Goal: Task Accomplishment & Management: Use online tool/utility

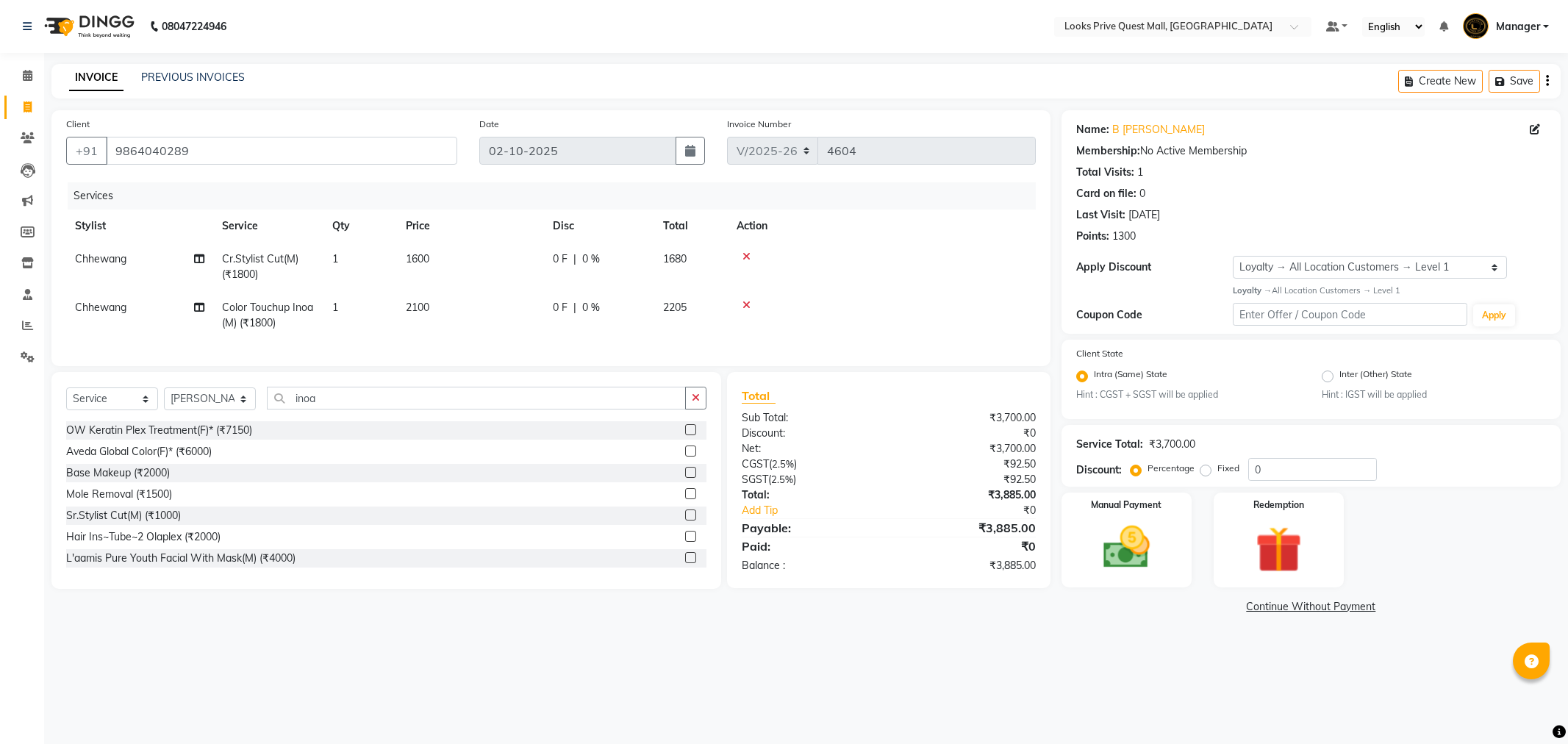
select select "6141"
select select "service"
select select "65335"
select select "1: Object"
drag, startPoint x: 364, startPoint y: 415, endPoint x: 189, endPoint y: 431, distance: 175.7
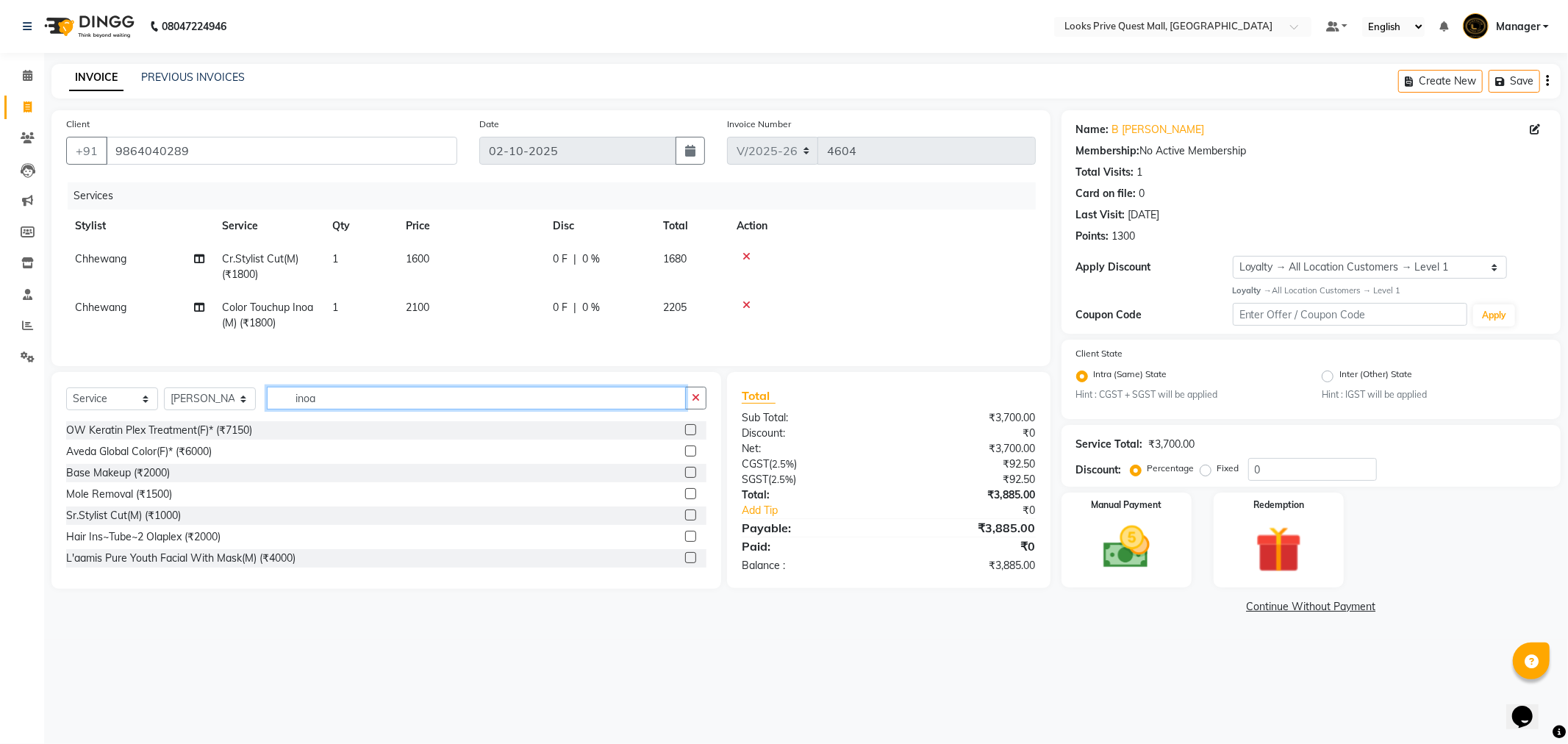
click at [189, 421] on div "Select Service Product Membership Package Voucher Prepaid Gift Card Select Styl…" at bounding box center [386, 404] width 640 height 35
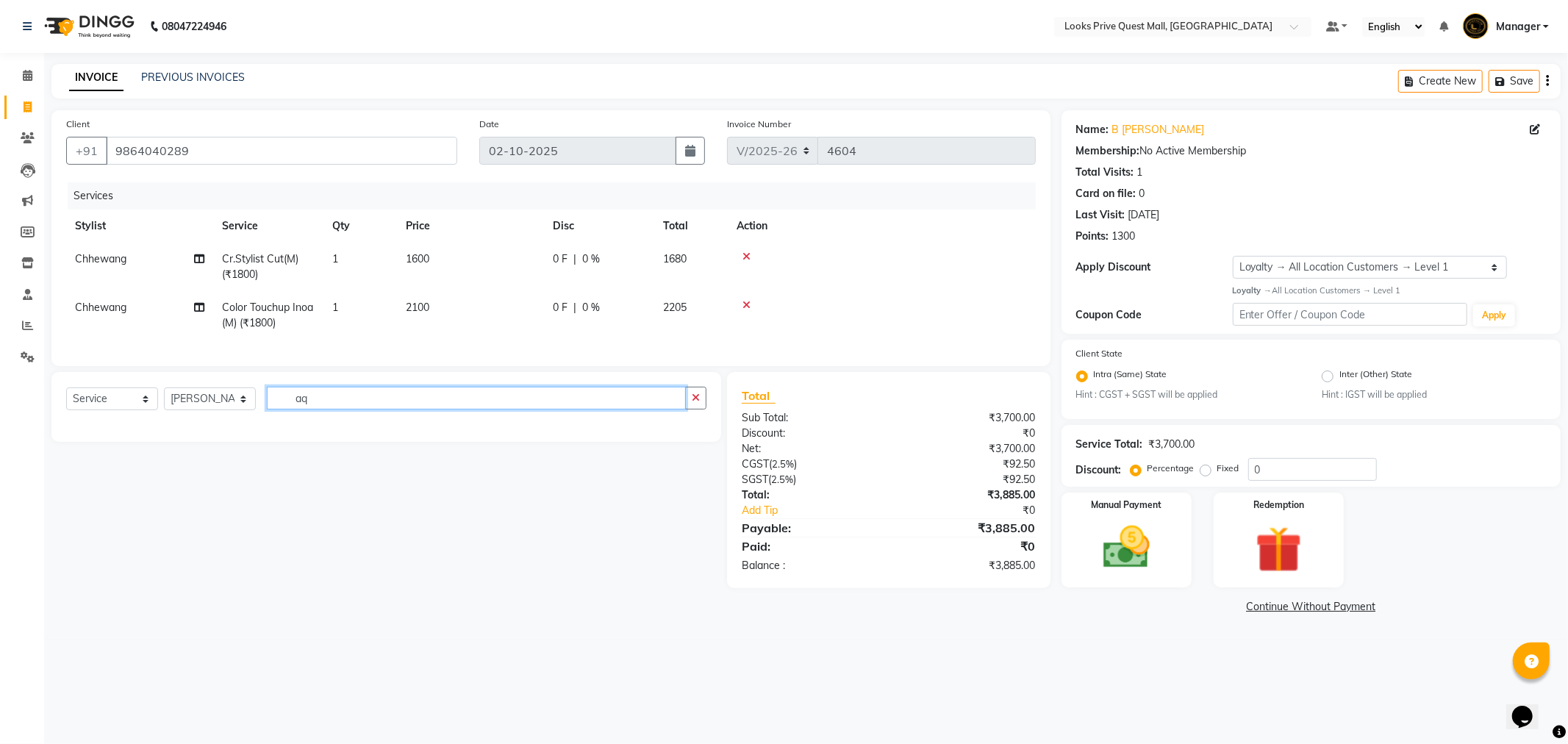
type input "a"
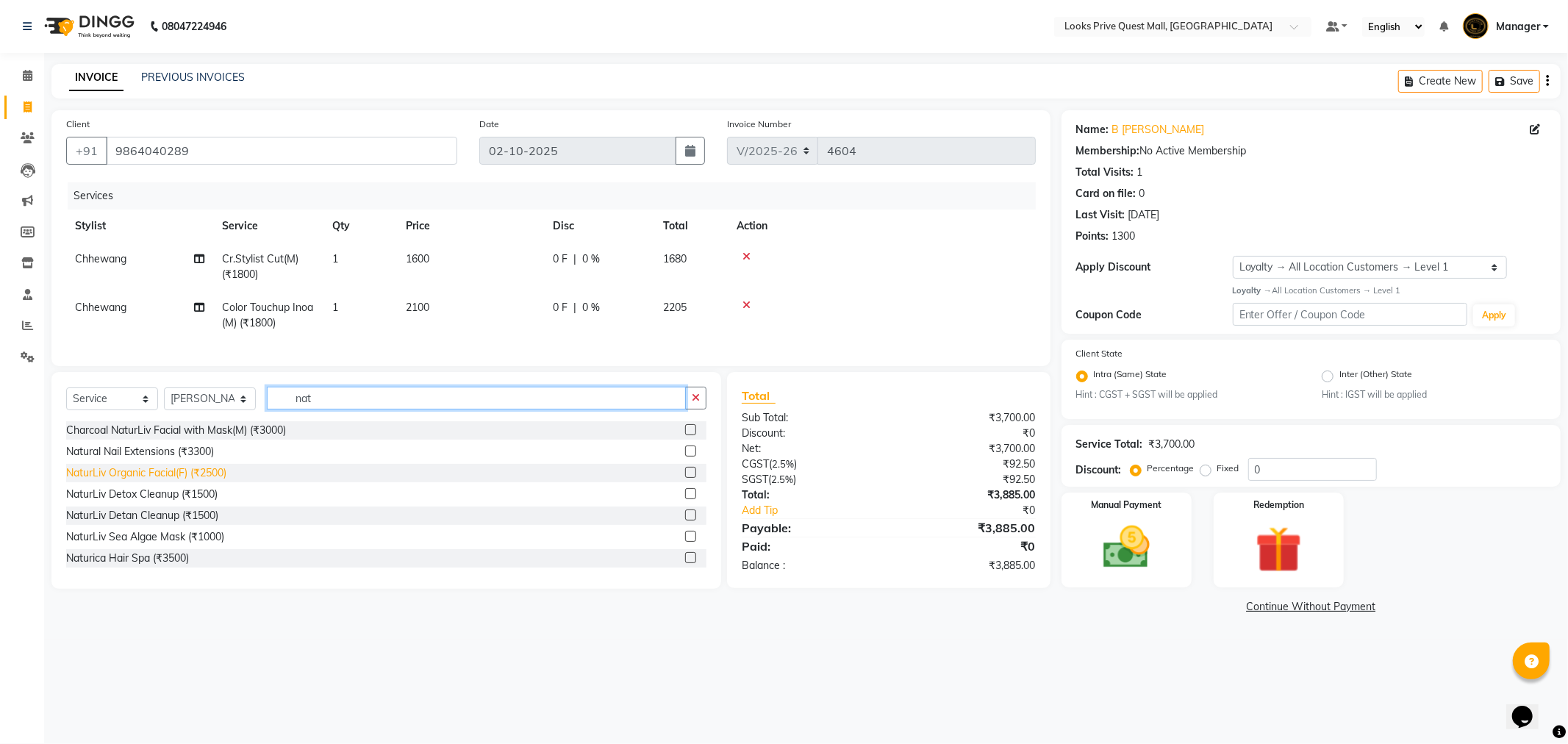
type input "nat"
click at [185, 481] on div "NaturLiv Organic Facial(F) (₹2500)" at bounding box center [146, 473] width 160 height 16
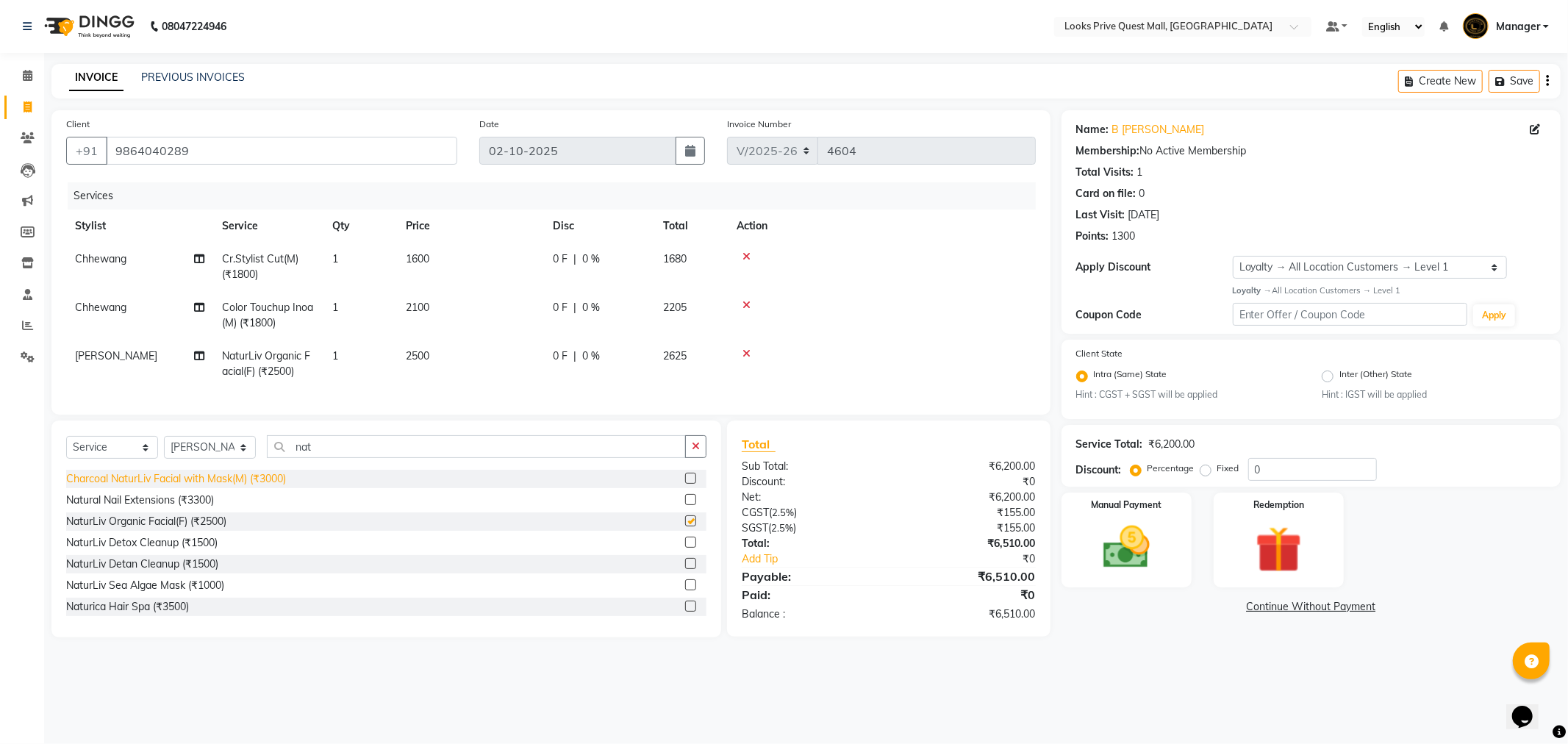
checkbox input "false"
click at [473, 359] on td "2500" at bounding box center [470, 364] width 147 height 49
select select "65335"
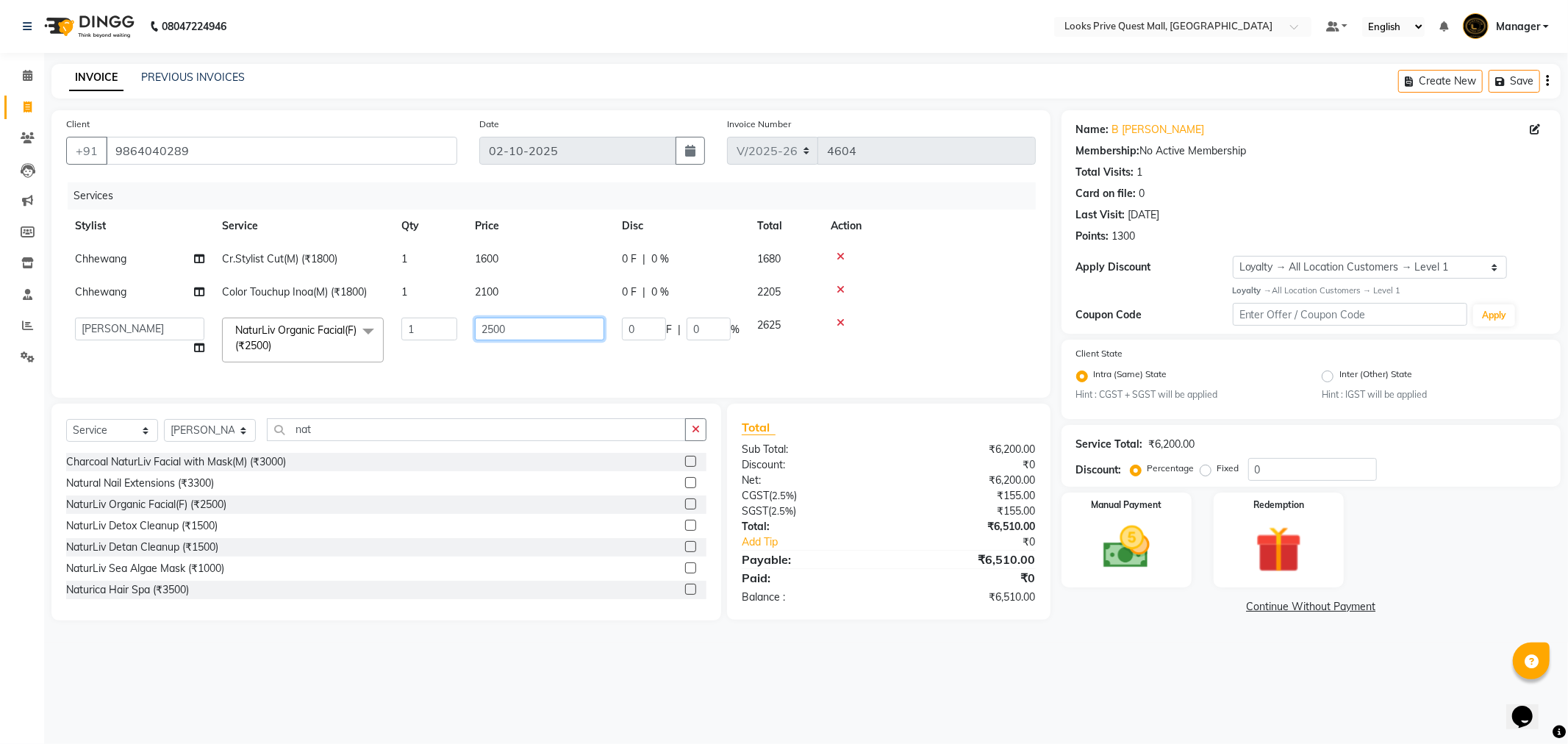
drag, startPoint x: 549, startPoint y: 340, endPoint x: 413, endPoint y: 339, distance: 136.0
click at [413, 339] on tr "Arman Bapi Chhewang Counter_Sales Deepa Das Dipti Uppal Firoz Ku Lin_Lily Manag…" at bounding box center [550, 340] width 969 height 63
type input "3500"
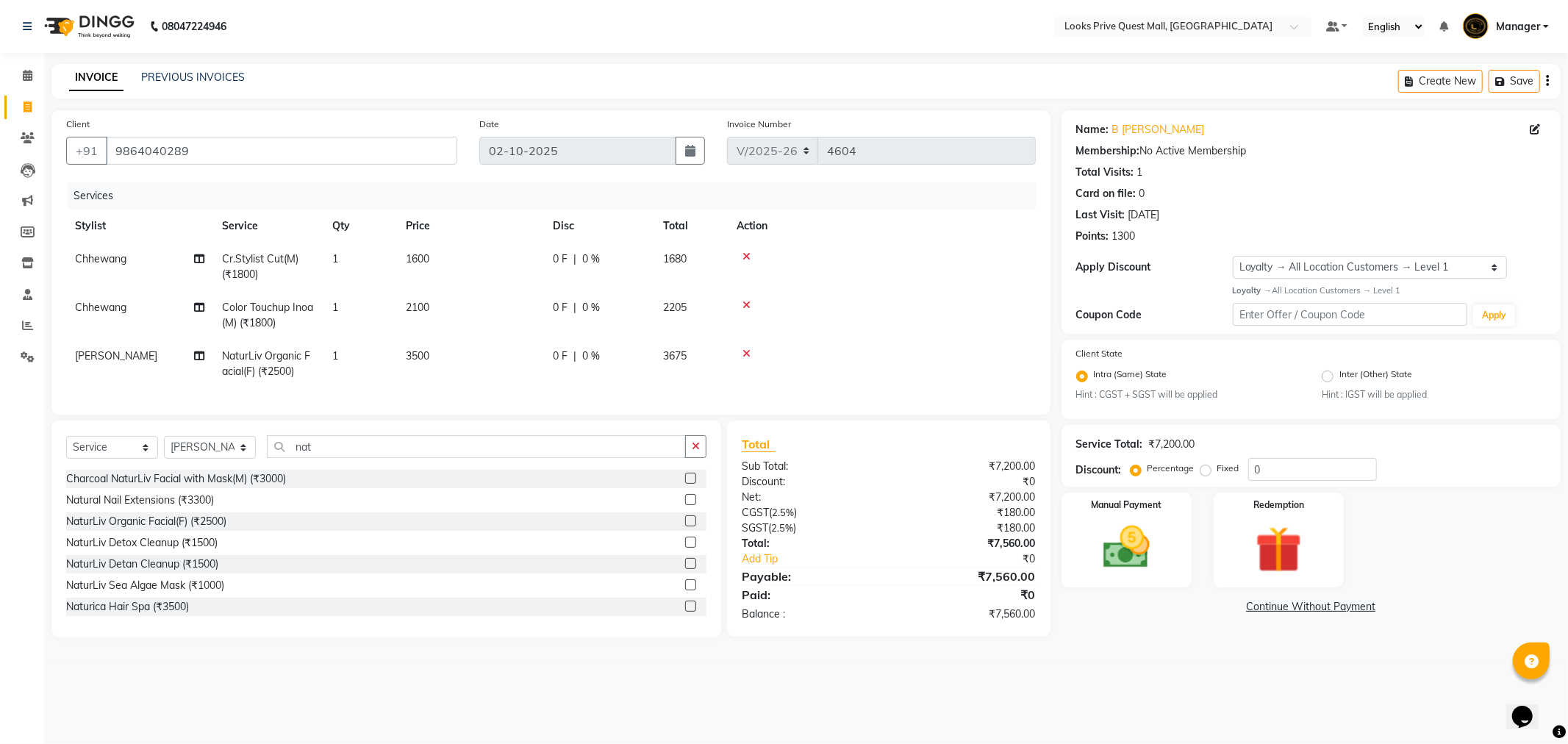
click at [421, 372] on div "Services Stylist Service Qty Price Disc Total Action Chhewang Cr.Stylist Cut(M)…" at bounding box center [550, 291] width 969 height 218
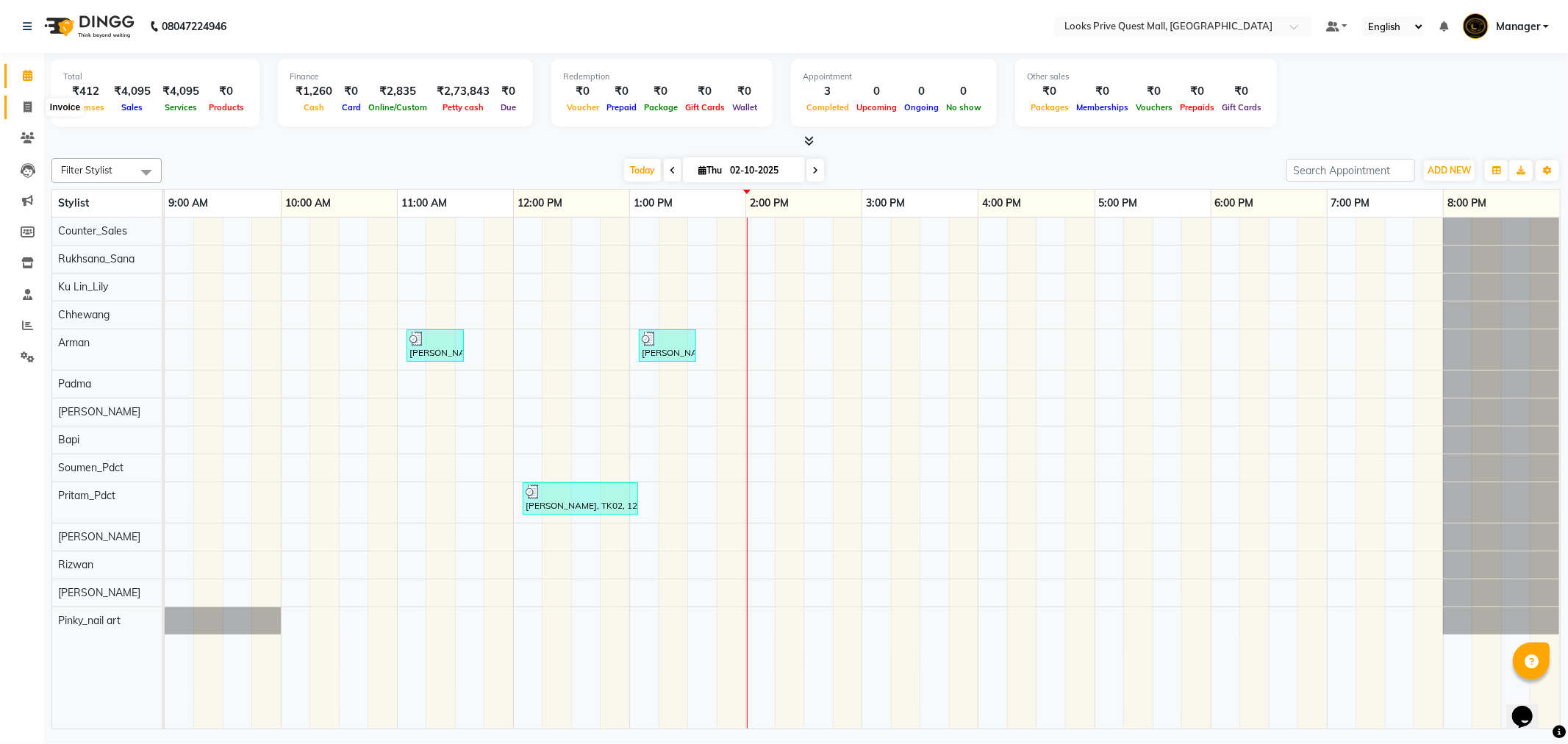
click at [19, 104] on span at bounding box center [27, 107] width 26 height 16
select select "service"
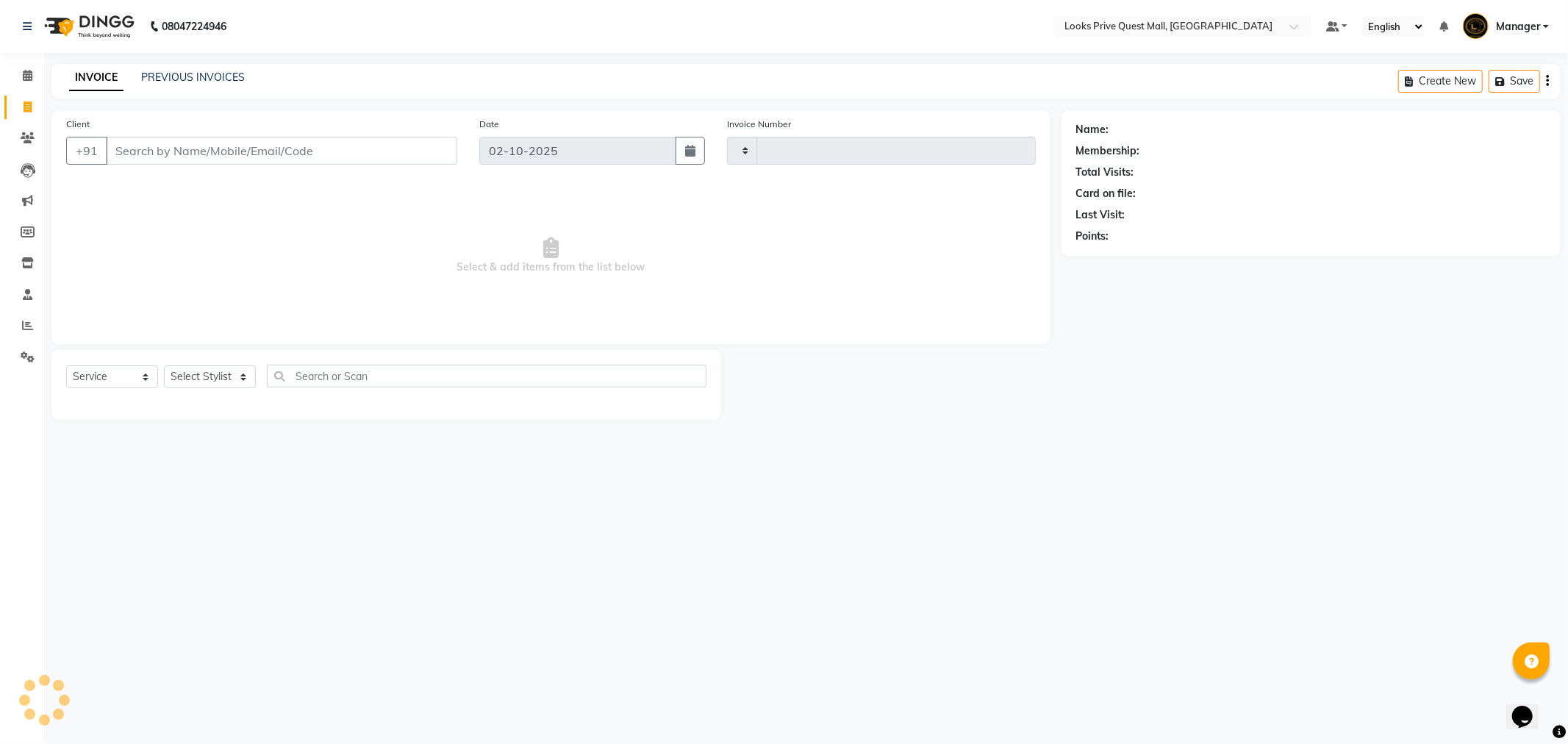
type input "4605"
select select "6141"
click at [190, 157] on input "Client" at bounding box center [281, 151] width 351 height 28
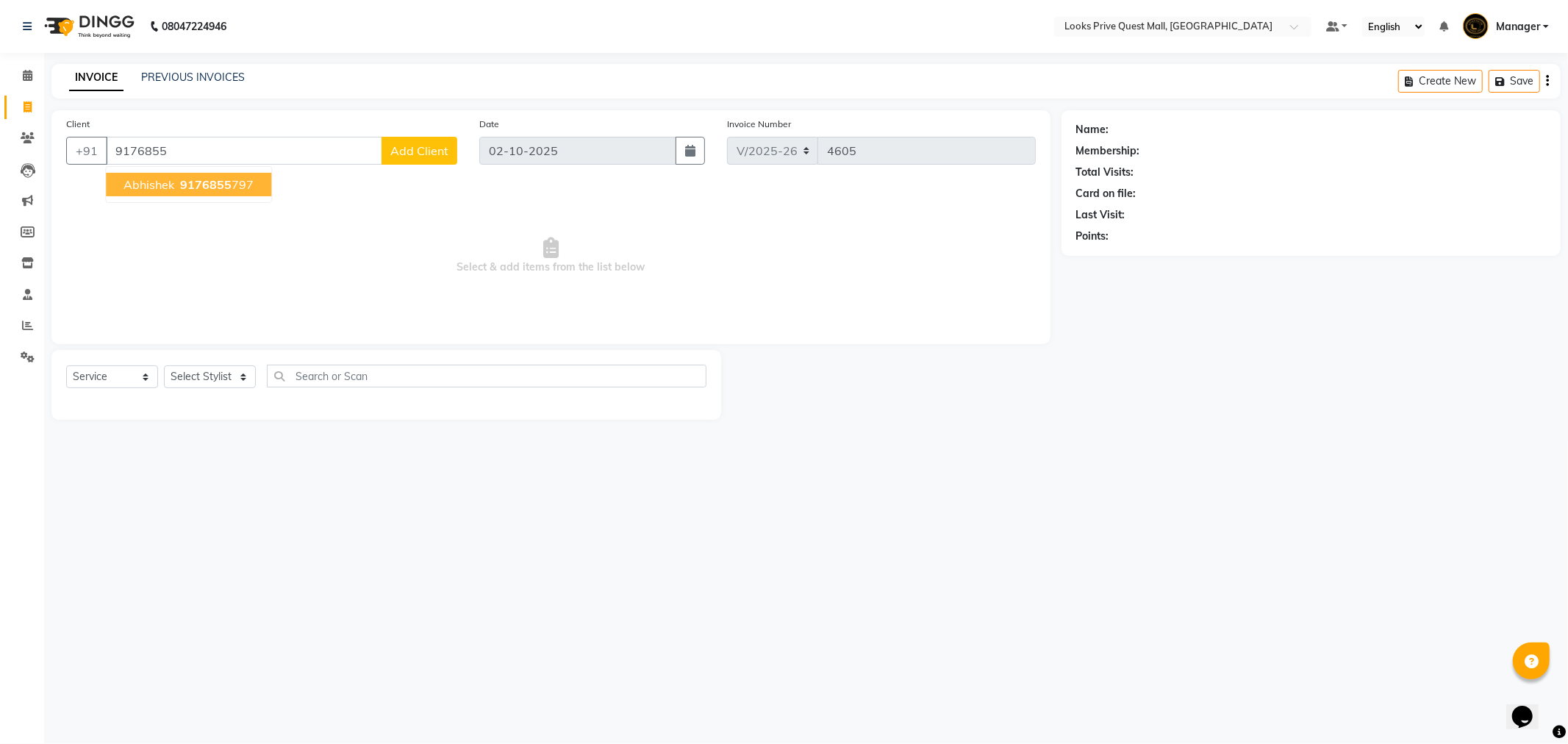
click at [231, 192] on button "Abhishek 9176855 797" at bounding box center [188, 184] width 166 height 24
type input "9176855797"
select select "1: Object"
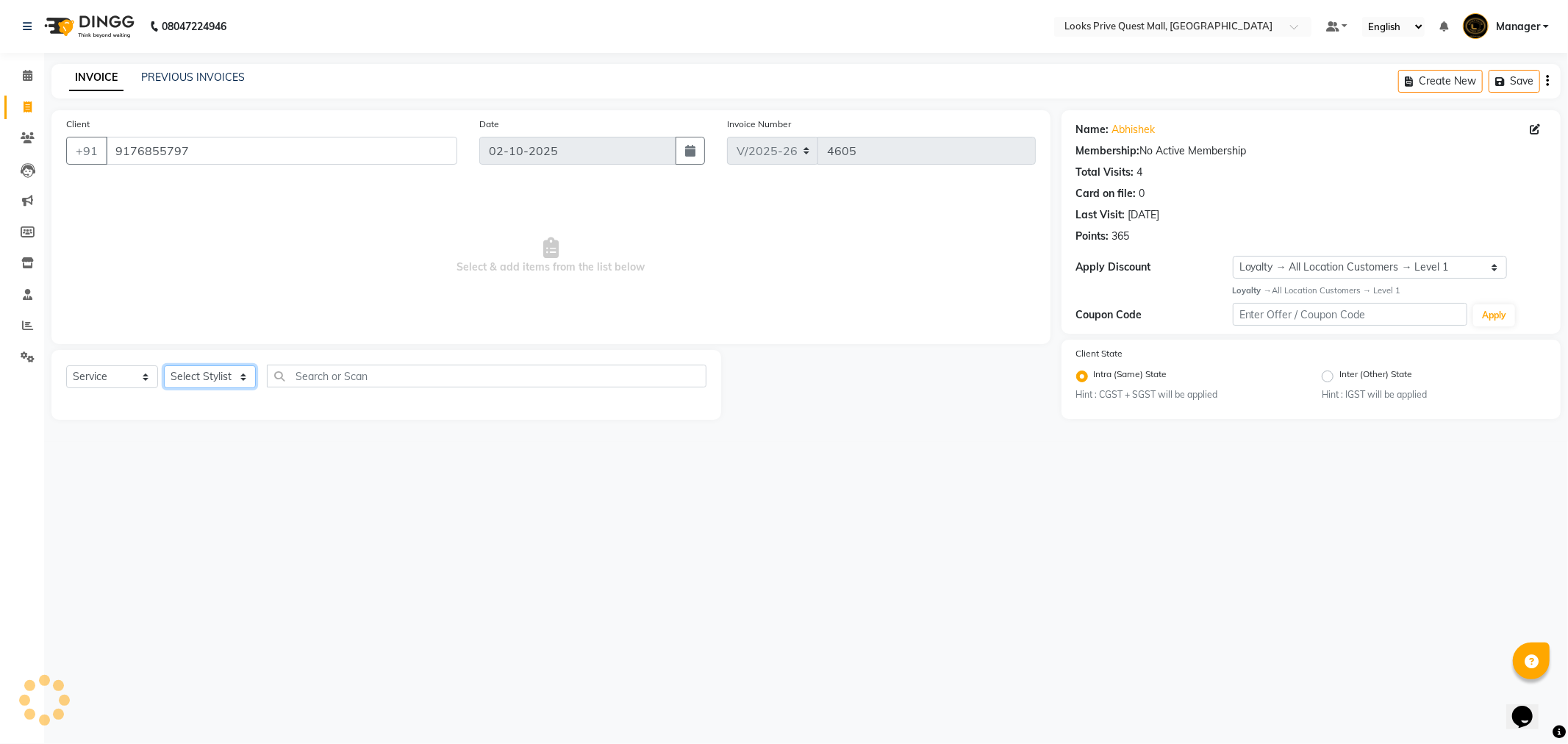
click at [209, 374] on select "Select Stylist Arman Bapi Chhewang Counter_Sales [PERSON_NAME] [PERSON_NAME] [P…" at bounding box center [210, 377] width 92 height 23
select select "46689"
click at [164, 366] on select "Select Stylist Arman Bapi Chhewang Counter_Sales [PERSON_NAME] [PERSON_NAME] [P…" at bounding box center [210, 377] width 92 height 23
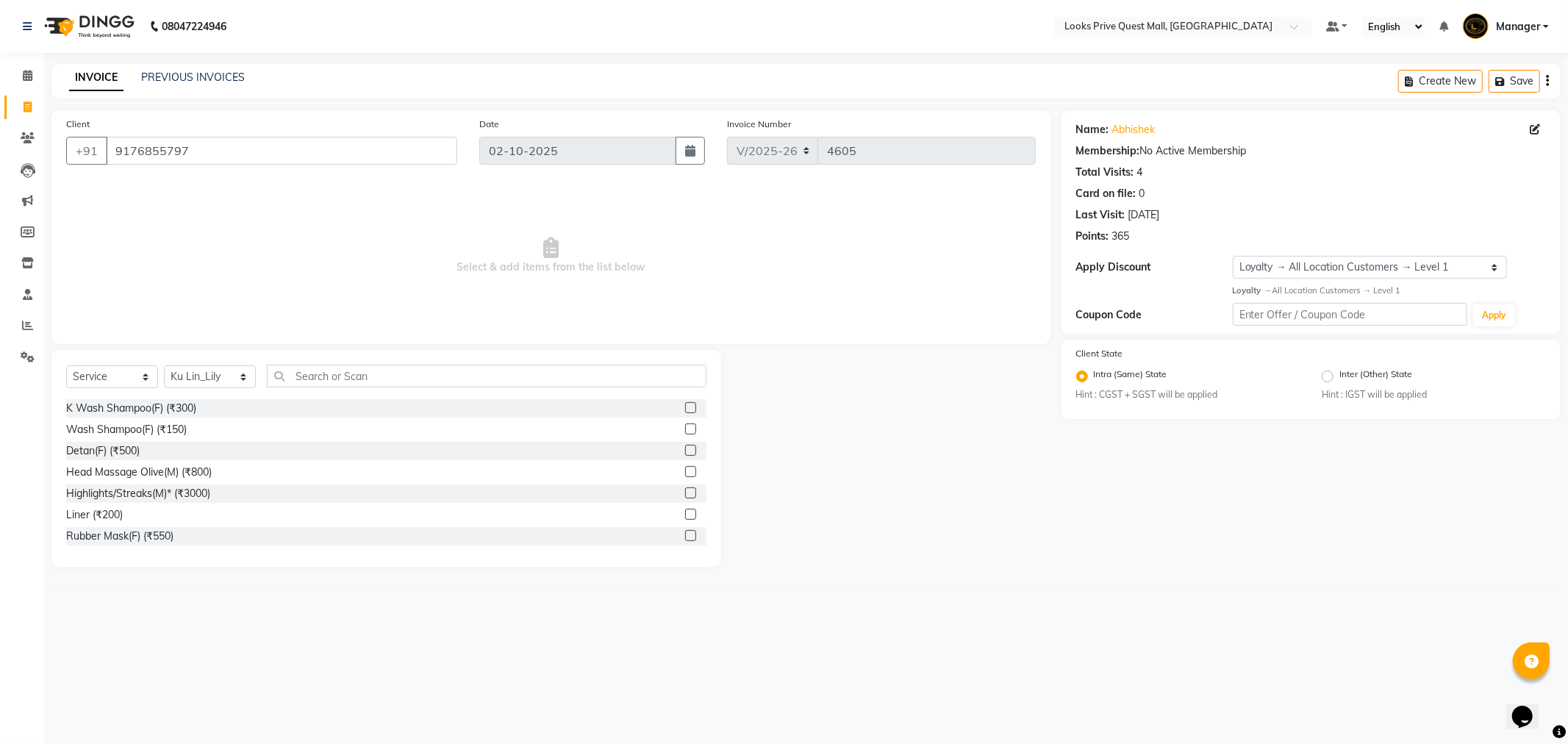
click at [327, 362] on div "Select Service Product Membership Package Voucher Prepaid Gift Card Select Styl…" at bounding box center [386, 458] width 670 height 217
click at [333, 370] on input "text" at bounding box center [487, 376] width 440 height 23
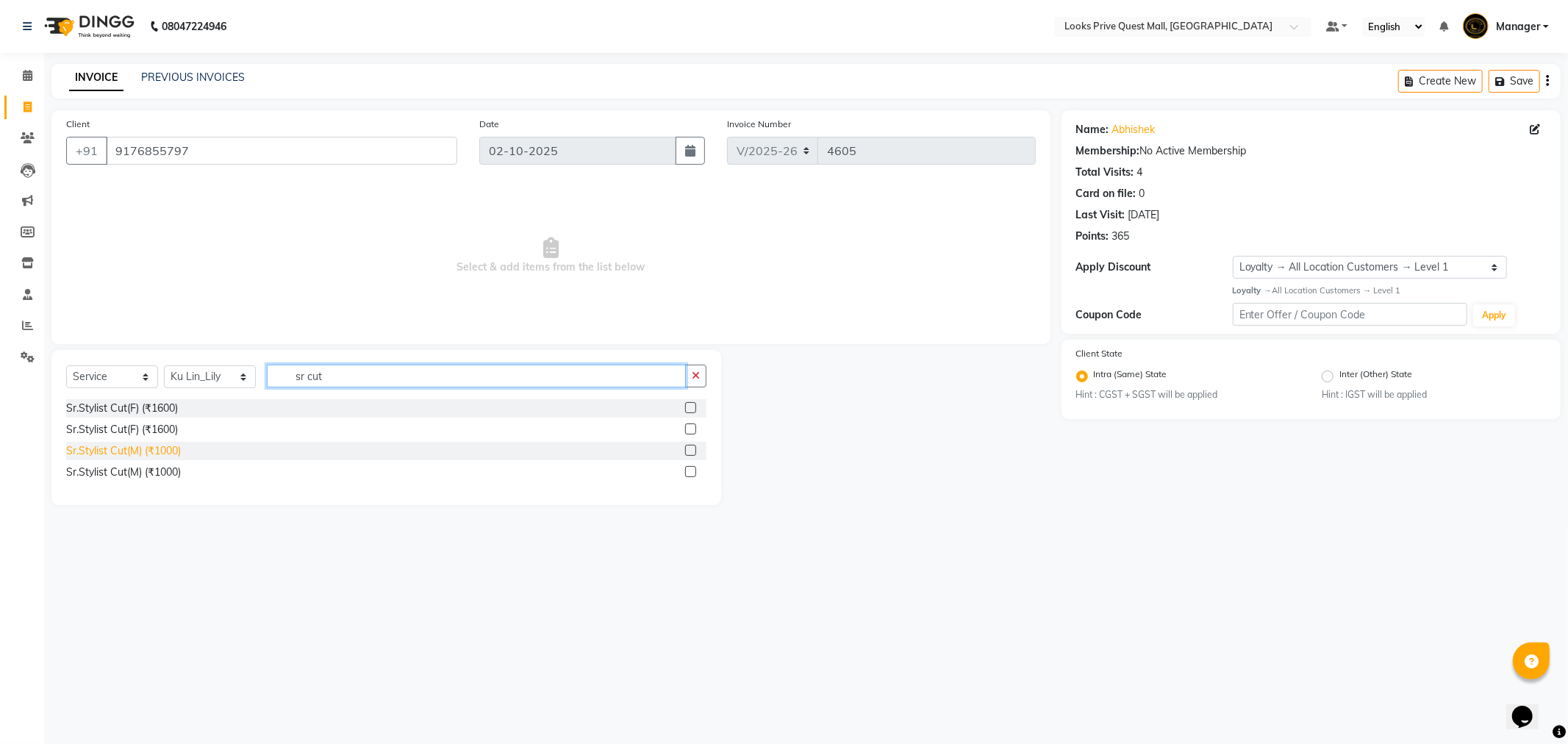
type input "sr cut"
click at [152, 452] on div "Sr.Stylist Cut(M) (₹1000)" at bounding box center [123, 450] width 115 height 16
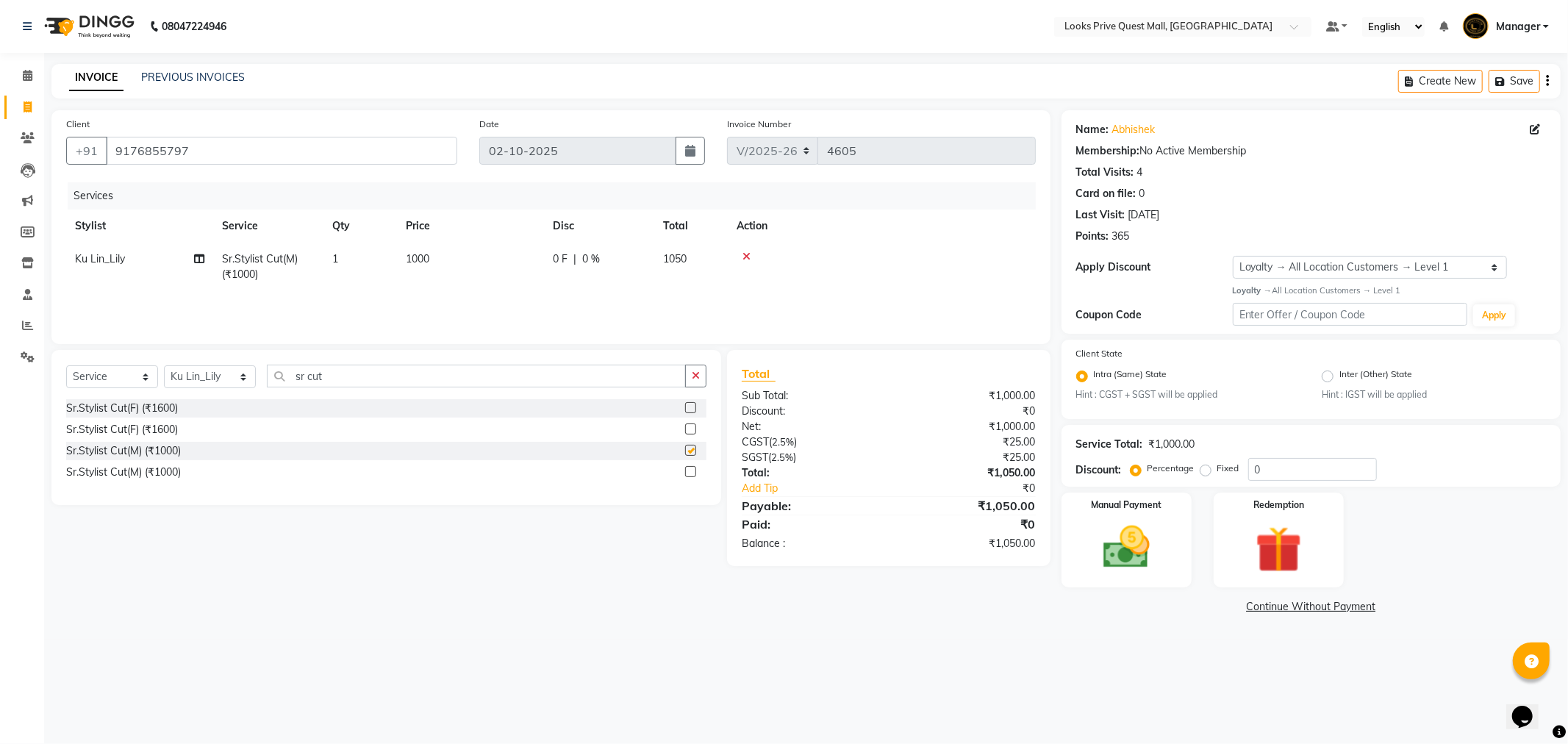
checkbox input "false"
click at [447, 274] on td "1000" at bounding box center [470, 266] width 147 height 49
select select "46689"
drag, startPoint x: 512, startPoint y: 261, endPoint x: 285, endPoint y: 298, distance: 230.0
click at [290, 298] on tr "Arman Bapi Chhewang Counter_Sales Deepa Das Dipti Uppal Firoz Ku Lin_Lily Manag…" at bounding box center [550, 271] width 969 height 56
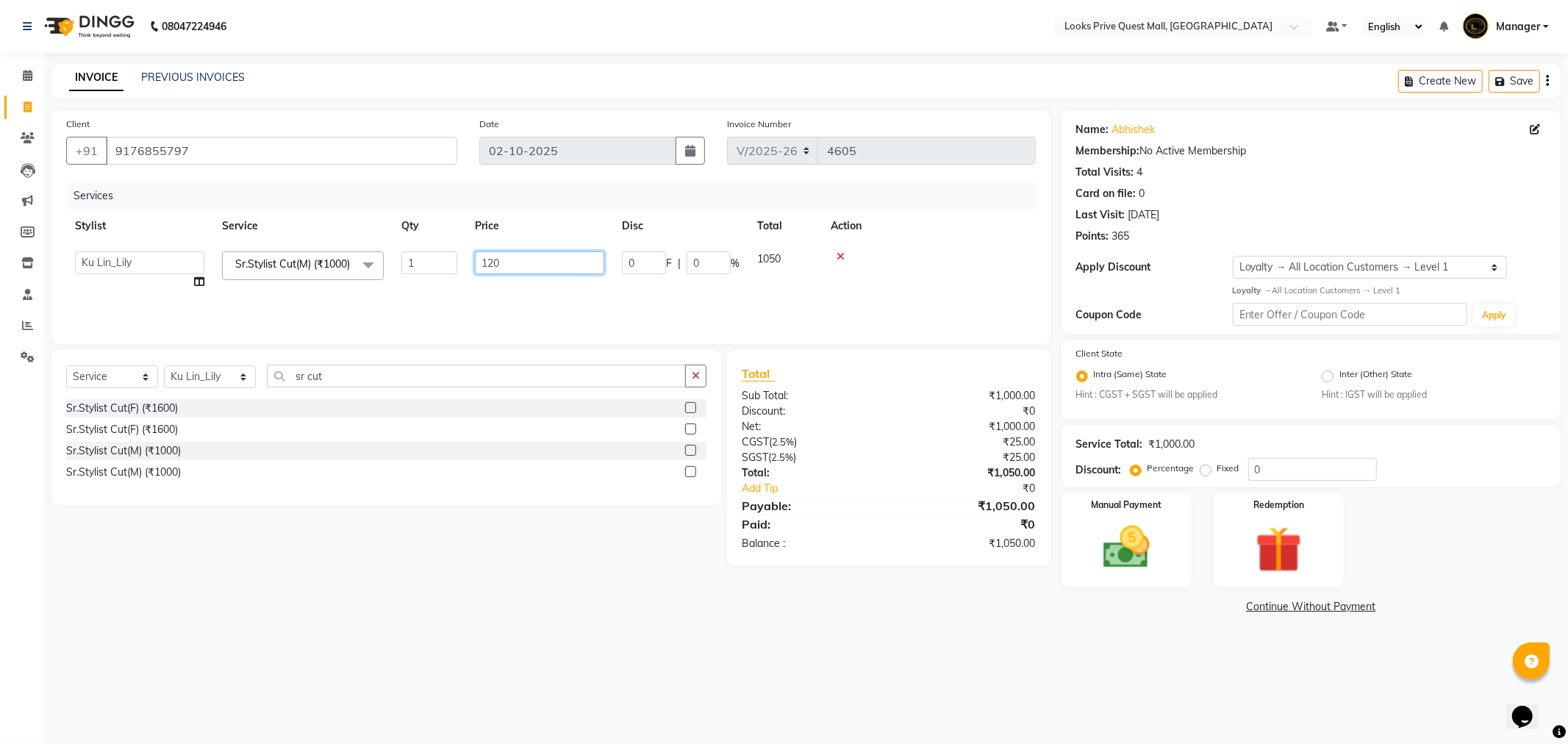
type input "1200"
click at [512, 297] on div "Services Stylist Service Qty Price Disc Total Action Arman Bapi Chhewang Counte…" at bounding box center [550, 256] width 969 height 147
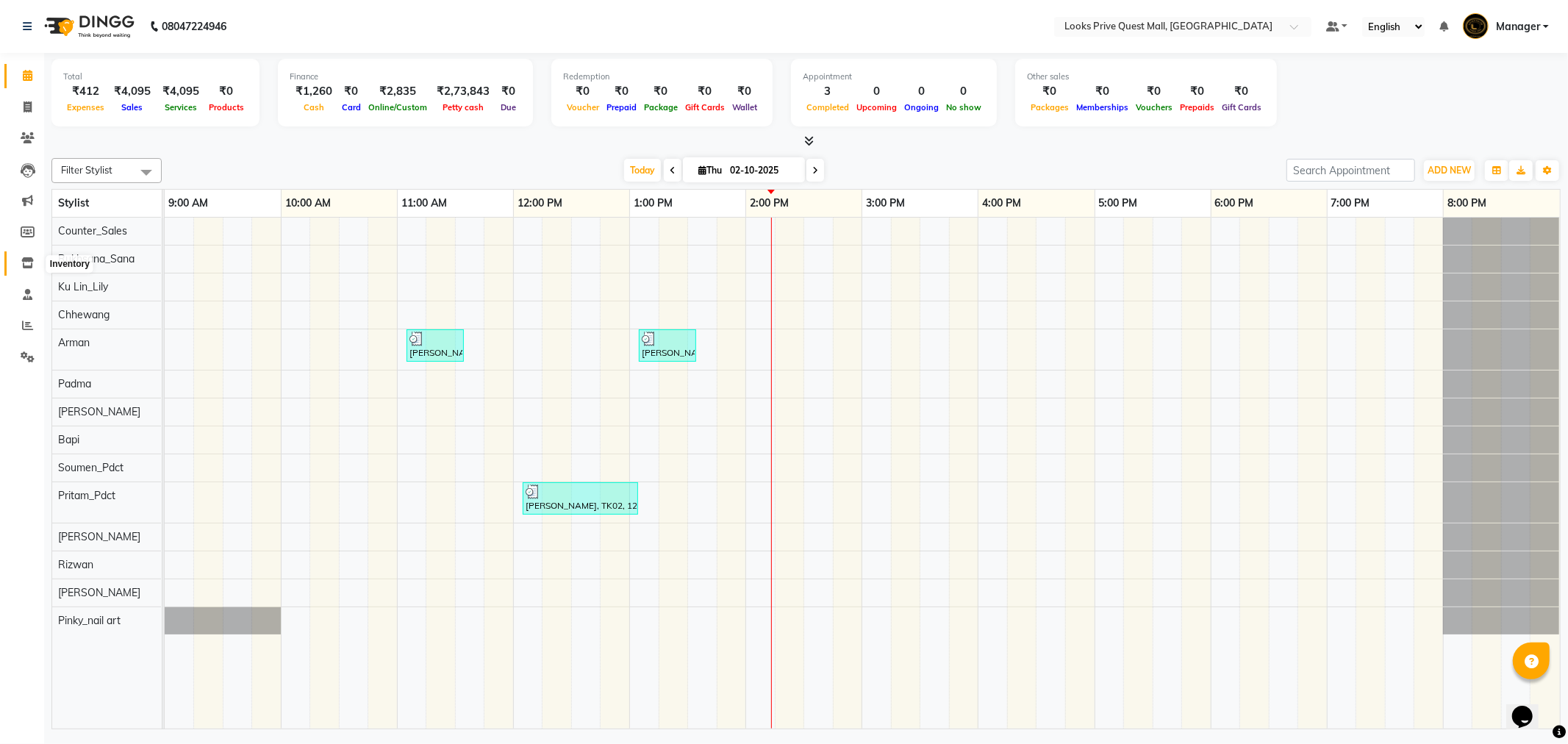
click at [27, 261] on icon at bounding box center [27, 262] width 12 height 11
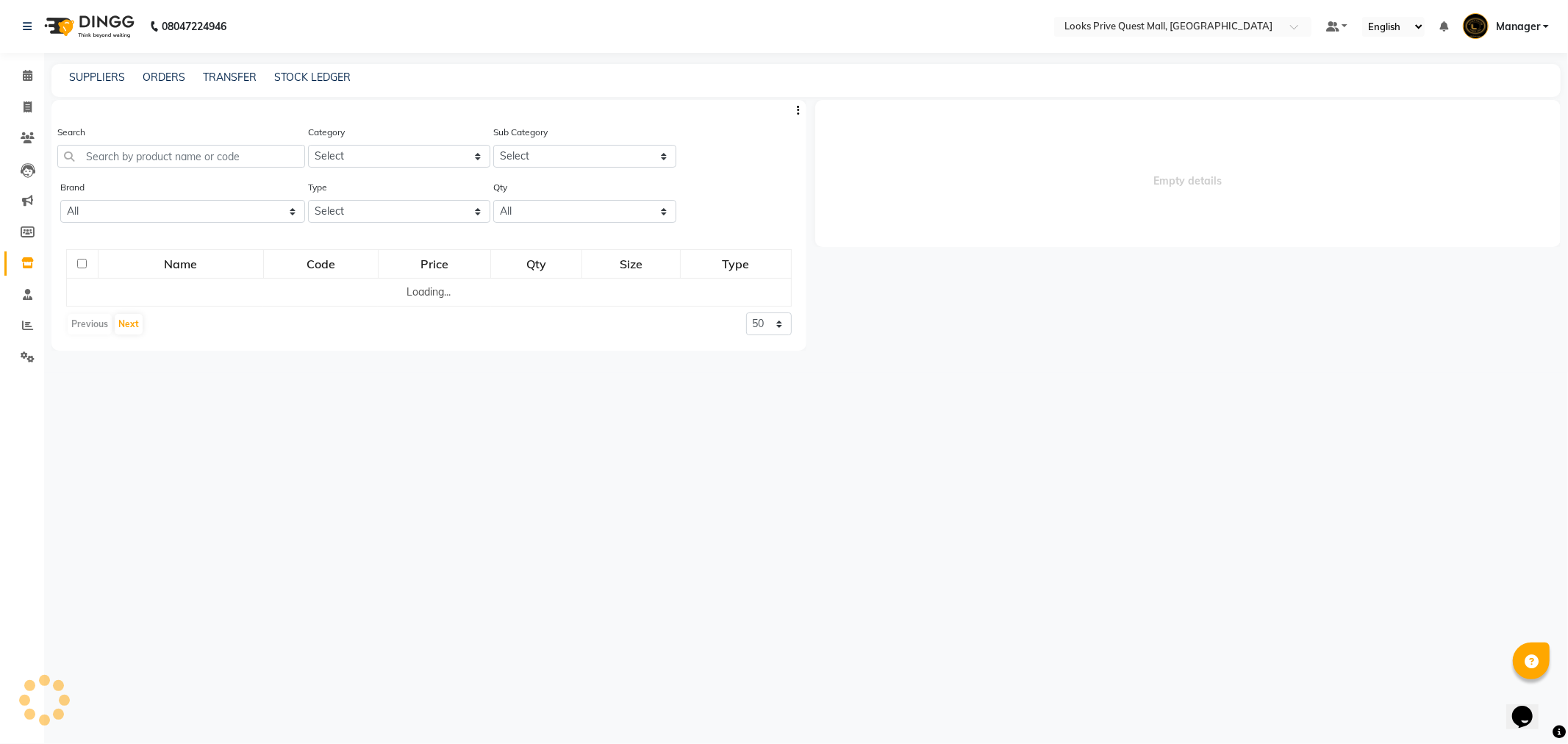
select select
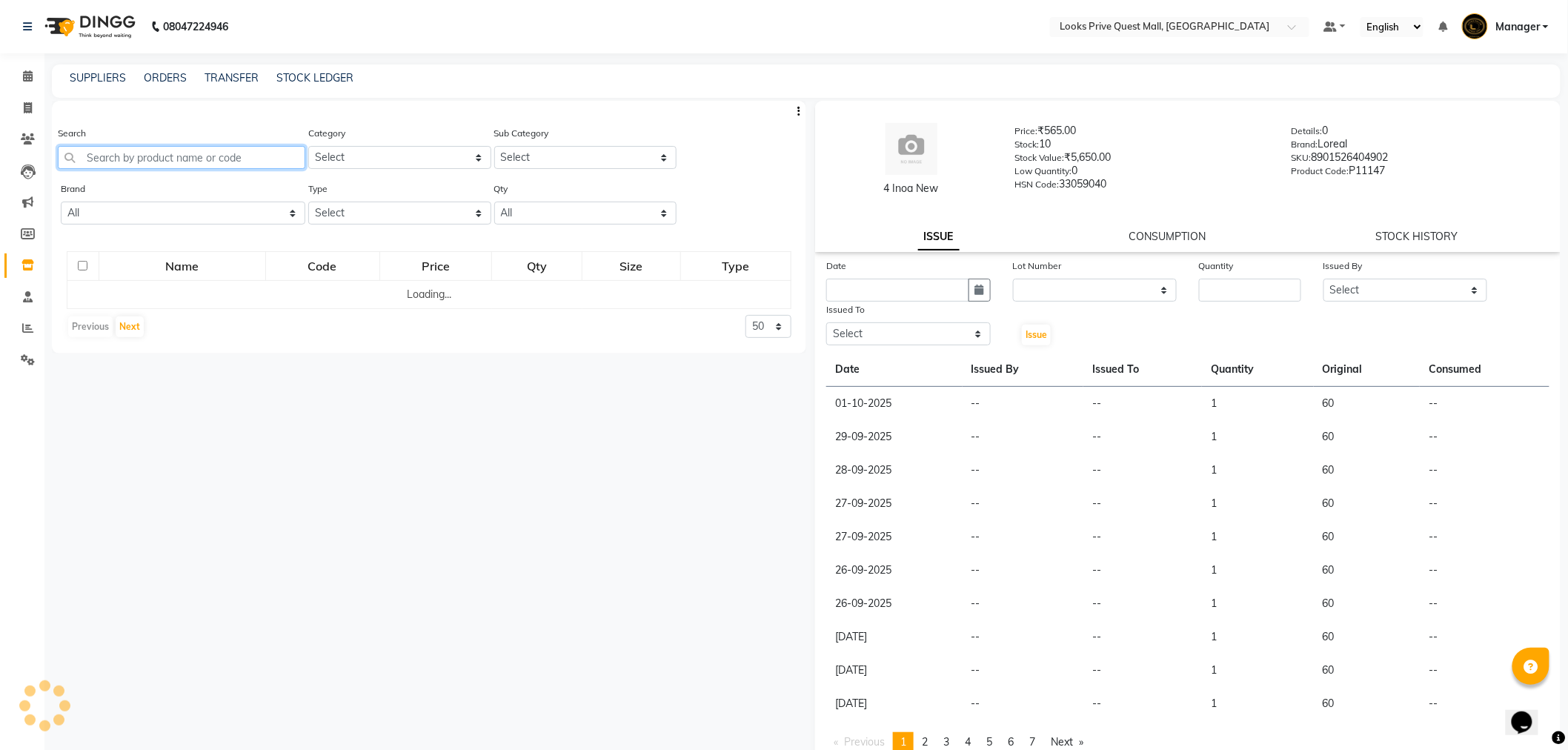
click at [179, 157] on input "text" at bounding box center [182, 158] width 248 height 23
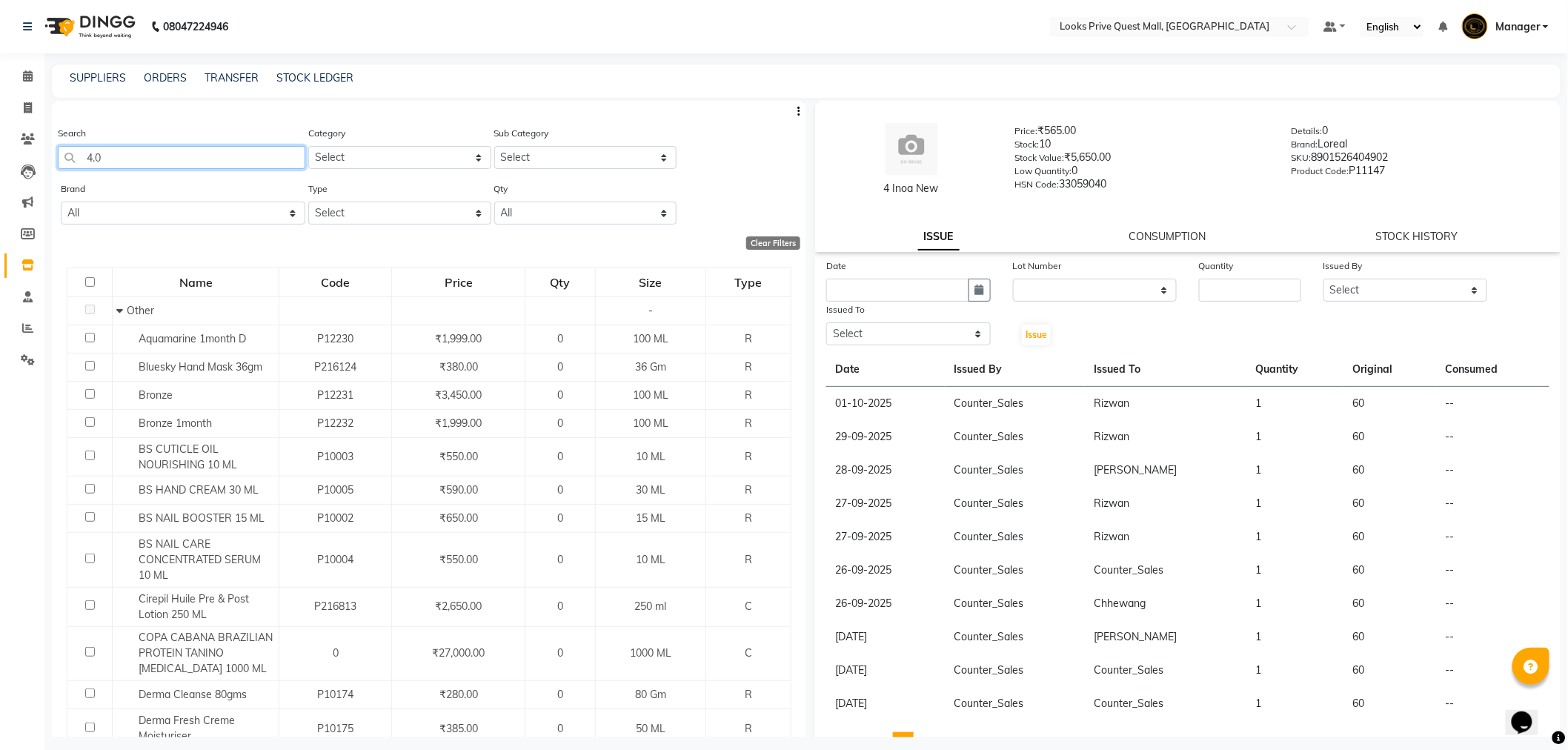
type input "4.0"
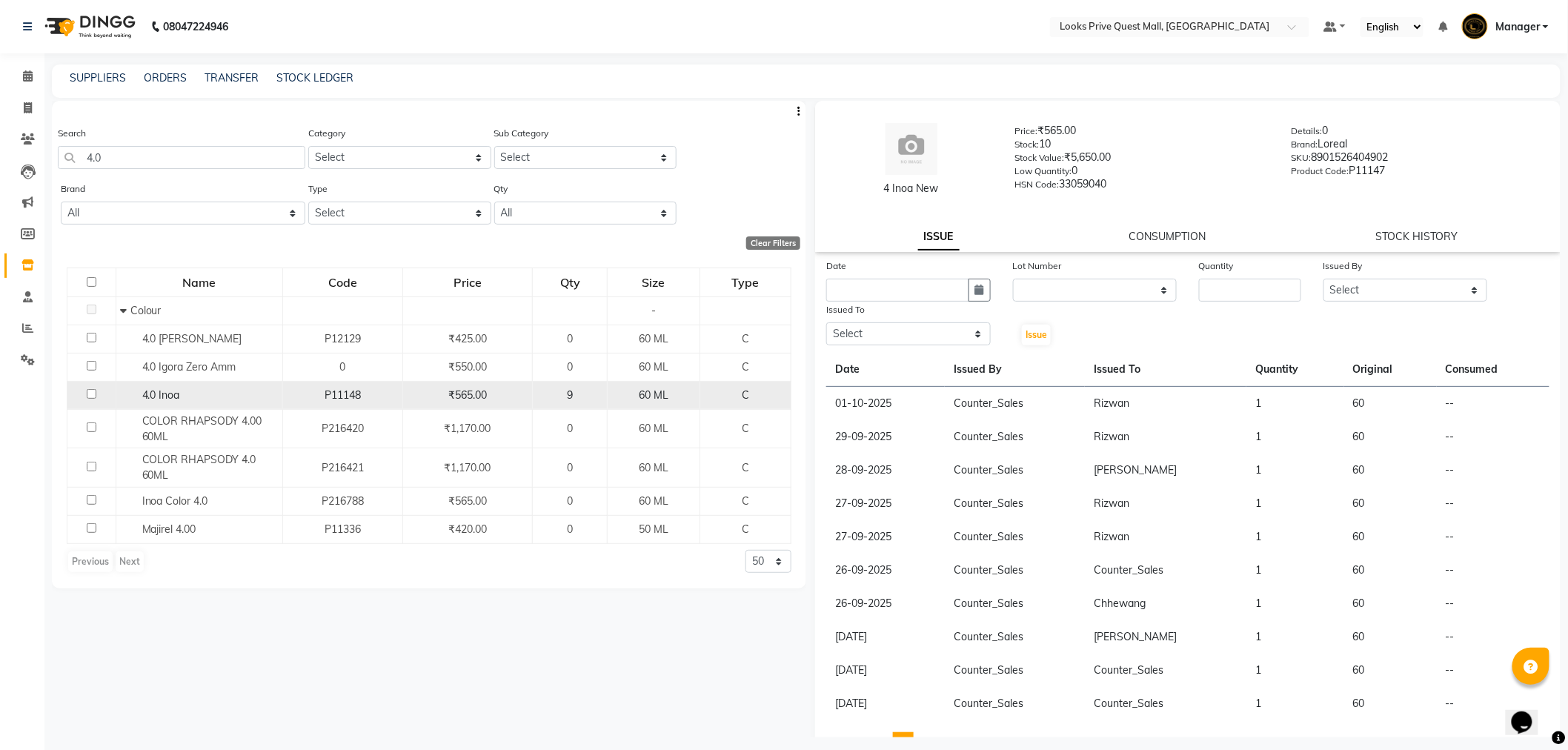
click at [182, 405] on td "4.0 Inoa" at bounding box center [199, 395] width 167 height 28
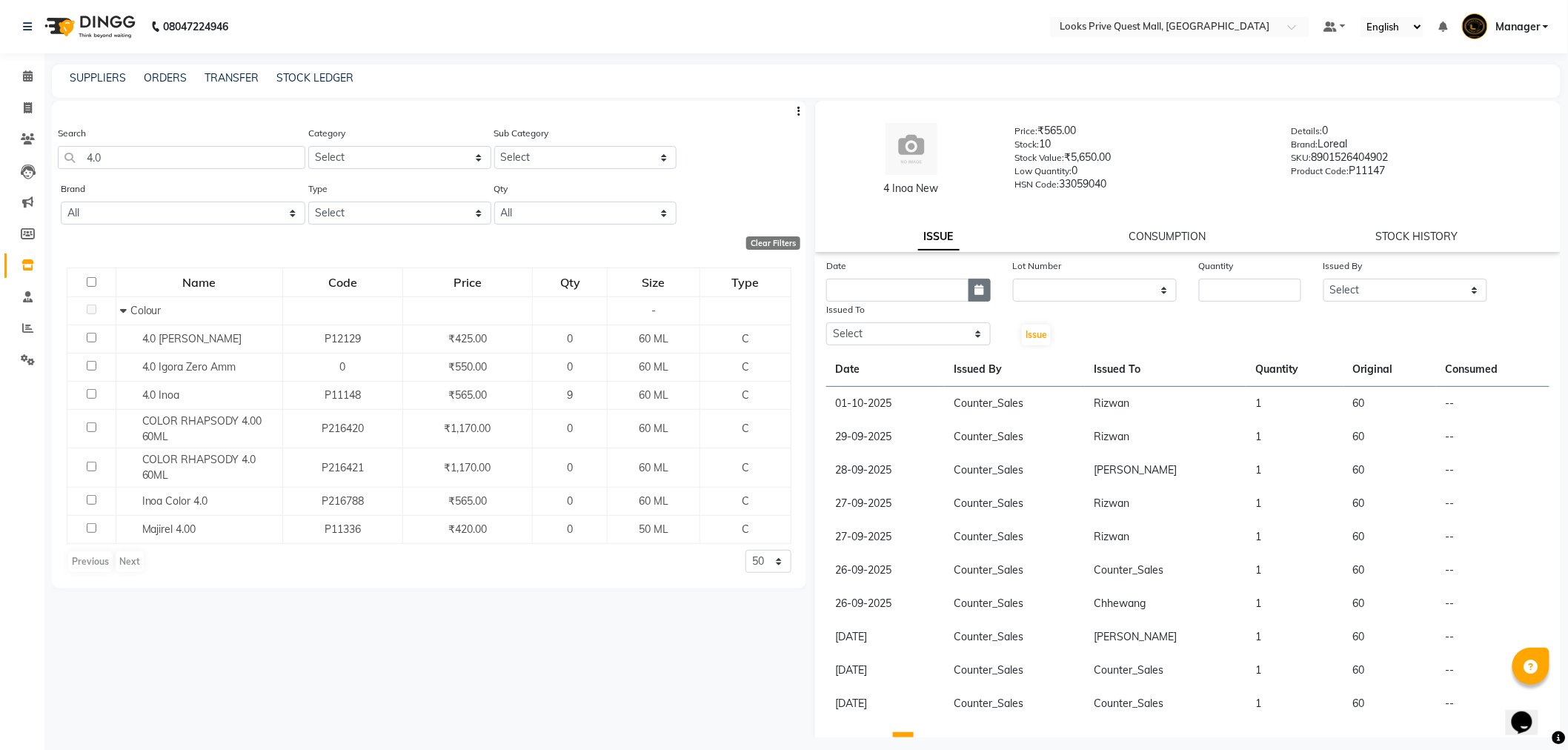
click at [982, 291] on button "button" at bounding box center [979, 290] width 22 height 23
select select "10"
select select "2025"
click at [912, 363] on div "2" at bounding box center [913, 367] width 24 height 24
type input "02-10-2025"
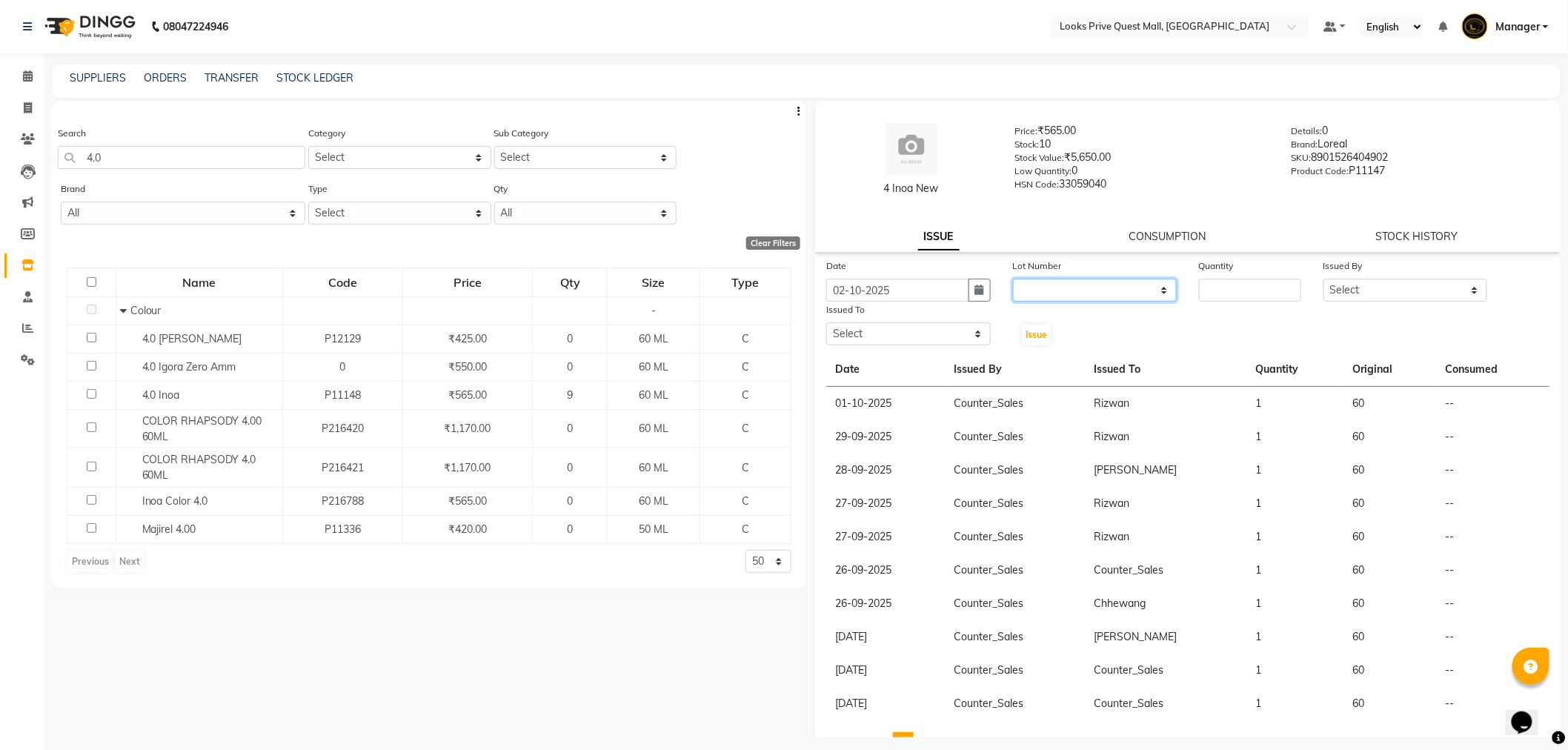
drag, startPoint x: 1042, startPoint y: 288, endPoint x: 1042, endPoint y: 296, distance: 8.0
click at [1042, 288] on select "None" at bounding box center [1095, 290] width 165 height 23
select select "0: null"
click at [1013, 279] on select "None" at bounding box center [1095, 290] width 165 height 23
type input "1"
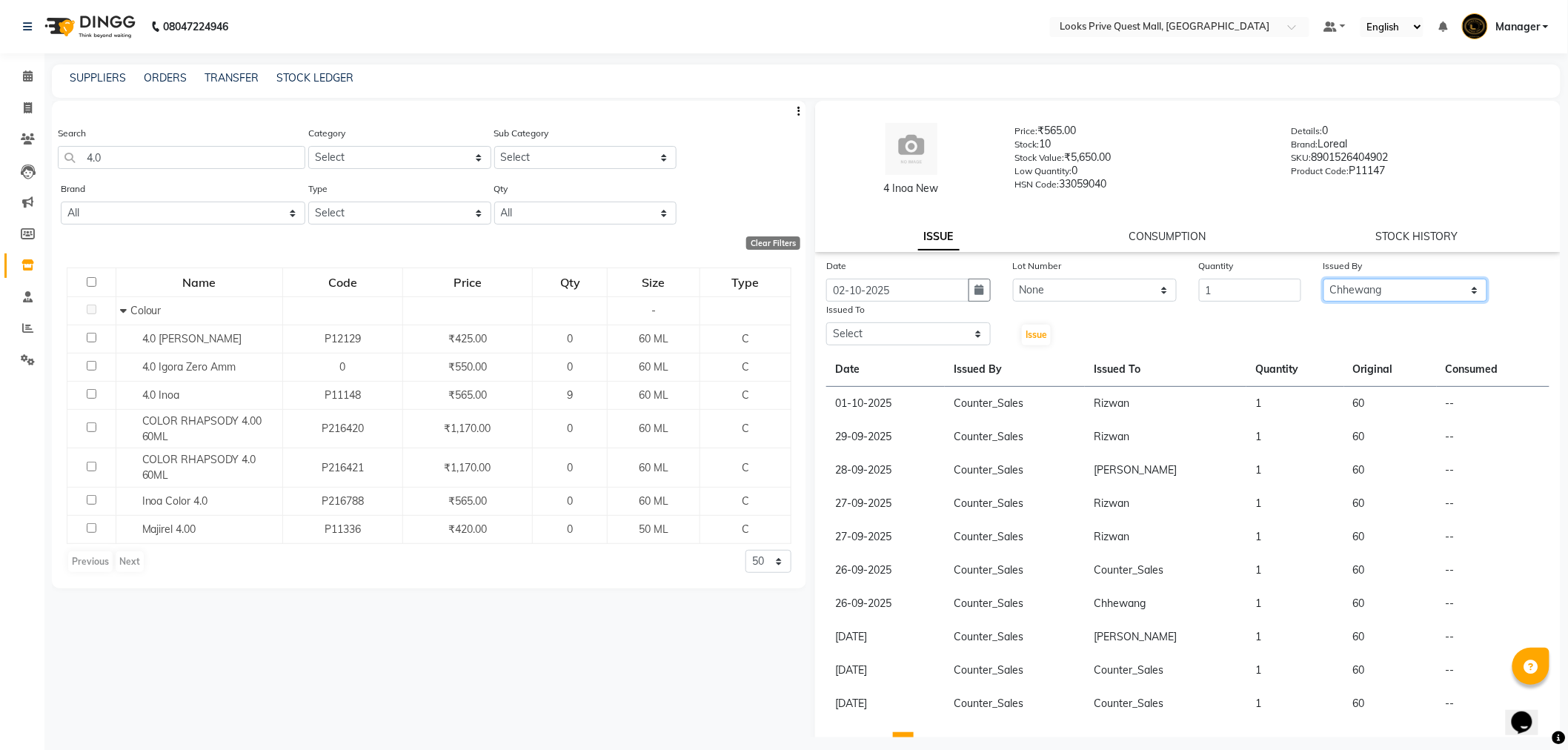
select select "46686"
select select "46690"
click at [1042, 331] on span "Issue" at bounding box center [1036, 334] width 22 height 11
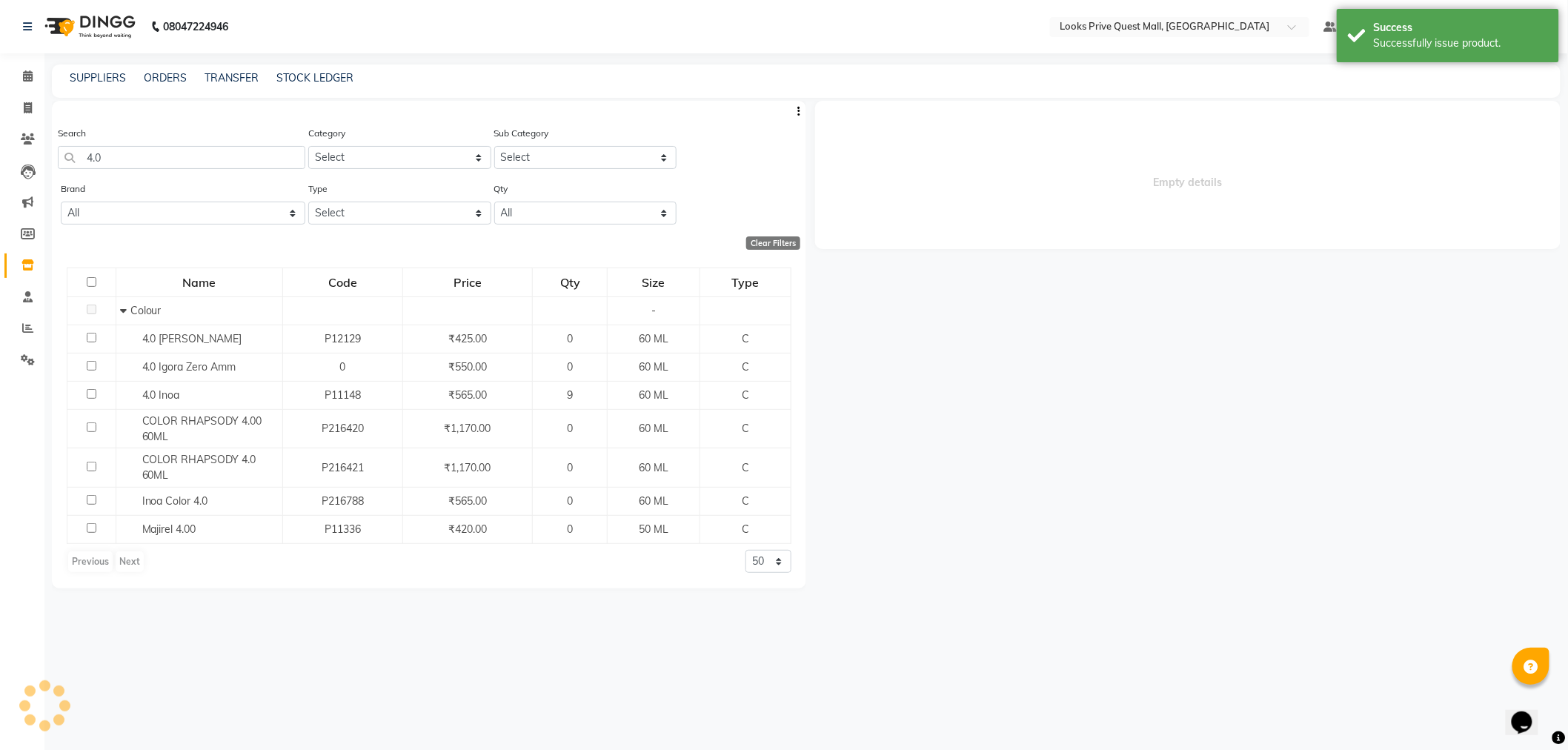
select select
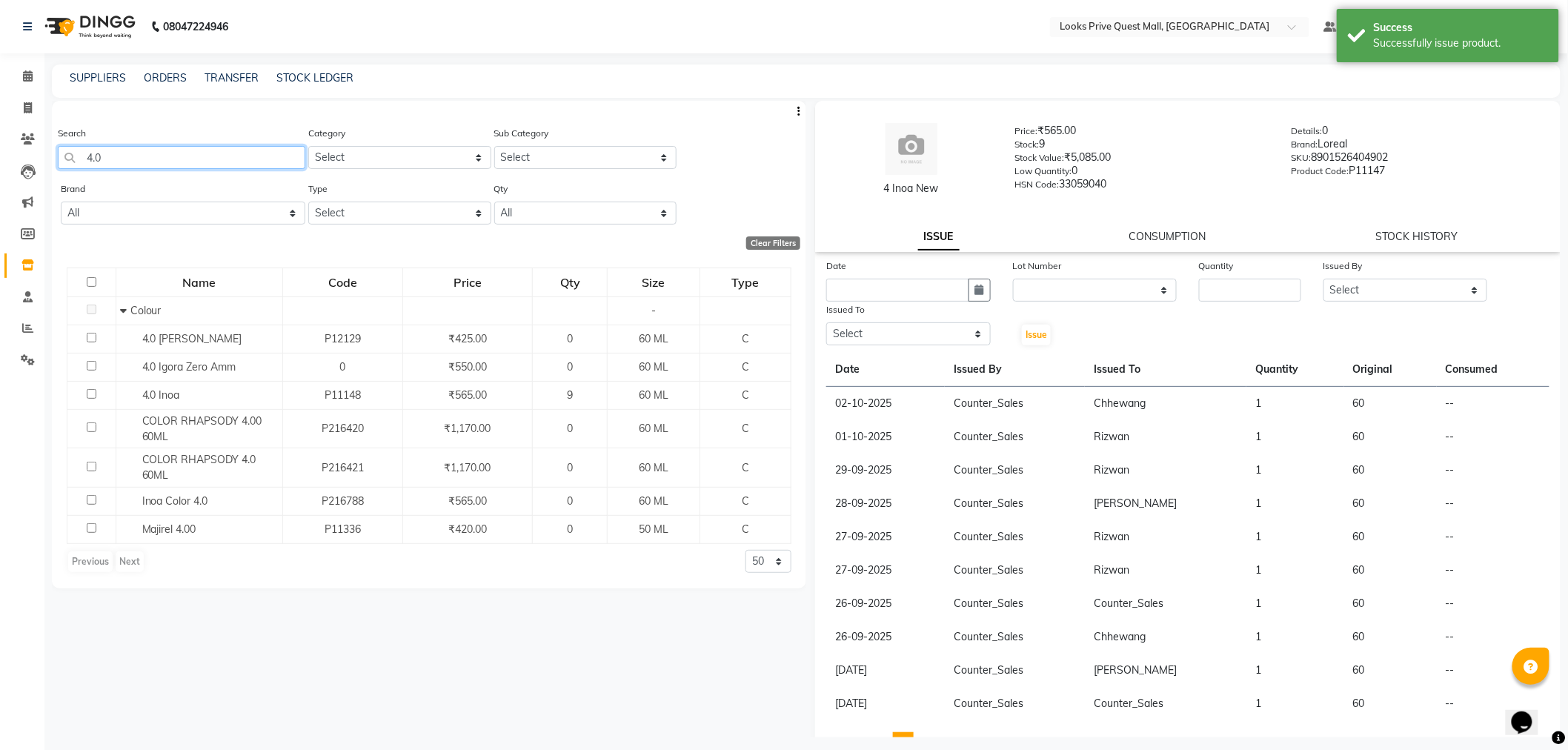
drag, startPoint x: 218, startPoint y: 161, endPoint x: 41, endPoint y: 165, distance: 177.0
click at [41, 165] on app-home "08047224946 Select Location × Looks Prive Quest Mall, Kolkata Default Panel My …" at bounding box center [784, 379] width 1568 height 759
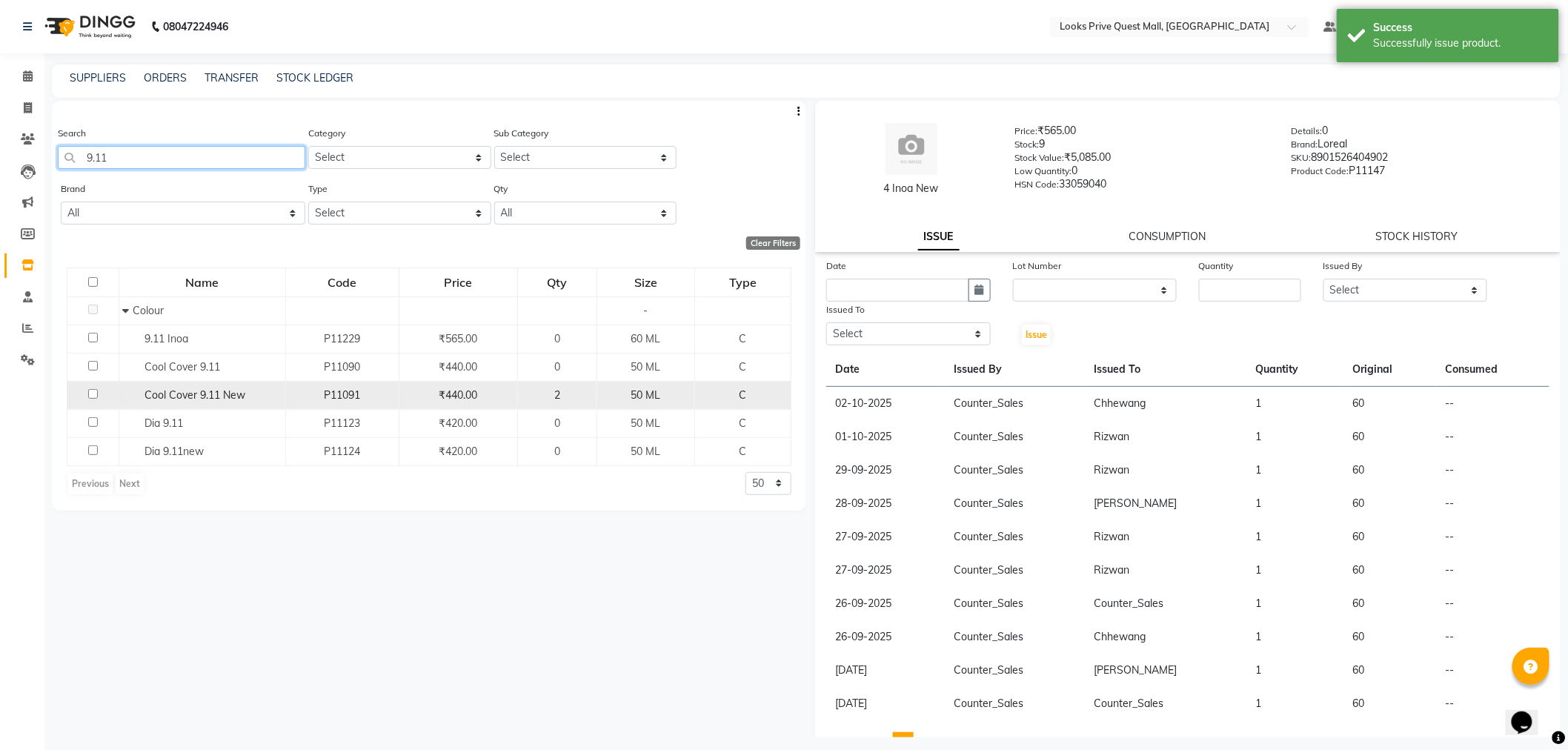
type input "9.11"
click at [230, 397] on span "Cool Cover 9.11 New" at bounding box center [195, 395] width 101 height 13
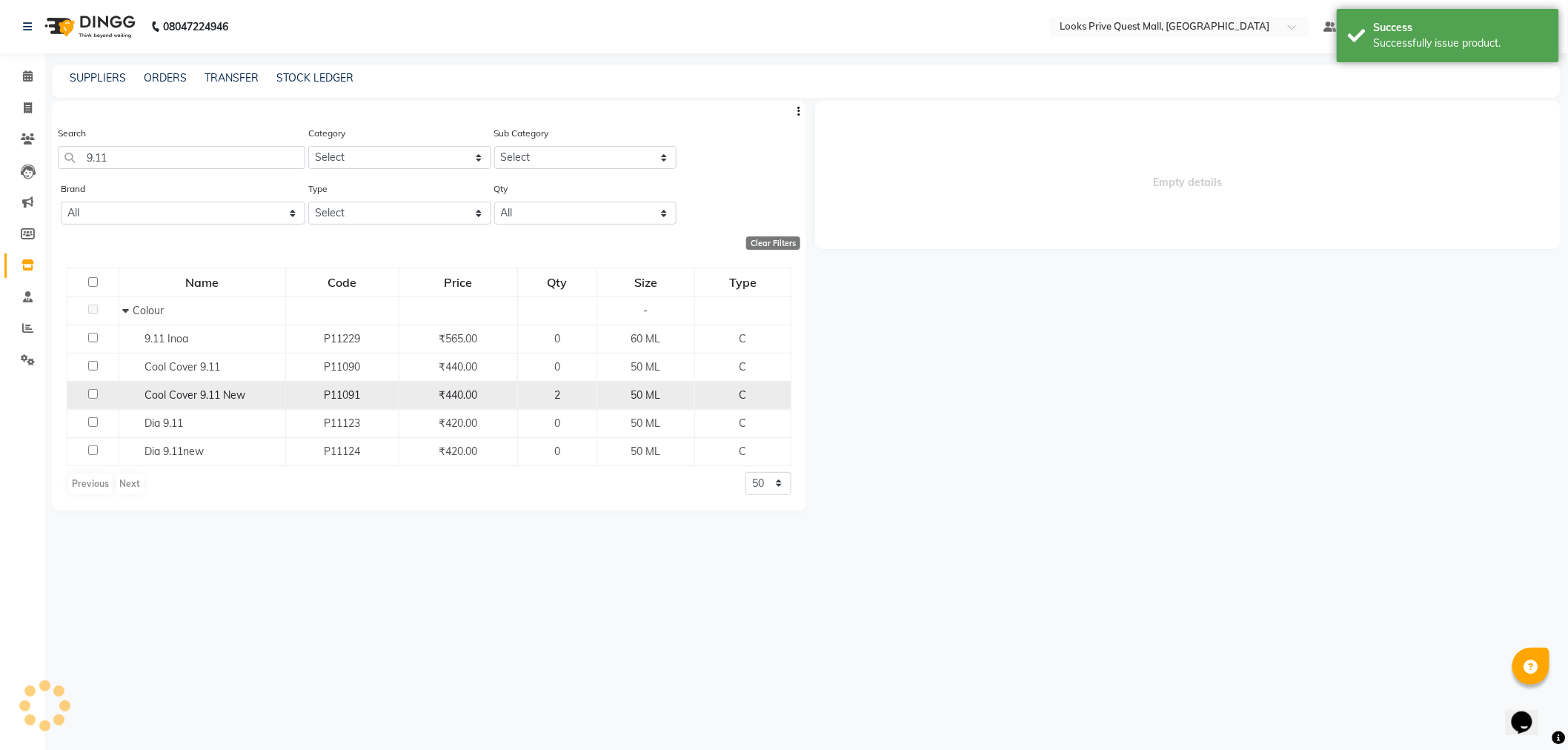
select select
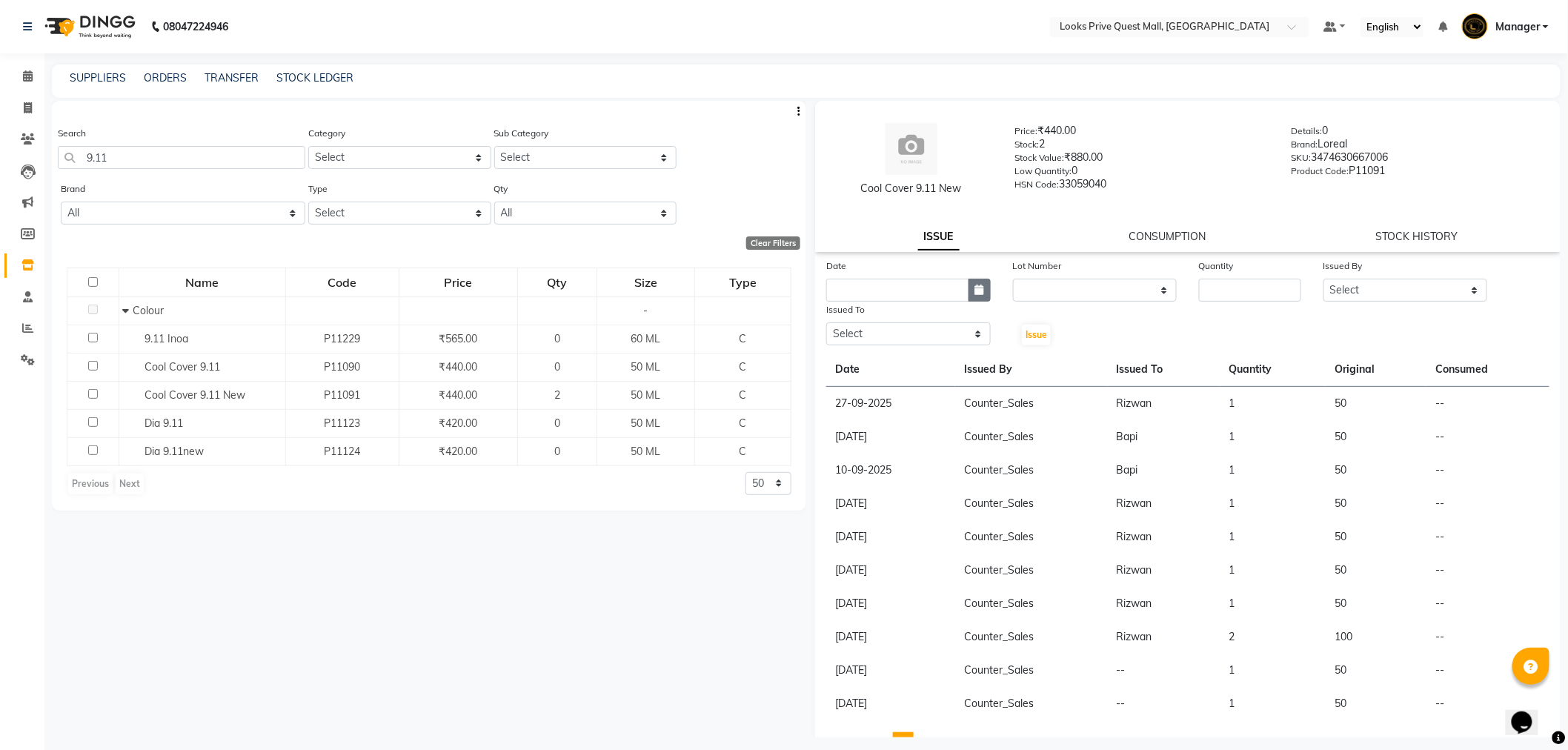
click at [975, 295] on icon "button" at bounding box center [979, 289] width 9 height 10
select select "10"
select select "2025"
click at [890, 365] on div "1" at bounding box center [889, 367] width 24 height 24
type input "01-10-2025"
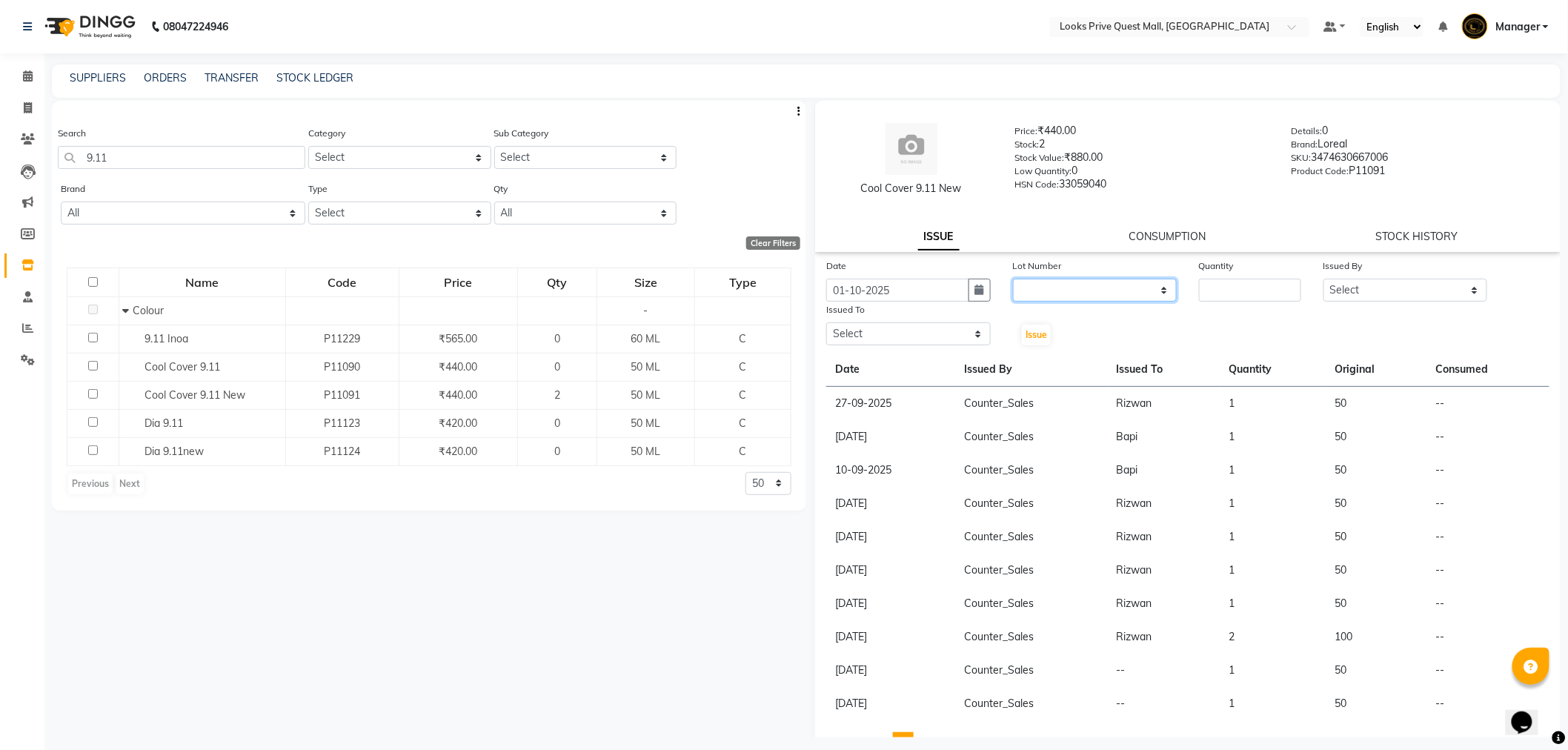
click at [1051, 289] on select "None" at bounding box center [1095, 290] width 165 height 23
select select "0: null"
click at [1013, 279] on select "None" at bounding box center [1095, 290] width 165 height 23
type input "1"
select select "46686"
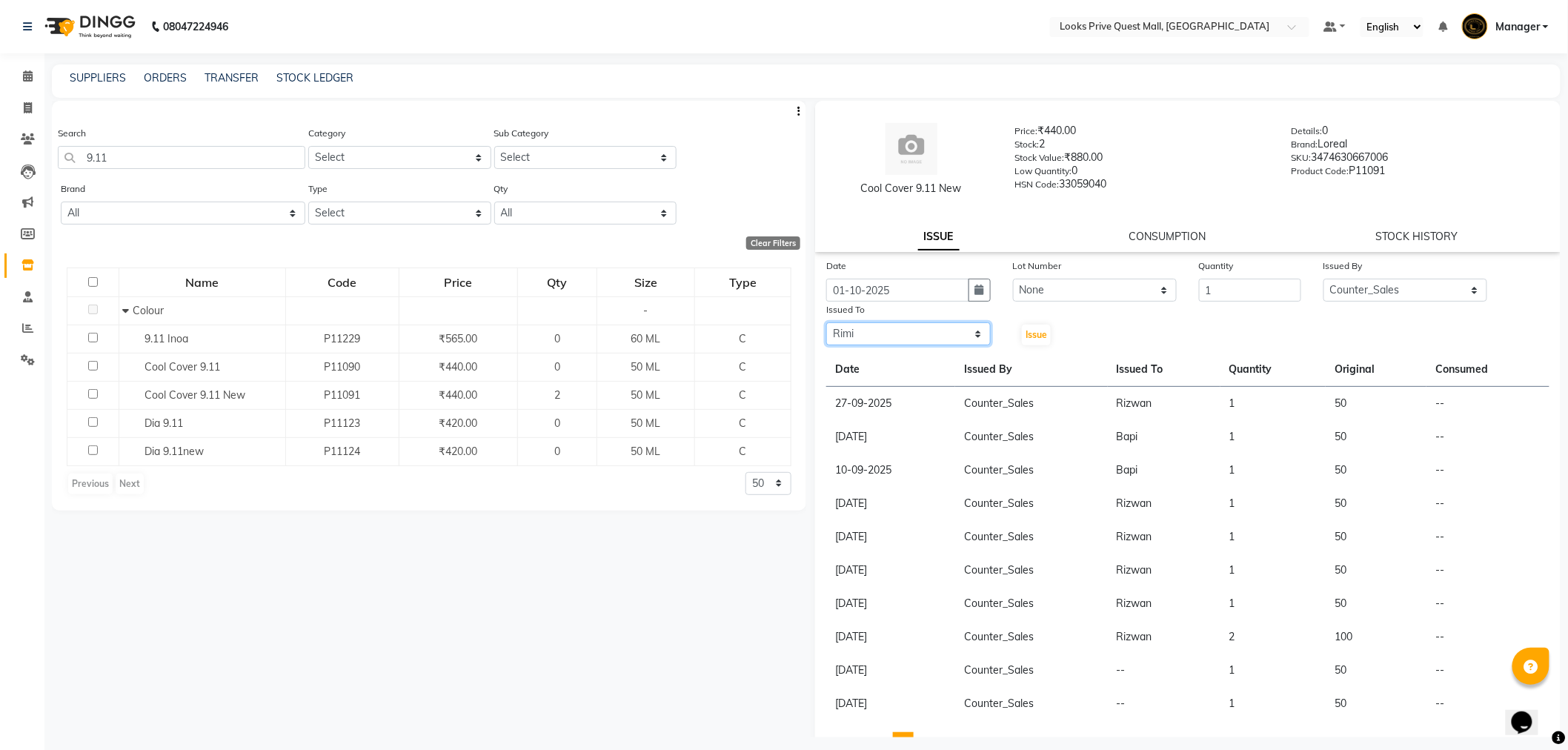
select select "46703"
click at [1028, 332] on span "Issue" at bounding box center [1036, 334] width 22 height 11
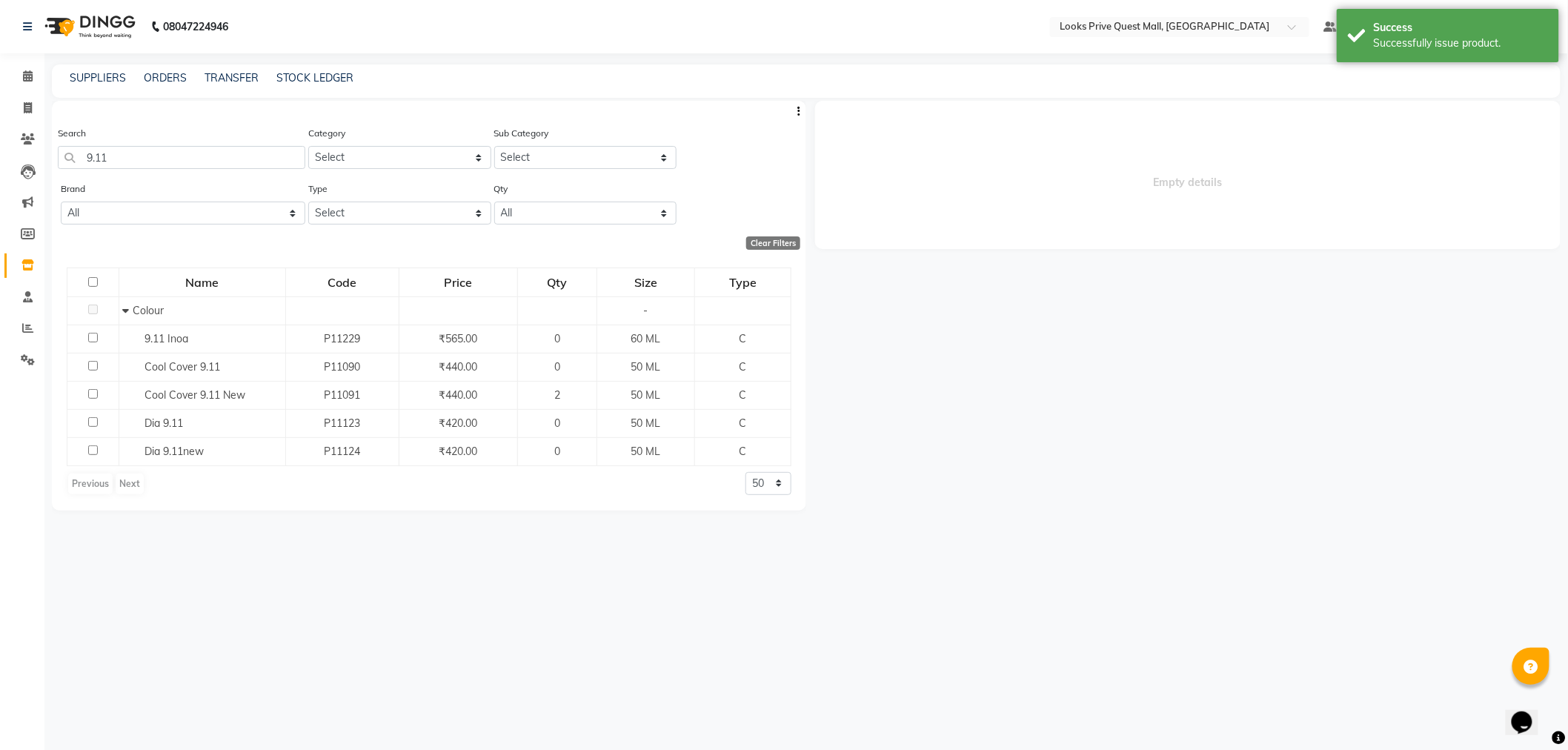
select select
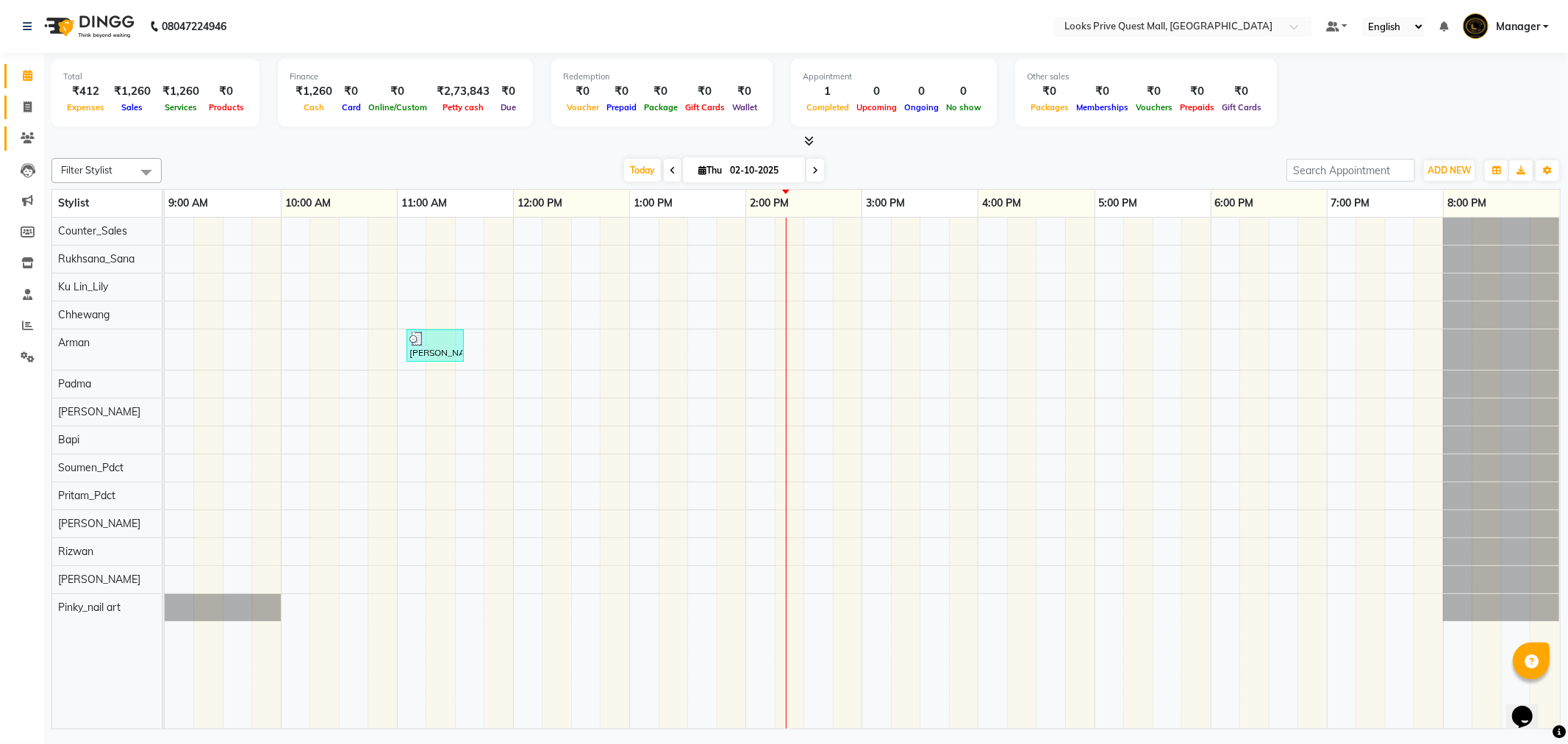
drag, startPoint x: 32, startPoint y: 115, endPoint x: 21, endPoint y: 129, distance: 17.8
click at [32, 115] on span at bounding box center [27, 107] width 26 height 16
select select "service"
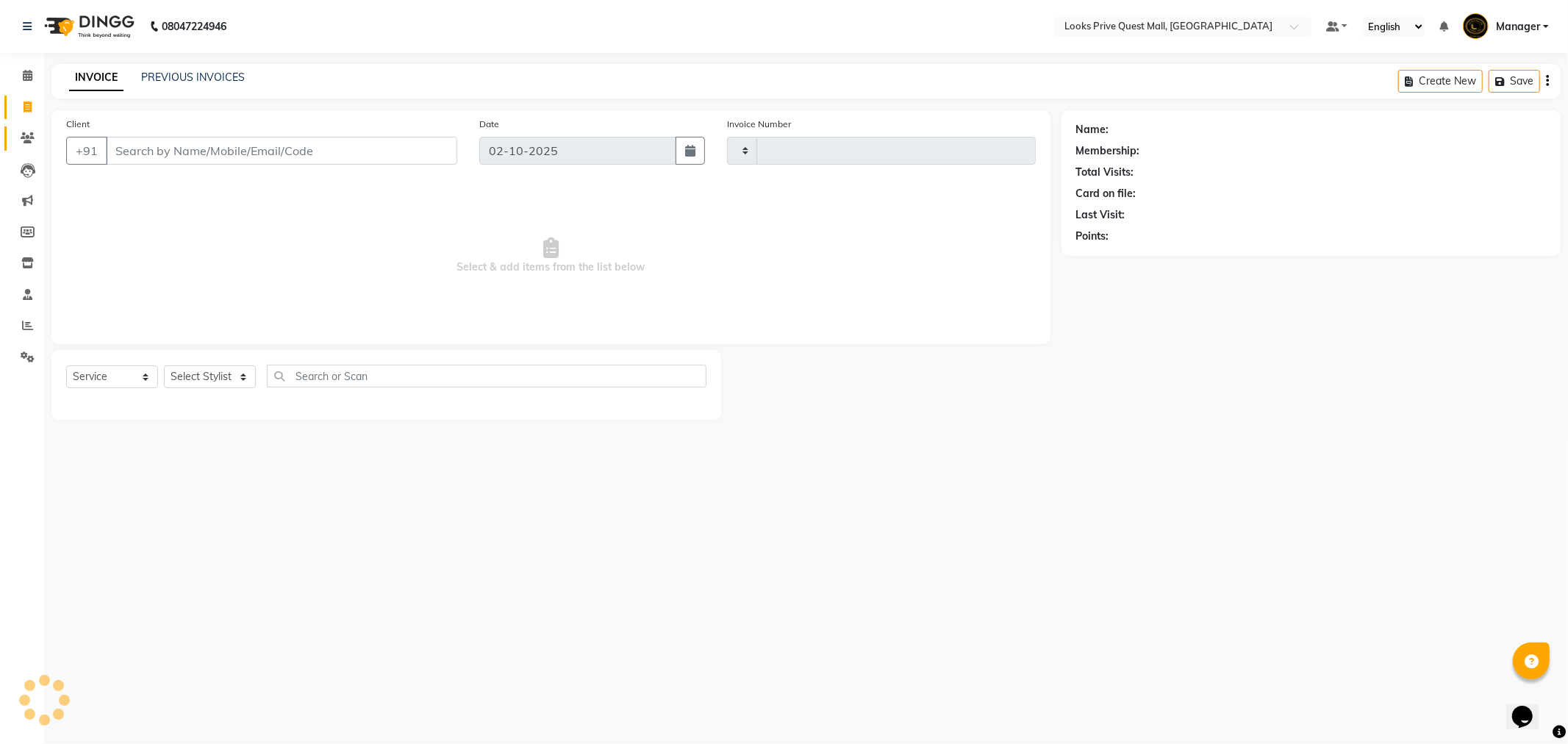
type input "4605"
select select "6141"
click at [181, 158] on input "Client" at bounding box center [281, 151] width 351 height 28
type input "9903255556"
click at [450, 158] on button "Add Client" at bounding box center [420, 151] width 76 height 28
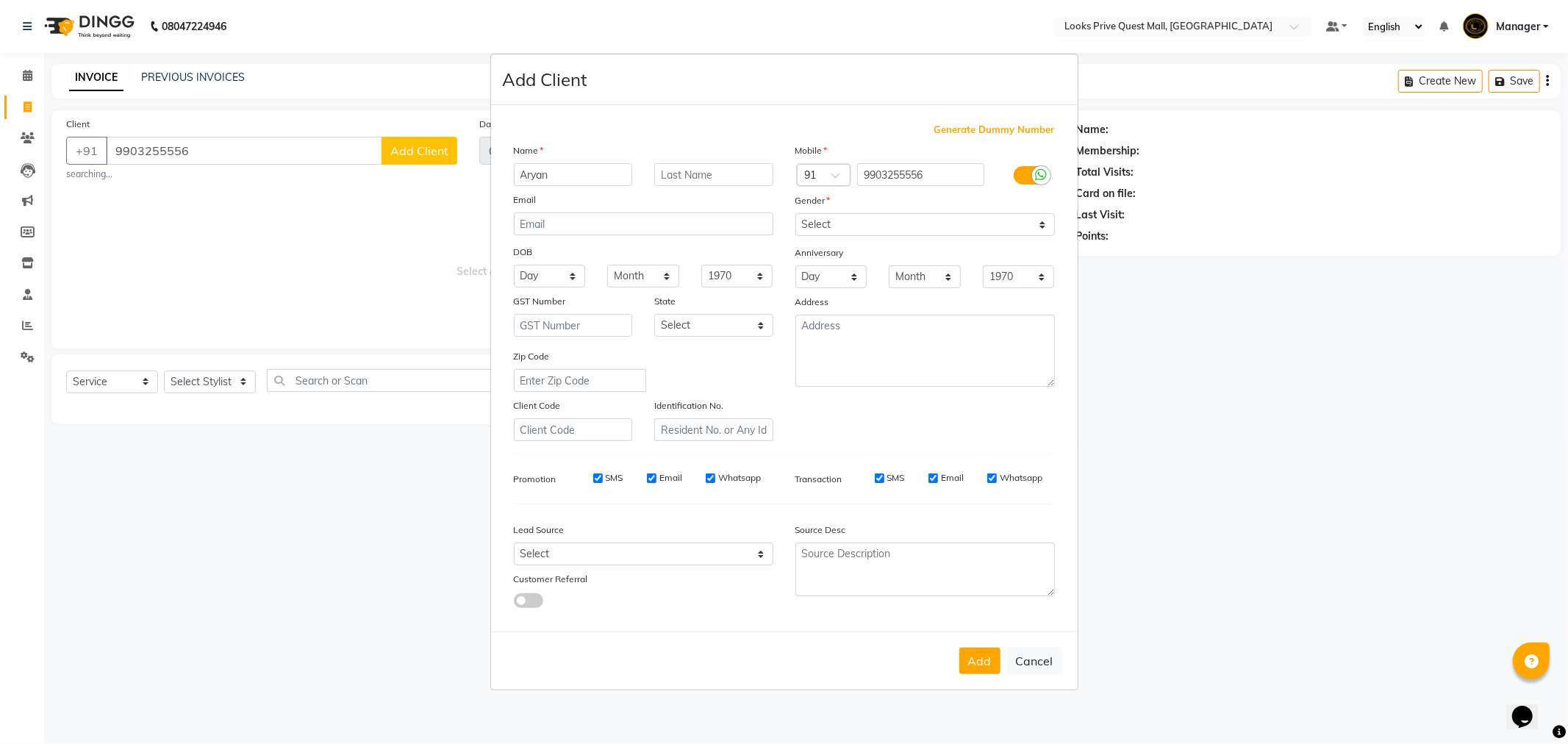
type input "Aryan"
type input "Sethia"
click at [1036, 180] on icon at bounding box center [1042, 175] width 12 height 13
click at [0, 0] on input "checkbox" at bounding box center [0, 0] width 0 height 0
click at [873, 230] on select "Select Male Female Other Prefer Not To Say" at bounding box center [925, 224] width 260 height 23
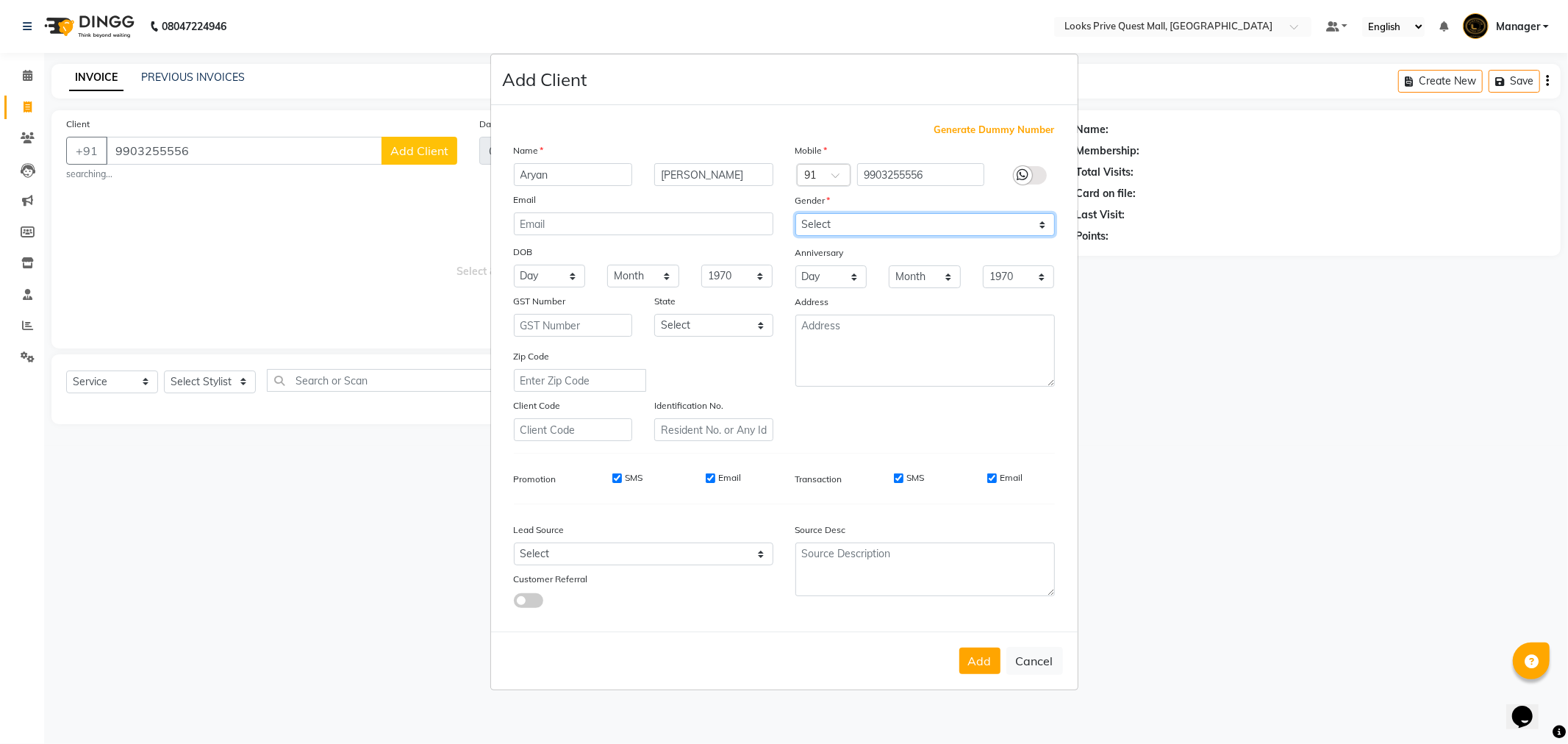
select select "male"
click at [795, 213] on select "Select Male Female Other Prefer Not To Say" at bounding box center [925, 224] width 260 height 23
click at [990, 476] on input "Email" at bounding box center [992, 478] width 10 height 10
checkbox input "false"
click at [712, 479] on input "Email" at bounding box center [711, 478] width 10 height 10
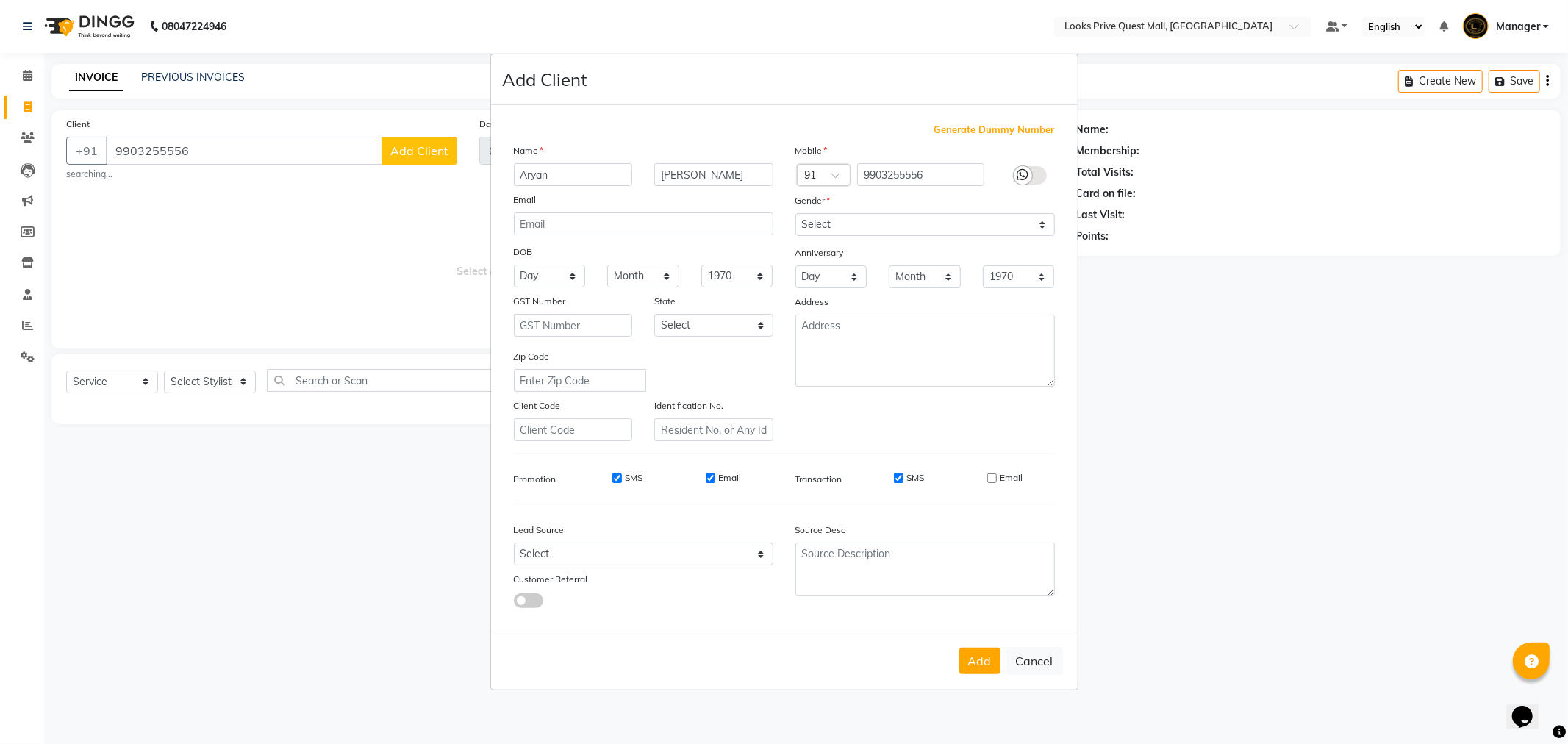
checkbox input "false"
click at [965, 660] on button "Add" at bounding box center [980, 661] width 41 height 26
select select
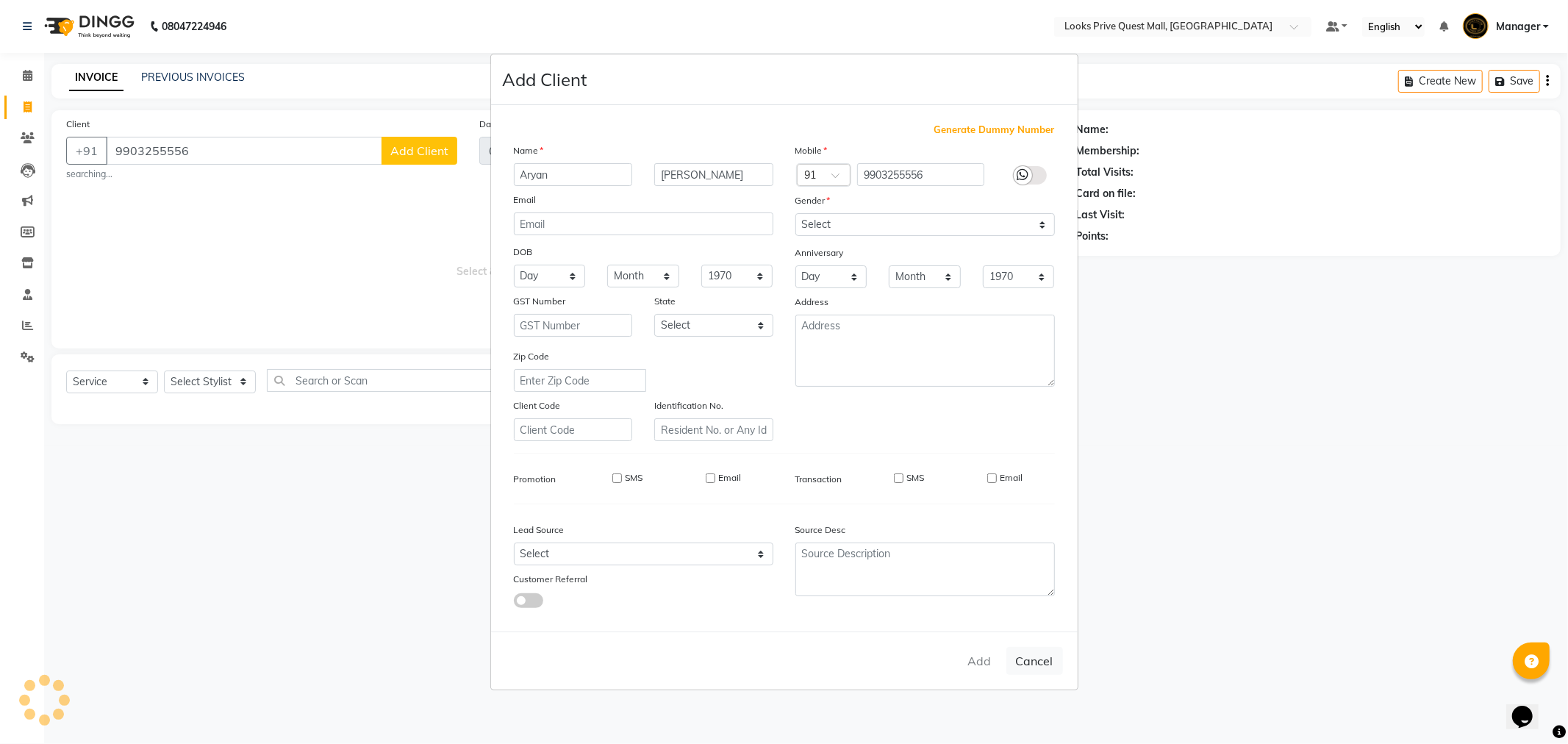
select select
checkbox input "false"
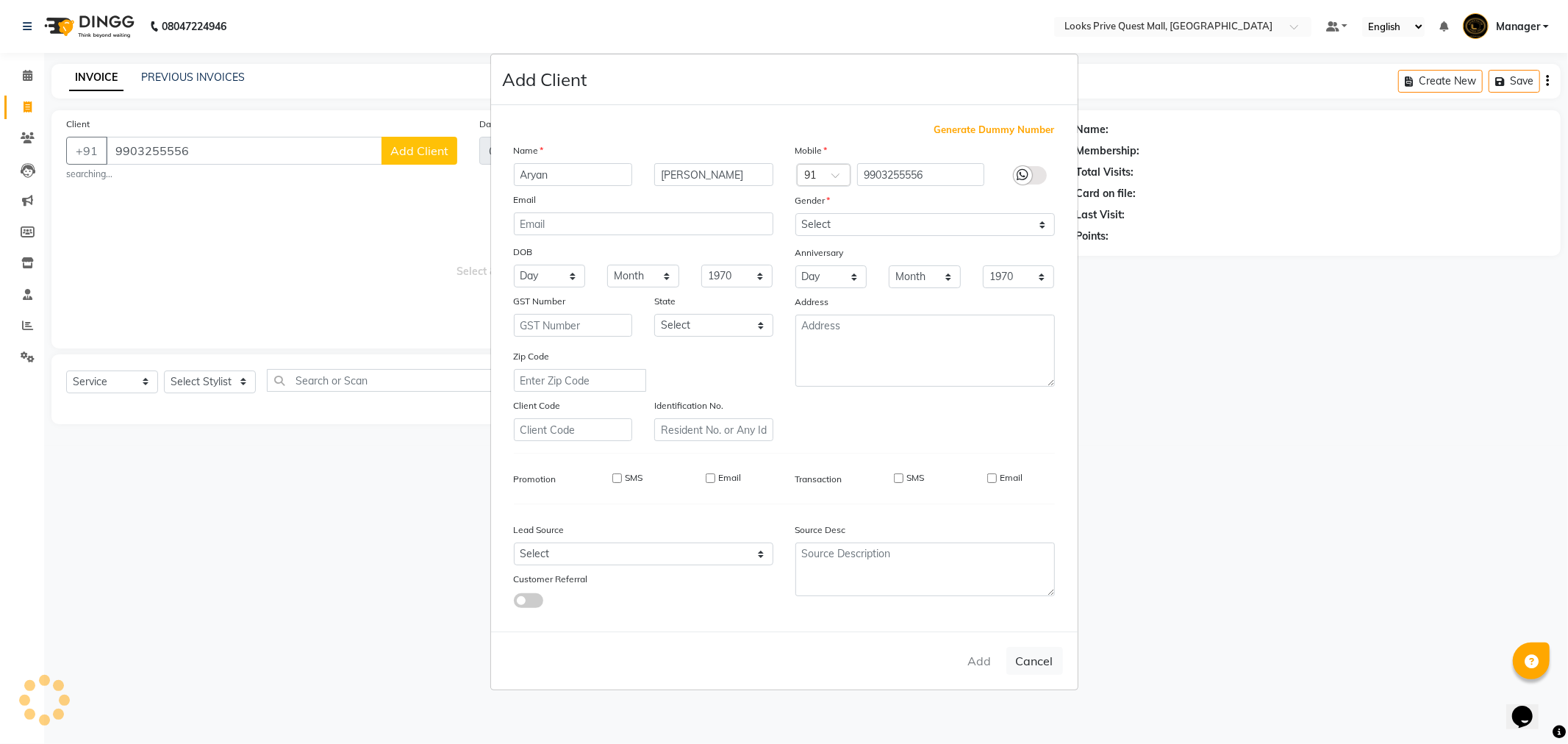
checkbox input "false"
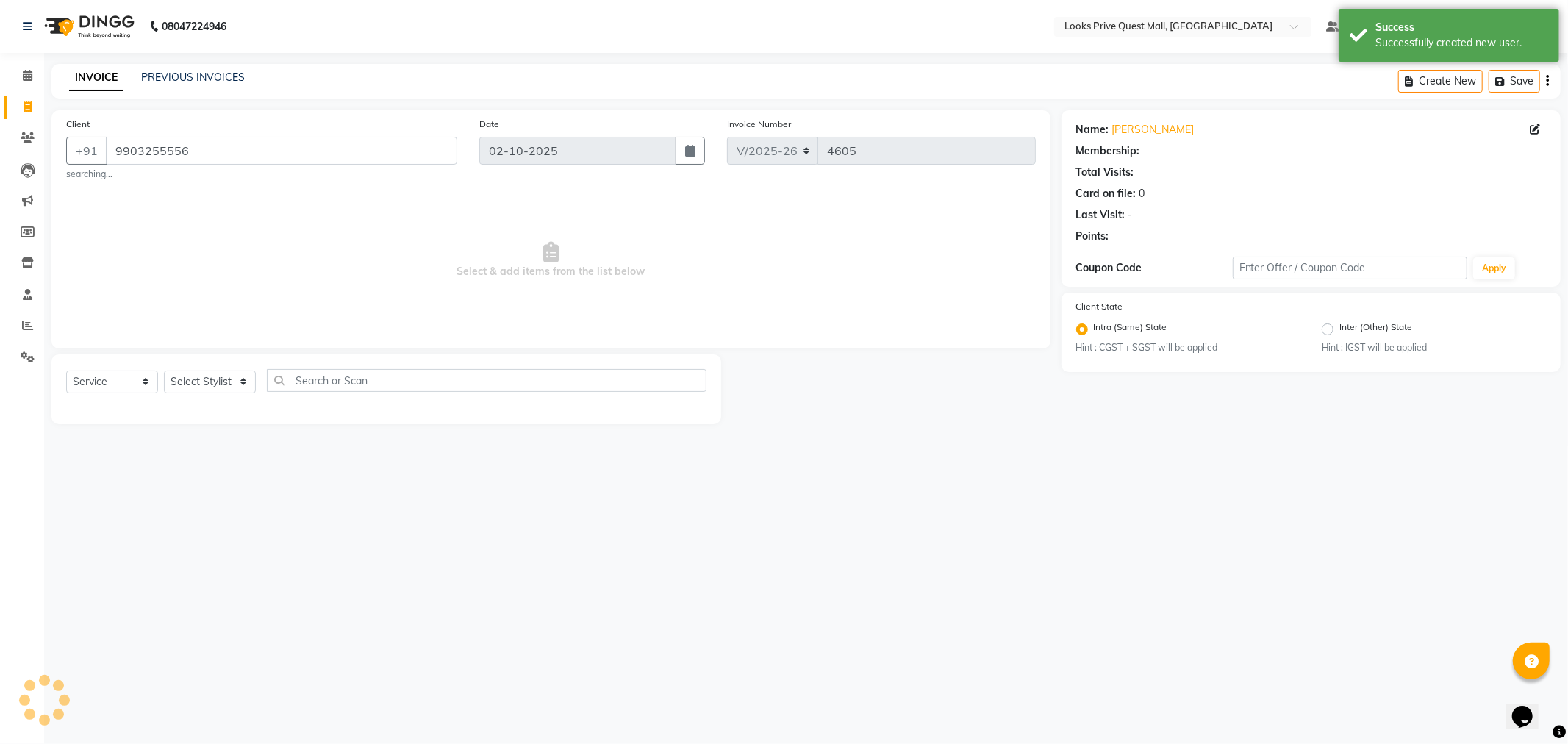
select select "1: Object"
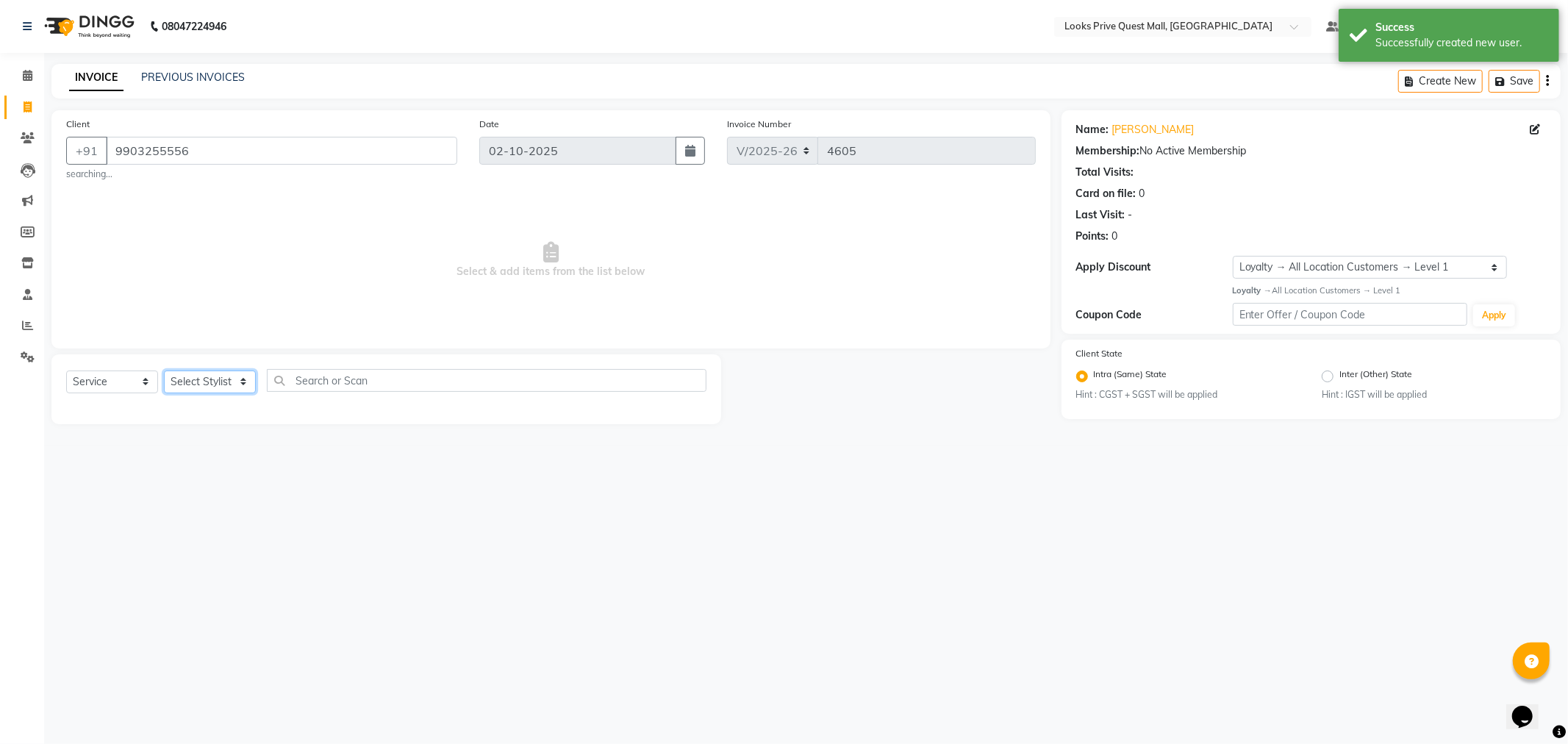
click at [211, 384] on select "Select Stylist Arman Bapi Chhewang Counter_Sales [PERSON_NAME] [PERSON_NAME] [P…" at bounding box center [210, 382] width 92 height 23
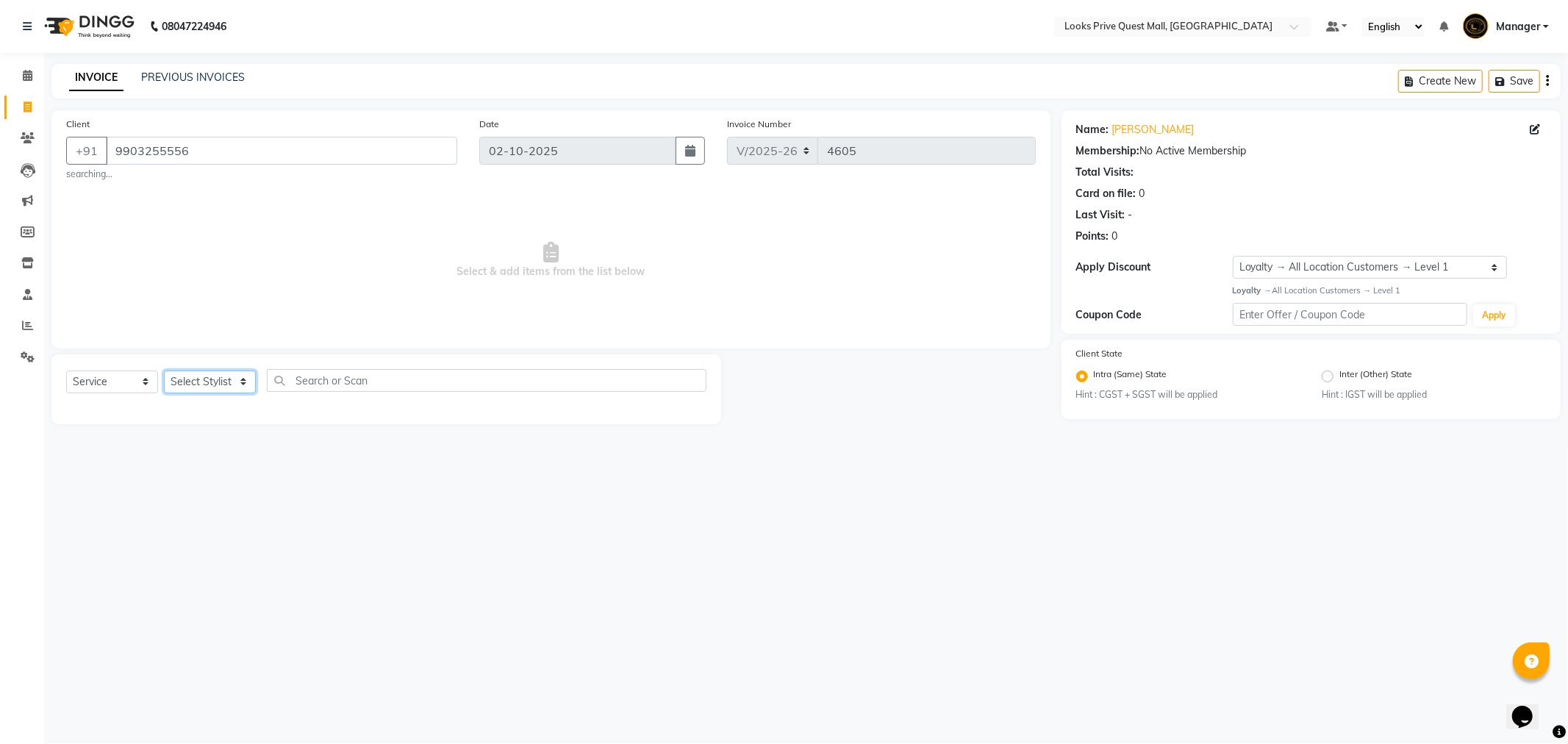
select select "46691"
click at [164, 370] on select "Select Stylist Arman Bapi Chhewang Counter_Sales [PERSON_NAME] [PERSON_NAME] [P…" at bounding box center [210, 382] width 92 height 23
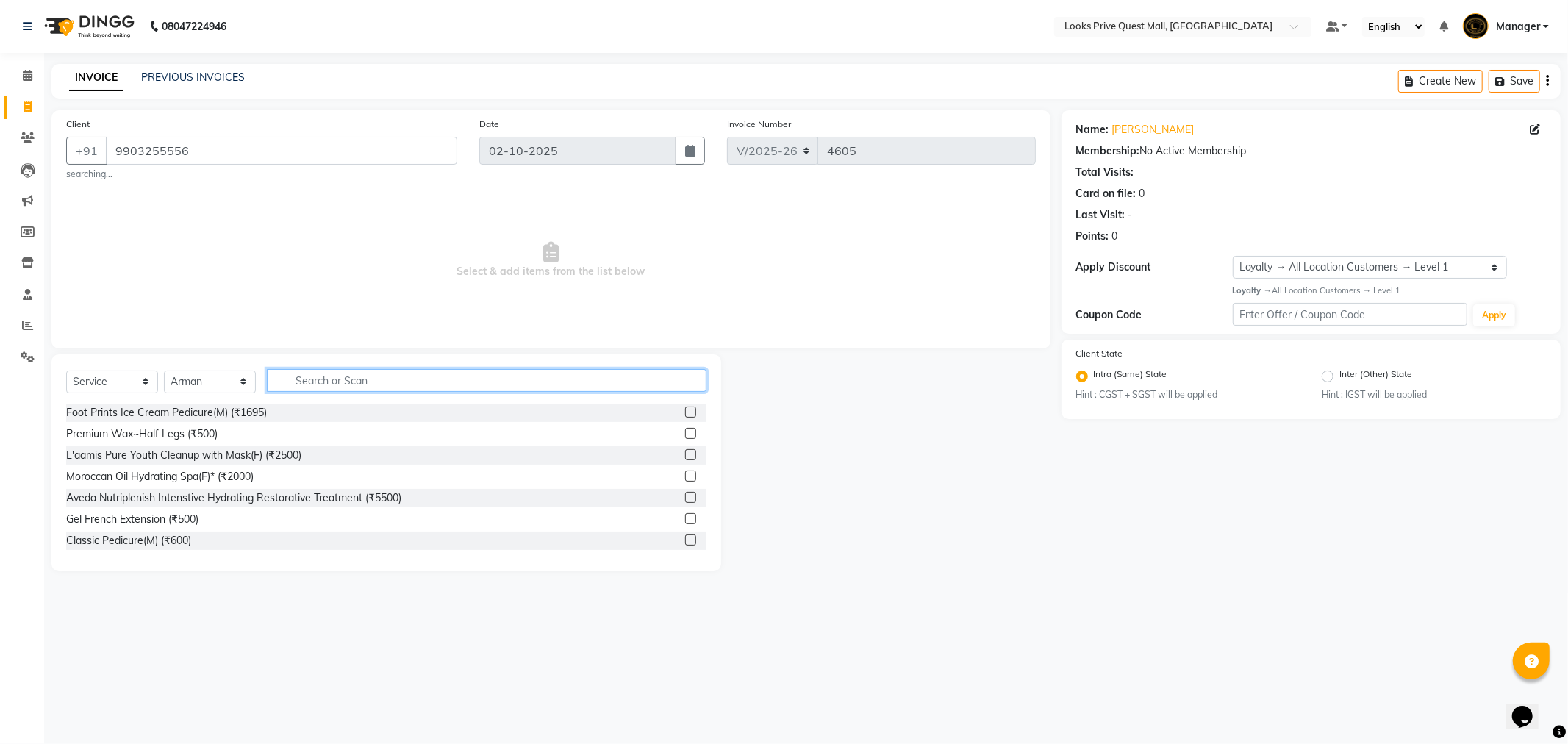
click at [359, 376] on input "text" at bounding box center [487, 380] width 440 height 23
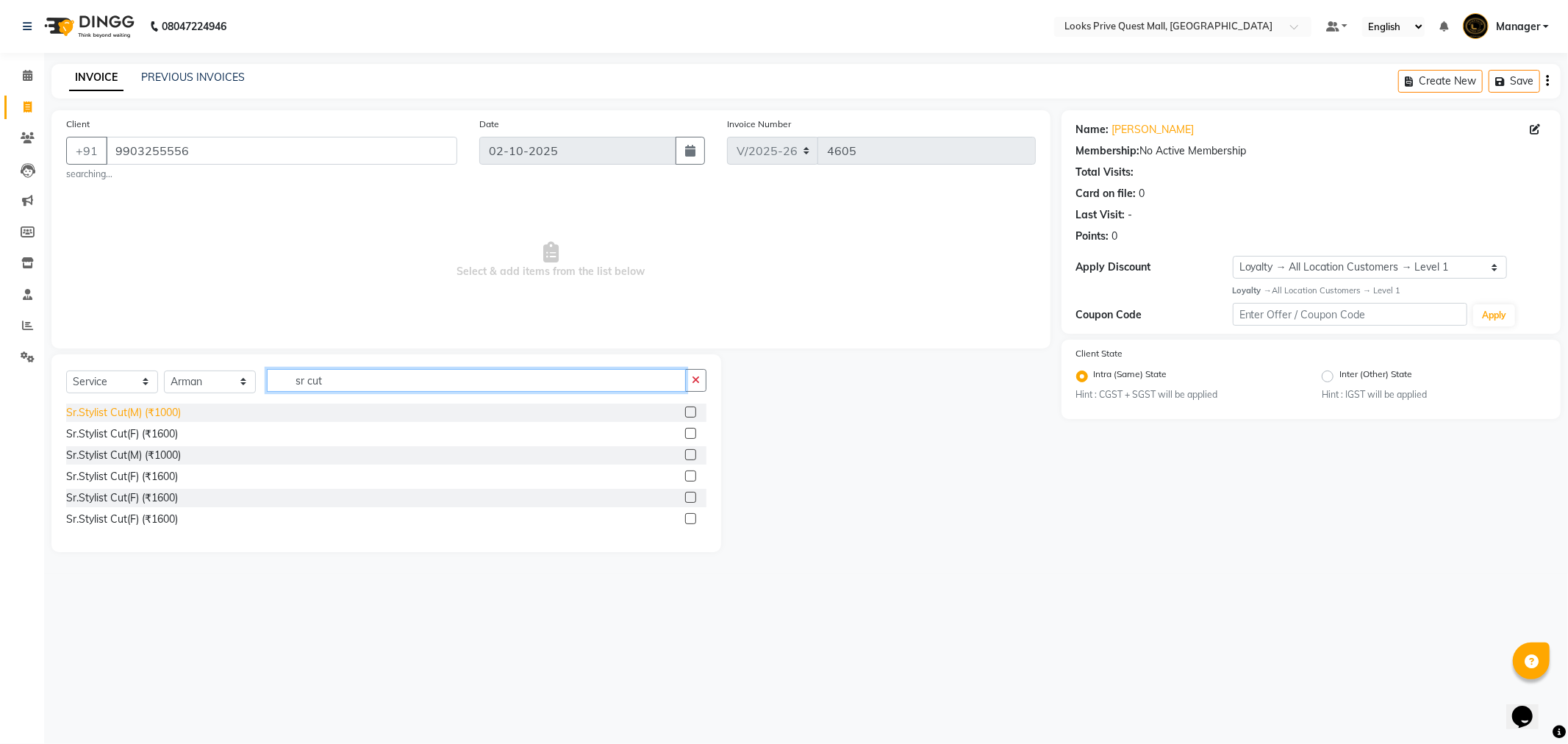
type input "sr cut"
click at [163, 410] on div "Sr.Stylist Cut(M) (₹1000)" at bounding box center [123, 412] width 115 height 16
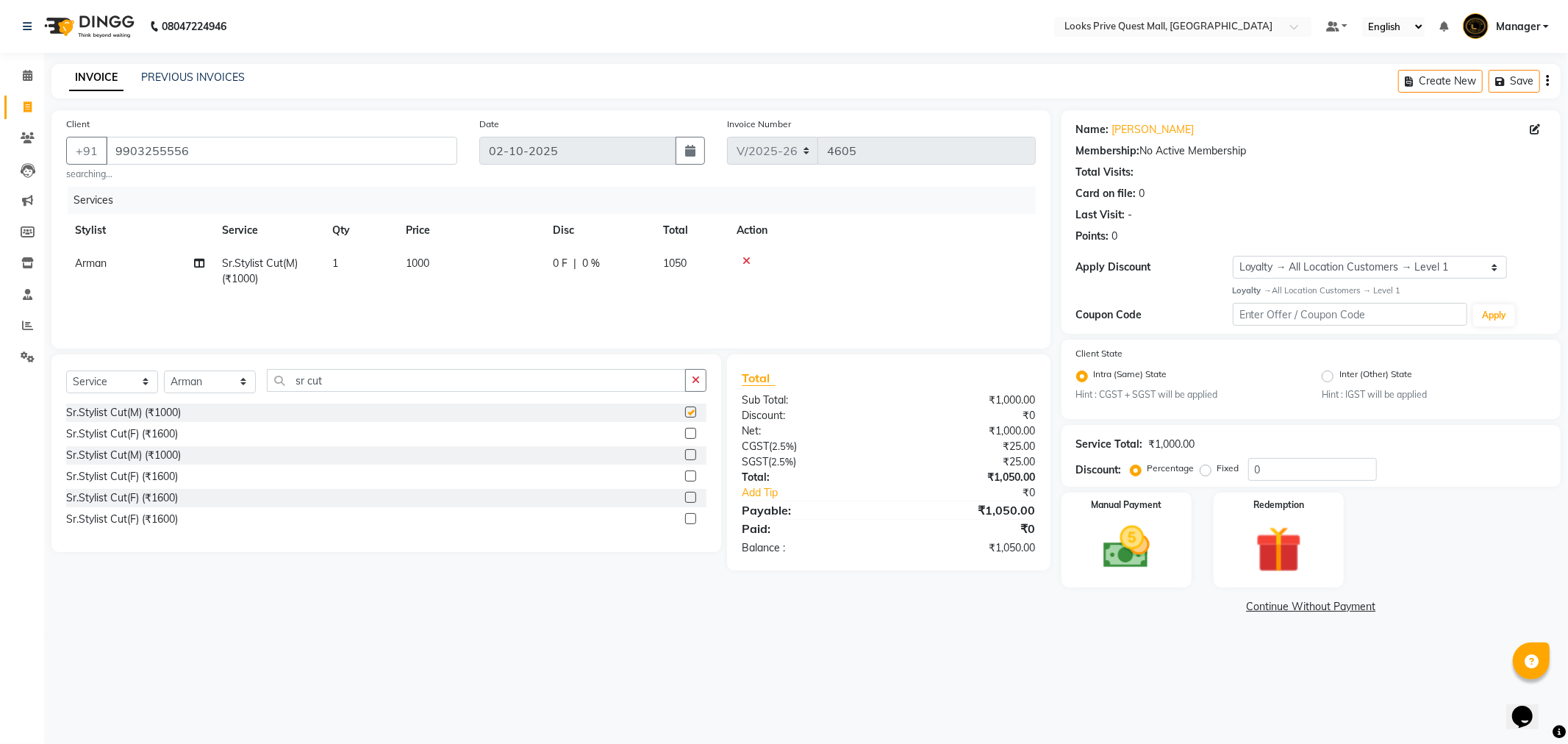
checkbox input "false"
click at [443, 267] on td "1000" at bounding box center [470, 271] width 147 height 49
drag, startPoint x: 533, startPoint y: 265, endPoint x: 394, endPoint y: 295, distance: 142.2
click at [394, 295] on tr "Arman Bapi Chhewang Counter_Sales Deepa Das Dipti Uppal Firoz Ku Lin_Lily Manag…" at bounding box center [550, 275] width 969 height 56
type input "1200"
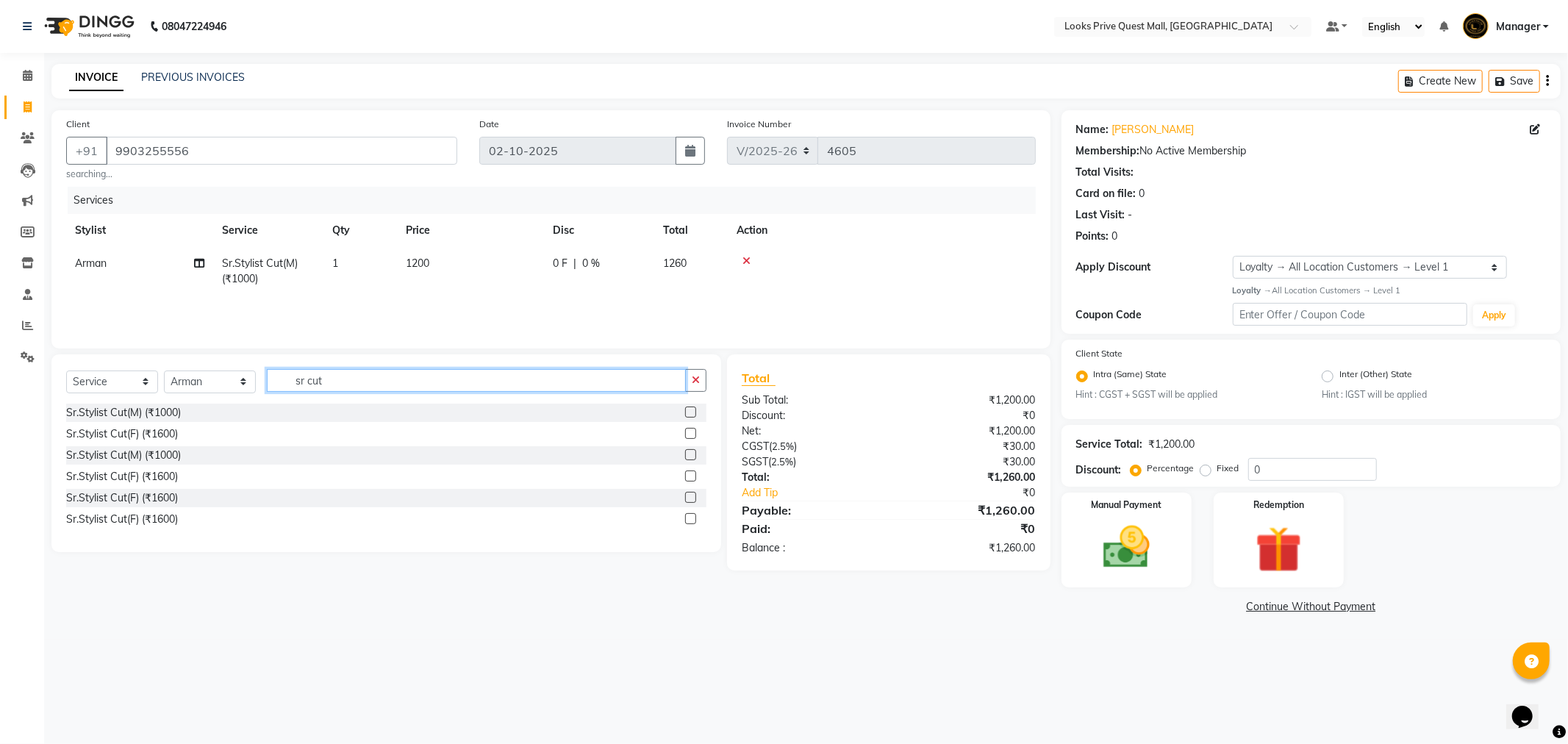
drag, startPoint x: 353, startPoint y: 388, endPoint x: 64, endPoint y: 398, distance: 289.2
click at [64, 398] on div "Select Service Product Membership Package Voucher Prepaid Gift Card Select Styl…" at bounding box center [386, 454] width 670 height 198
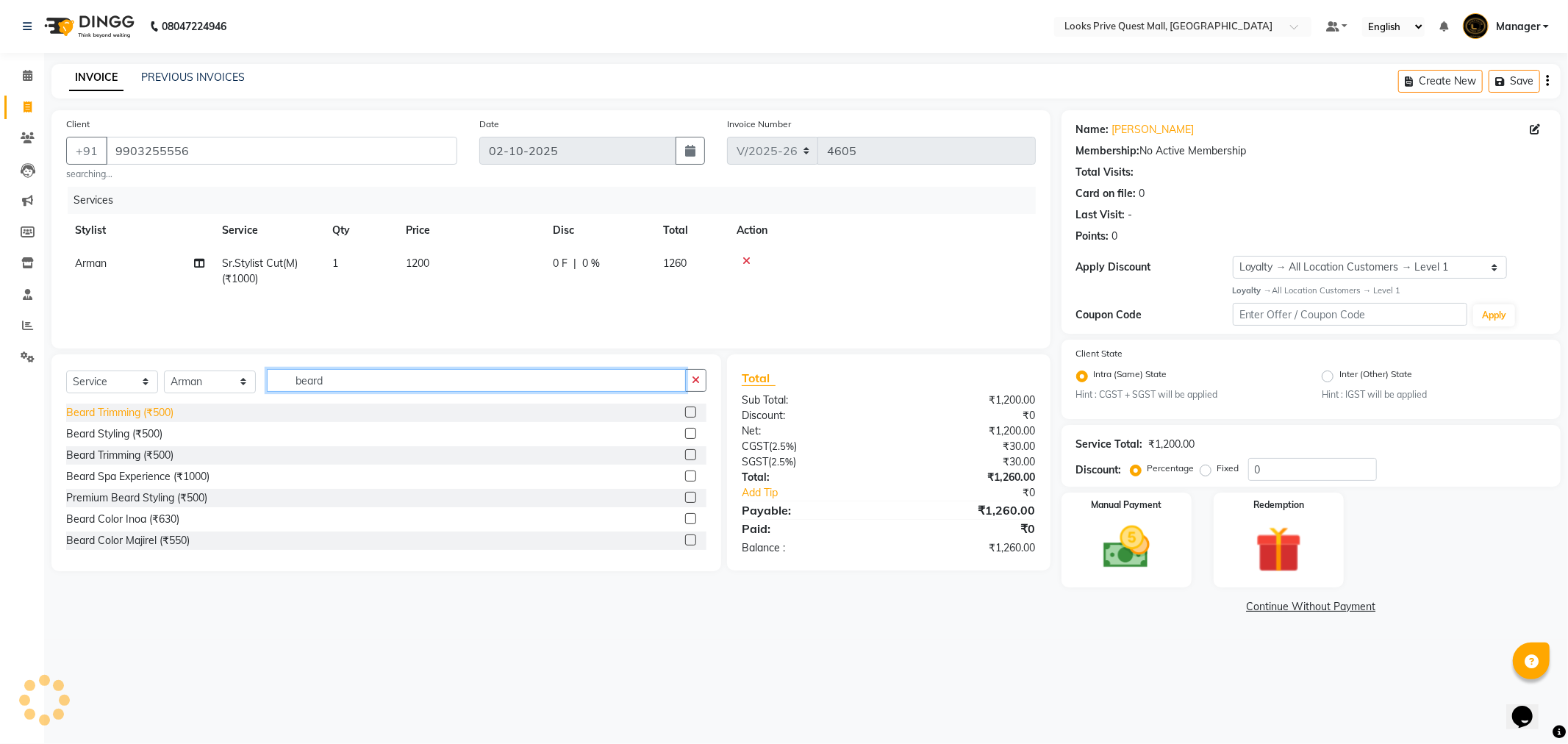
type input "beard"
click at [118, 414] on div "Beard Trimming (₹500)" at bounding box center [120, 412] width 107 height 16
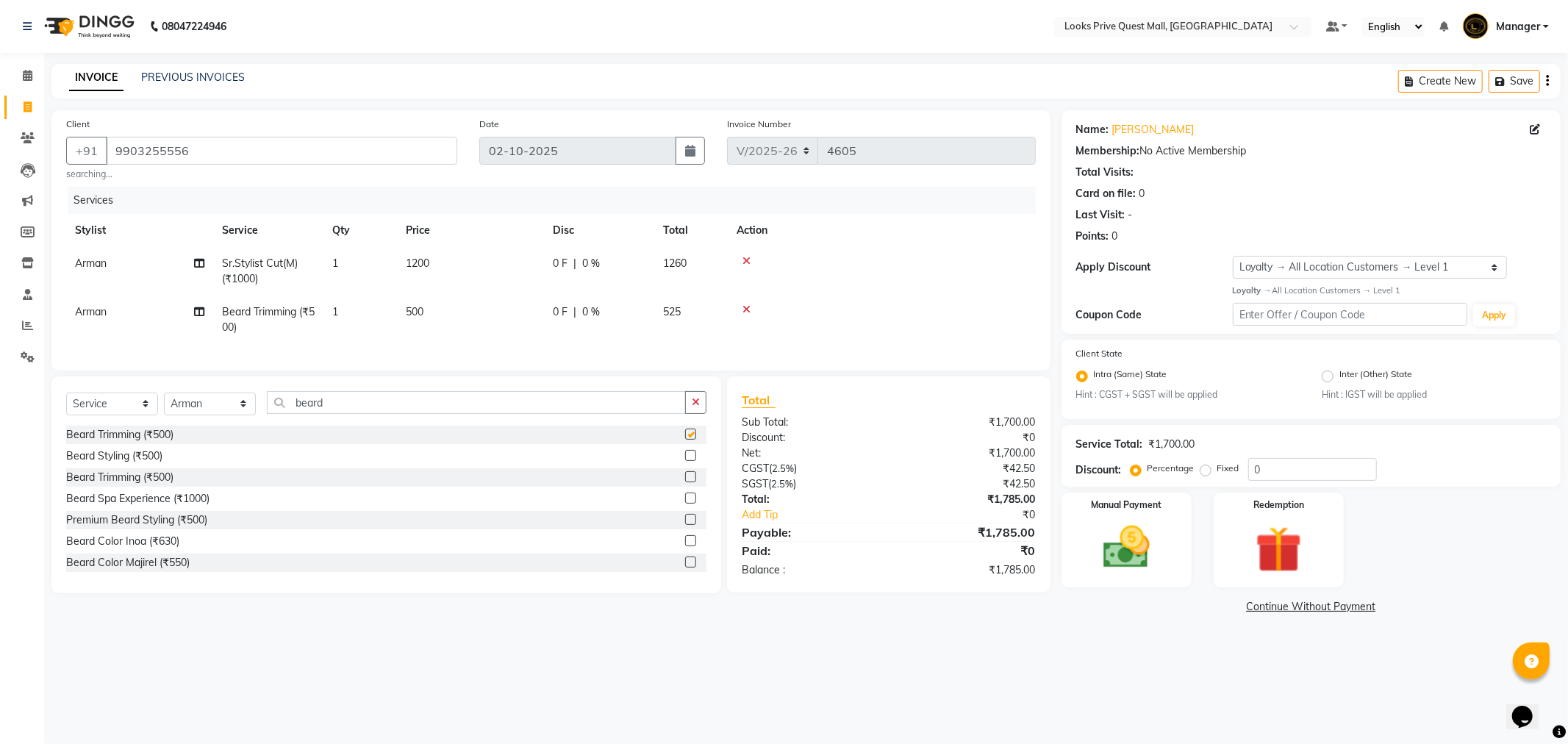
checkbox input "false"
click at [439, 313] on td "500" at bounding box center [470, 319] width 147 height 49
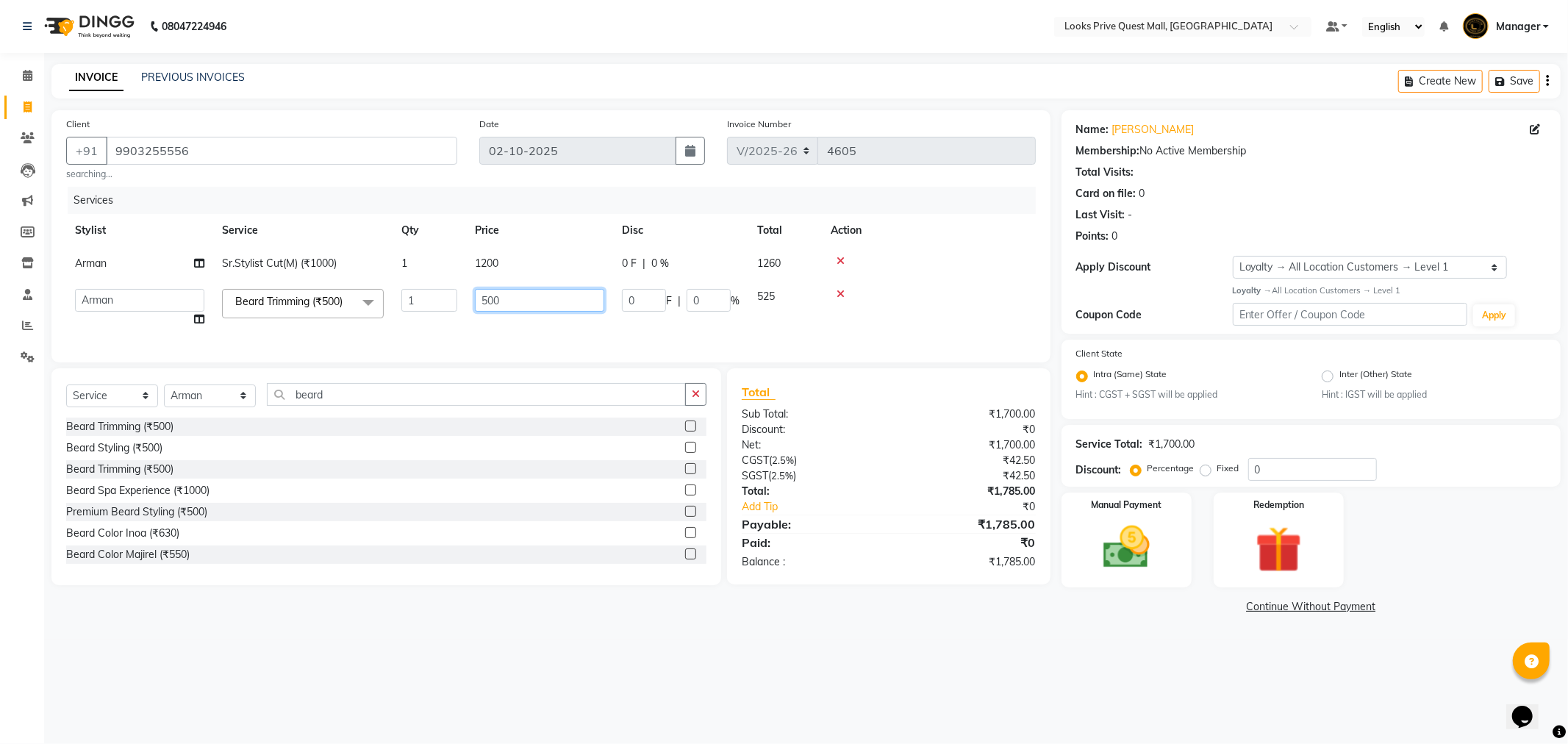
drag, startPoint x: 542, startPoint y: 309, endPoint x: 314, endPoint y: 343, distance: 230.5
click at [317, 338] on div "Services Stylist Service Qty Price Disc Total Action Arman Sr.Stylist Cut(M) (₹…" at bounding box center [550, 266] width 969 height 161
type input "700"
click at [438, 322] on tr "Arman Bapi Chhewang Counter_Sales Deepa Das Dipti Uppal Firoz Ku Lin_Lily Manag…" at bounding box center [550, 308] width 969 height 56
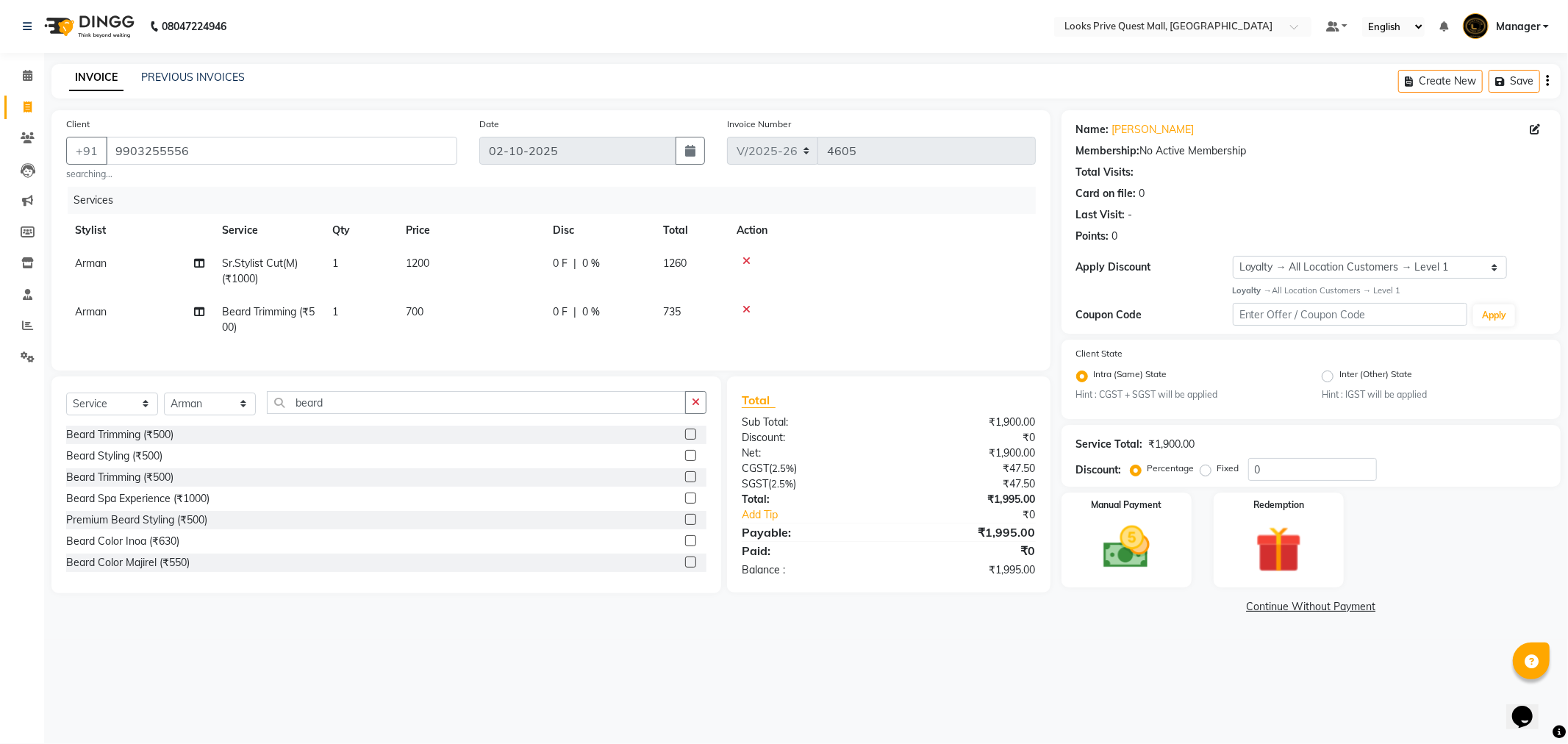
drag, startPoint x: 1, startPoint y: 23, endPoint x: 814, endPoint y: 760, distance: 1097.3
click at [814, 743] on html "08047224946 Select Location × Looks Prive Quest Mall, Kolkata Default Panel My …" at bounding box center [784, 372] width 1568 height 744
click at [554, 647] on div "08047224946 Select Location × Looks Prive Quest Mall, Kolkata Default Panel My …" at bounding box center [784, 372] width 1568 height 744
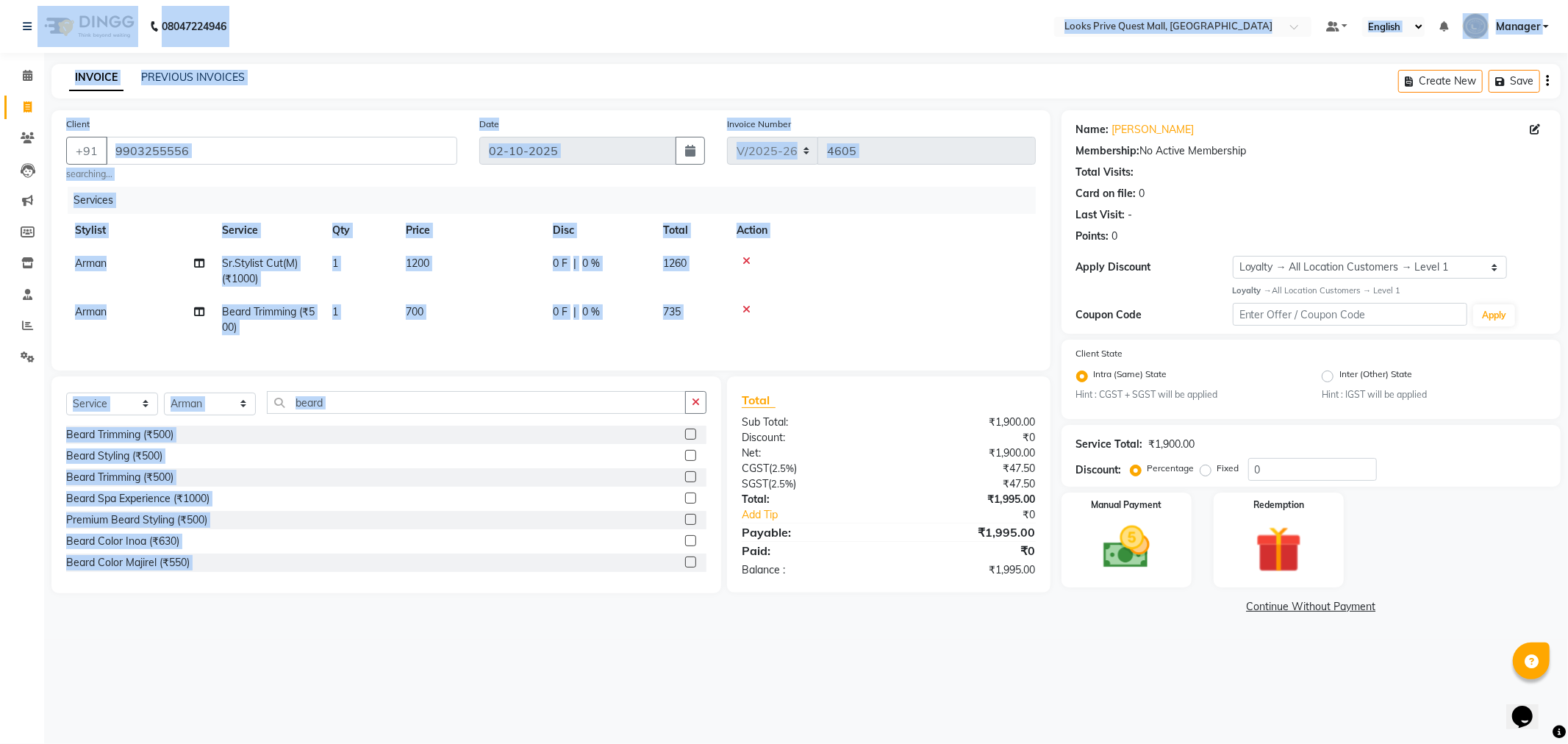
drag, startPoint x: 3, startPoint y: 22, endPoint x: 457, endPoint y: 627, distance: 756.4
click at [457, 627] on app-home "08047224946 Select Location × Looks Prive Quest Mall, Kolkata Default Panel My …" at bounding box center [784, 319] width 1568 height 639
click at [461, 644] on div "08047224946 Select Location × Looks Prive Quest Mall, Kolkata Default Panel My …" at bounding box center [784, 372] width 1568 height 744
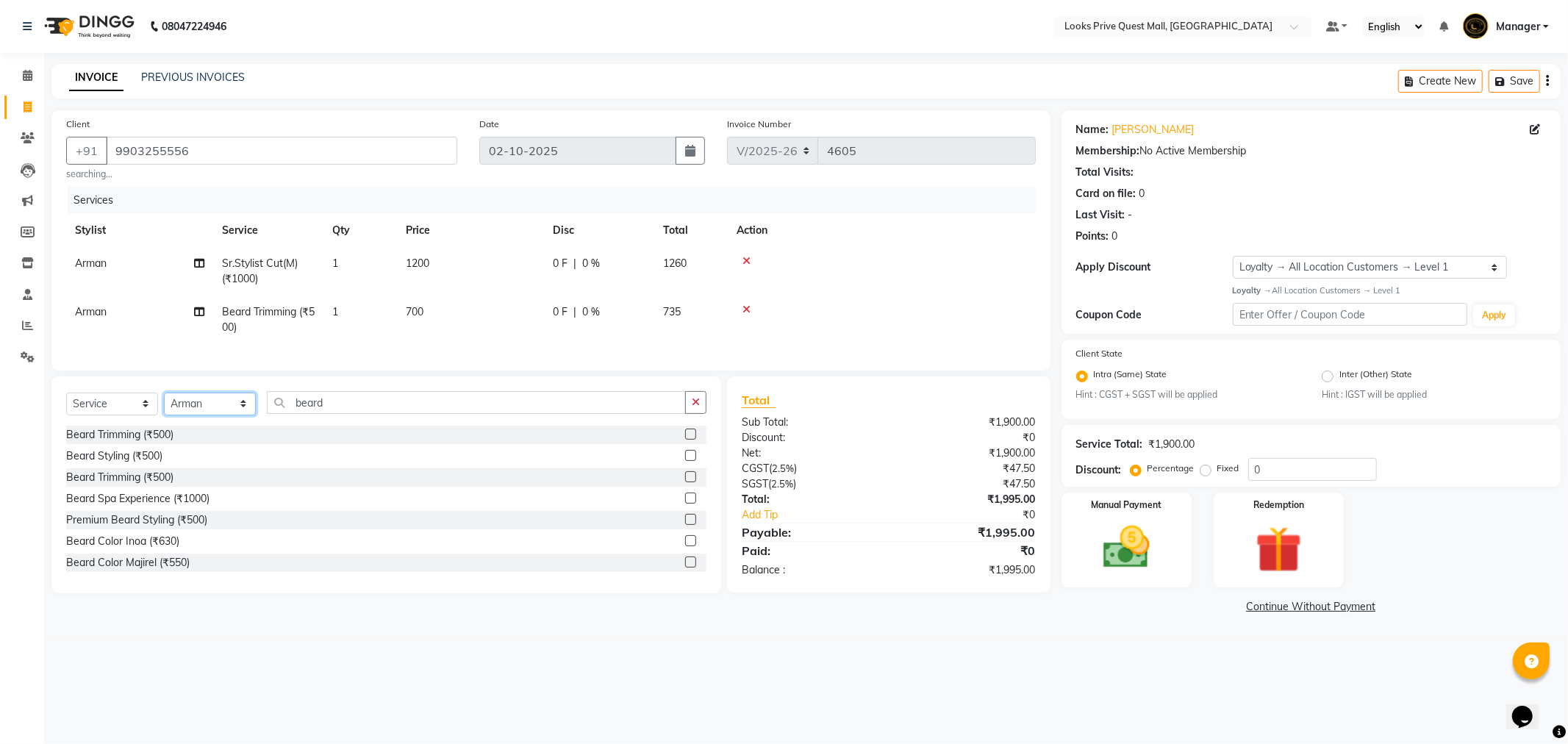
click at [238, 416] on select "Select Stylist Arman Bapi Chhewang Counter_Sales [PERSON_NAME] [PERSON_NAME] [P…" at bounding box center [210, 404] width 92 height 23
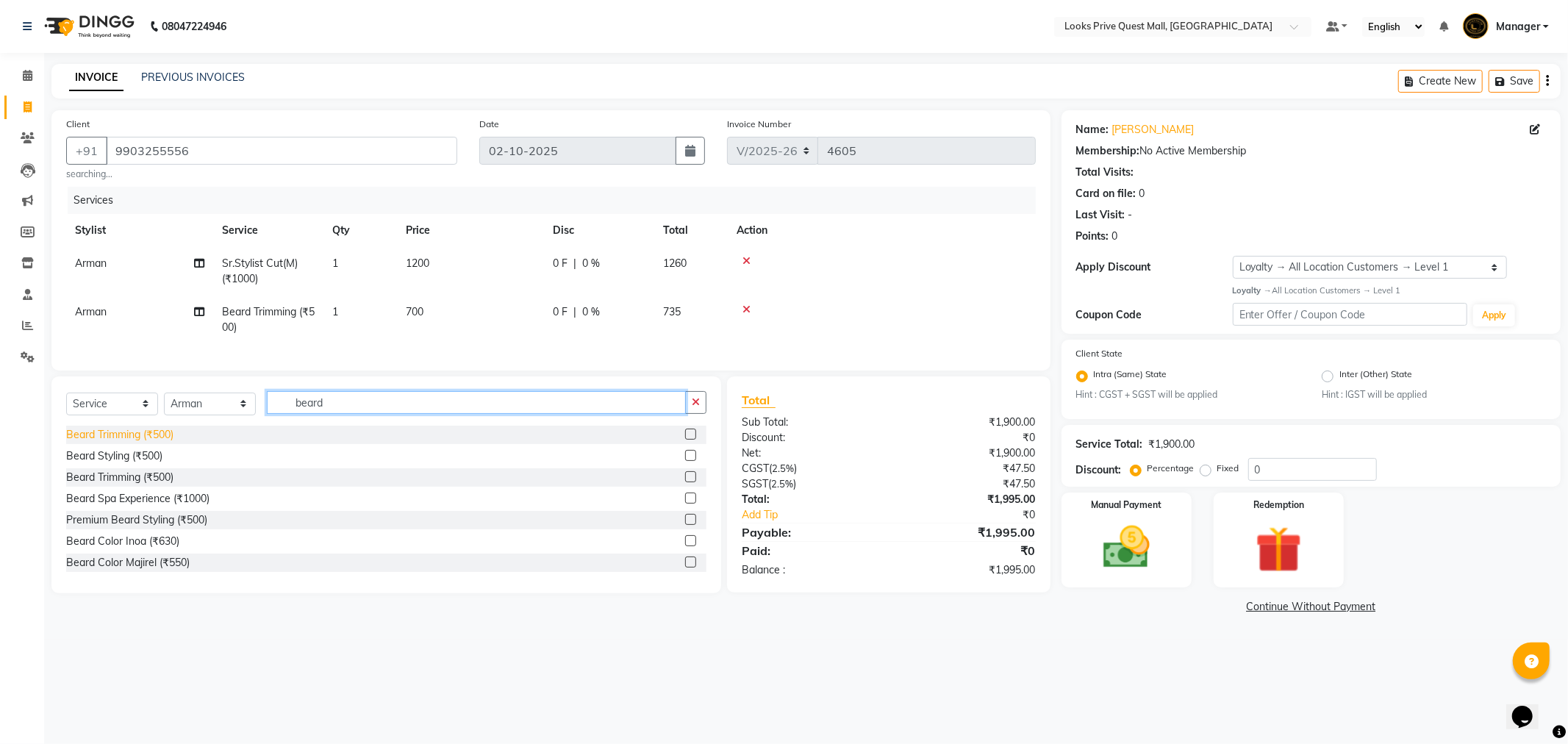
drag, startPoint x: 346, startPoint y: 416, endPoint x: 160, endPoint y: 446, distance: 188.4
click at [160, 446] on div "Select Service Product Membership Package Voucher Prepaid Gift Card Select Styl…" at bounding box center [386, 484] width 670 height 217
type input "styling"
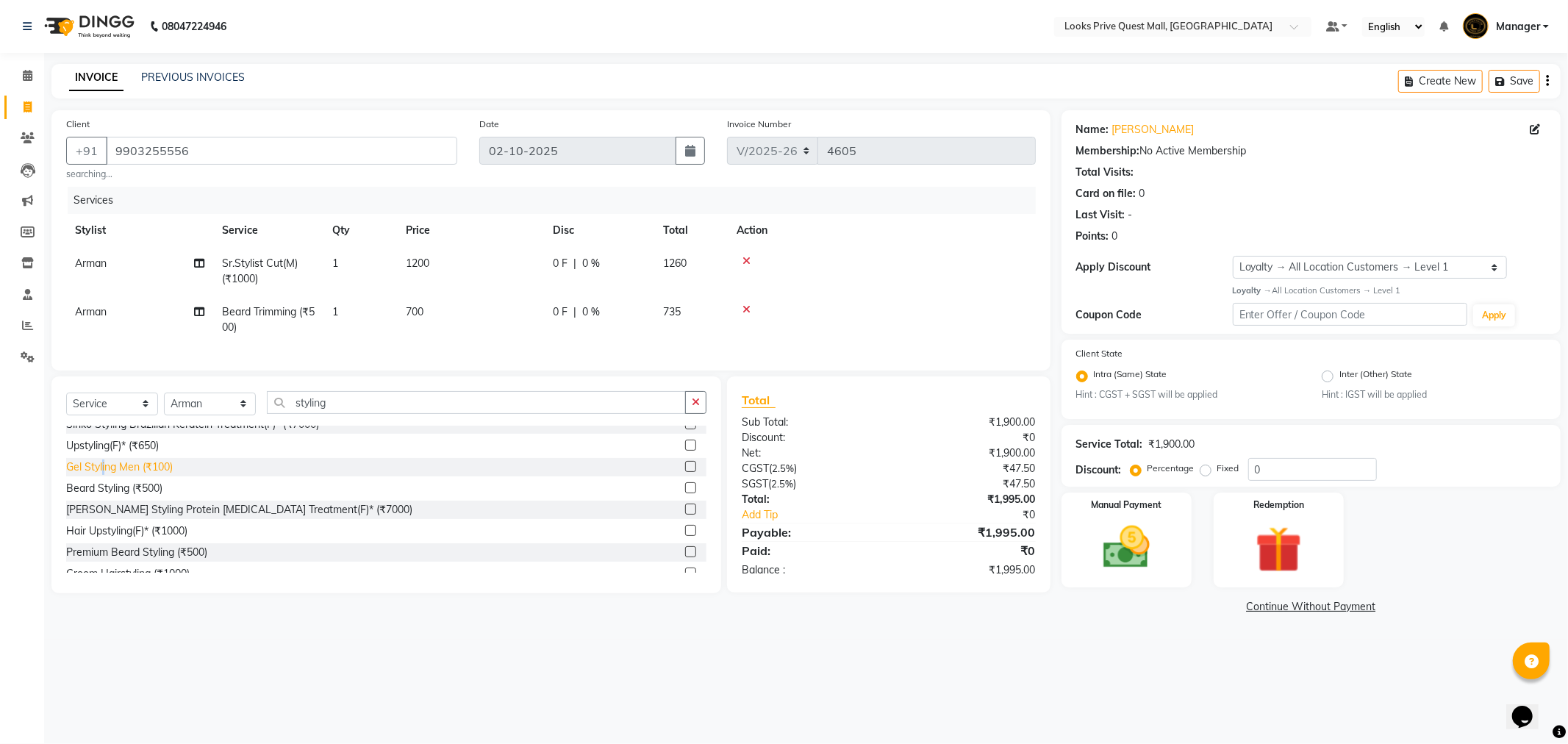
click at [104, 475] on div "Gel Styling Men (₹100)" at bounding box center [119, 467] width 106 height 16
checkbox input "false"
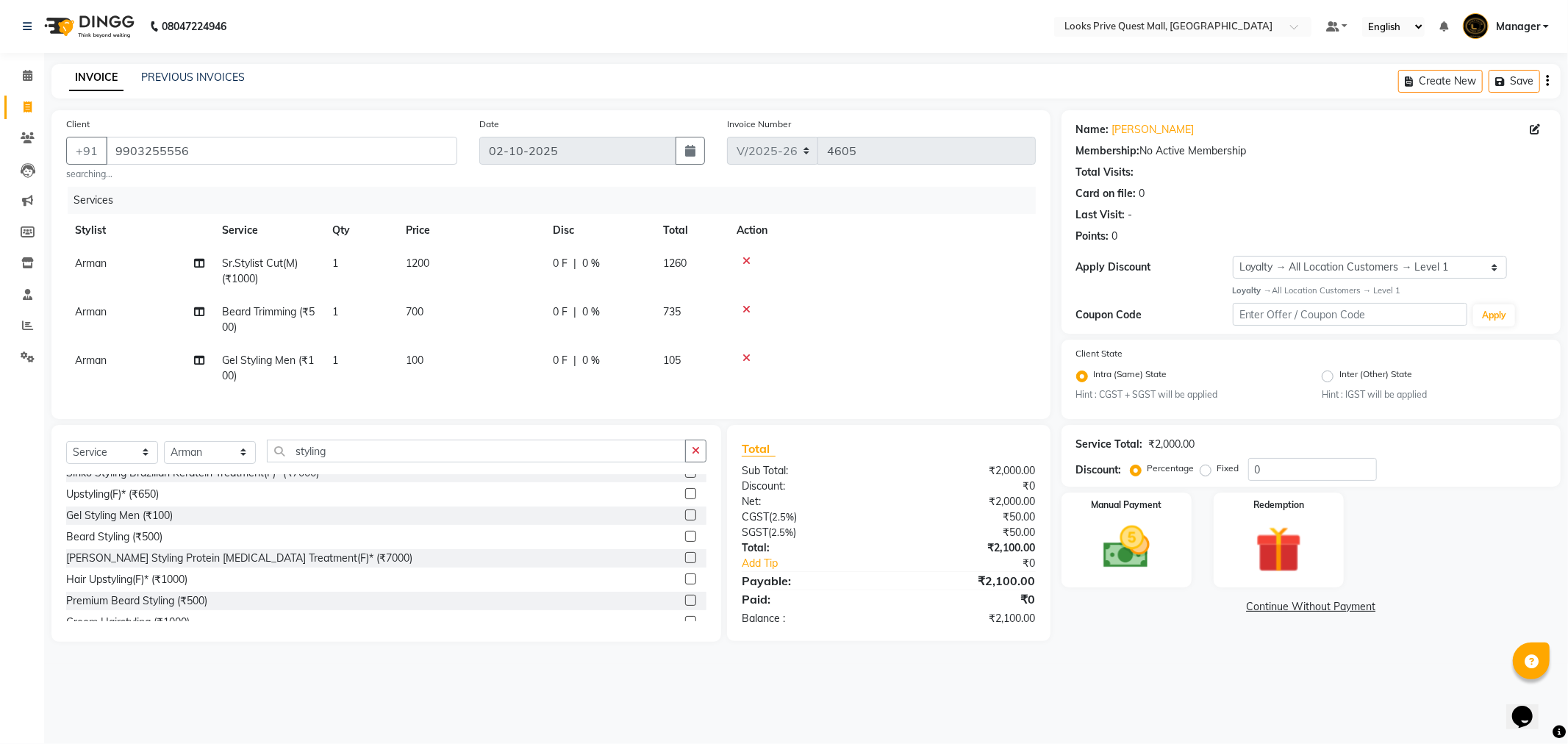
click at [442, 364] on td "100" at bounding box center [470, 368] width 147 height 49
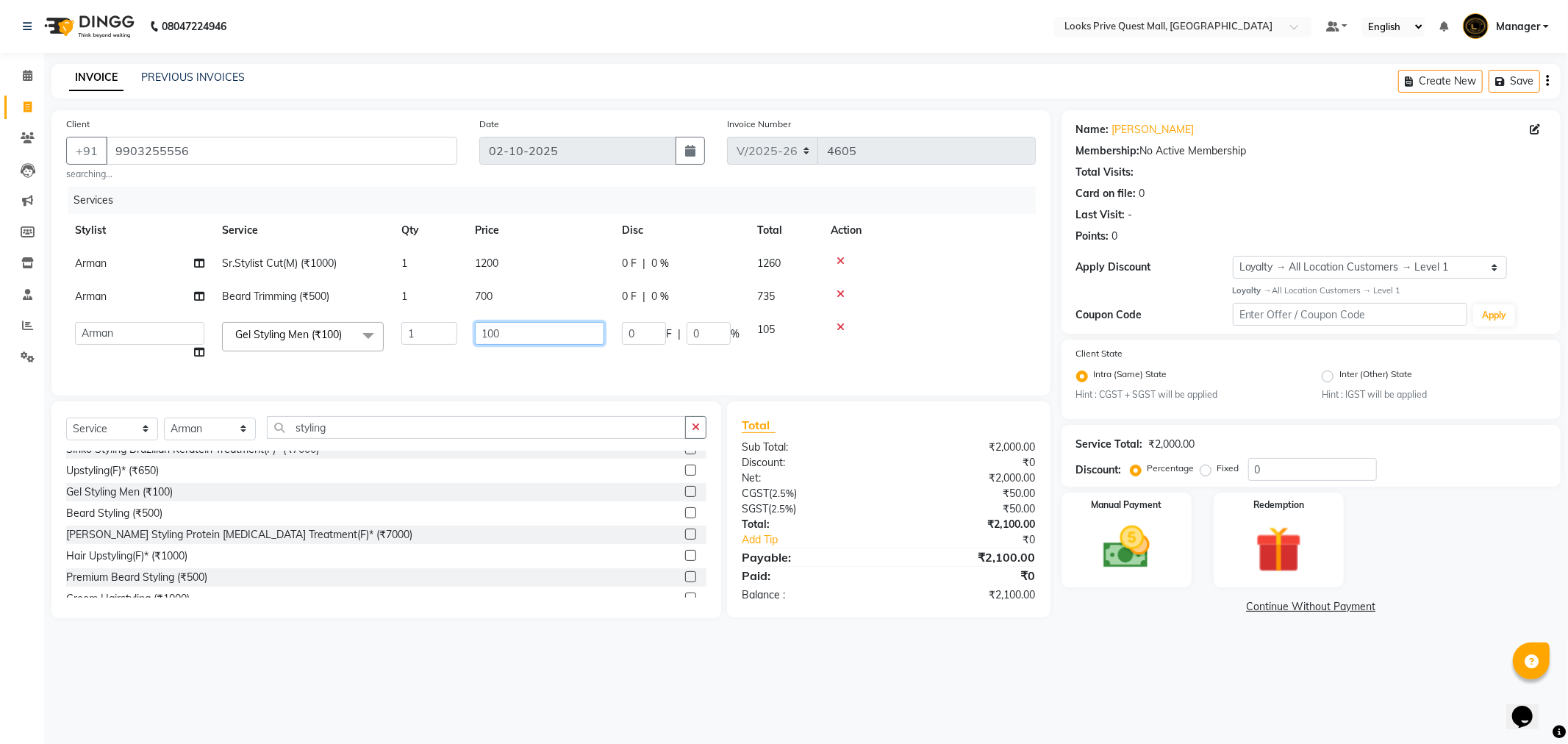
click at [346, 370] on div "Services Stylist Service Qty Price Disc Total Action Arman Sr.Stylist Cut(M) (₹…" at bounding box center [550, 283] width 969 height 194
type input "700"
click at [622, 365] on td "0 F | 0 %" at bounding box center [680, 341] width 135 height 56
click at [1163, 558] on img at bounding box center [1126, 548] width 78 height 56
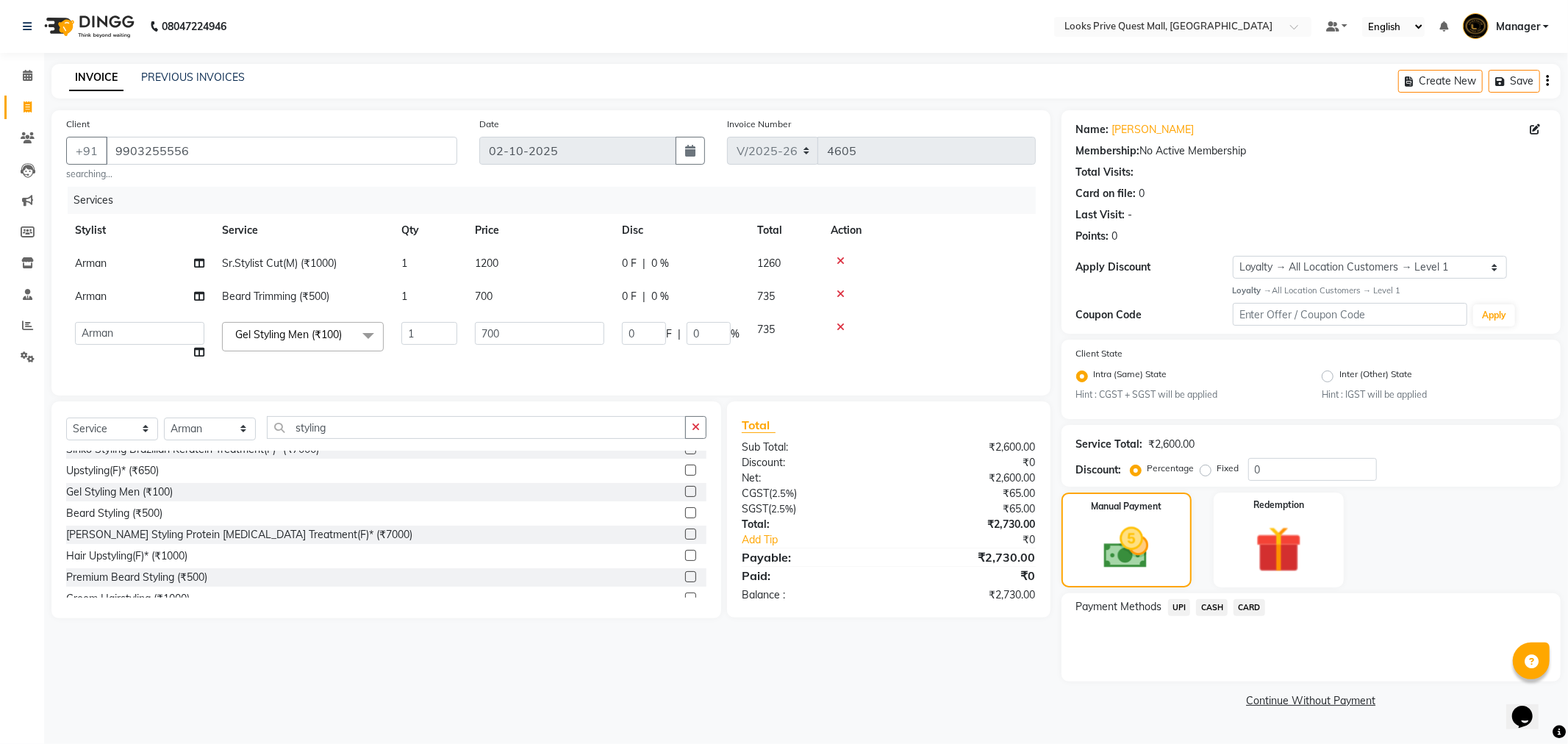
click at [1246, 610] on span "CARD" at bounding box center [1249, 607] width 31 height 16
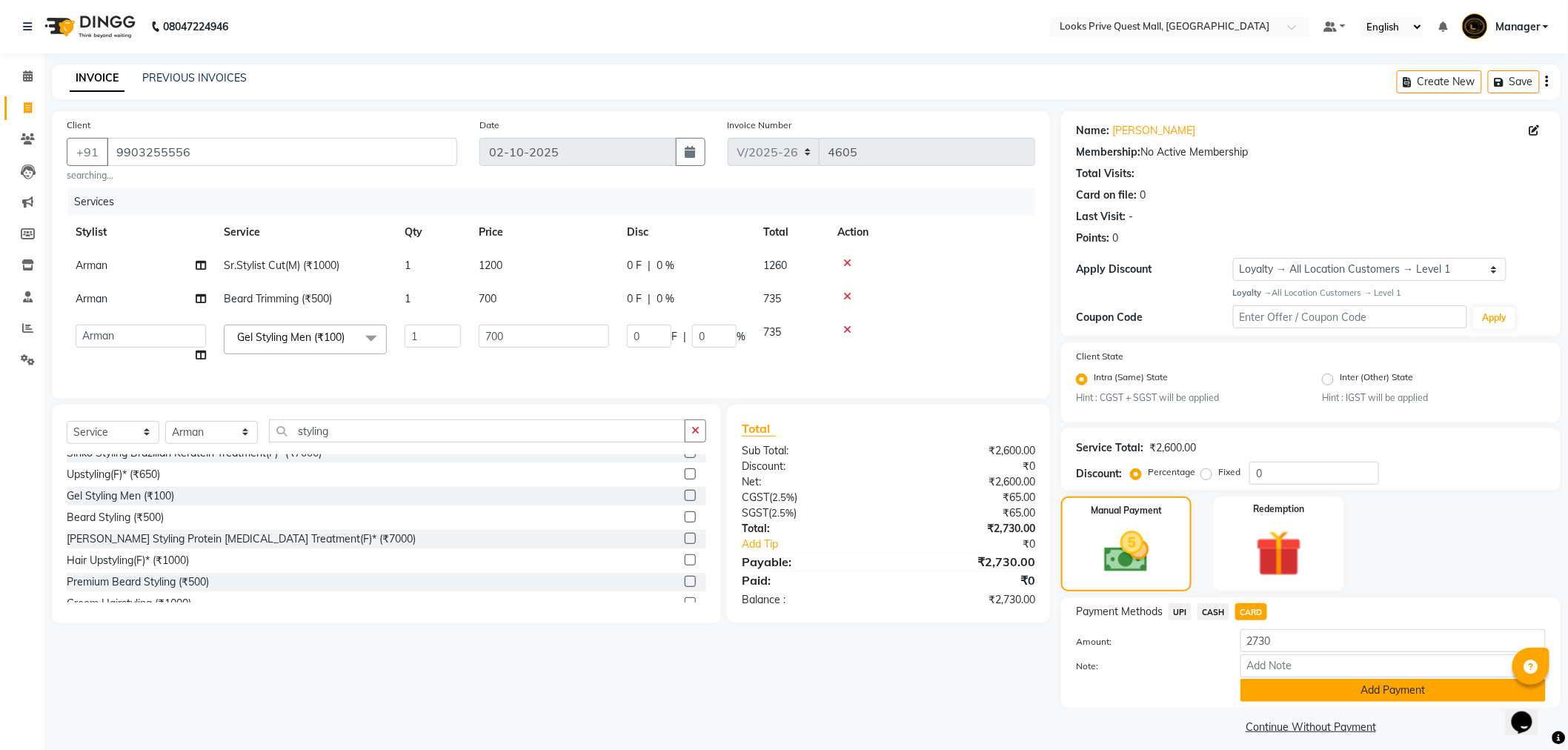
click at [1262, 685] on button "Add Payment" at bounding box center [1393, 690] width 305 height 23
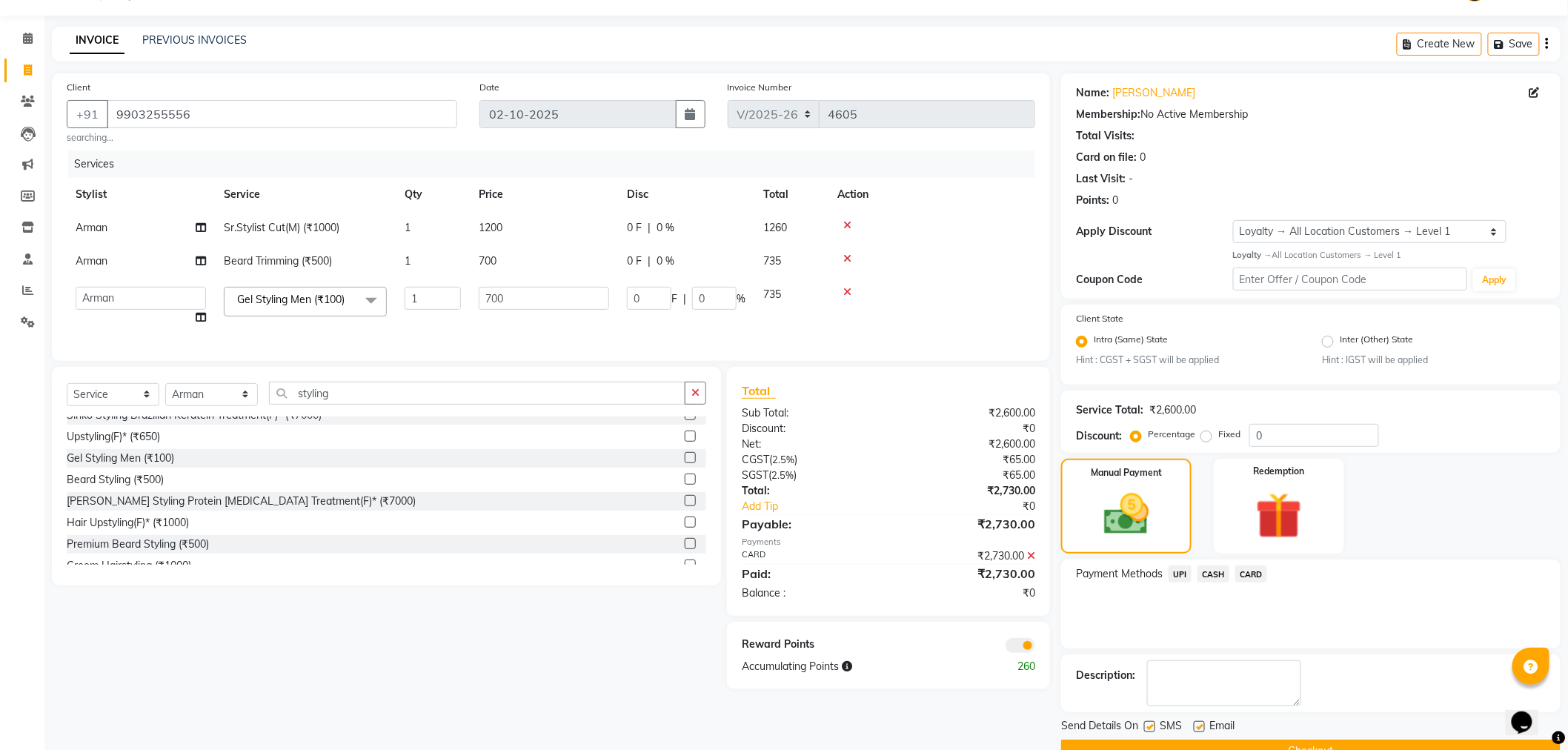
scroll to position [72, 0]
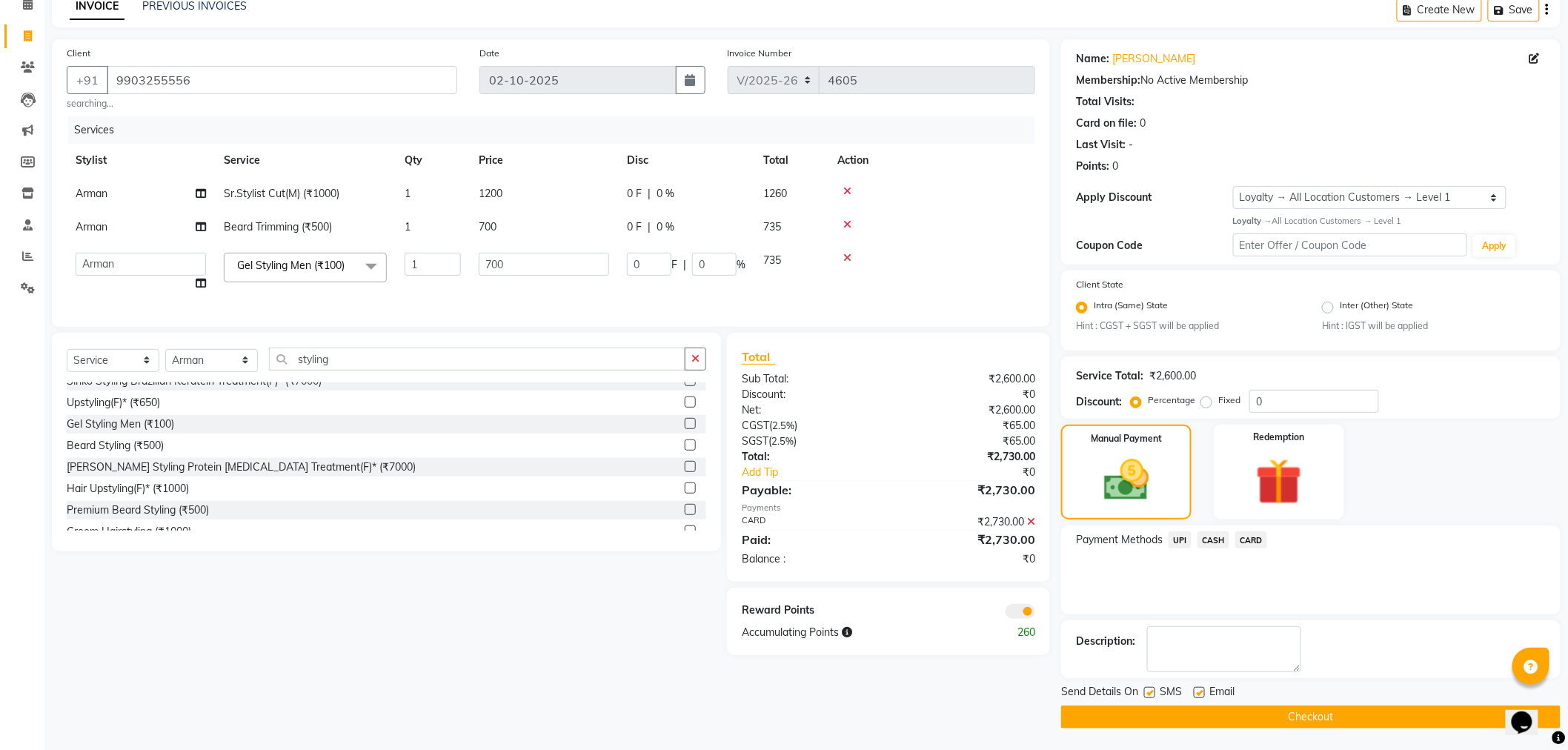
click at [1197, 691] on label at bounding box center [1199, 692] width 11 height 11
click at [1197, 691] on input "checkbox" at bounding box center [1199, 693] width 10 height 10
checkbox input "false"
click at [1156, 713] on button "Checkout" at bounding box center [1310, 717] width 500 height 23
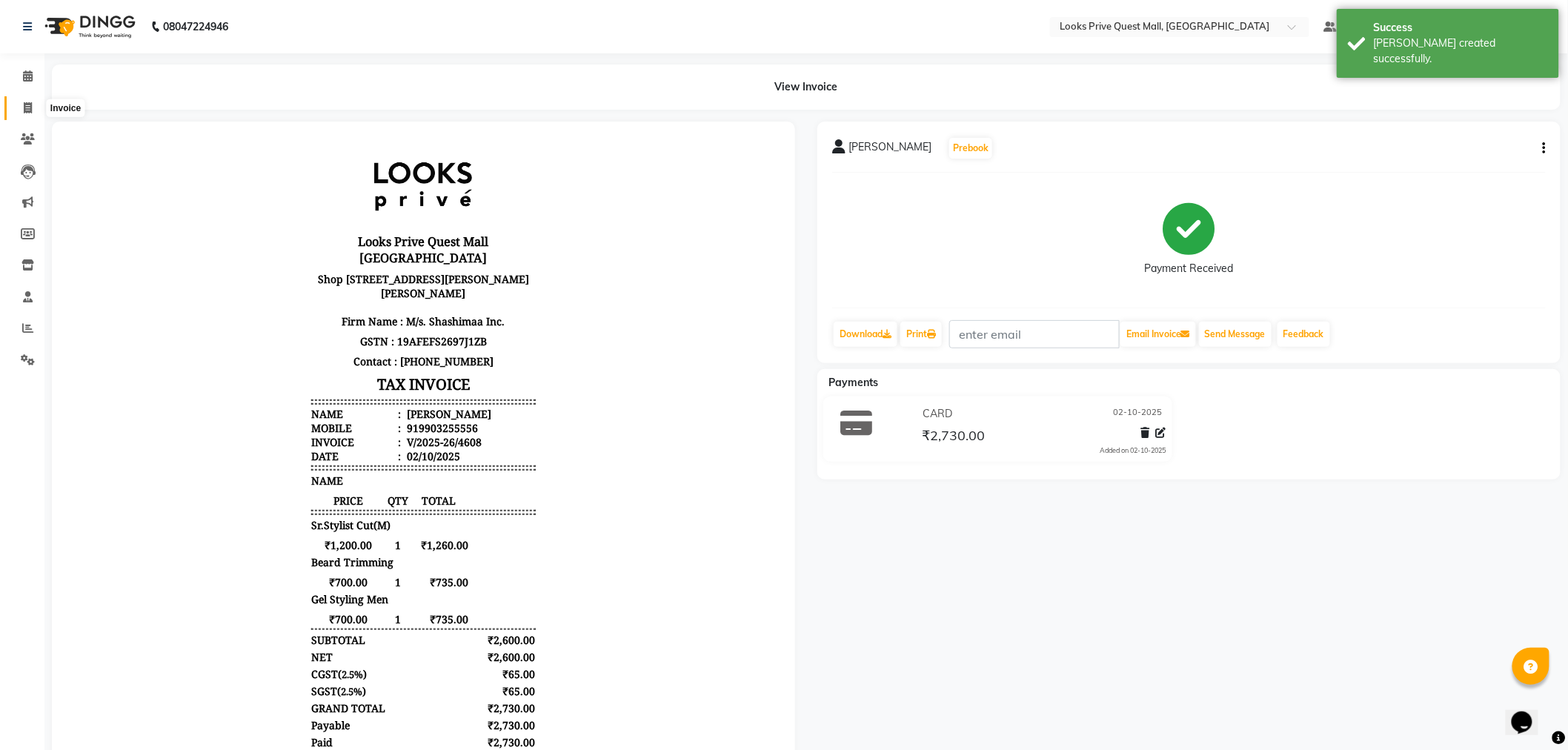
click at [21, 115] on span at bounding box center [27, 108] width 26 height 17
select select "service"
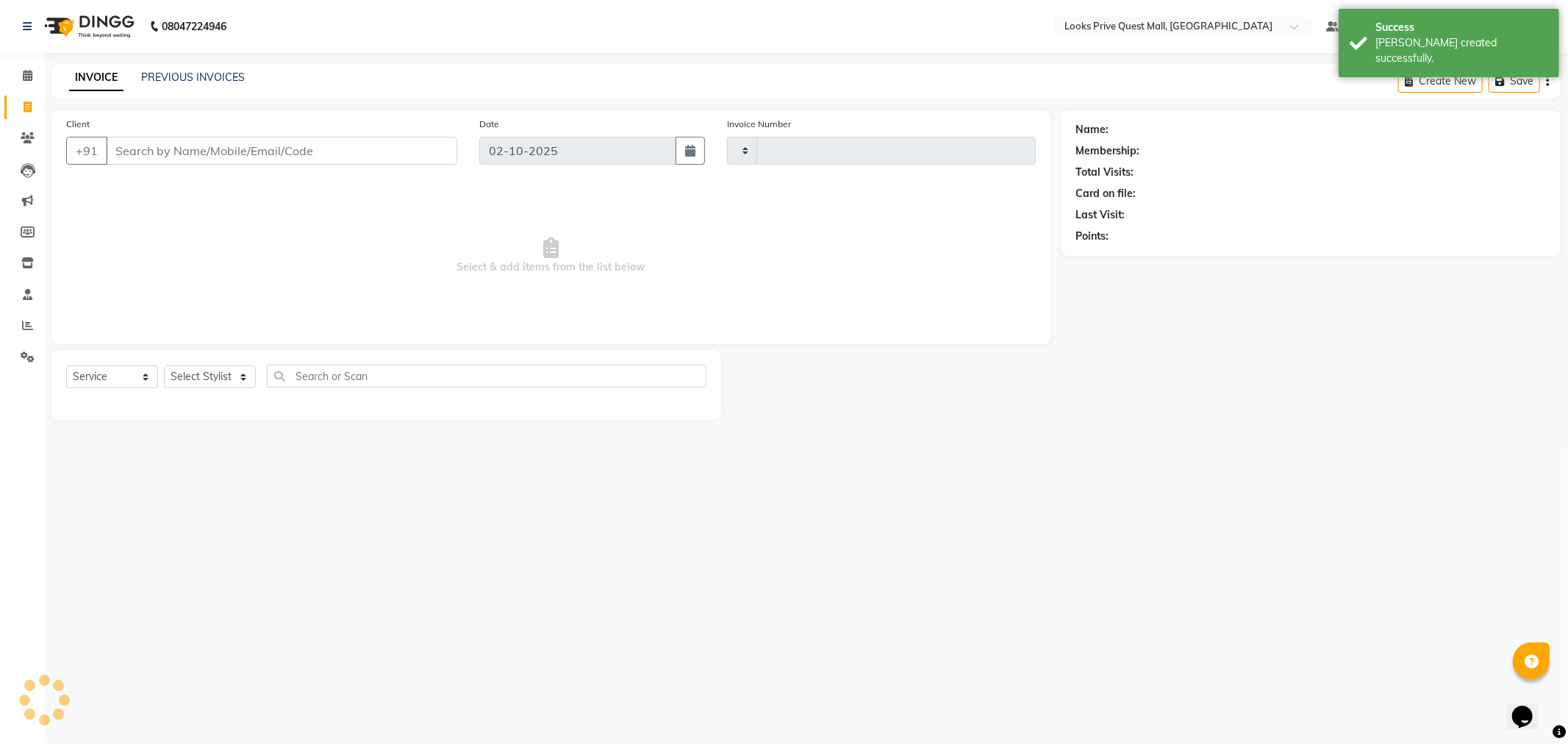
type input "4609"
select select "6141"
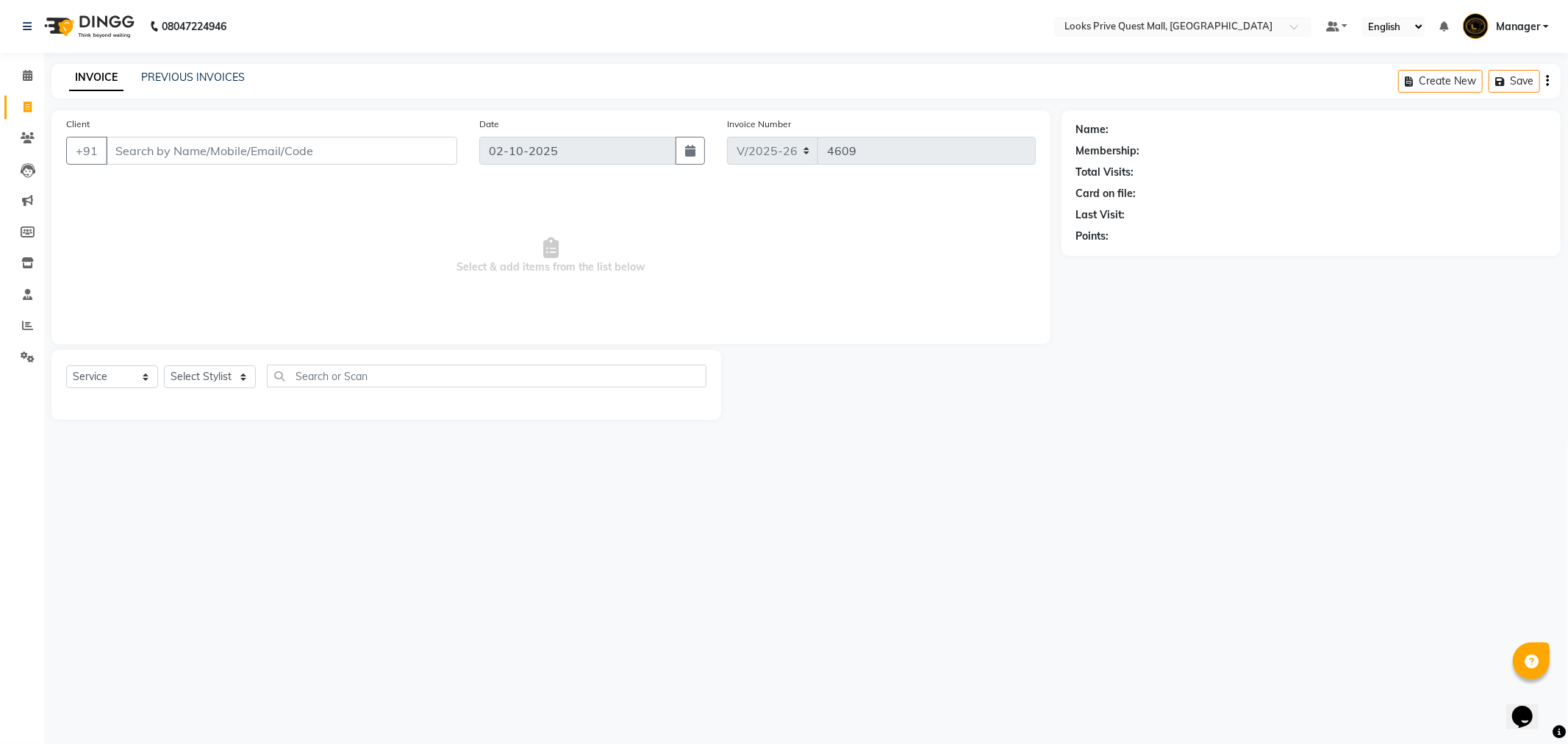
click at [213, 155] on input "Client" at bounding box center [281, 151] width 351 height 28
type input "9830042220"
select select "1: Object"
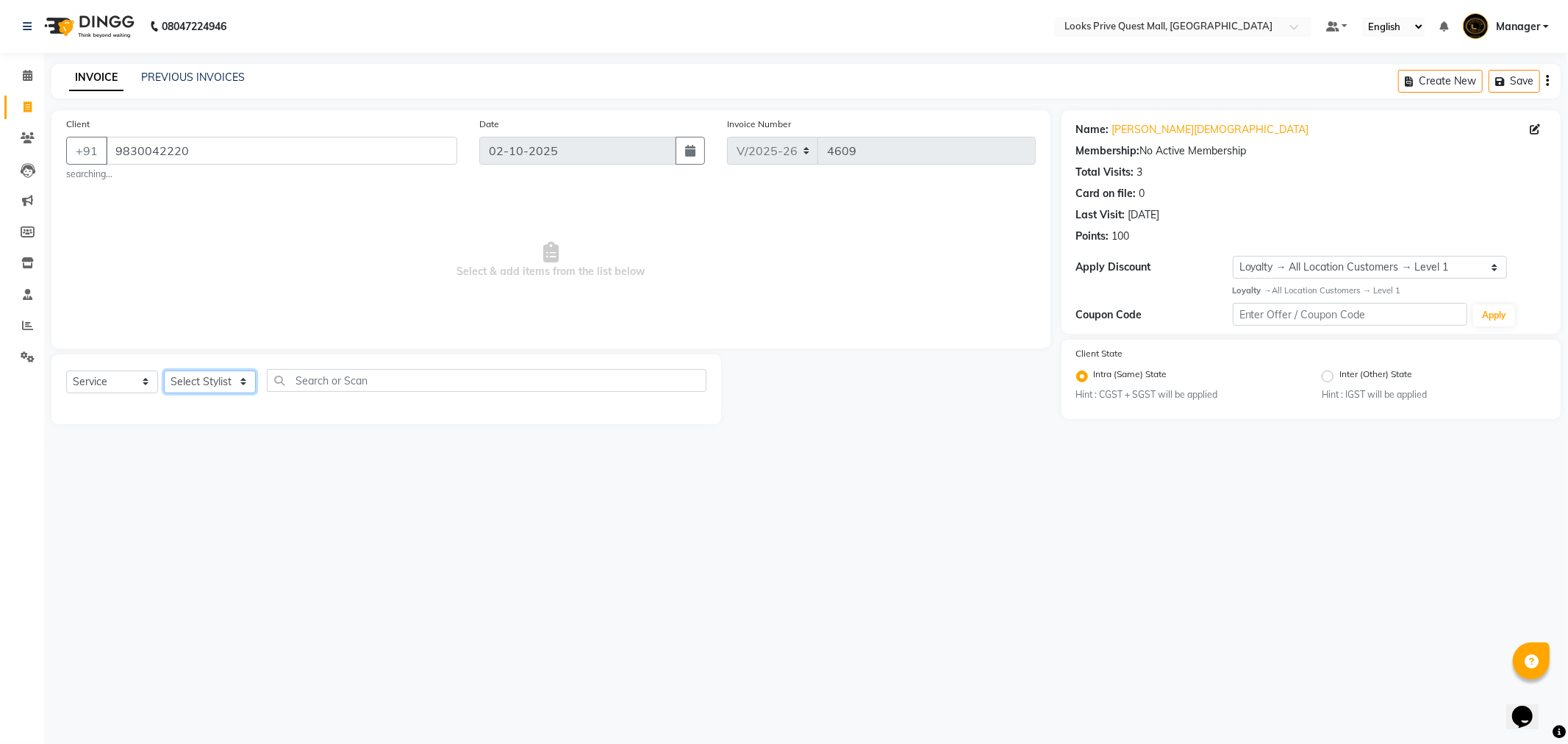
drag, startPoint x: 229, startPoint y: 380, endPoint x: 223, endPoint y: 375, distance: 7.8
click at [229, 380] on select "Select Stylist Arman Bapi Chhewang Counter_Sales [PERSON_NAME] [PERSON_NAME] [P…" at bounding box center [210, 382] width 92 height 23
select select "46691"
click at [164, 370] on select "Select Stylist Arman Bapi Chhewang Counter_Sales [PERSON_NAME] [PERSON_NAME] [P…" at bounding box center [210, 382] width 92 height 23
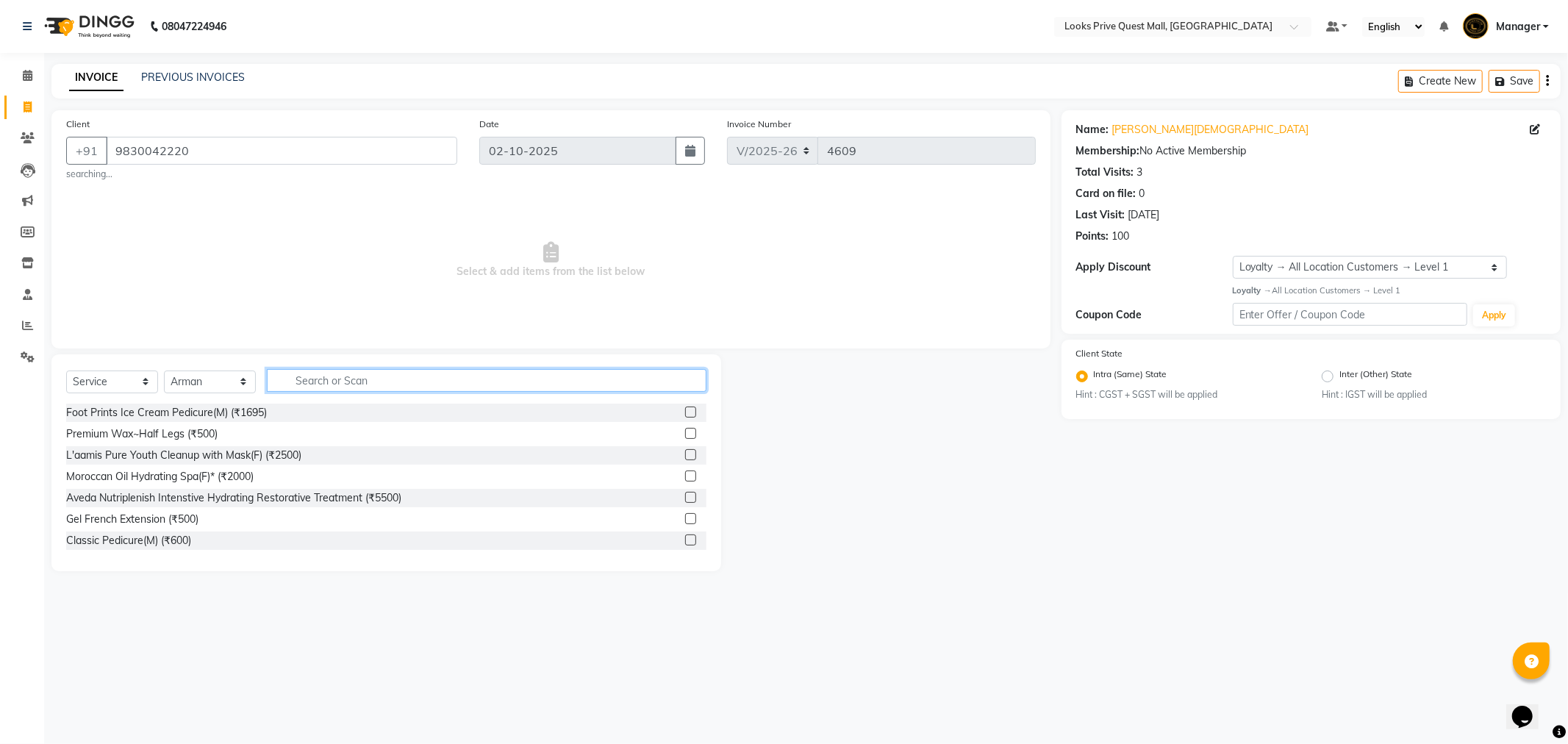
click at [343, 373] on input "text" at bounding box center [487, 380] width 440 height 23
type input "shav"
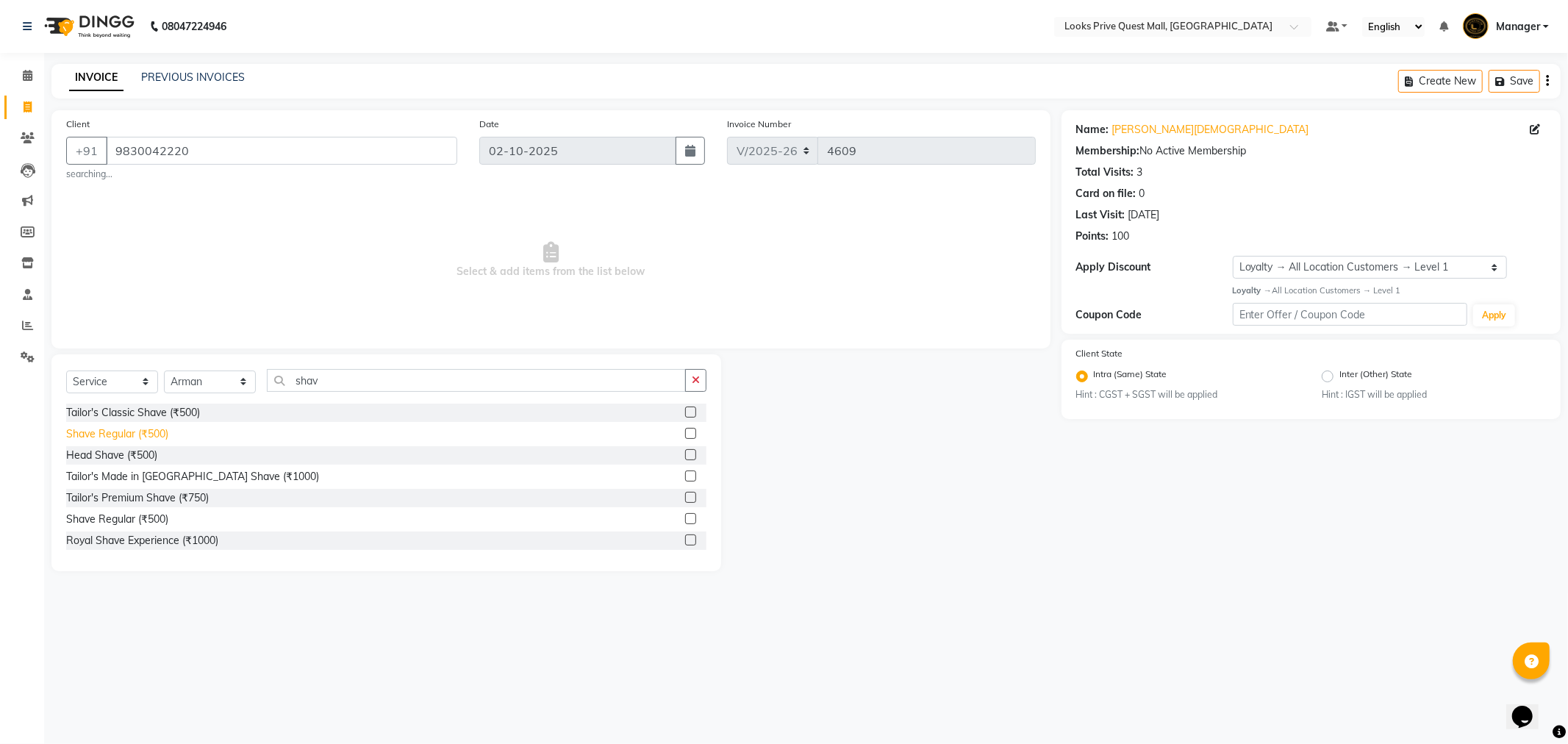
click at [133, 436] on div "Shave Regular (₹500)" at bounding box center [117, 434] width 102 height 16
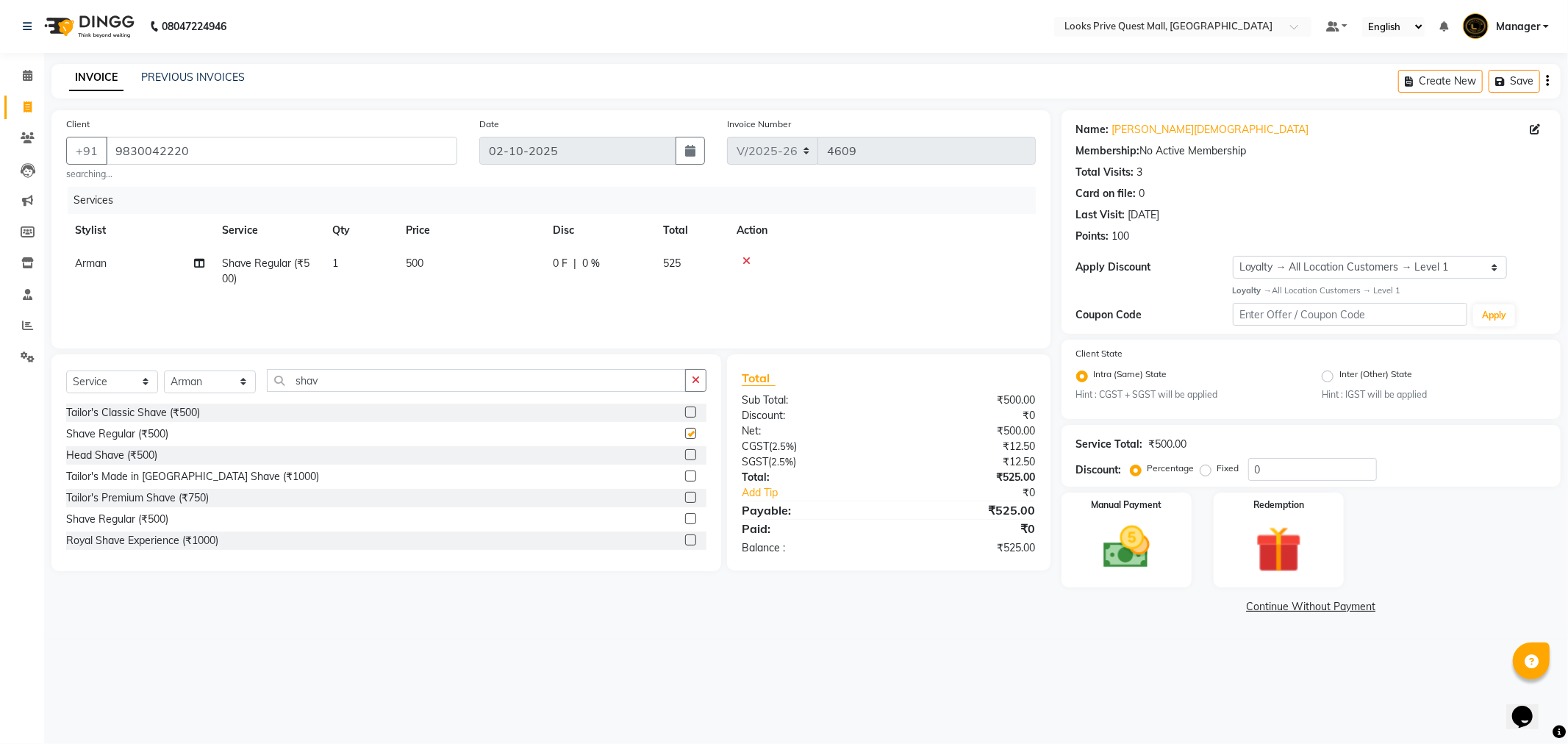
checkbox input "false"
drag, startPoint x: 356, startPoint y: 378, endPoint x: 128, endPoint y: 387, distance: 228.2
click at [128, 387] on div "Select Service Product Membership Package Voucher Prepaid Gift Card Select Styl…" at bounding box center [386, 386] width 640 height 35
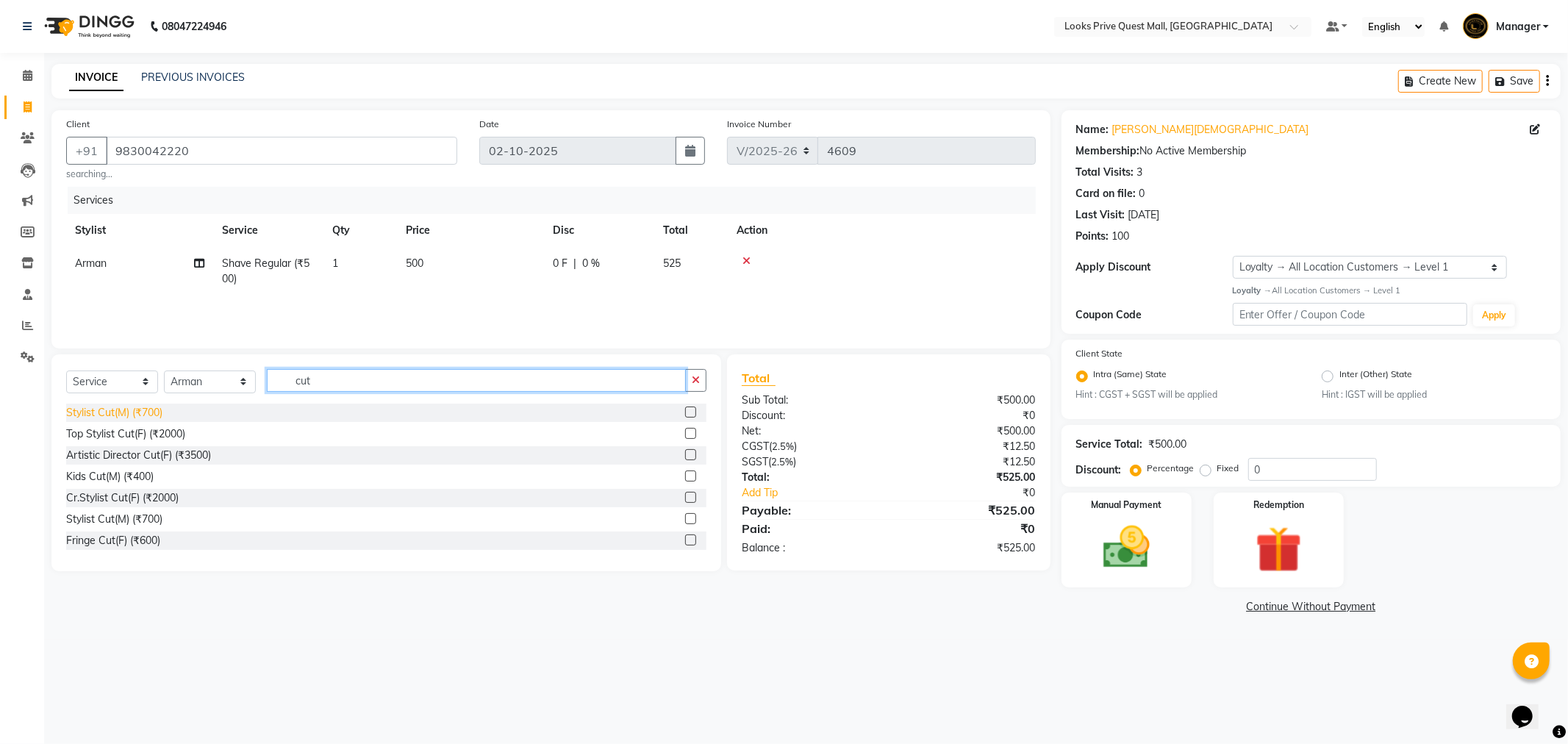
type input "cut"
click at [118, 420] on div "Stylist Cut(M) (₹700)" at bounding box center [114, 412] width 97 height 16
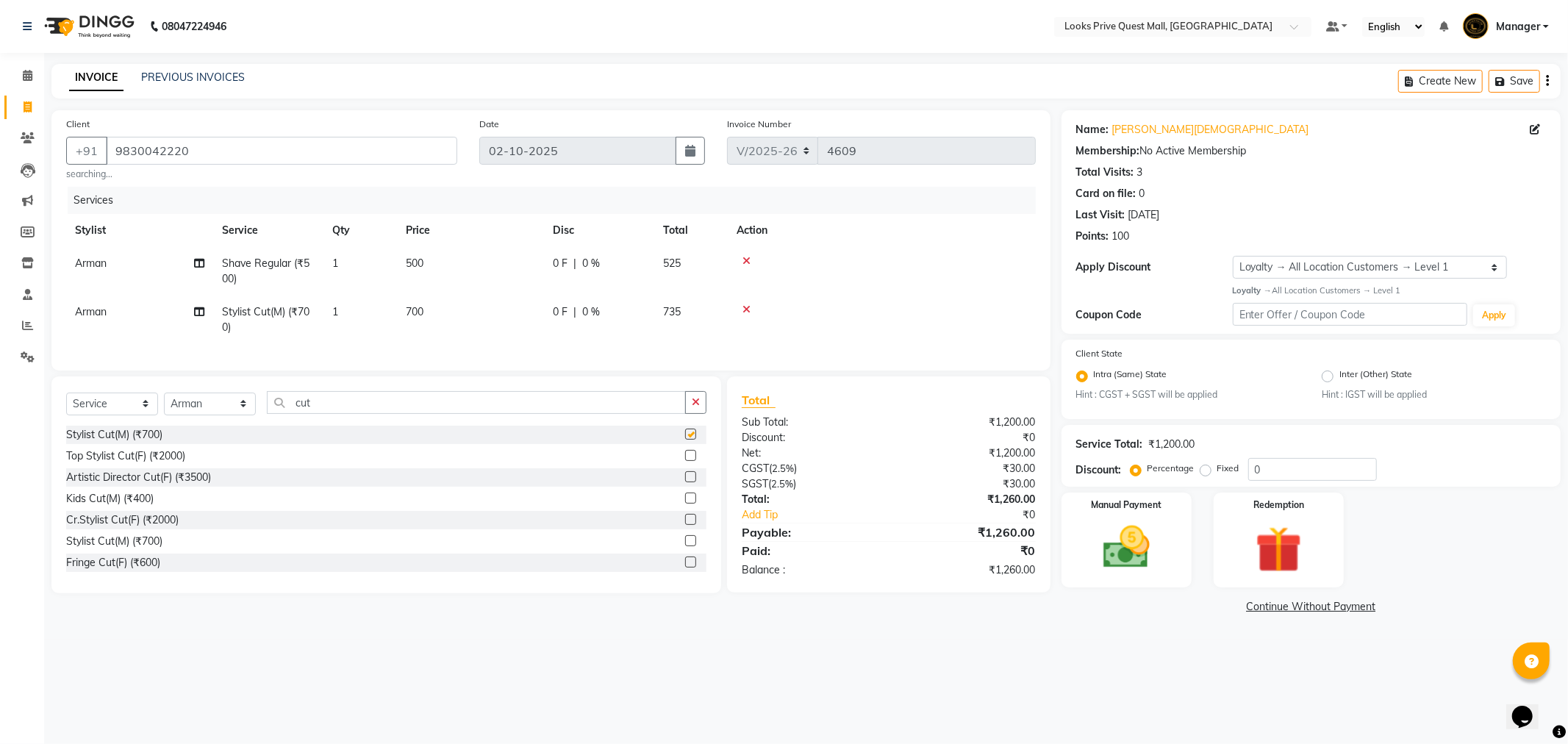
checkbox input "false"
click at [424, 305] on td "700" at bounding box center [470, 319] width 147 height 49
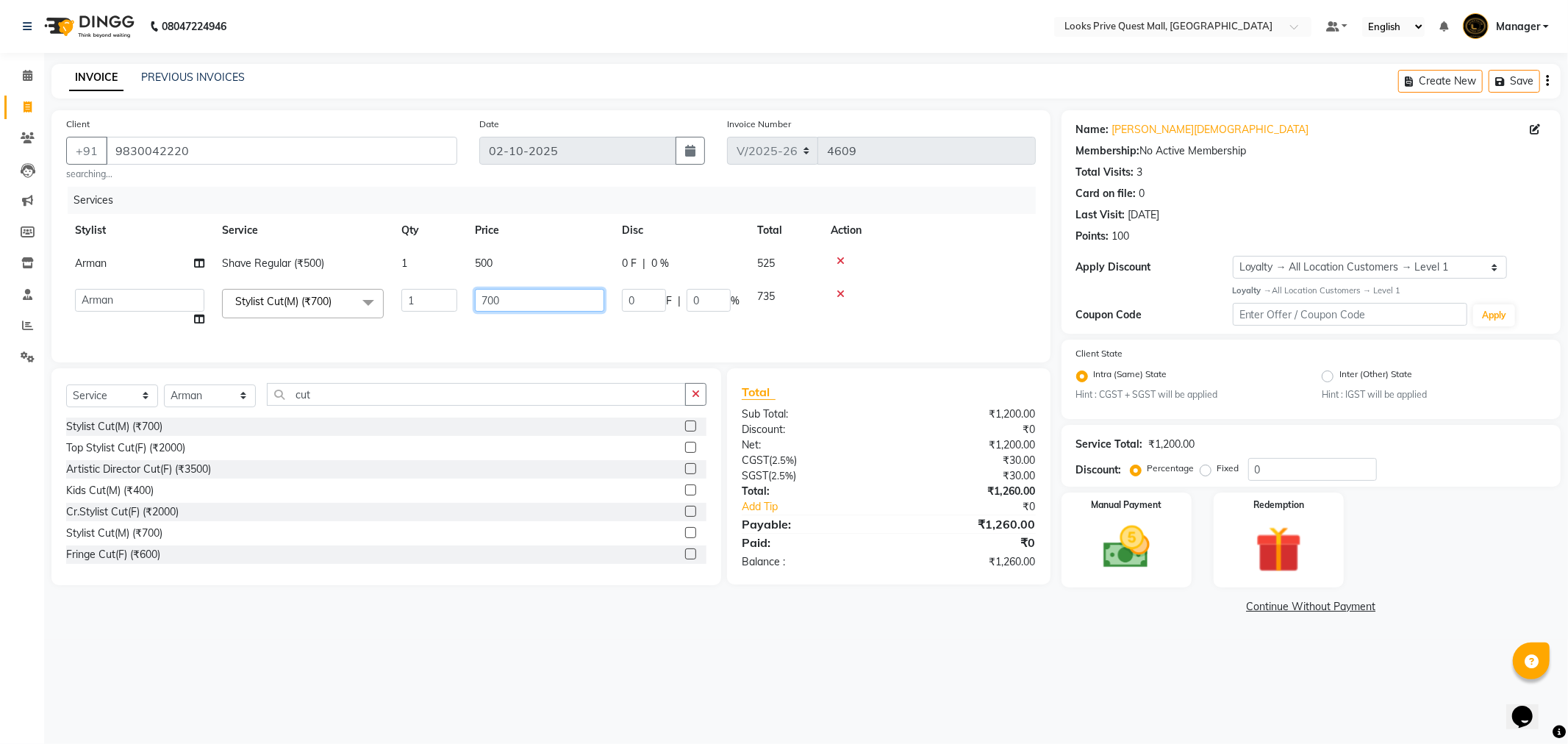
drag, startPoint x: 551, startPoint y: 308, endPoint x: 298, endPoint y: 335, distance: 254.4
click at [299, 335] on tr "Arman Bapi Chhewang Counter_Sales Deepa Das Dipti Uppal Firoz Ku Lin_Lily Manag…" at bounding box center [550, 308] width 969 height 56
type input "1000"
click at [462, 317] on tr "Arman Bapi Chhewang Counter_Sales Deepa Das Dipti Uppal Firoz Ku Lin_Lily Manag…" at bounding box center [550, 308] width 969 height 56
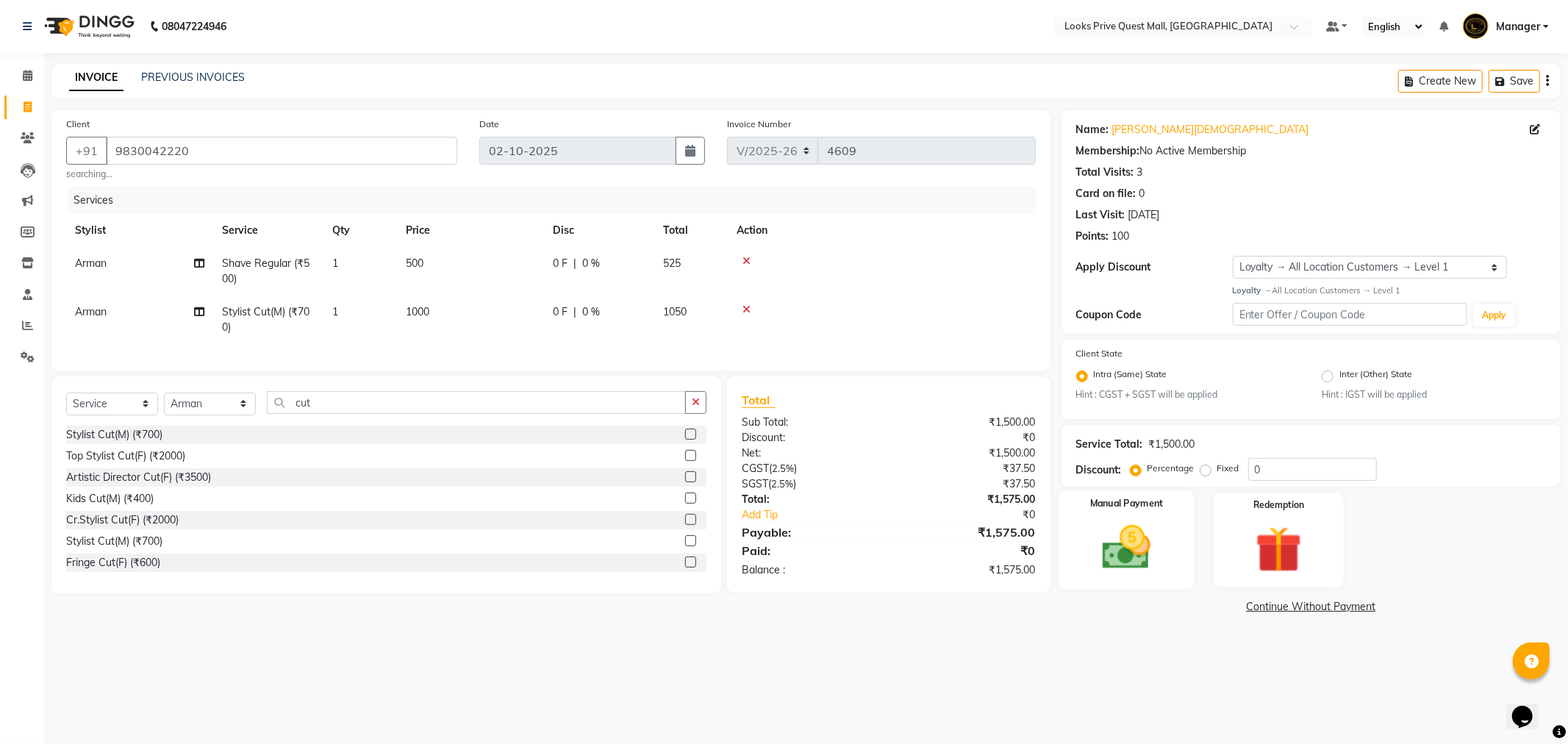
click at [1105, 534] on img at bounding box center [1126, 548] width 78 height 56
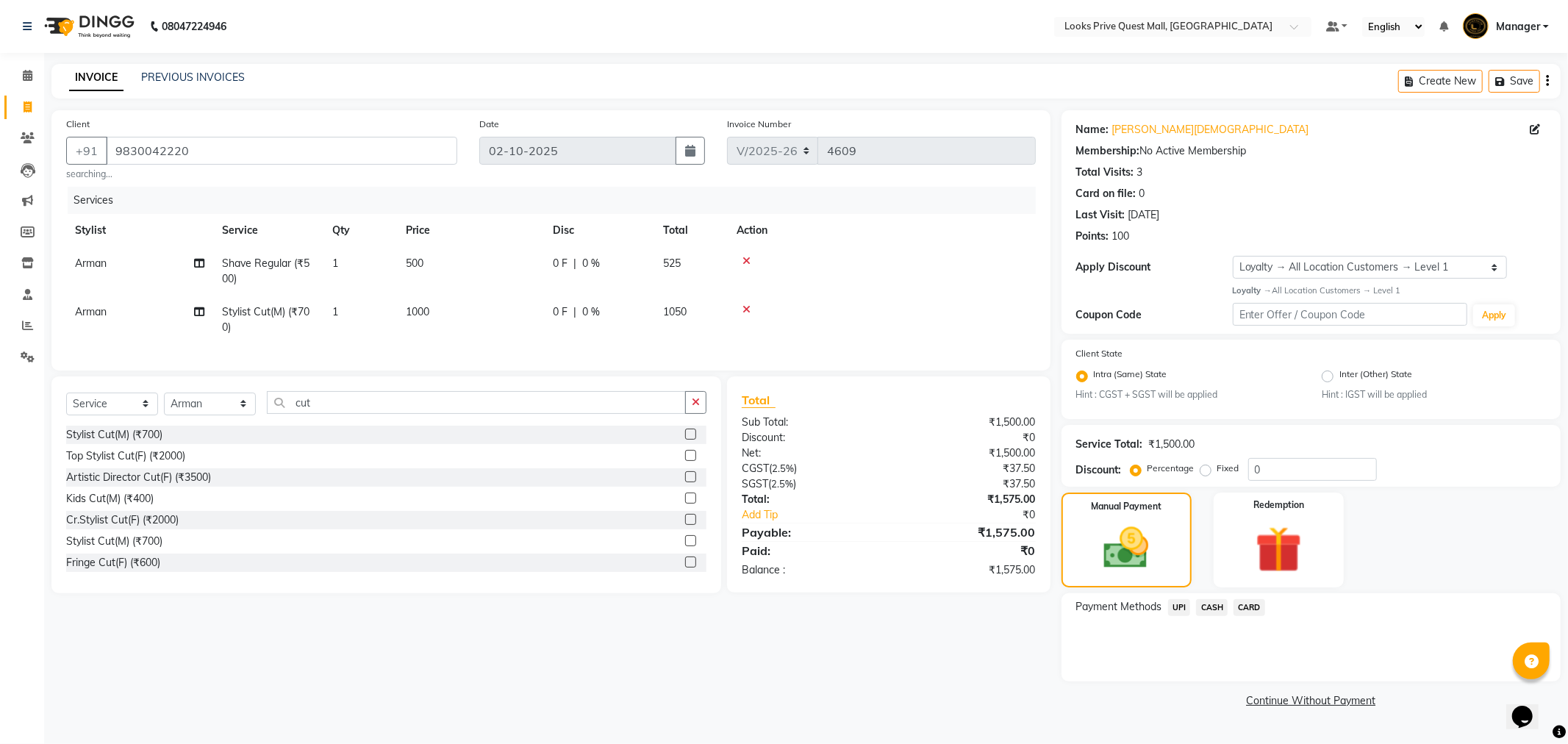
click at [1206, 606] on span "CASH" at bounding box center [1212, 607] width 31 height 16
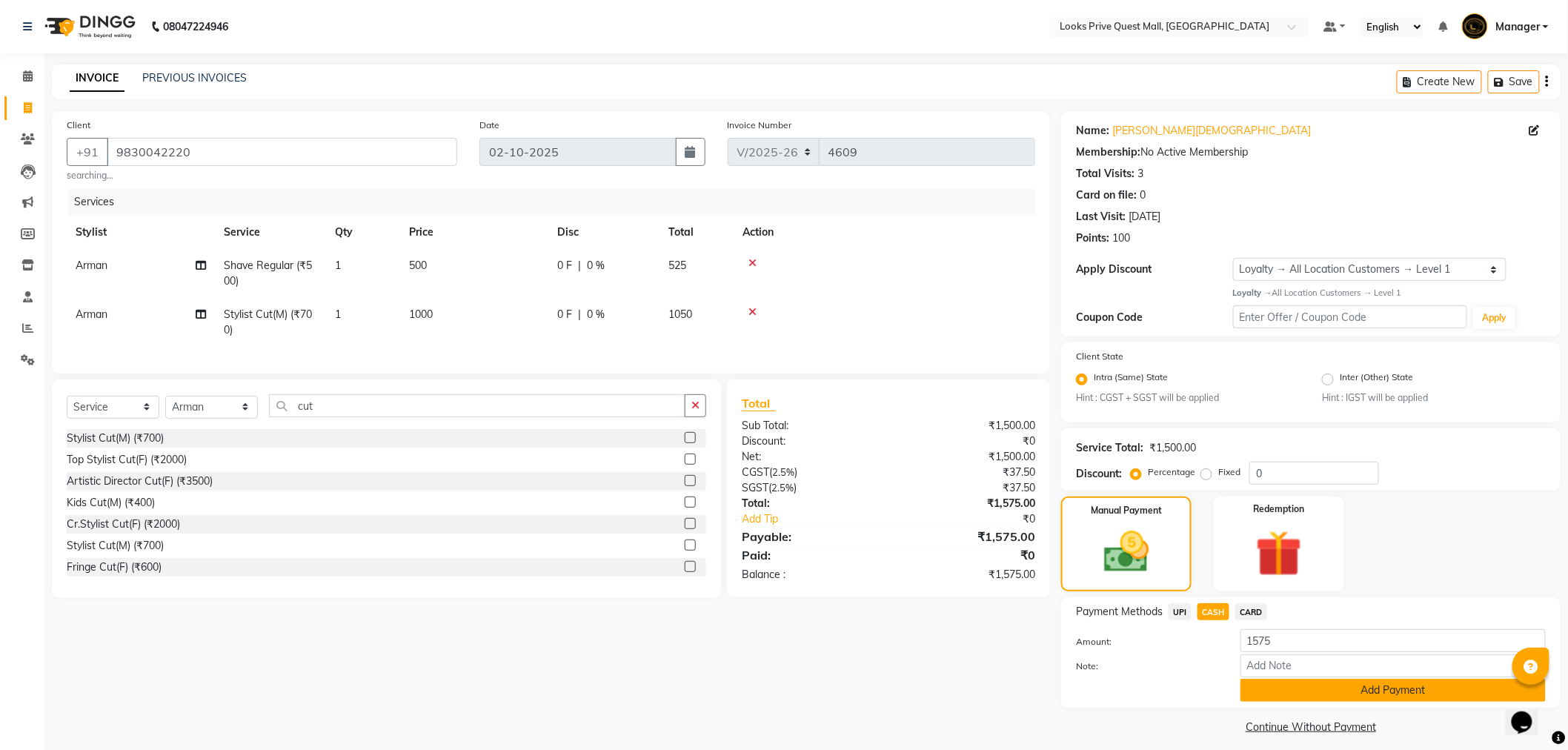
click at [1250, 690] on button "Add Payment" at bounding box center [1393, 690] width 305 height 23
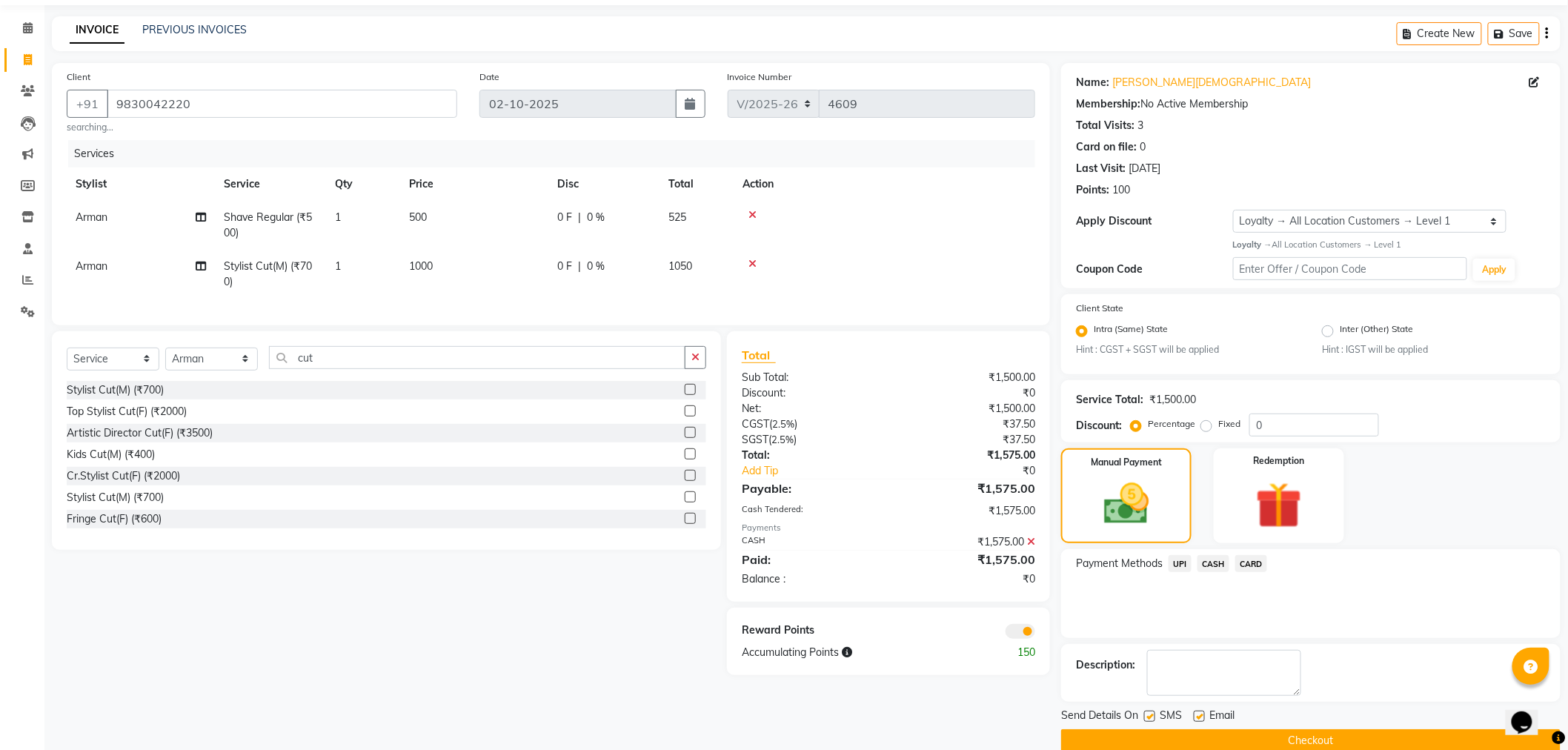
scroll to position [72, 0]
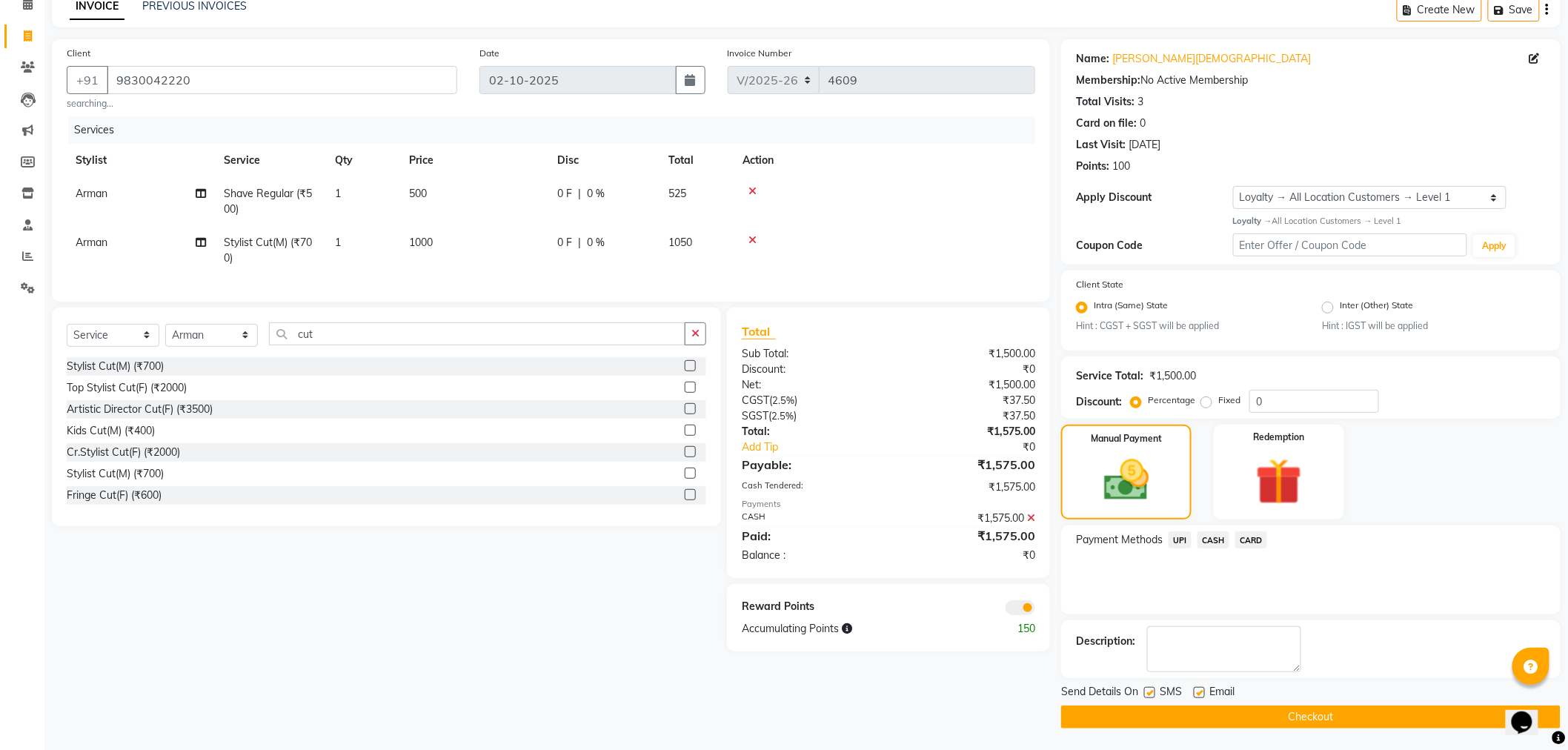
click at [1201, 690] on label at bounding box center [1199, 692] width 11 height 11
click at [1201, 690] on input "checkbox" at bounding box center [1199, 693] width 10 height 10
checkbox input "false"
click at [1128, 708] on button "Checkout" at bounding box center [1310, 717] width 500 height 23
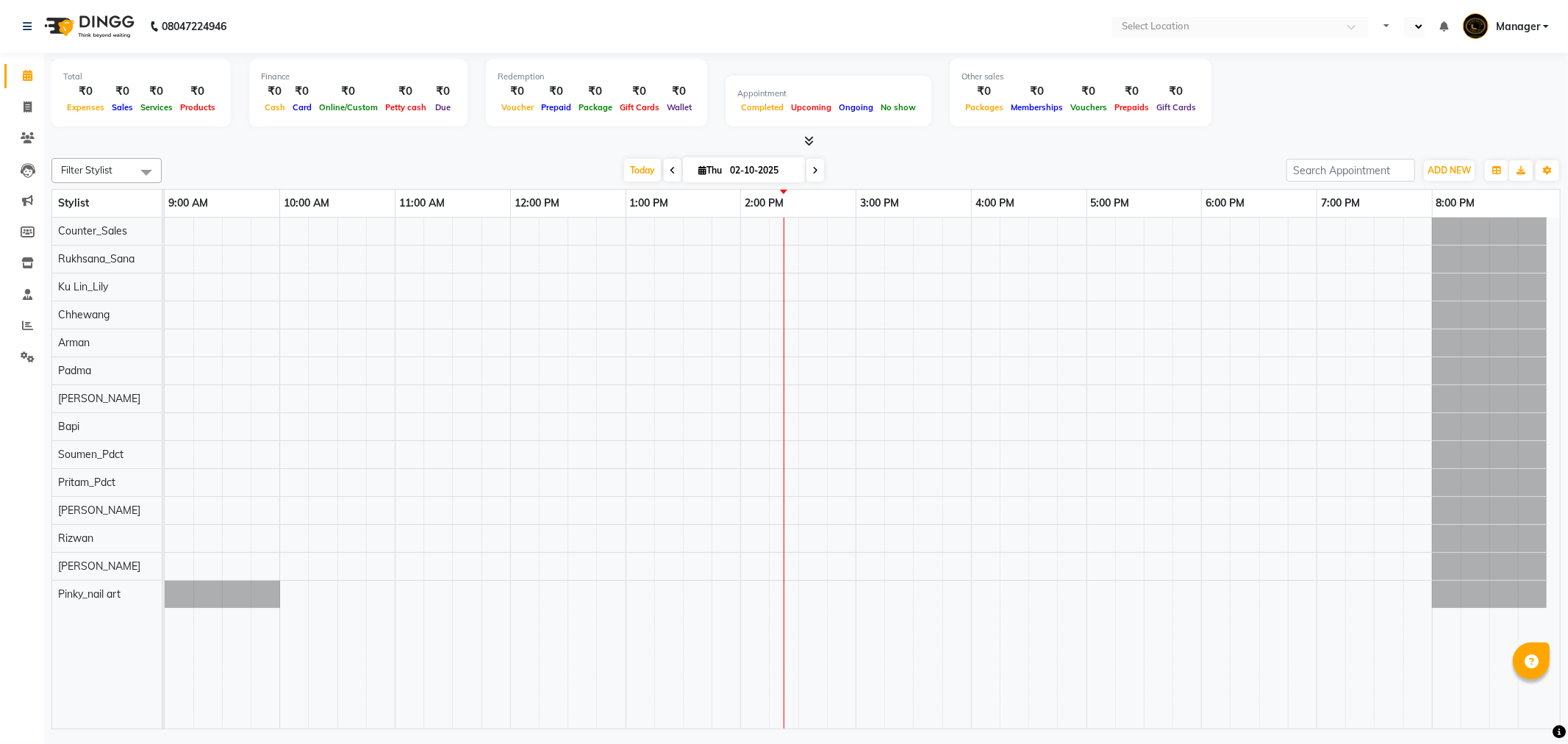
select select "en"
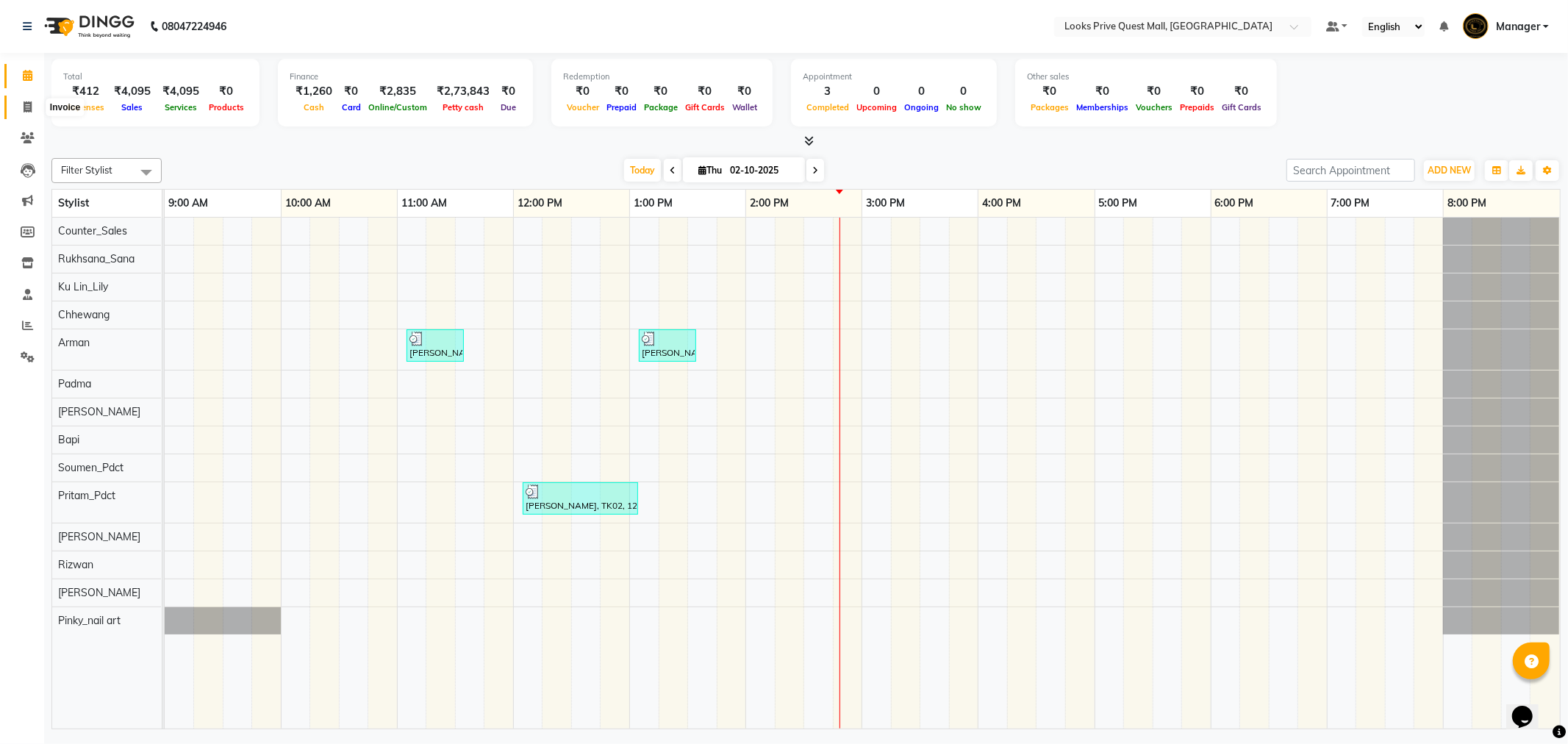
drag, startPoint x: 26, startPoint y: 106, endPoint x: 62, endPoint y: 105, distance: 36.0
click at [26, 106] on icon at bounding box center [28, 106] width 8 height 11
select select "6141"
select select "service"
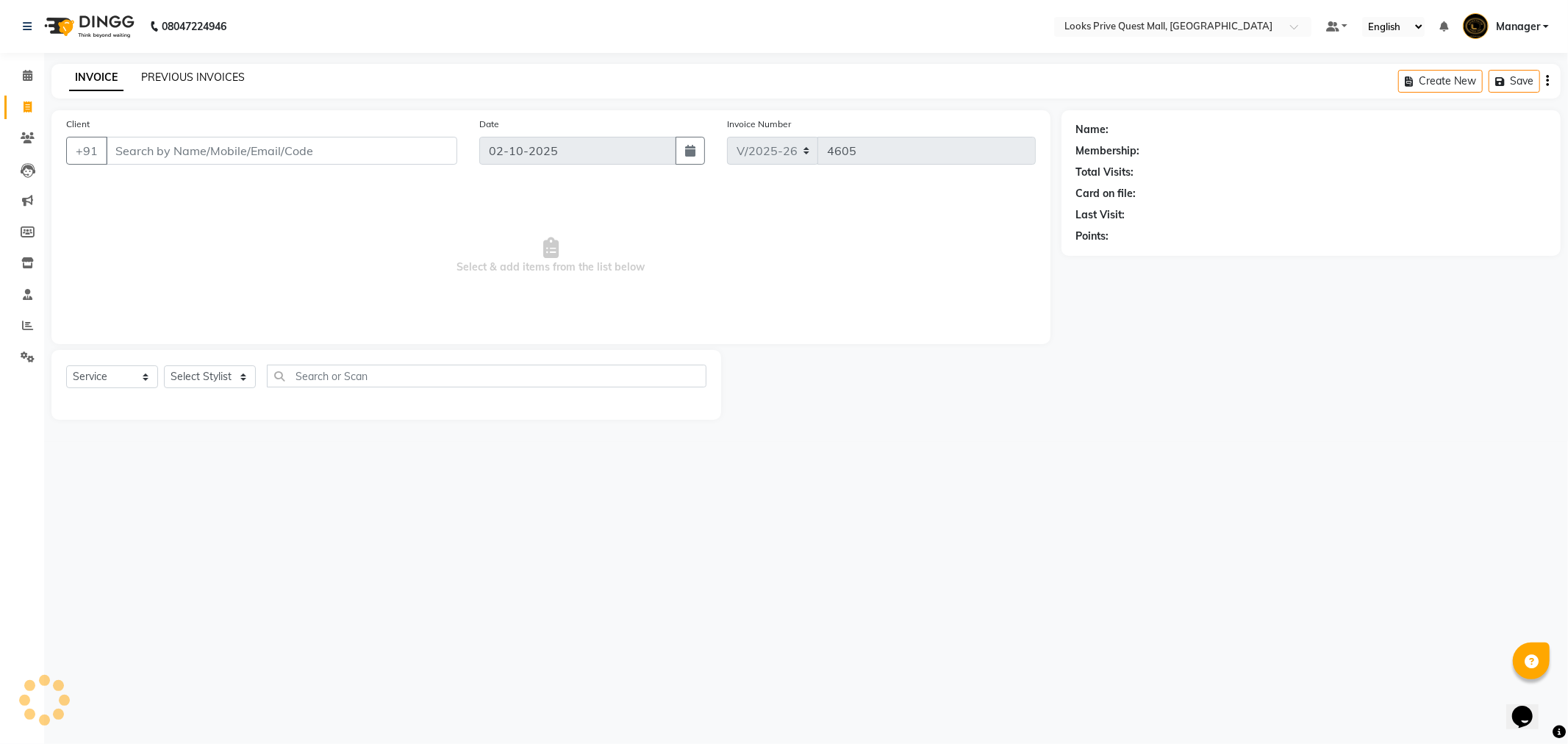
click at [186, 76] on link "PREVIOUS INVOICES" at bounding box center [193, 78] width 104 height 13
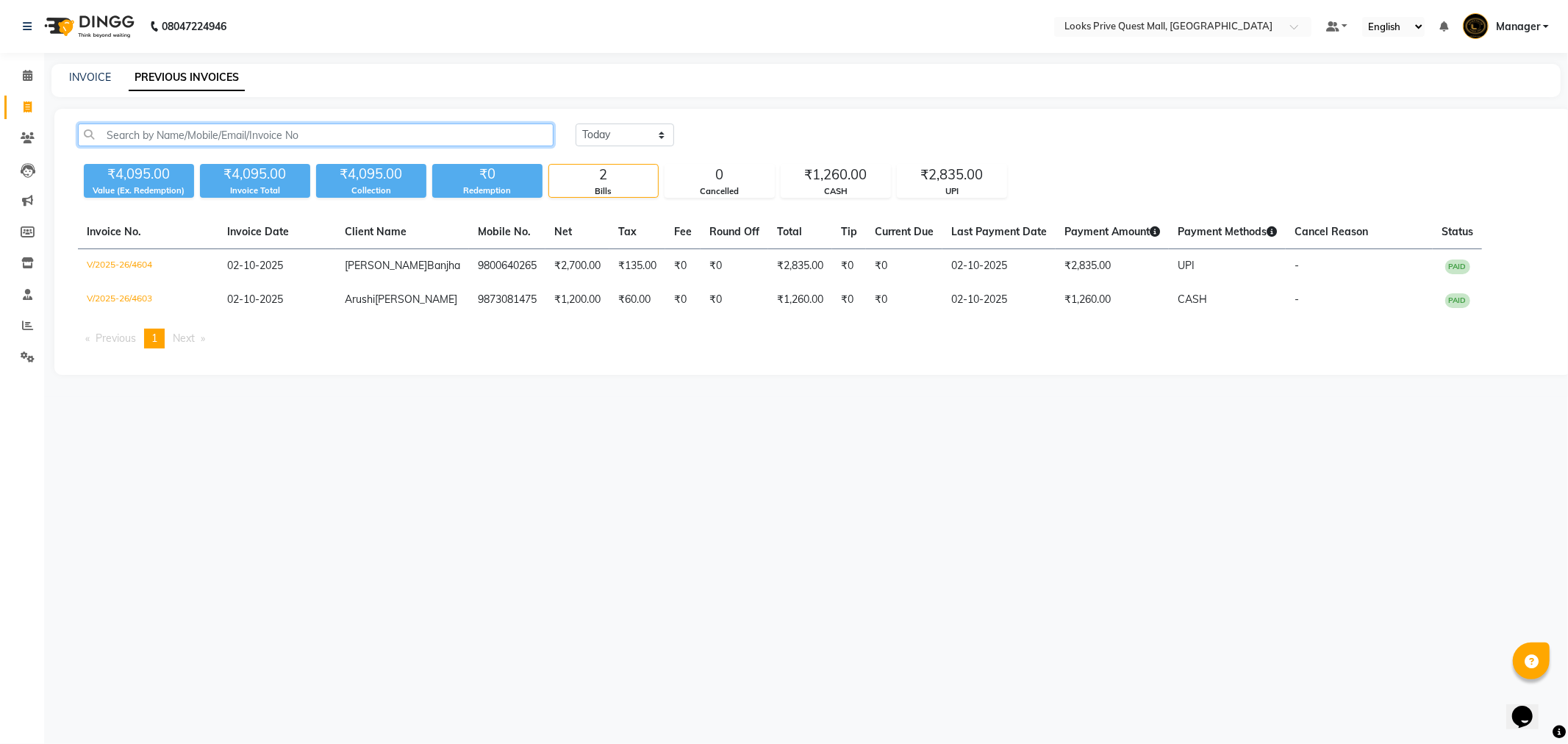
click at [245, 136] on input "text" at bounding box center [315, 135] width 476 height 23
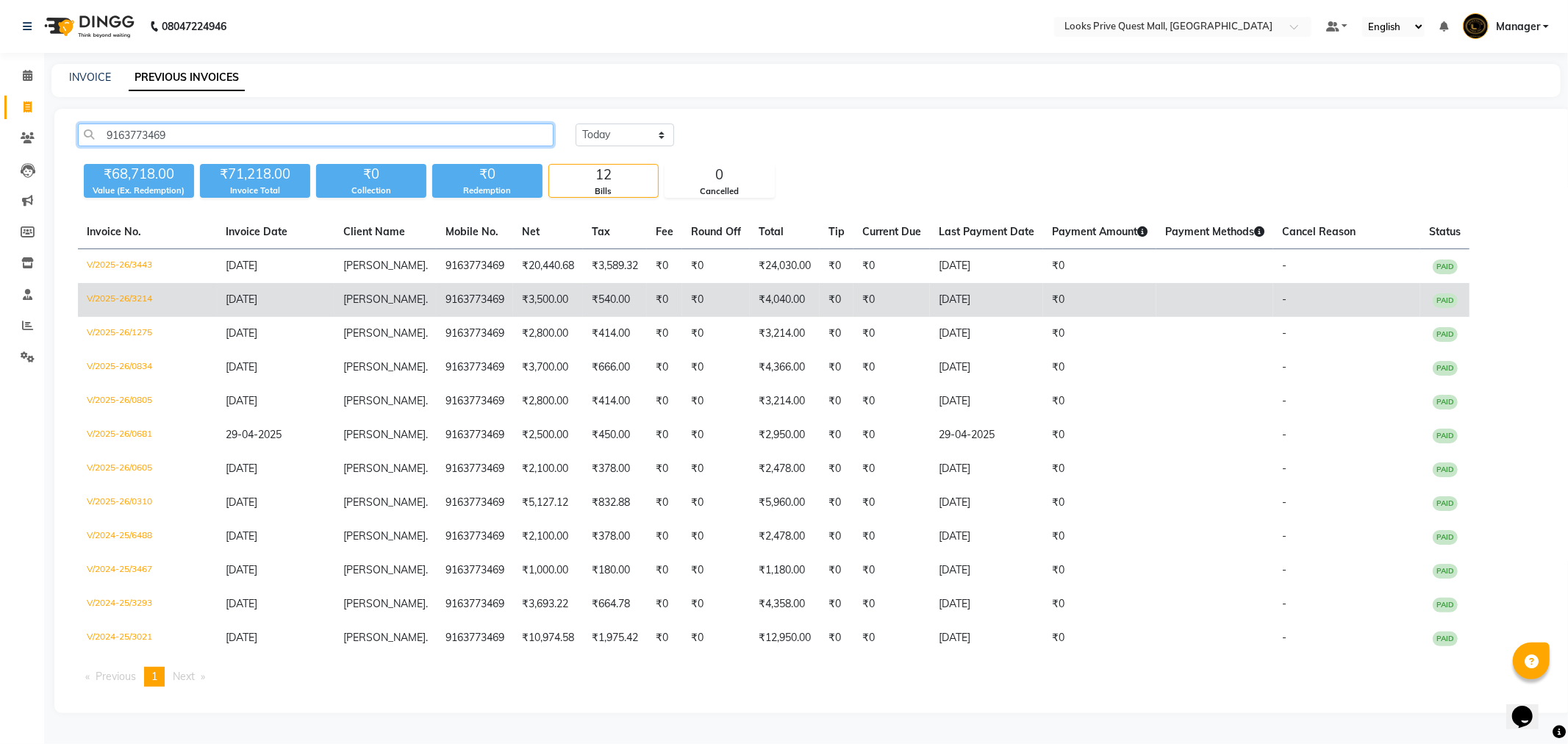
type input "9163773469"
click at [116, 293] on td "V/2025-26/3214" at bounding box center [147, 299] width 139 height 34
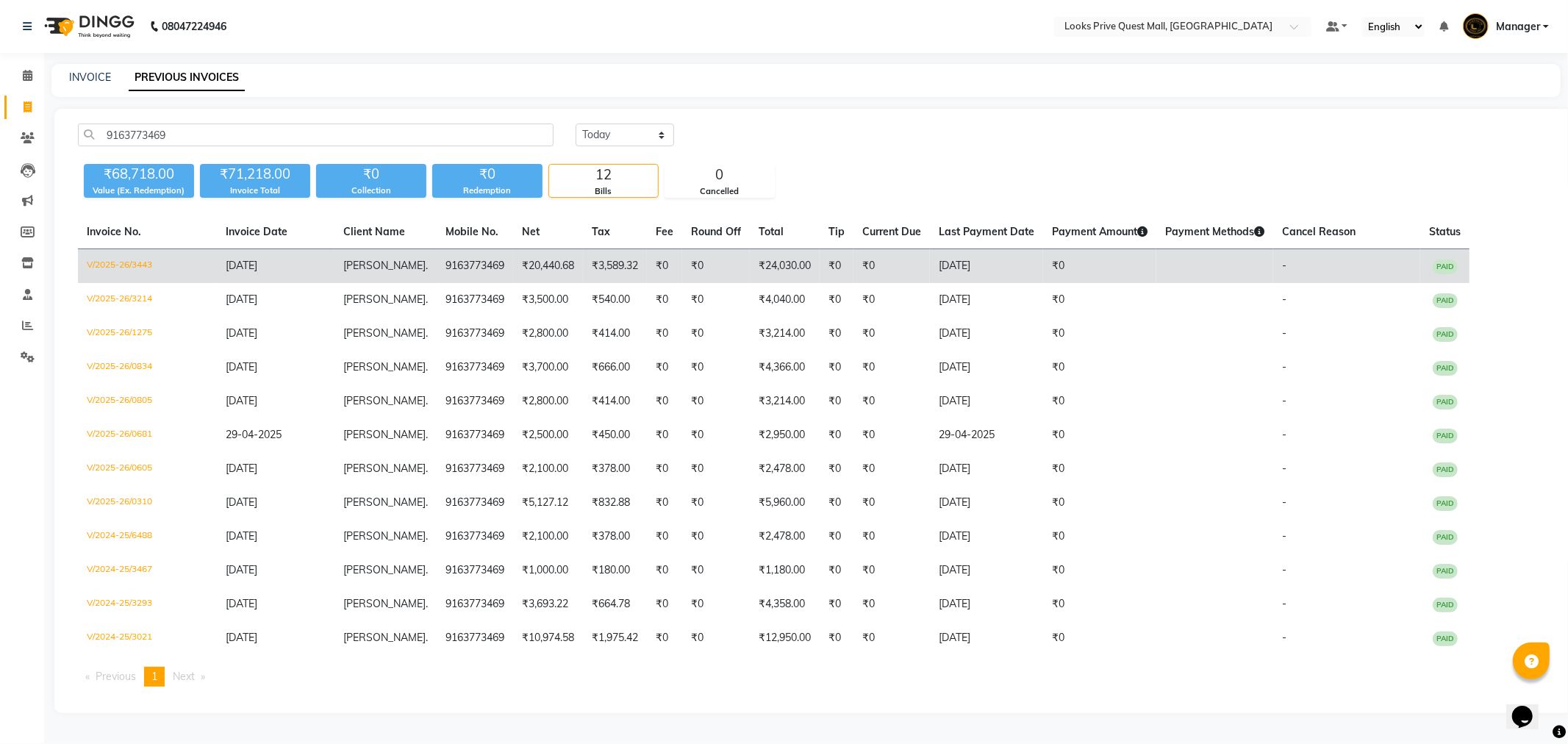
click at [138, 263] on td "V/2025-26/3443" at bounding box center [147, 266] width 139 height 35
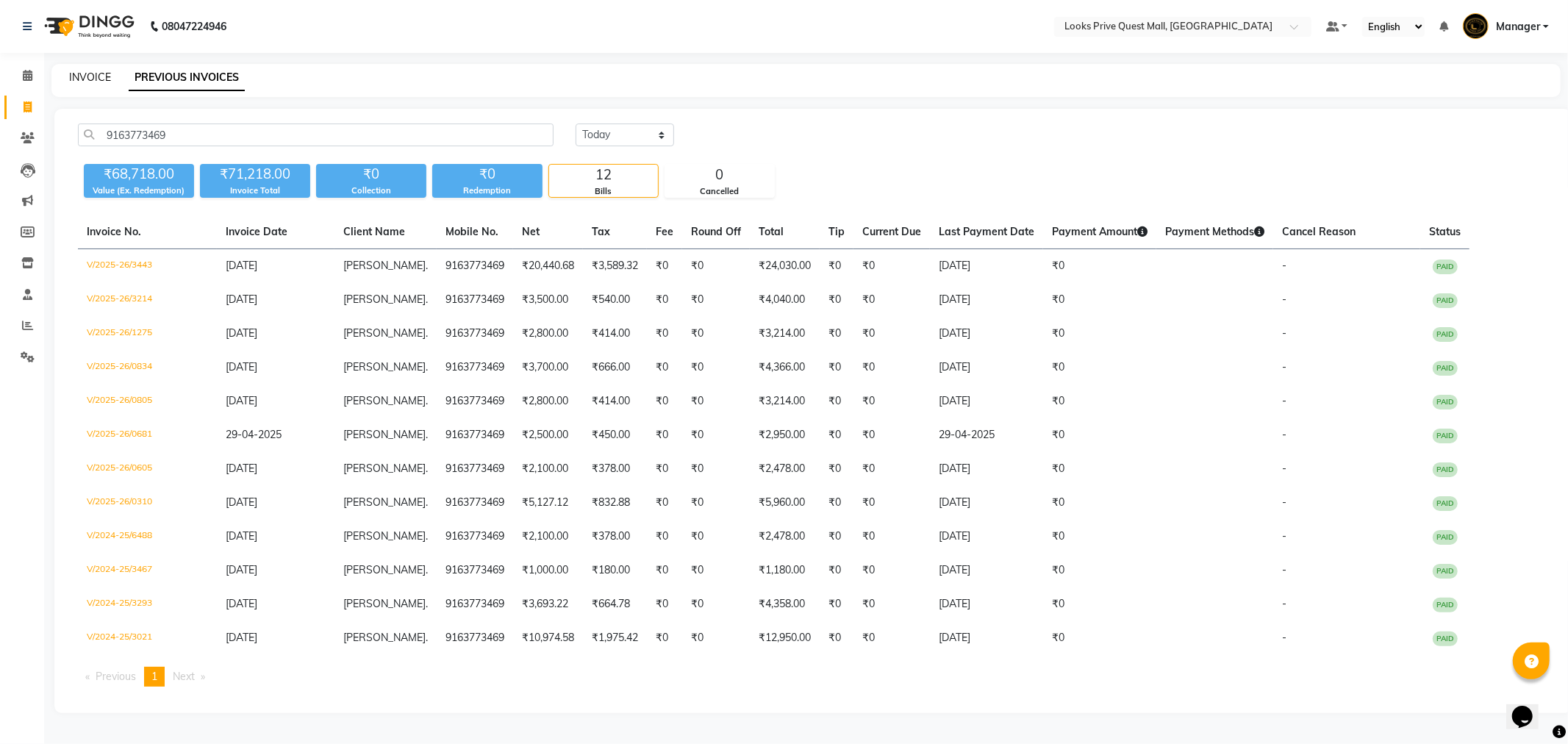
click at [99, 78] on link "INVOICE" at bounding box center [90, 78] width 42 height 13
select select "service"
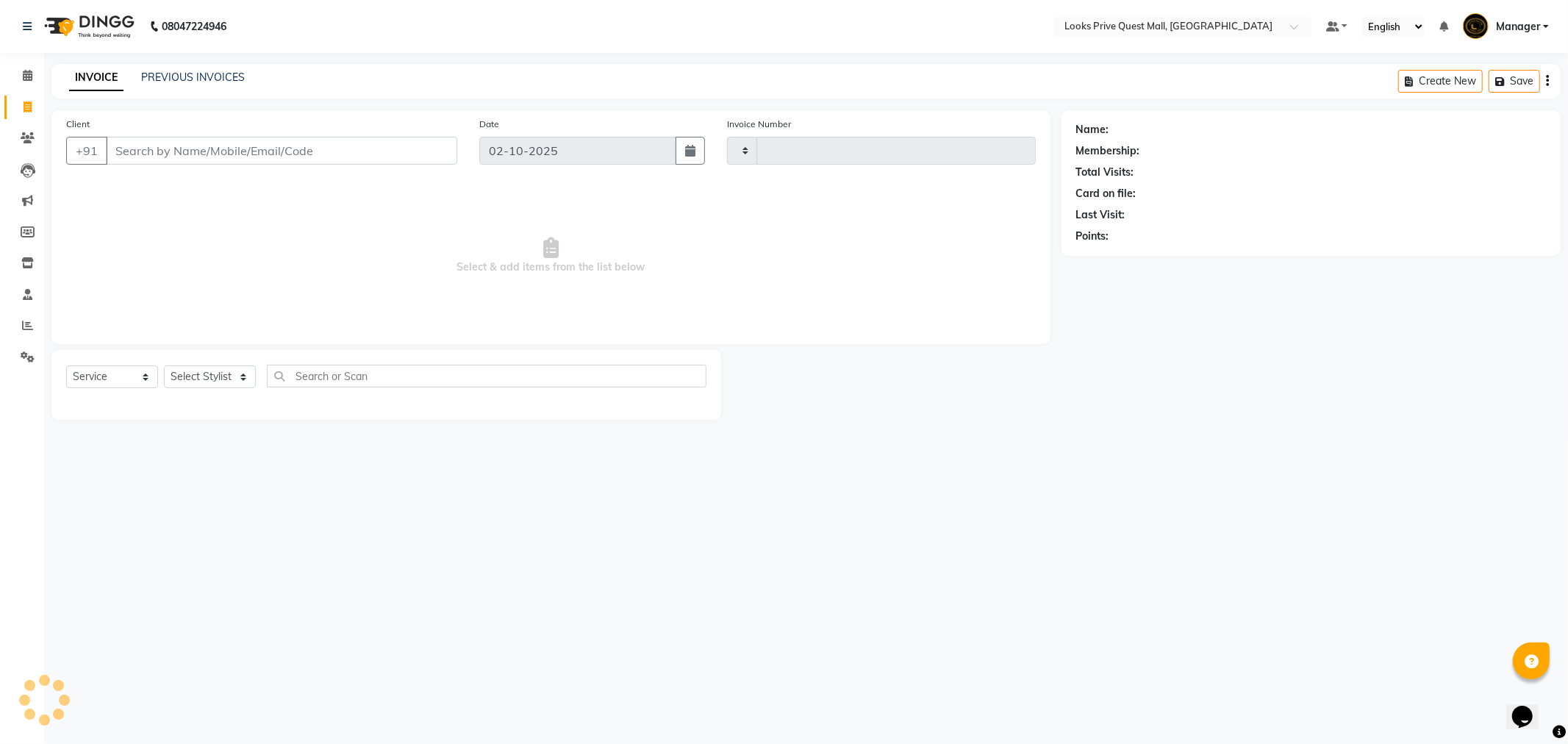
type input "4605"
select select "6141"
click at [171, 154] on input "Client" at bounding box center [281, 151] width 351 height 28
type input "9163773469"
select select "1: Object"
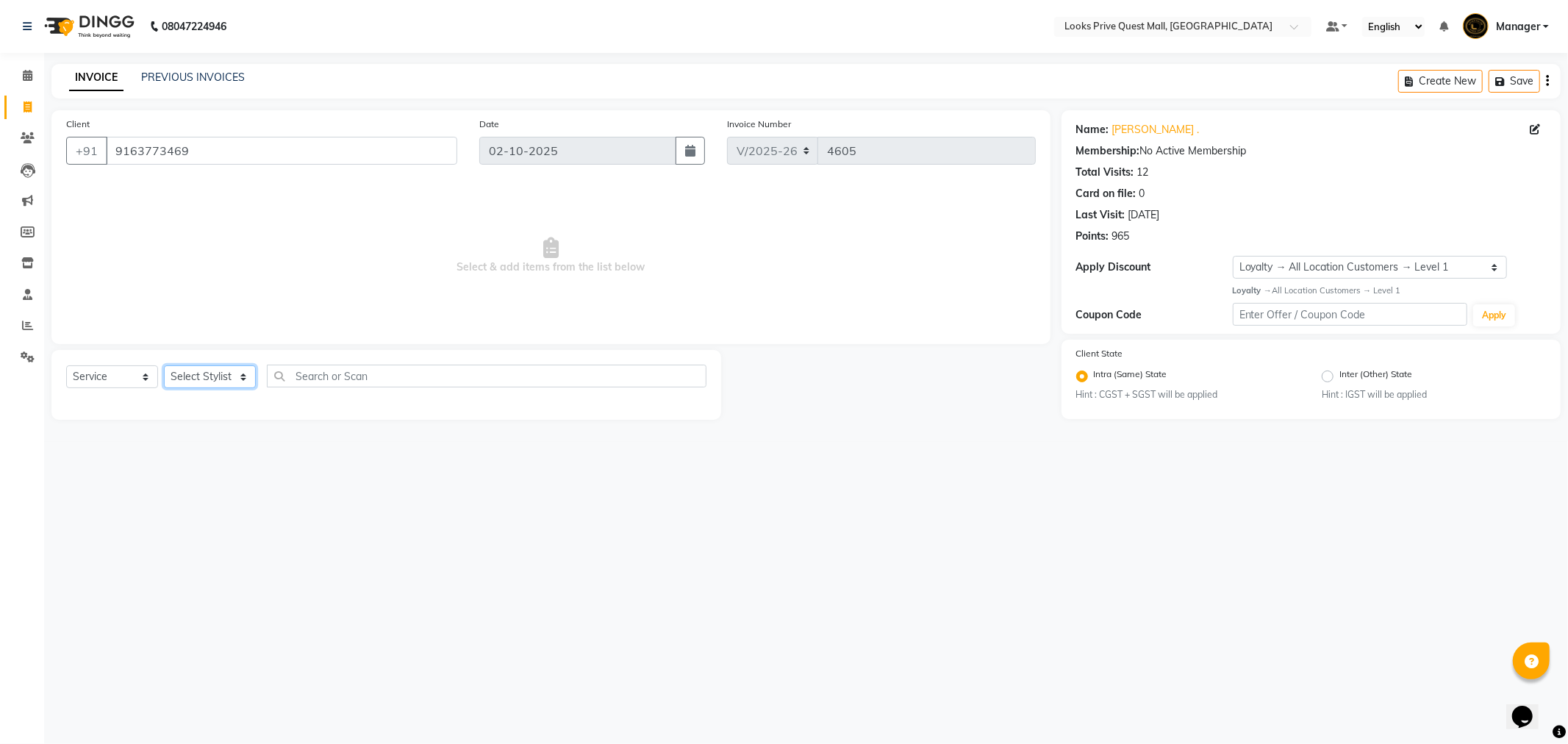
click at [222, 370] on select "Select Stylist Arman Bapi Chhewang Counter_Sales [PERSON_NAME] [PERSON_NAME] [P…" at bounding box center [210, 377] width 92 height 23
select select "65335"
click at [164, 366] on select "Select Stylist Arman Bapi Chhewang Counter_Sales [PERSON_NAME] [PERSON_NAME] [P…" at bounding box center [210, 377] width 92 height 23
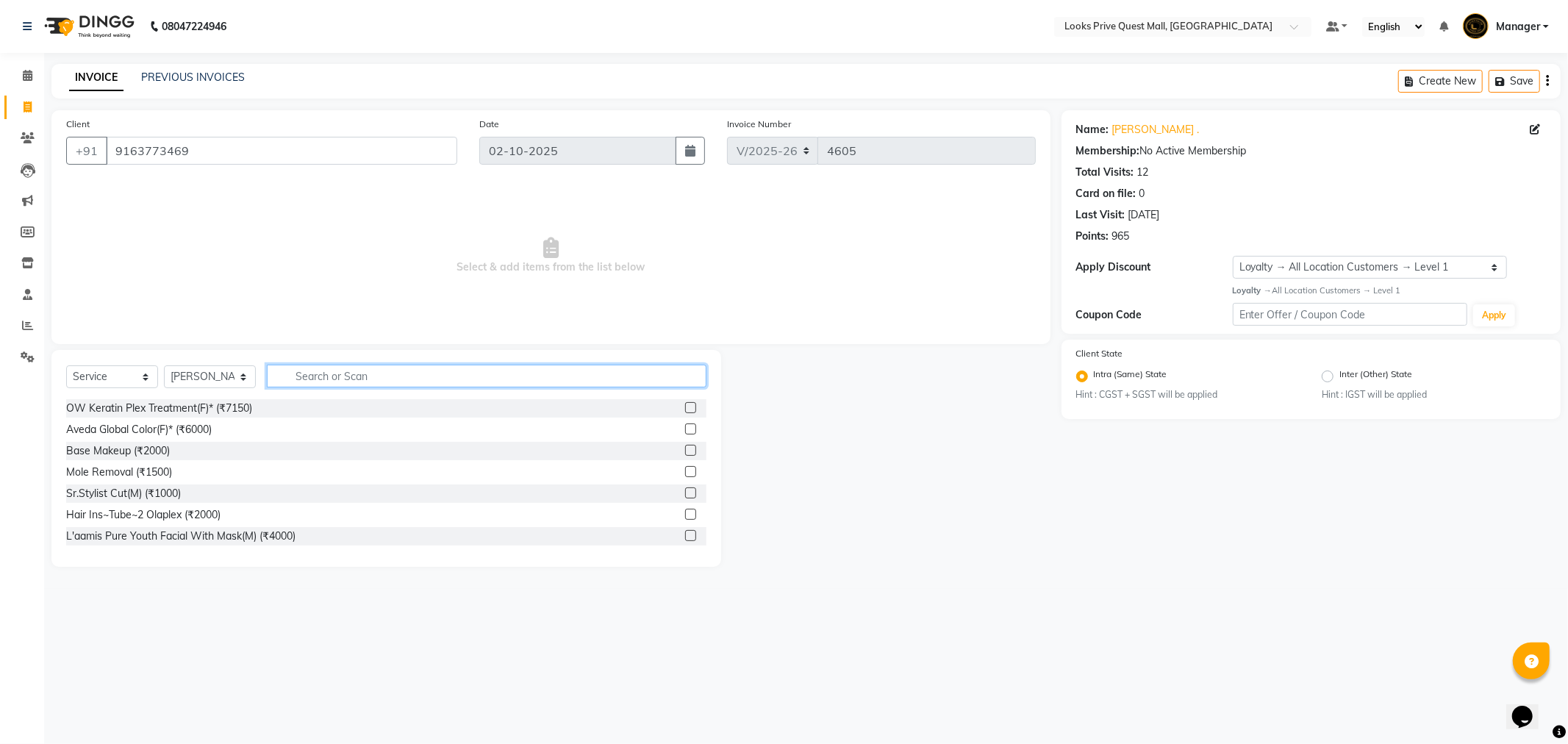
click at [341, 375] on input "text" at bounding box center [487, 376] width 440 height 23
type input "eye"
click at [245, 416] on div "Pro Lift Microcurrent Eye Treatment (₹1000)" at bounding box center [169, 408] width 207 height 16
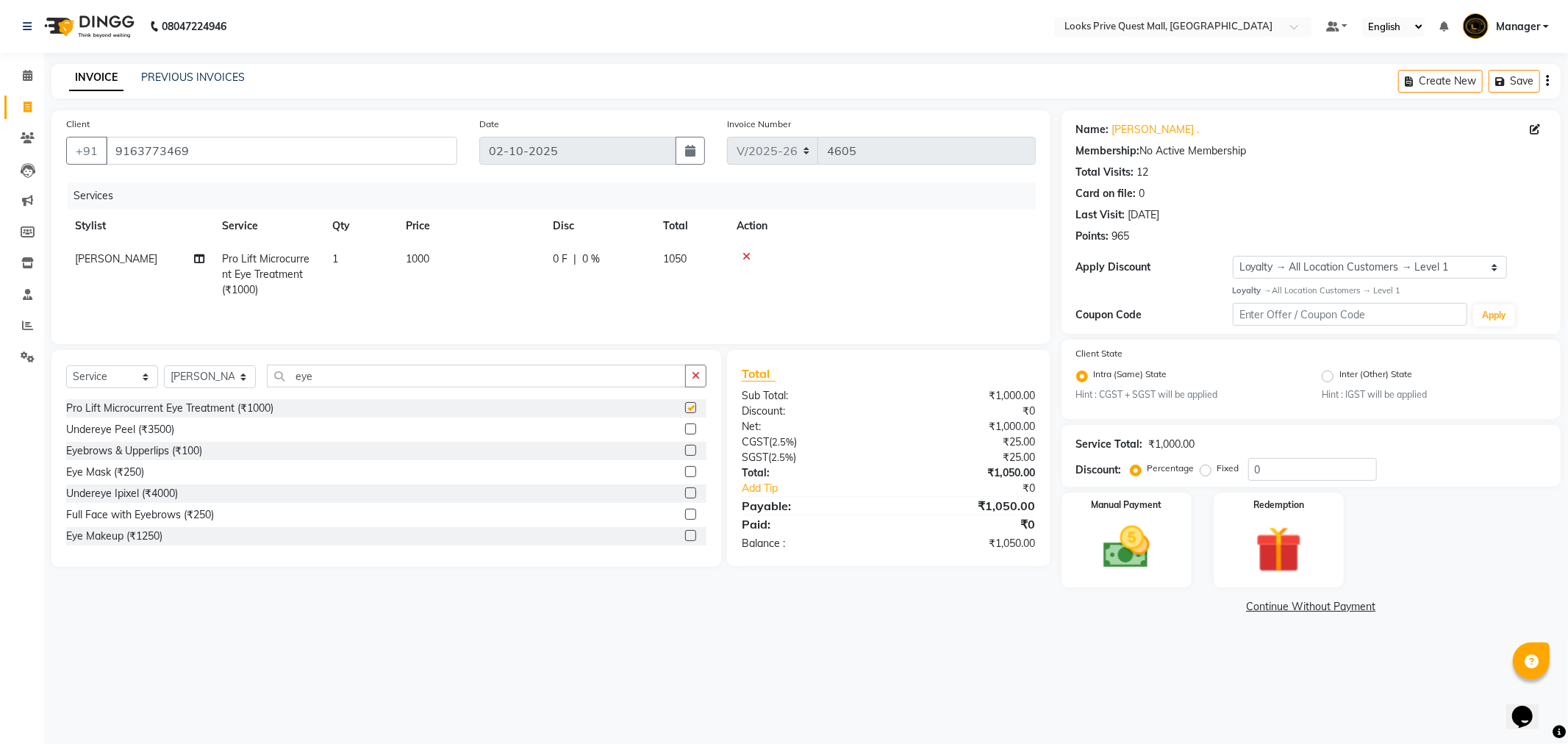
checkbox input "false"
click at [466, 266] on td "1000" at bounding box center [470, 275] width 147 height 64
select select "65335"
drag, startPoint x: 528, startPoint y: 255, endPoint x: 361, endPoint y: 275, distance: 168.2
click at [361, 275] on tr "Arman Bapi Chhewang Counter_Sales [PERSON_NAME] [PERSON_NAME] [PERSON_NAME] Man…" at bounding box center [550, 274] width 969 height 63
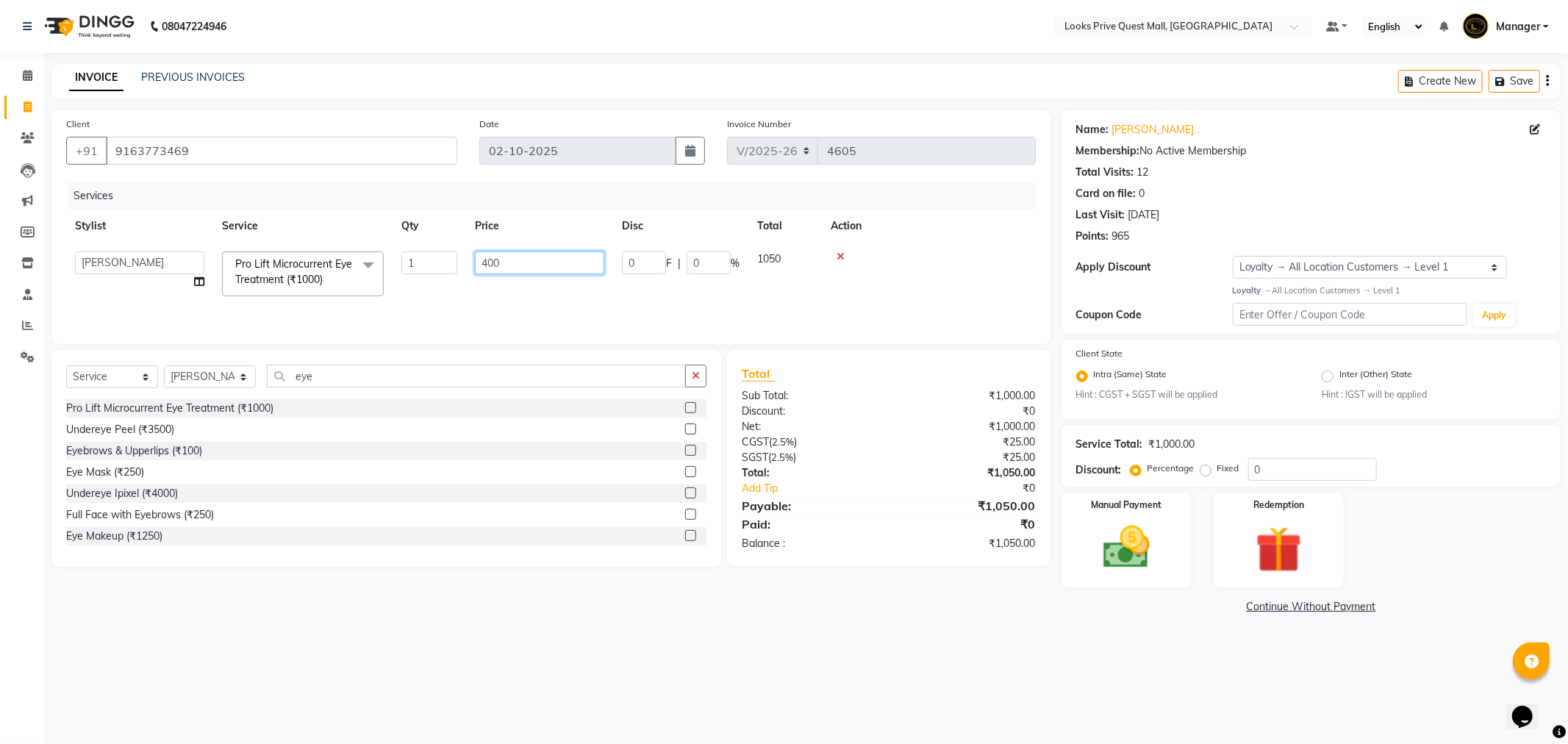
type input "4000"
click at [447, 303] on tr "[PERSON_NAME] Pro Lift Microcurrent Eye Treatment (₹1000) 1 4000 0 F | 0 % 4200" at bounding box center [550, 275] width 969 height 64
click at [742, 252] on icon at bounding box center [746, 257] width 8 height 10
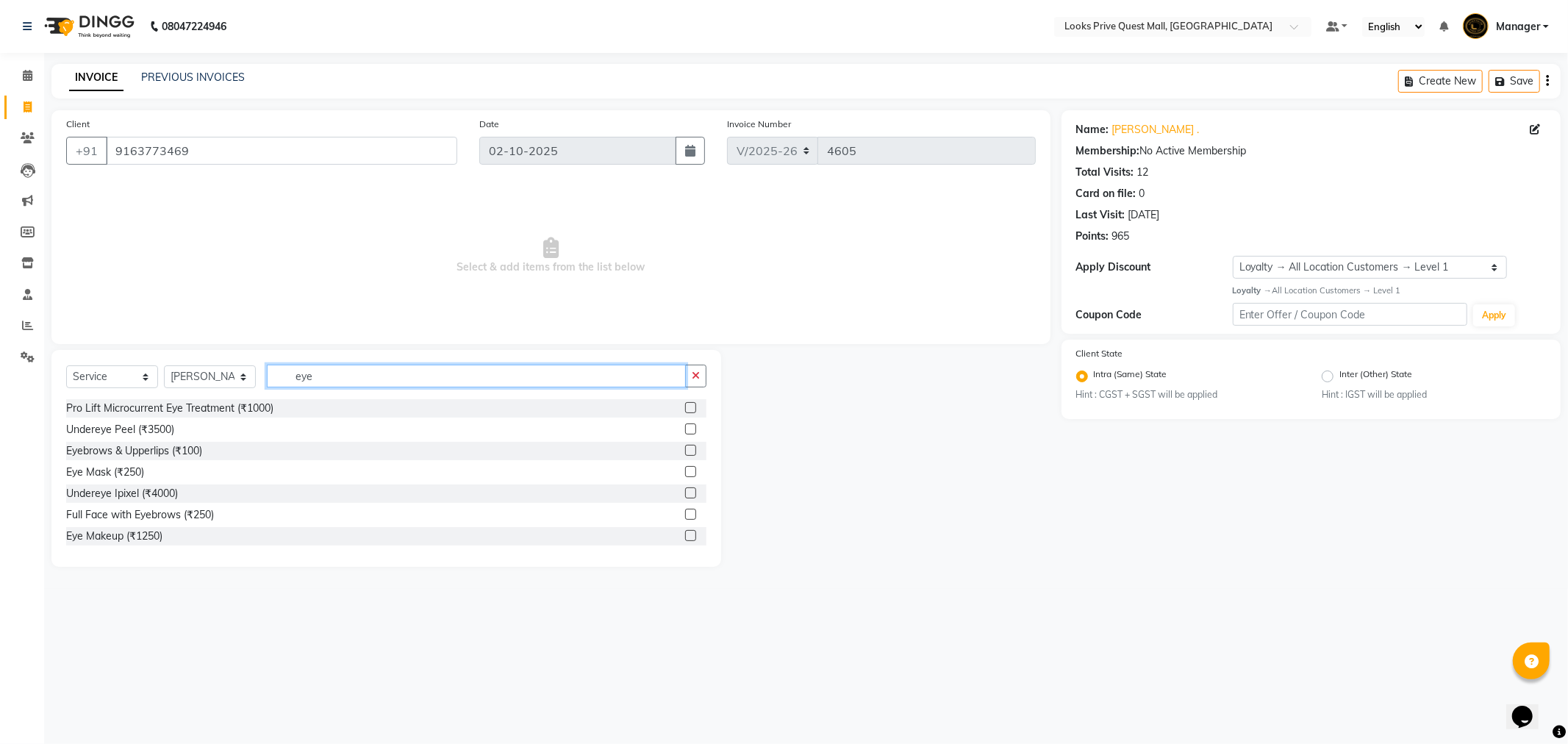
drag, startPoint x: 391, startPoint y: 377, endPoint x: 0, endPoint y: 395, distance: 391.4
click at [0, 395] on app-home "08047224946 Select Location × Looks Prive Quest Mall, [GEOGRAPHIC_DATA] Default…" at bounding box center [784, 294] width 1568 height 589
type input "eye"
click at [219, 409] on div "Pro Lift Microcurrent Eye Treatment (₹1000)" at bounding box center [169, 408] width 207 height 16
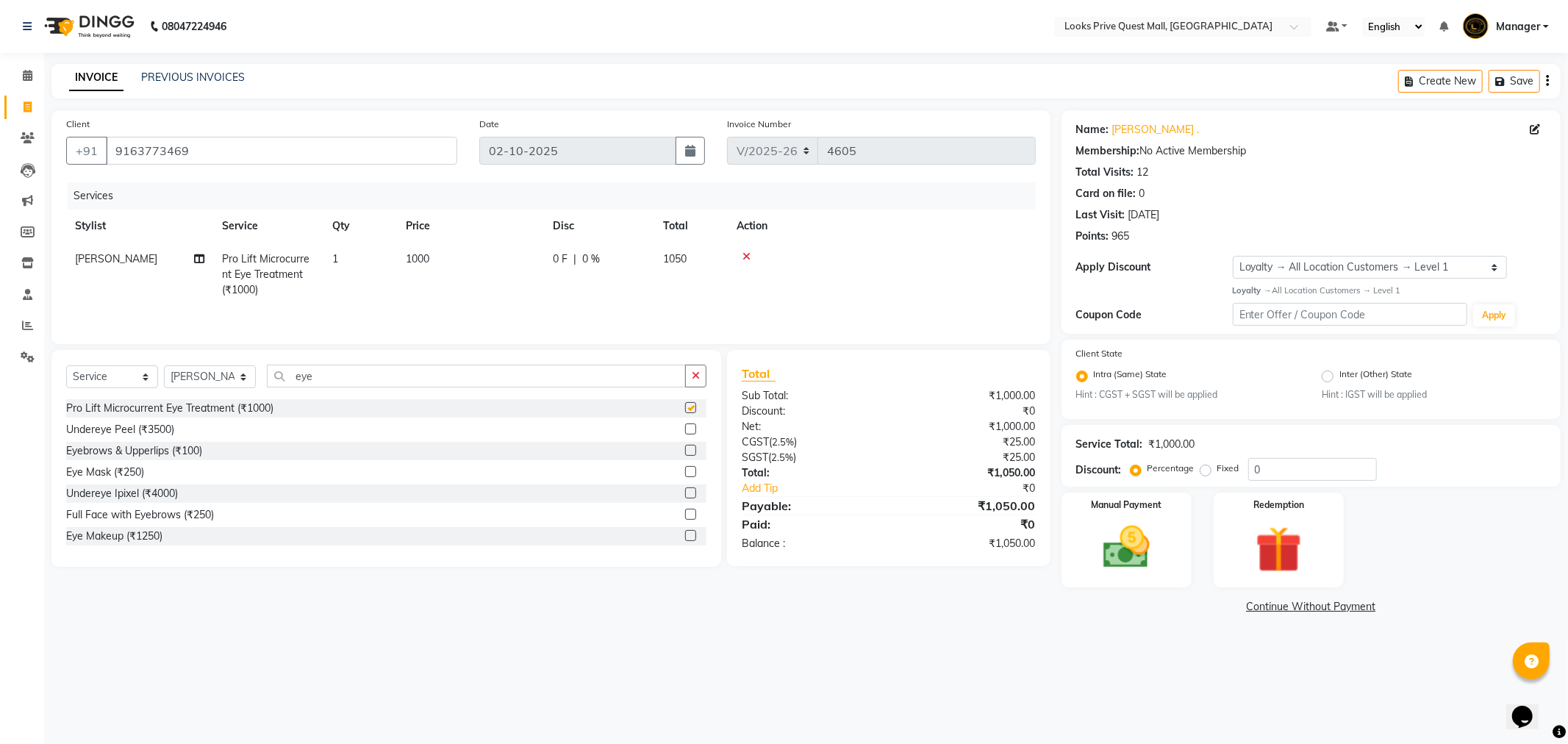
checkbox input "false"
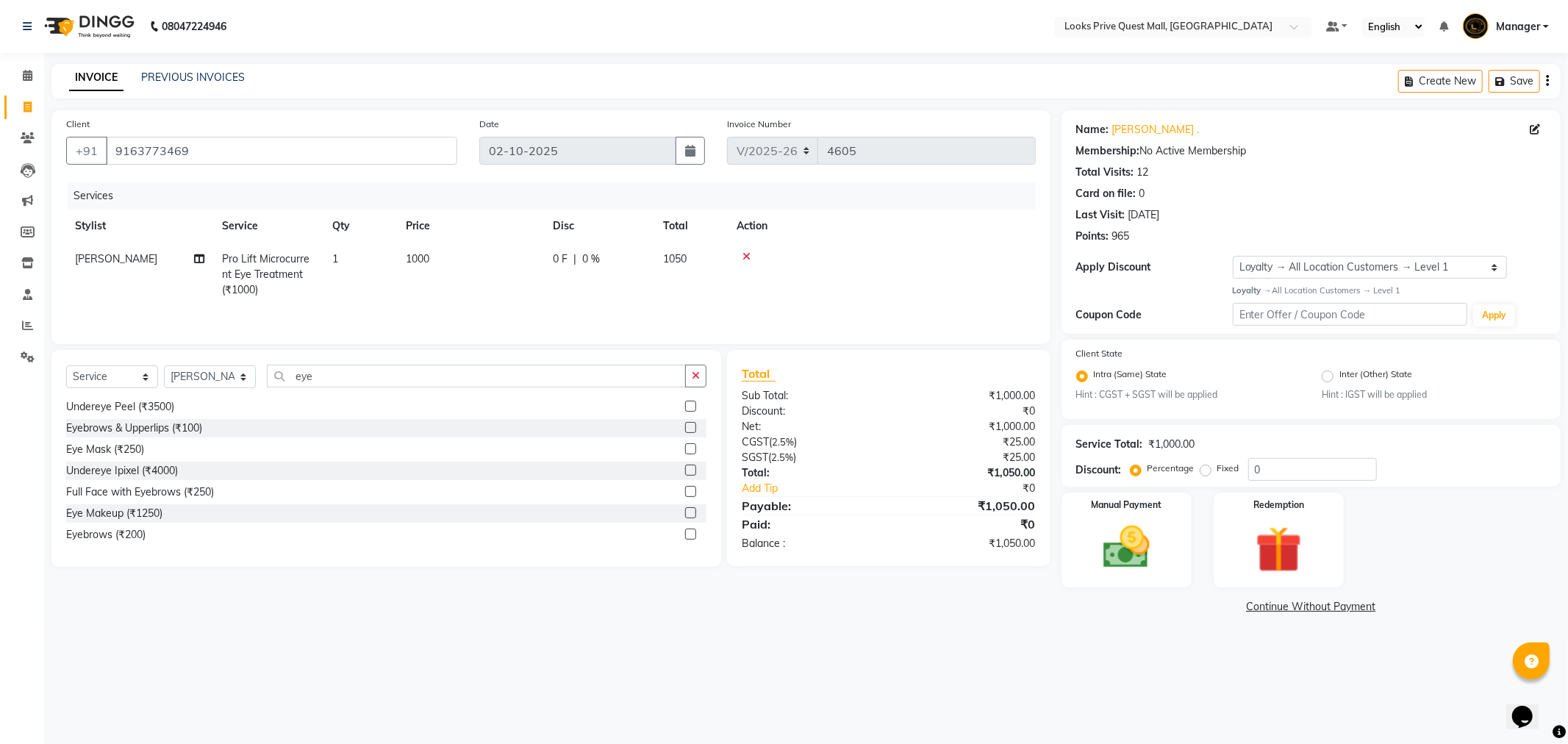
scroll to position [0, 10]
click at [1135, 547] on img at bounding box center [1126, 548] width 78 height 56
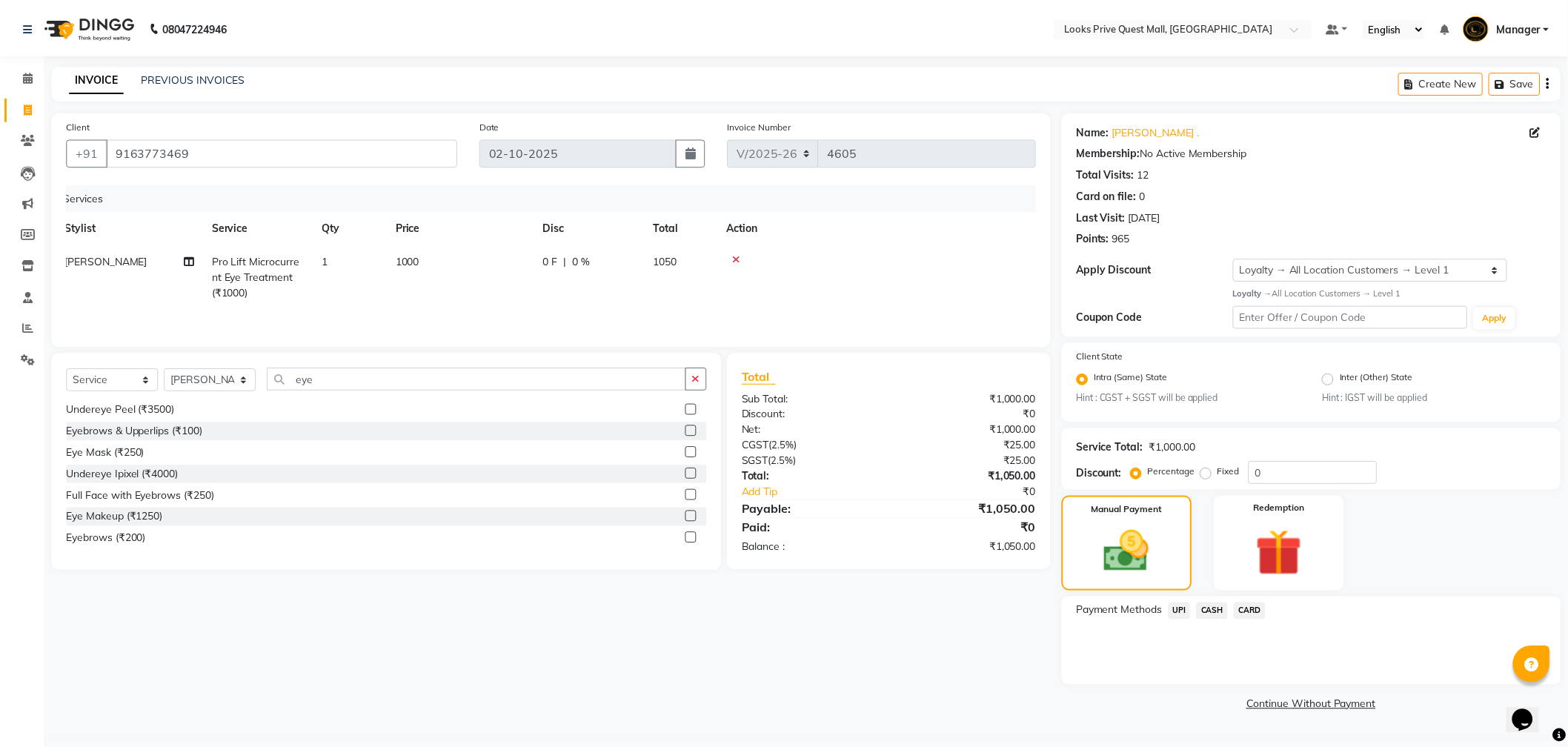
scroll to position [0, 0]
drag, startPoint x: 427, startPoint y: 263, endPoint x: 573, endPoint y: 295, distance: 149.5
click at [427, 263] on span "1000" at bounding box center [421, 261] width 24 height 13
select select "65335"
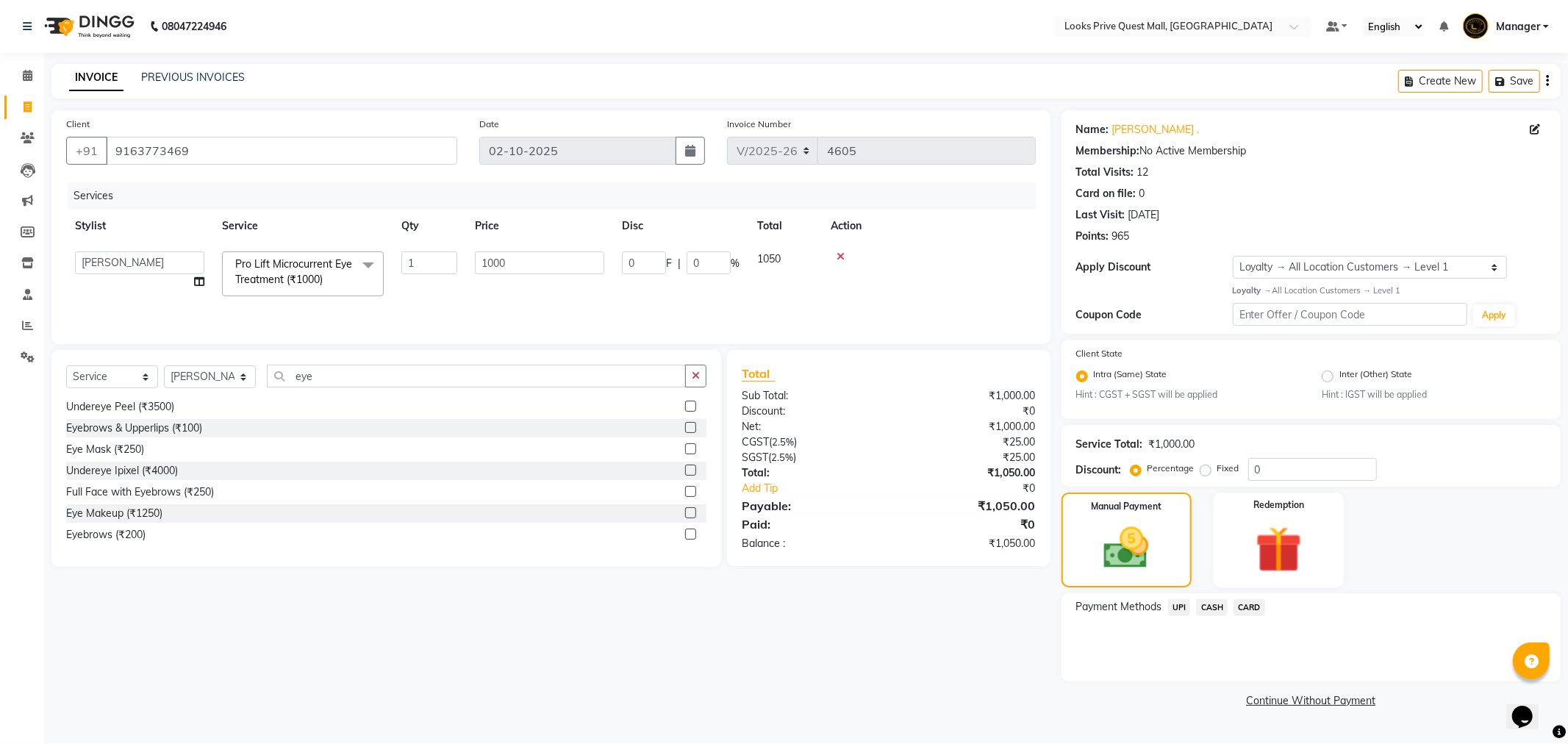
click at [784, 294] on td "1050" at bounding box center [784, 274] width 73 height 63
click at [526, 297] on td "1000" at bounding box center [539, 274] width 147 height 63
click at [1274, 517] on div "Redemption" at bounding box center [1278, 539] width 135 height 98
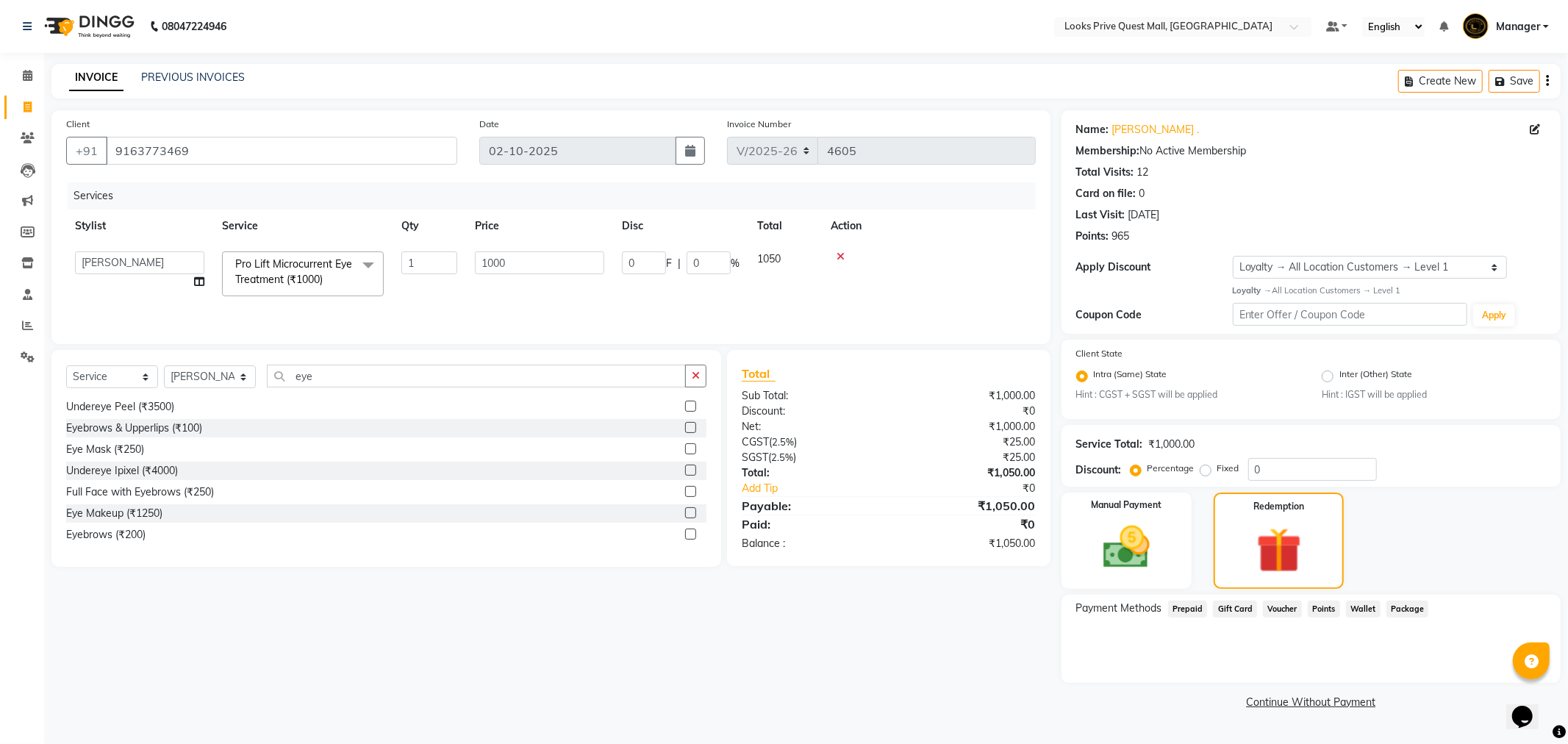
click at [1324, 610] on span "Points" at bounding box center [1323, 609] width 32 height 16
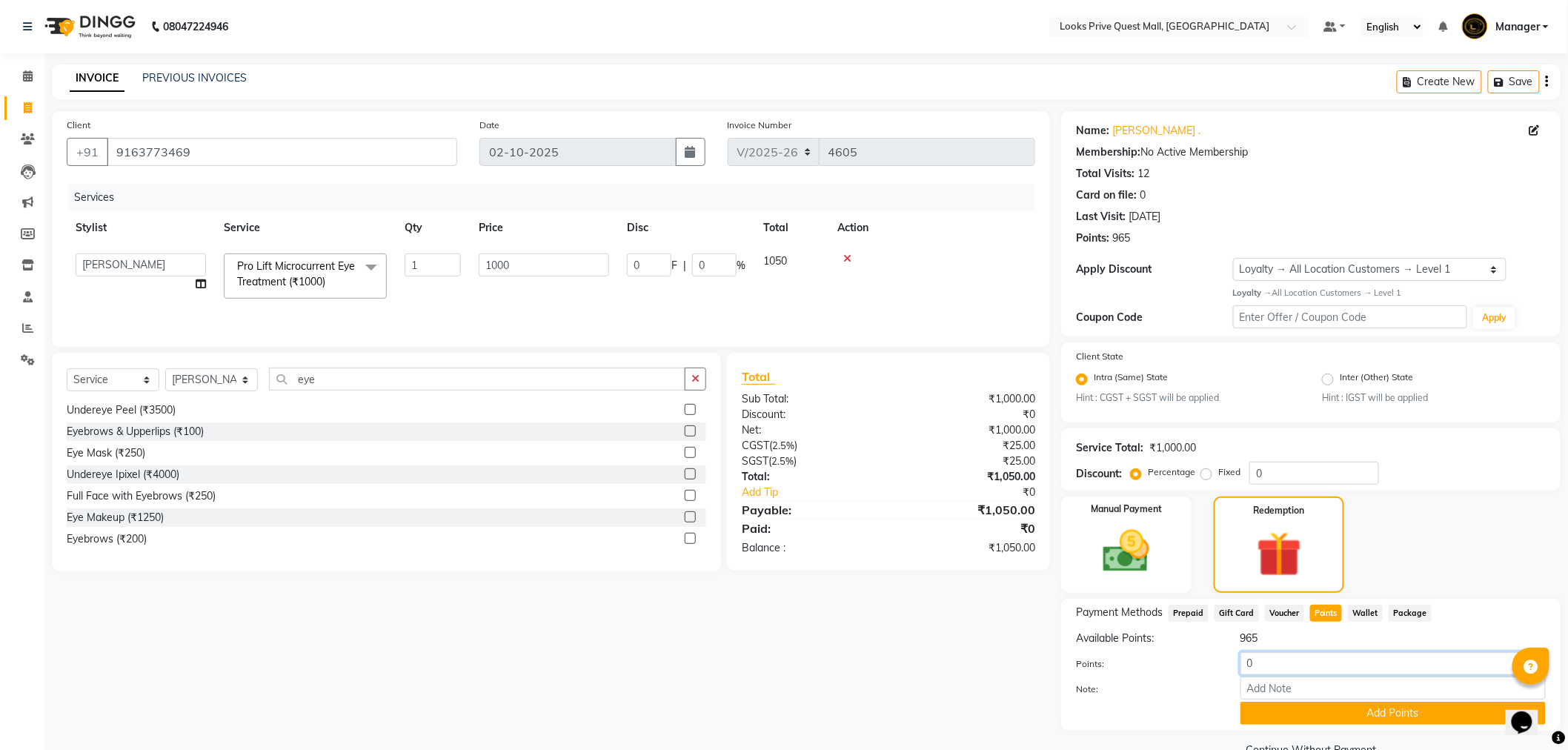
drag, startPoint x: 1284, startPoint y: 663, endPoint x: 803, endPoint y: 693, distance: 481.9
click at [803, 693] on div "Client +91 9163773469 Date 02-10-2025 Invoice Number V/2025 V/2025-26 4605 Serv…" at bounding box center [806, 437] width 1531 height 650
type input "500"
click at [1277, 719] on button "Add Points" at bounding box center [1393, 713] width 305 height 23
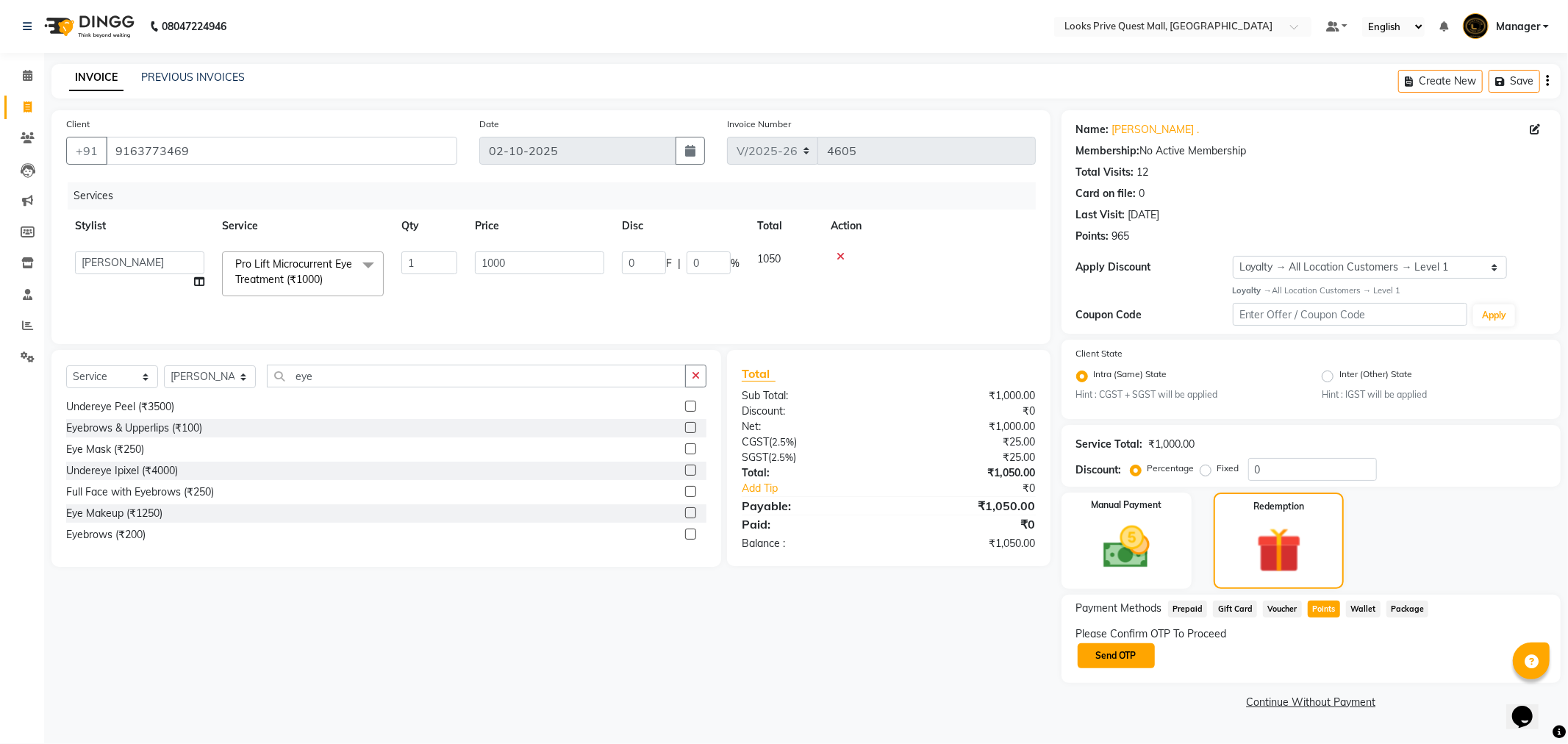
click at [1119, 654] on button "Send OTP" at bounding box center [1117, 656] width 78 height 25
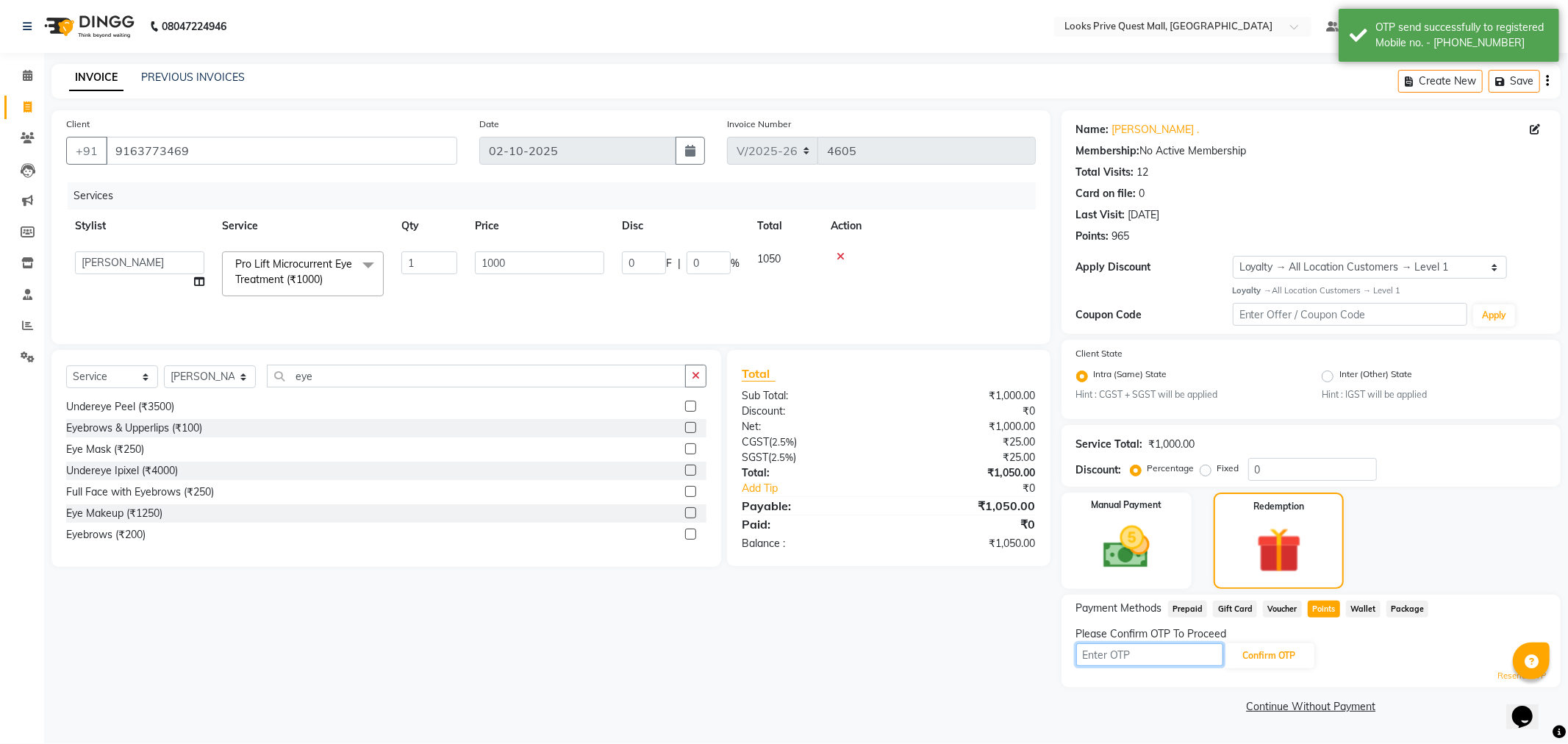
click at [1110, 649] on input "text" at bounding box center [1150, 655] width 147 height 23
type input "7269"
click at [1292, 652] on button "Confirm OTP" at bounding box center [1269, 656] width 90 height 25
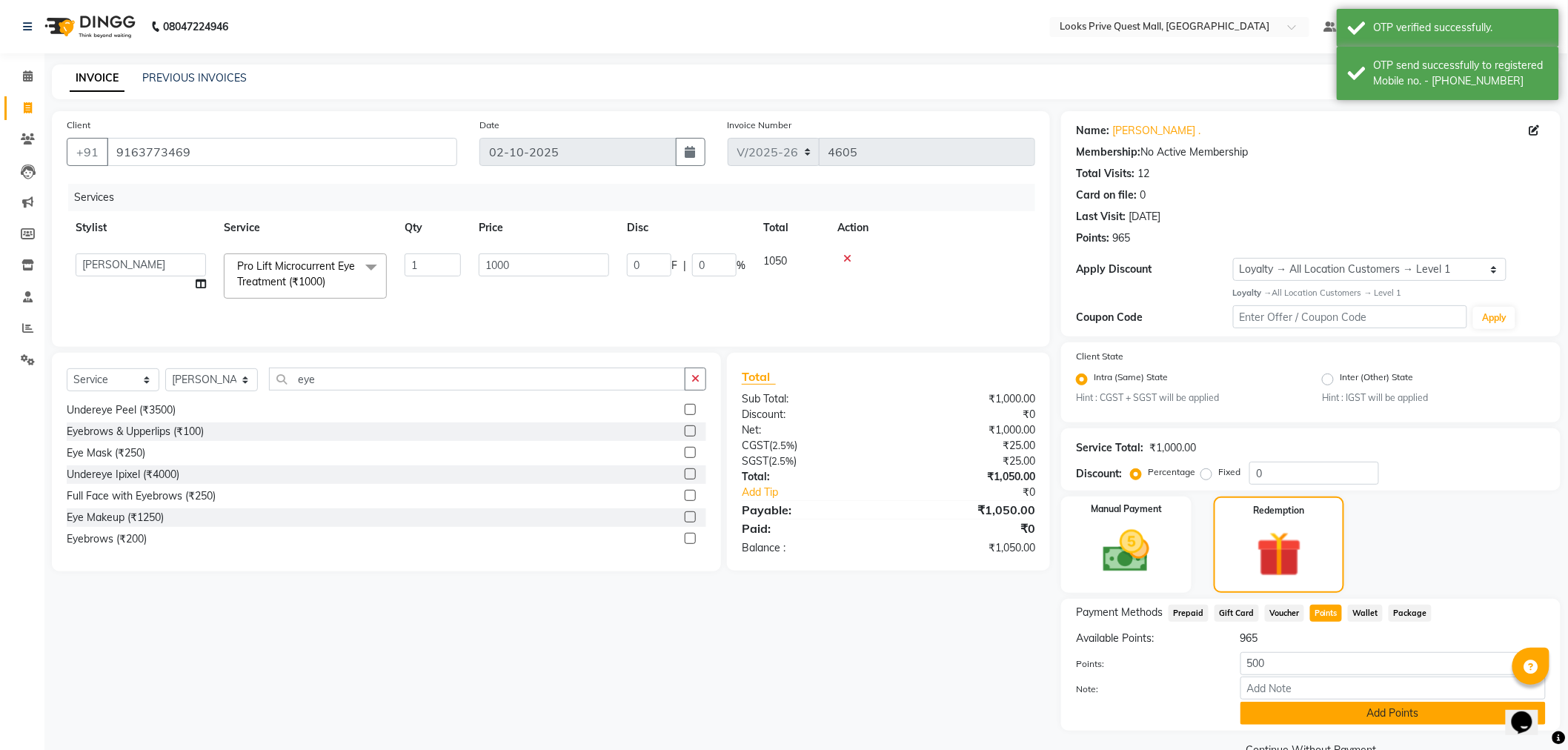
click at [1398, 718] on button "Add Points" at bounding box center [1393, 713] width 305 height 23
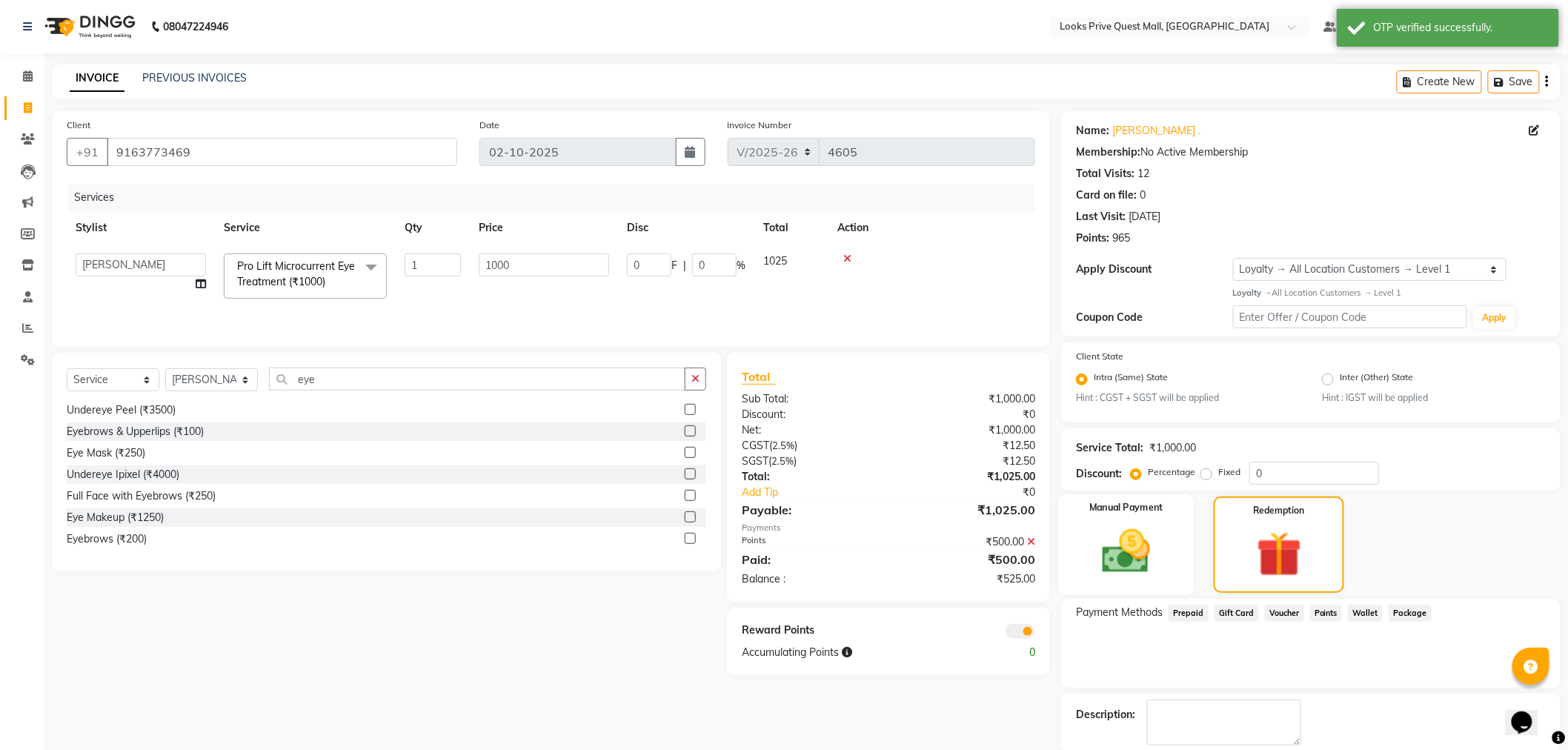
click at [1130, 541] on img at bounding box center [1126, 551] width 78 height 56
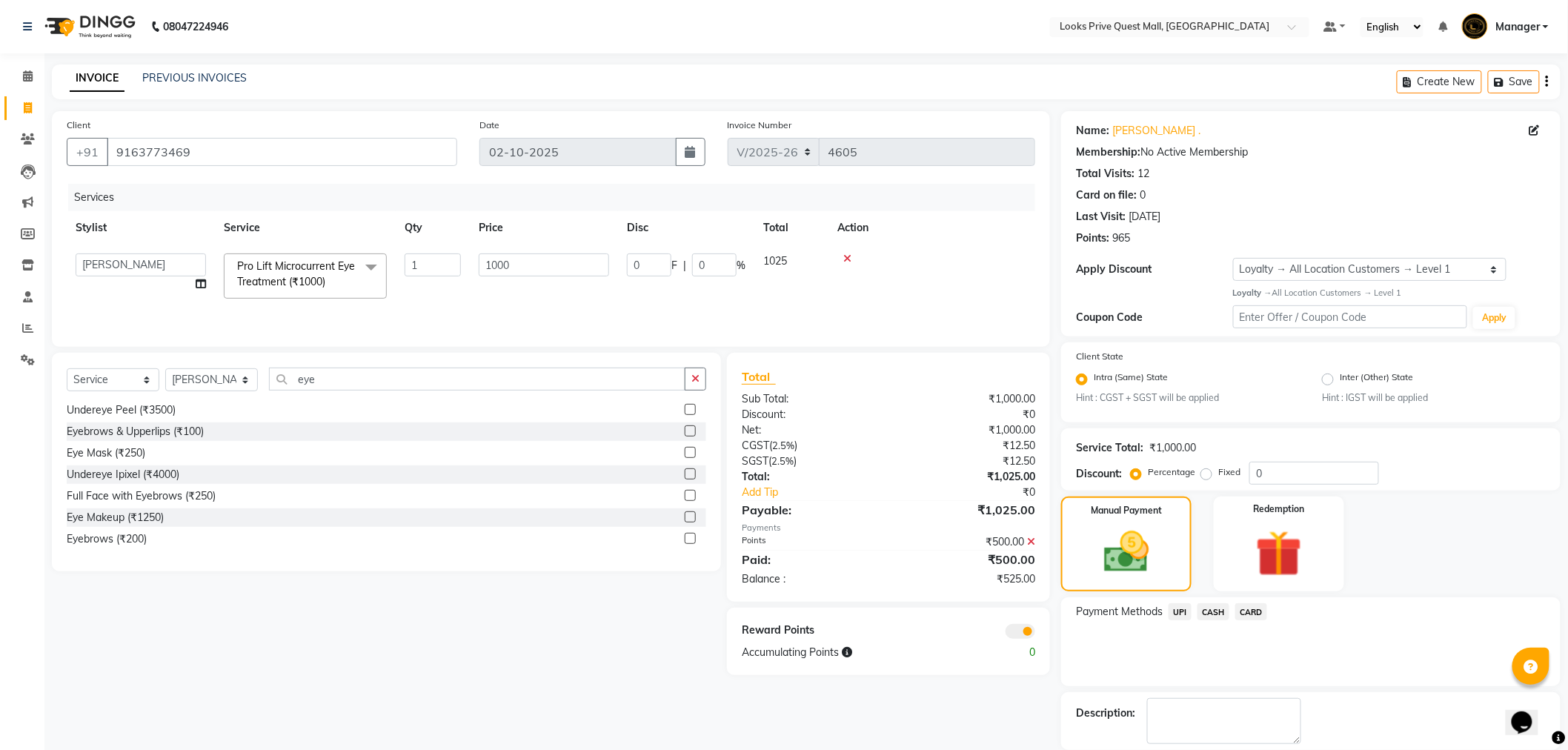
click at [1181, 613] on span "UPI" at bounding box center [1180, 611] width 23 height 17
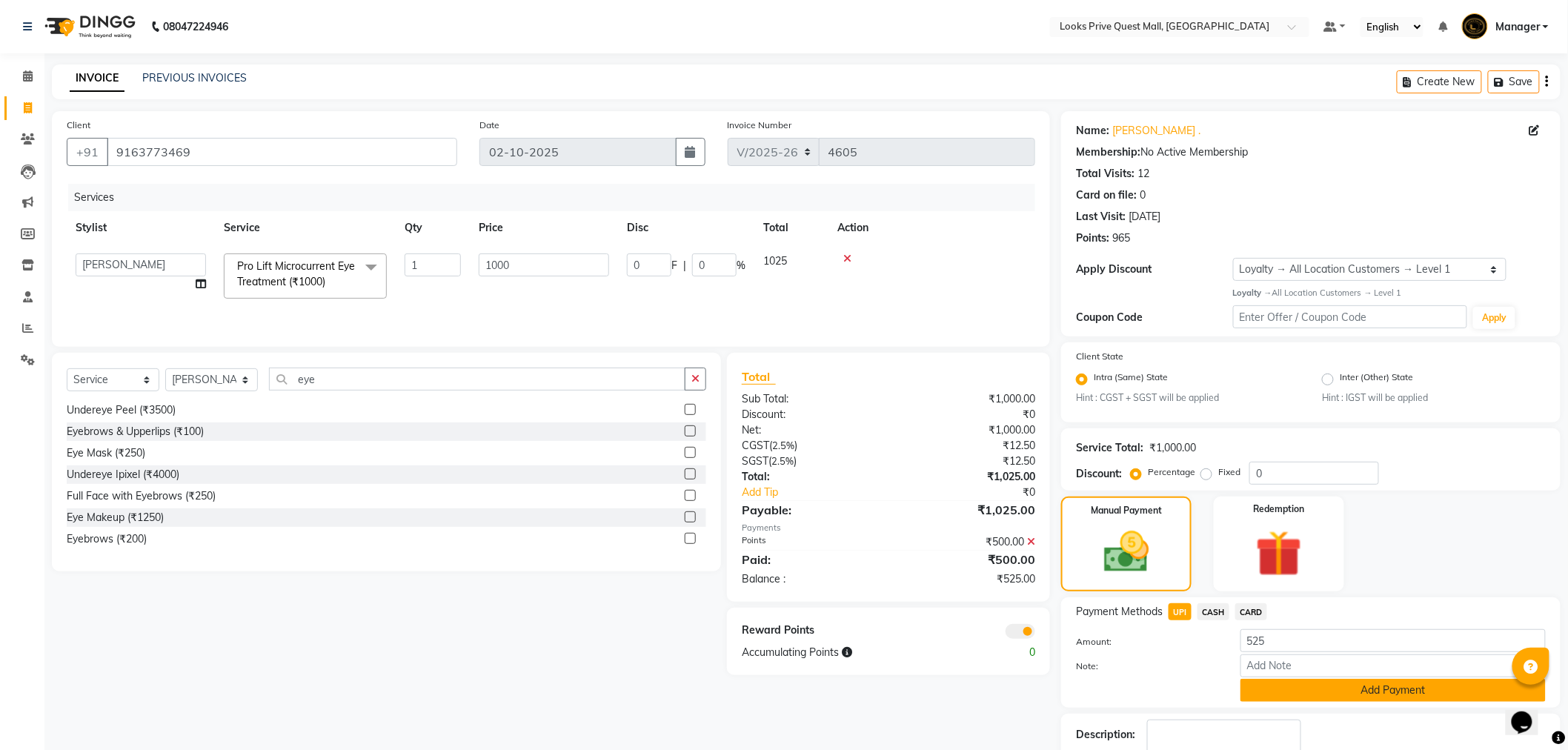
click at [1284, 687] on button "Add Payment" at bounding box center [1393, 690] width 305 height 23
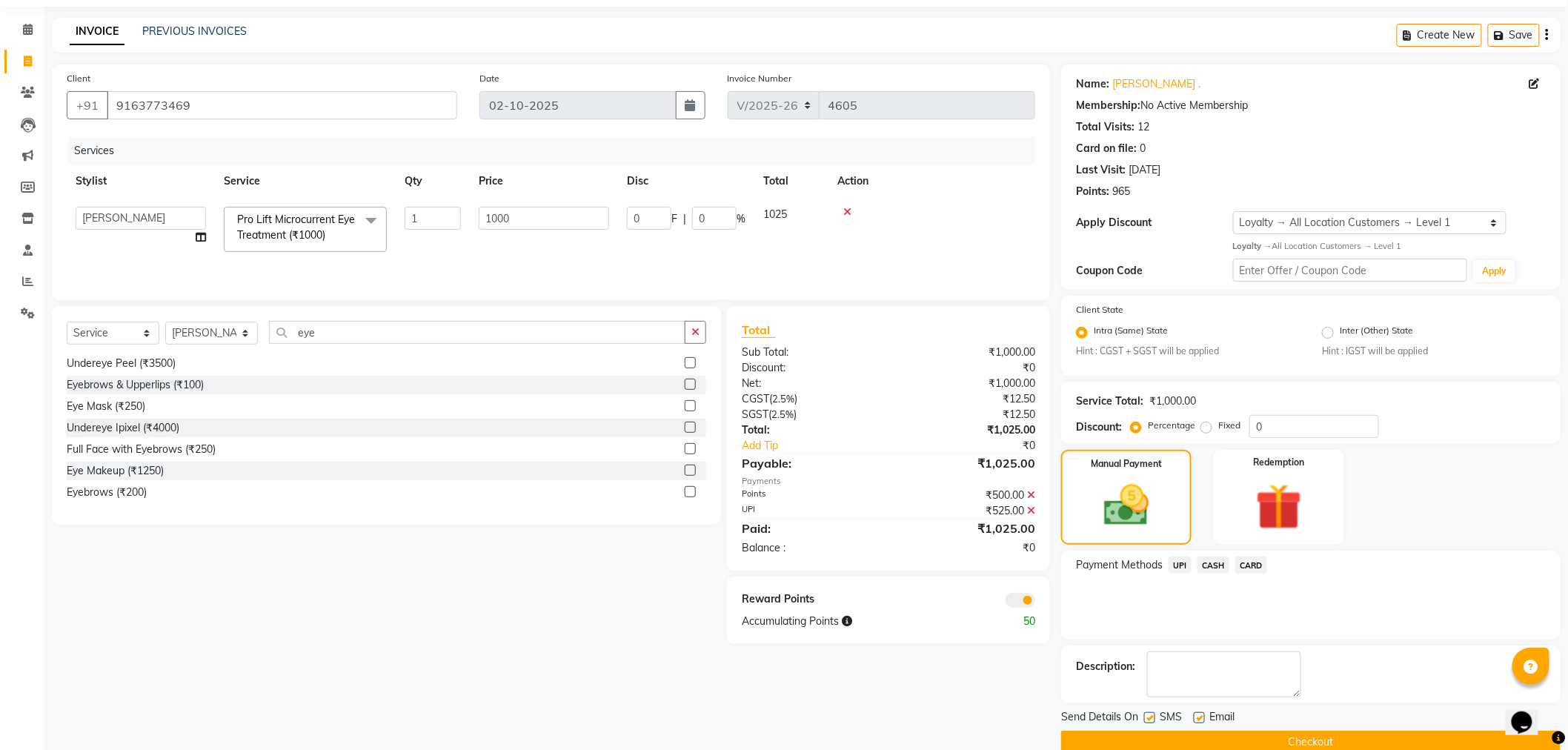
scroll to position [72, 0]
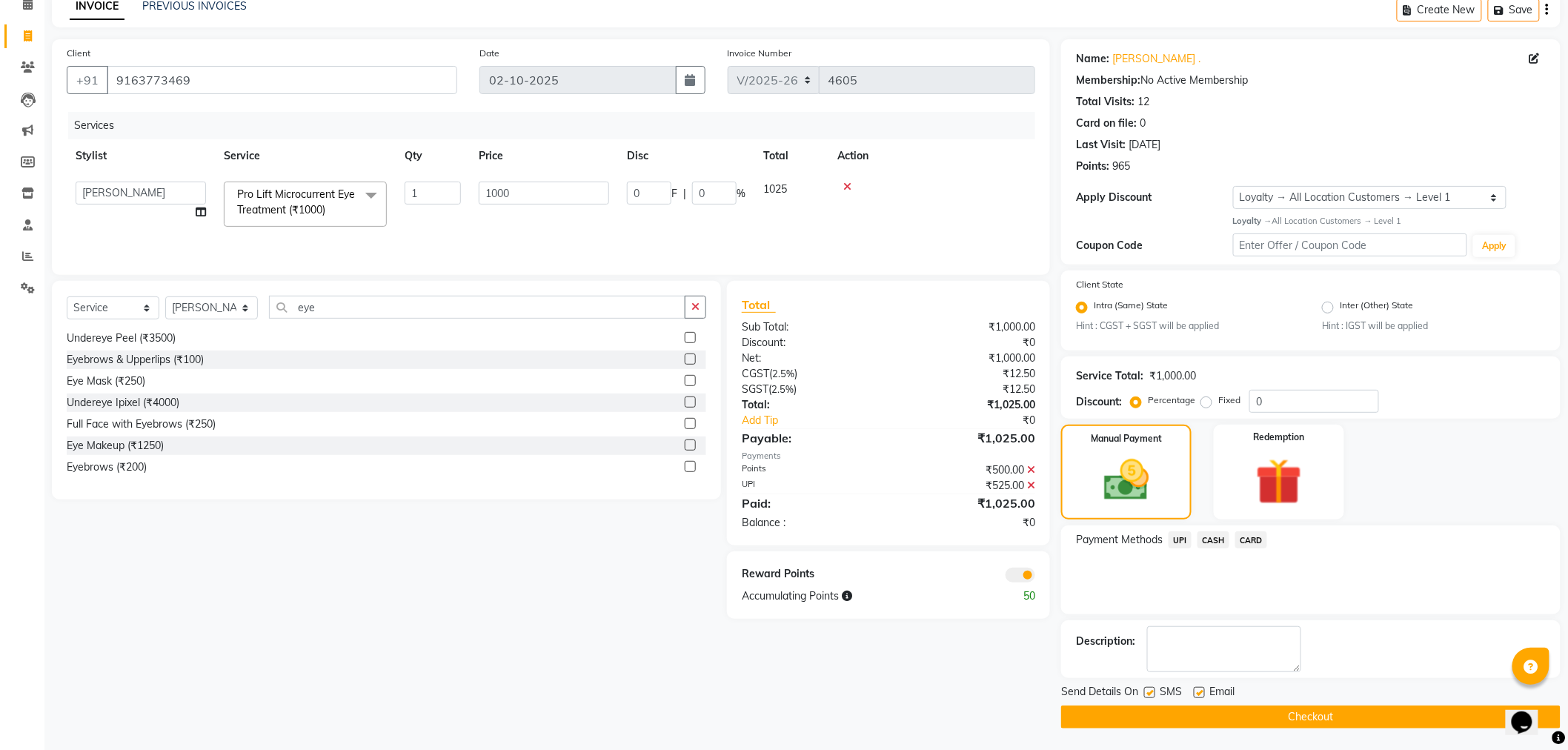
click at [1202, 690] on label at bounding box center [1199, 692] width 11 height 11
click at [1202, 690] on input "checkbox" at bounding box center [1199, 693] width 10 height 10
checkbox input "false"
click at [1027, 574] on span at bounding box center [1020, 575] width 30 height 15
click at [1035, 577] on input "checkbox" at bounding box center [1035, 577] width 0 height 0
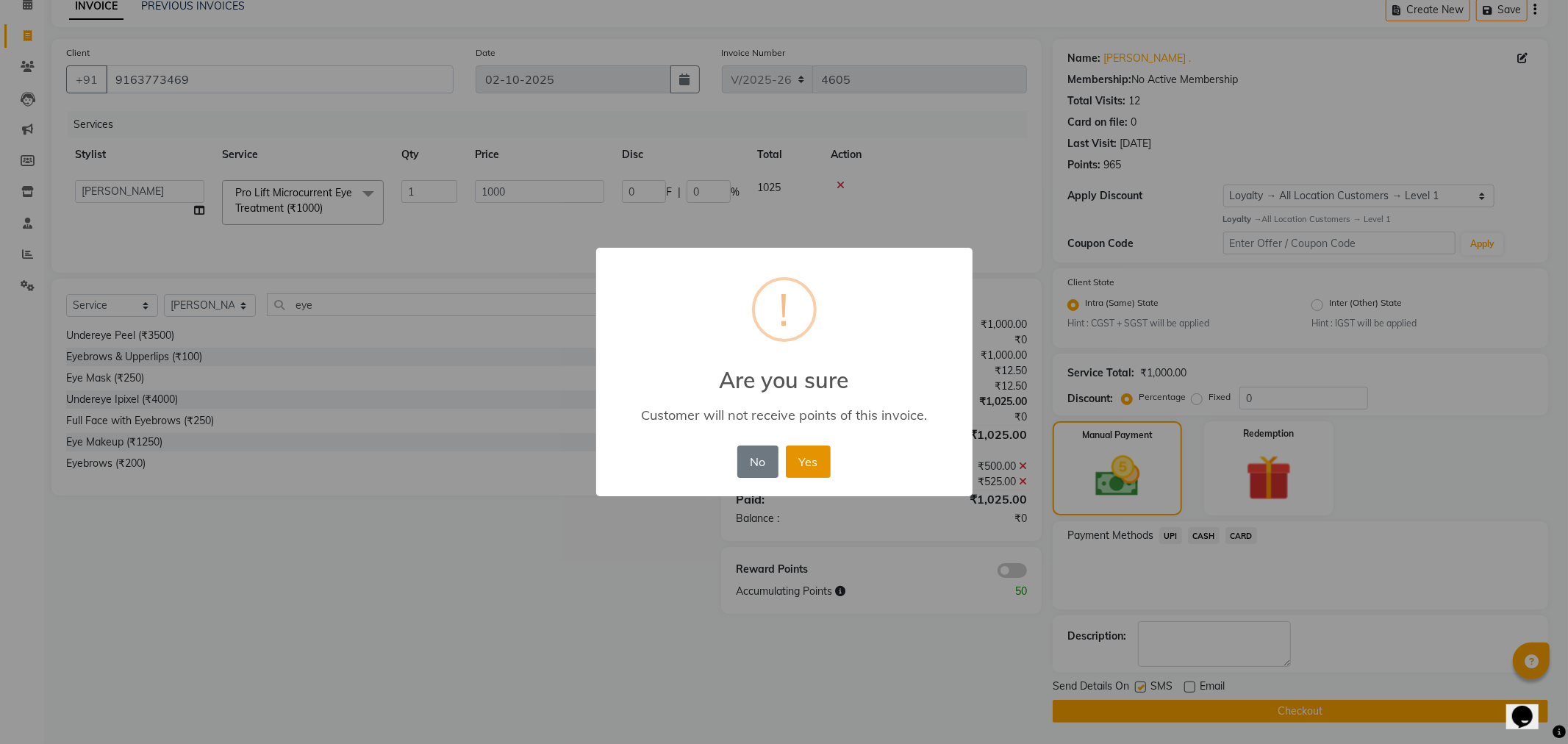
click at [818, 457] on button "Yes" at bounding box center [808, 461] width 45 height 32
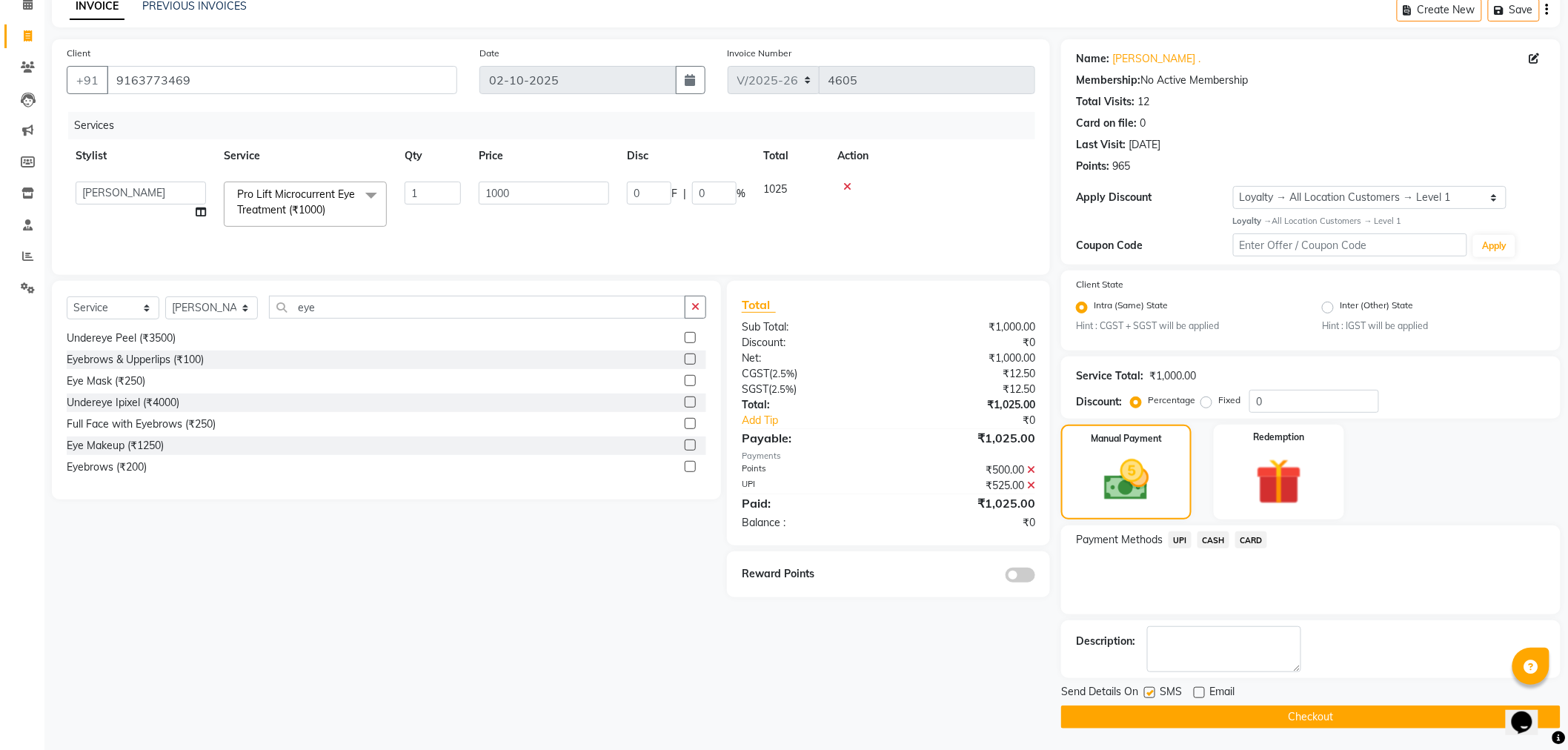
click at [1181, 715] on button "Checkout" at bounding box center [1310, 717] width 500 height 23
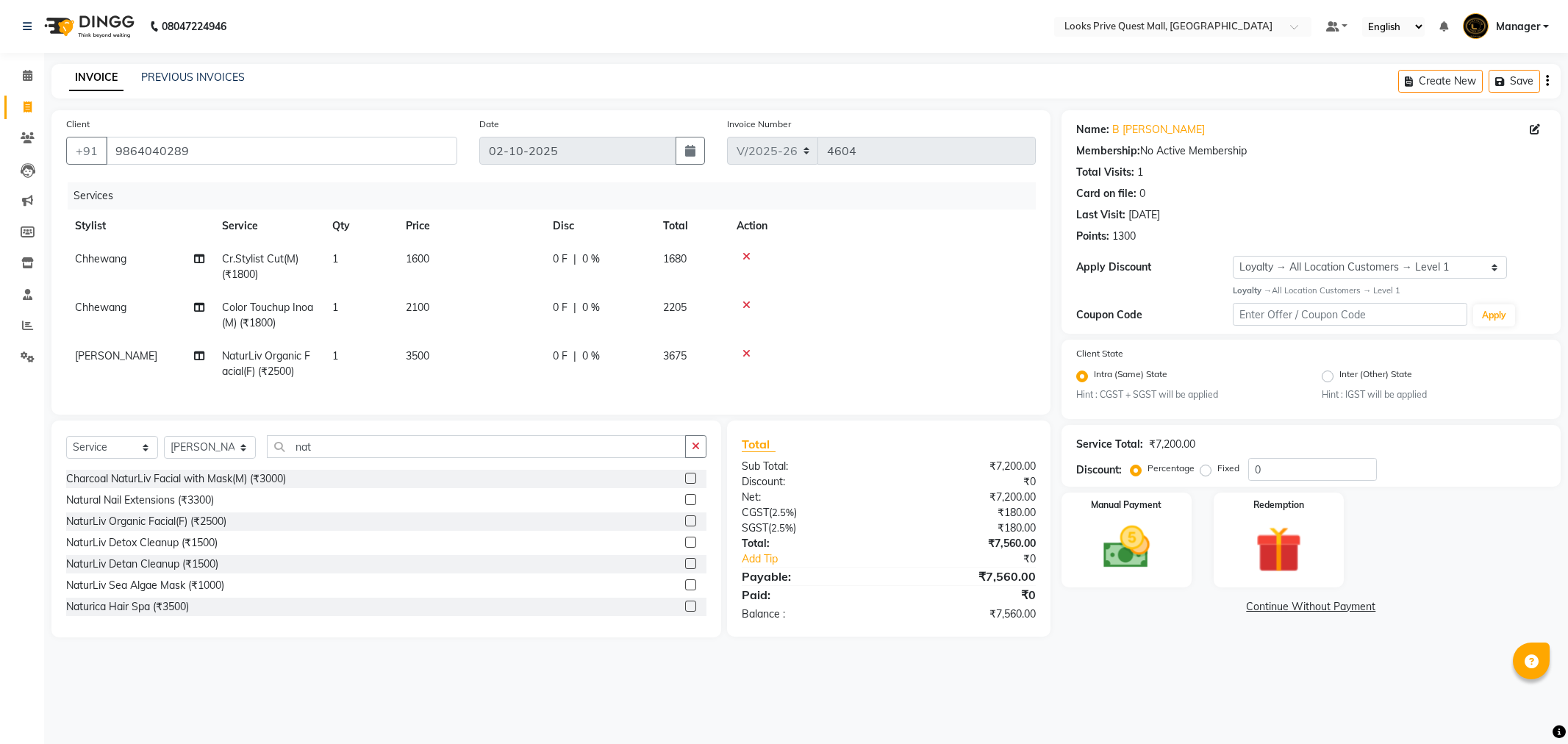
select select "6141"
select select "service"
select select "65335"
select select "1: Object"
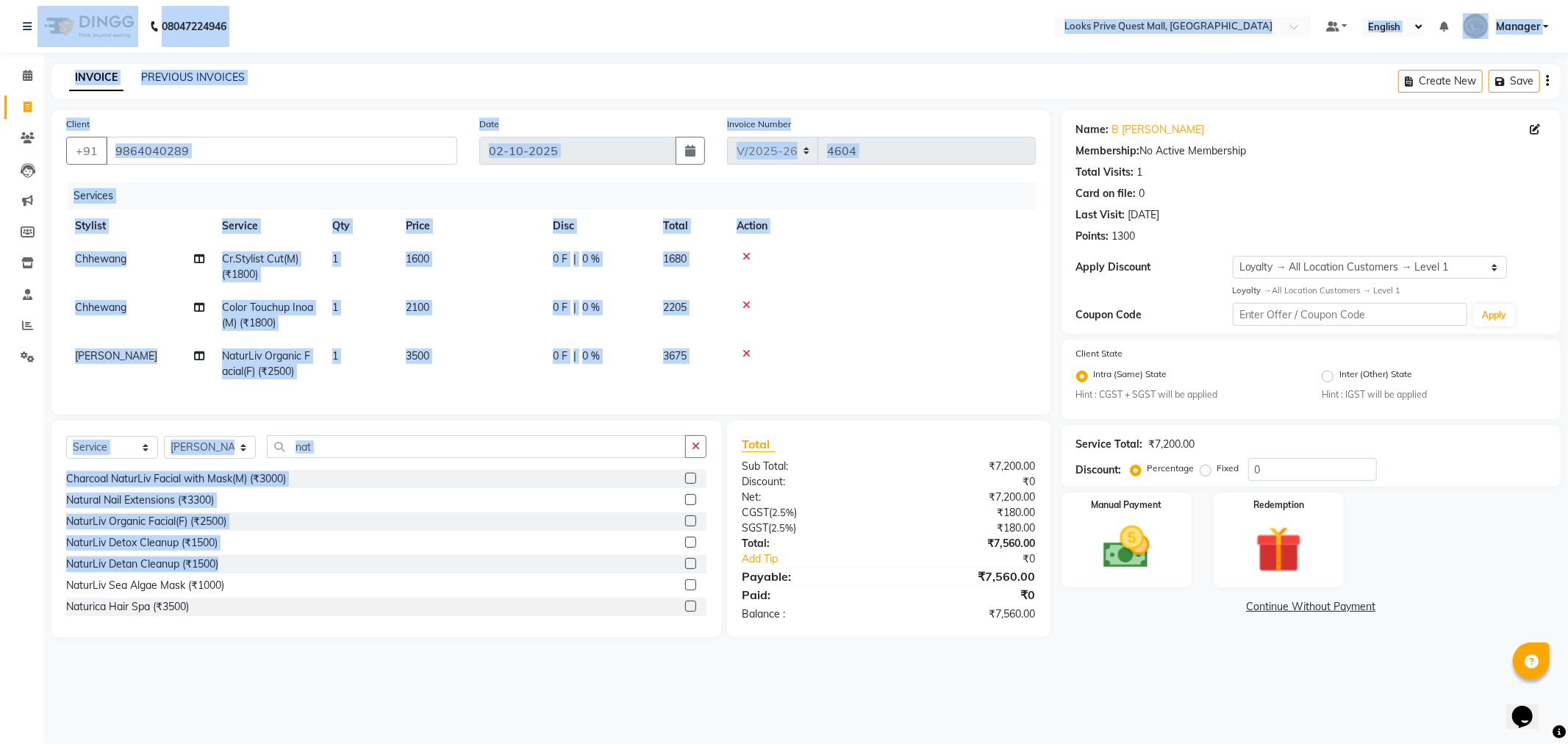
drag, startPoint x: 11, startPoint y: 21, endPoint x: 534, endPoint y: 695, distance: 853.1
click at [483, 589] on app-home "08047224946 Select Location × Looks Prive Quest Mall, [GEOGRAPHIC_DATA] Default…" at bounding box center [784, 329] width 1568 height 659
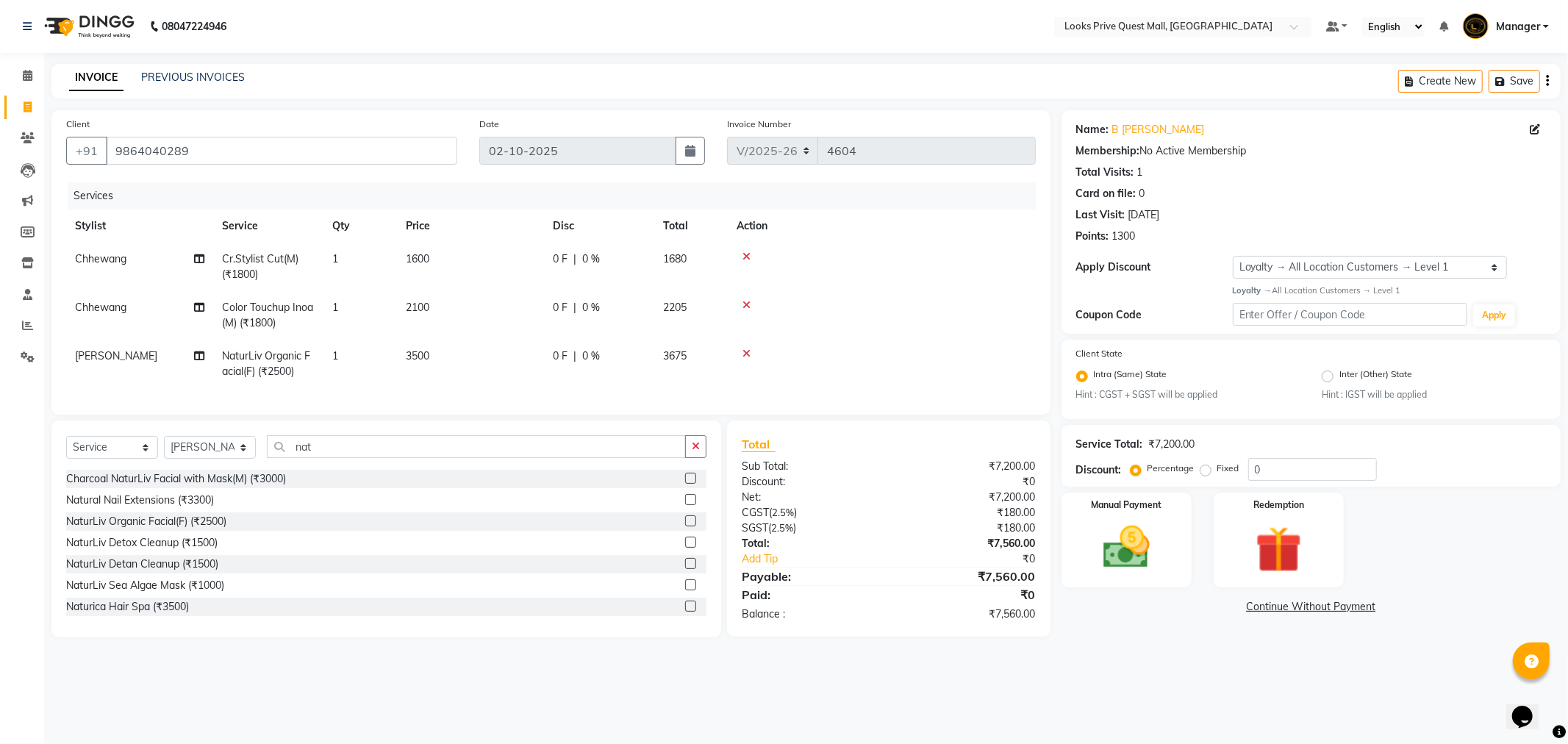
click at [553, 710] on div "08047224946 Select Location × Looks Prive Quest Mall, [GEOGRAPHIC_DATA] Default…" at bounding box center [784, 372] width 1568 height 744
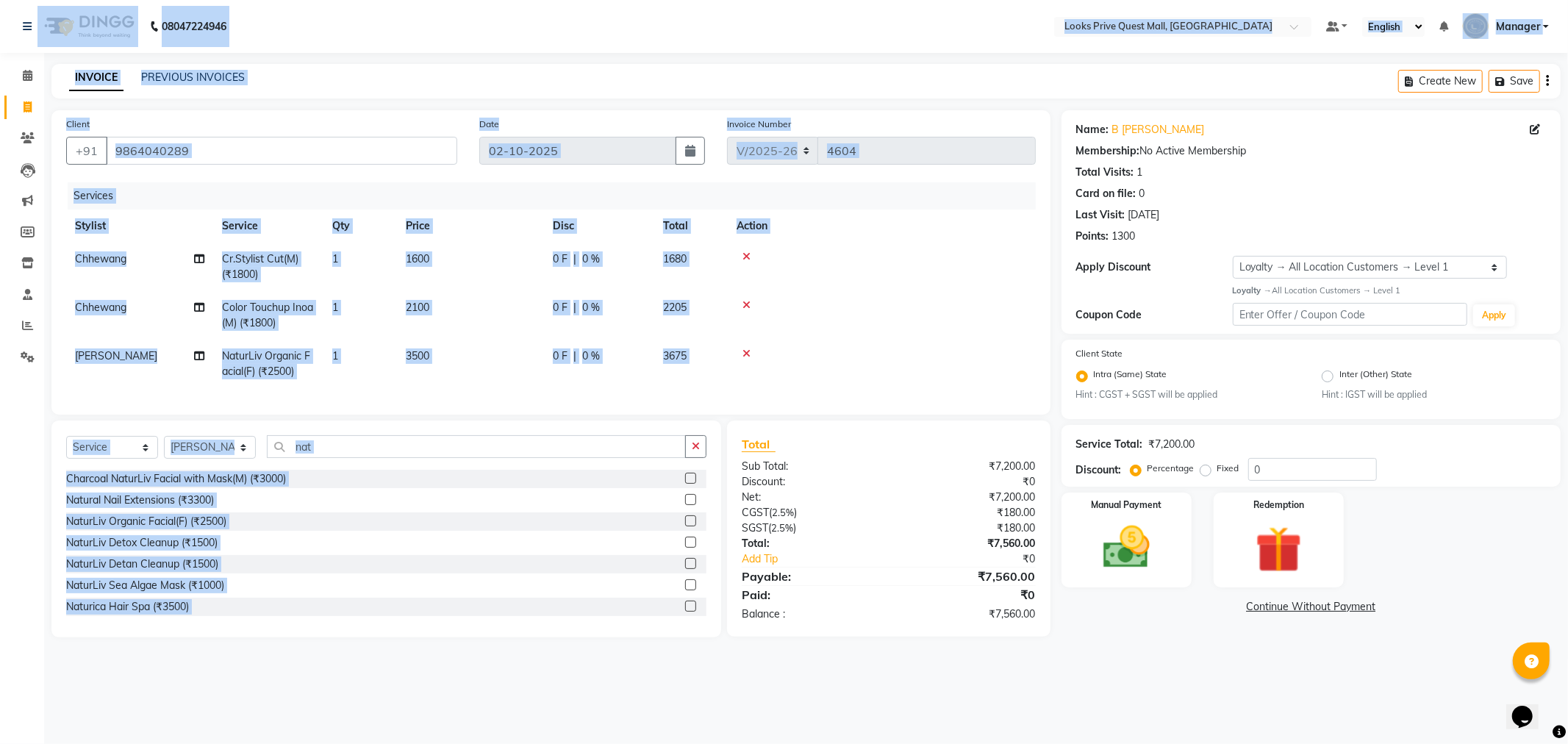
drag, startPoint x: 2, startPoint y: 34, endPoint x: 594, endPoint y: 700, distance: 891.1
click at [591, 699] on div "08047224946 Select Location × Looks Prive Quest Mall, Kolkata Default Panel My …" at bounding box center [784, 372] width 1568 height 744
click at [596, 701] on div "08047224946 Select Location × Looks Prive Quest Mall, Kolkata Default Panel My …" at bounding box center [784, 372] width 1568 height 744
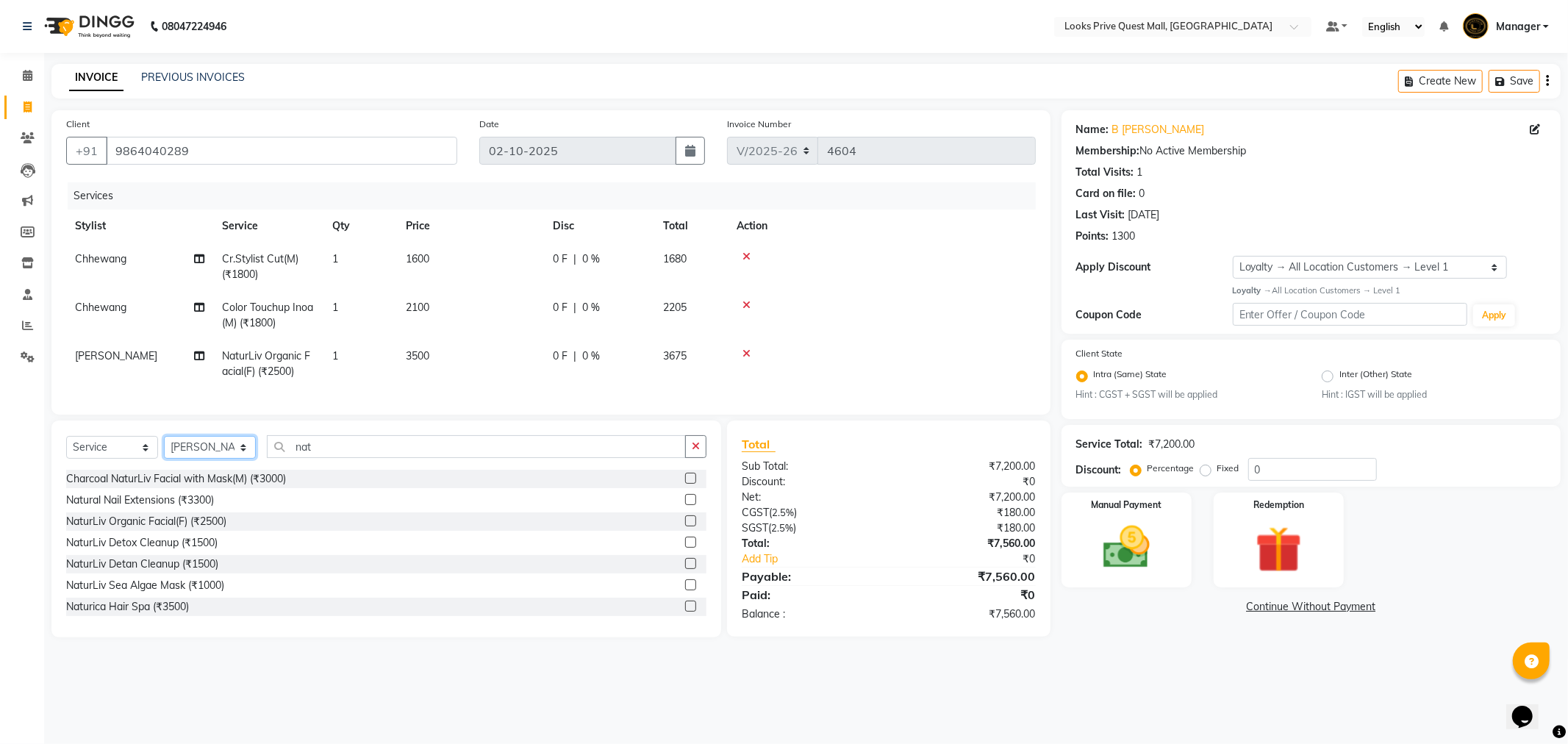
click at [226, 456] on select "Select Stylist Arman Bapi Chhewang Counter_Sales [PERSON_NAME] [PERSON_NAME] [P…" at bounding box center [210, 447] width 92 height 23
select select "46700"
click at [164, 449] on select "Select Stylist Arman Bapi Chhewang Counter_Sales [PERSON_NAME] [PERSON_NAME] [P…" at bounding box center [210, 447] width 92 height 23
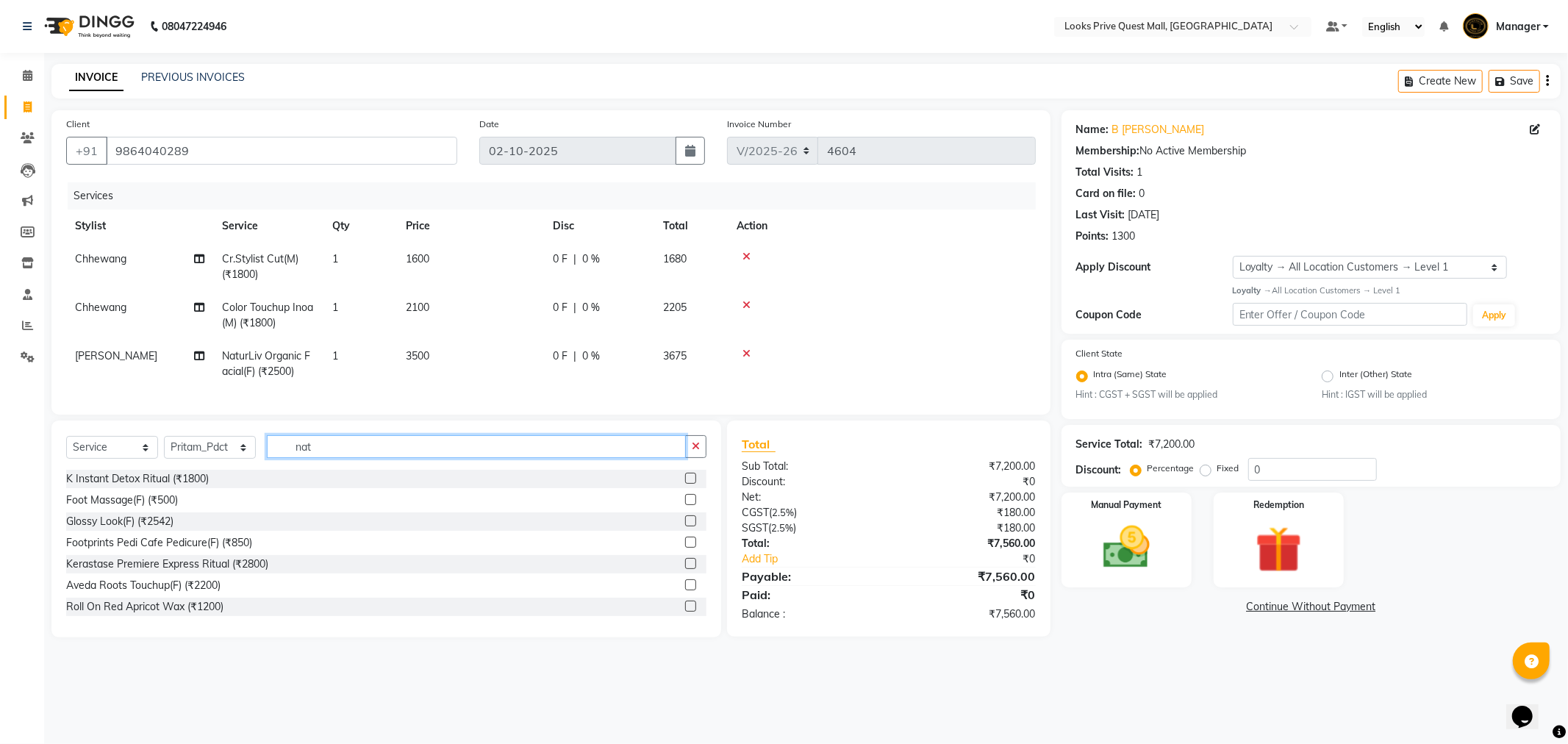
click at [182, 469] on div "Select Service Product Membership Package Voucher Prepaid Gift Card Select Styl…" at bounding box center [386, 453] width 640 height 35
drag, startPoint x: 214, startPoint y: 464, endPoint x: 214, endPoint y: 450, distance: 14.0
click at [214, 459] on select "Select Stylist Arman Bapi Chhewang Counter_Sales [PERSON_NAME] [PERSON_NAME] [P…" at bounding box center [210, 447] width 92 height 23
select select "46690"
click at [164, 449] on select "Select Stylist Arman Bapi Chhewang Counter_Sales [PERSON_NAME] [PERSON_NAME] [P…" at bounding box center [210, 447] width 92 height 23
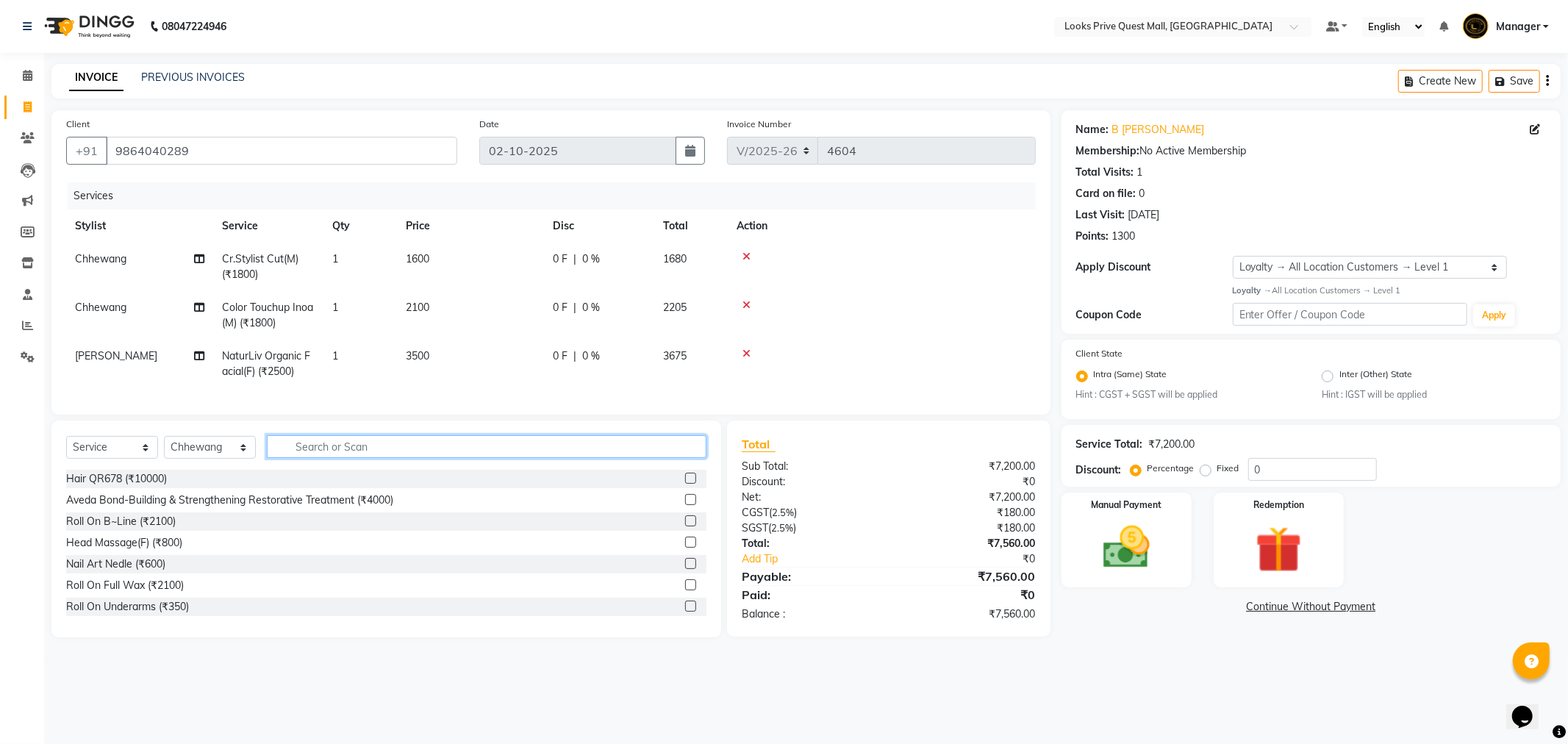
click at [337, 458] on input "text" at bounding box center [487, 447] width 440 height 23
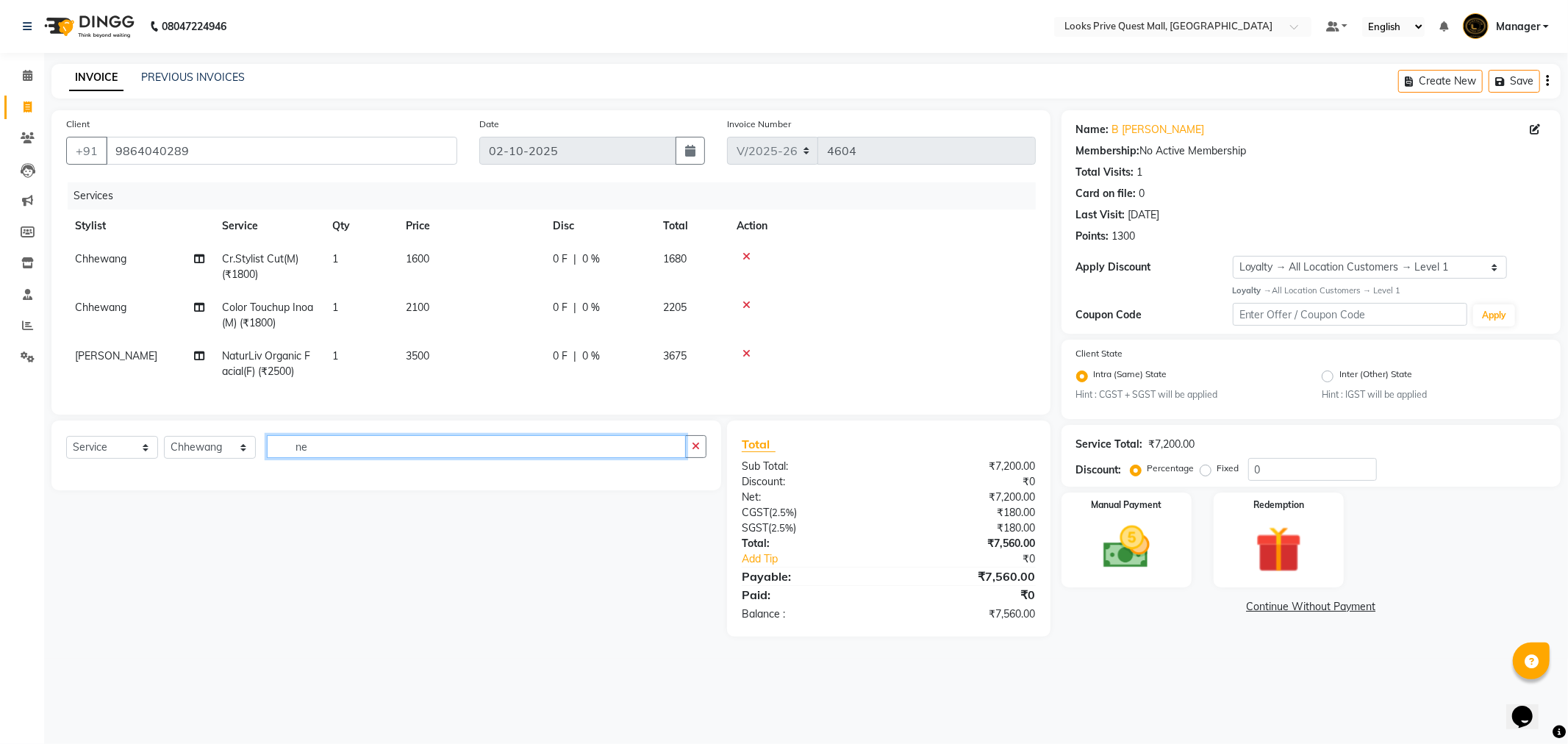
type input "n"
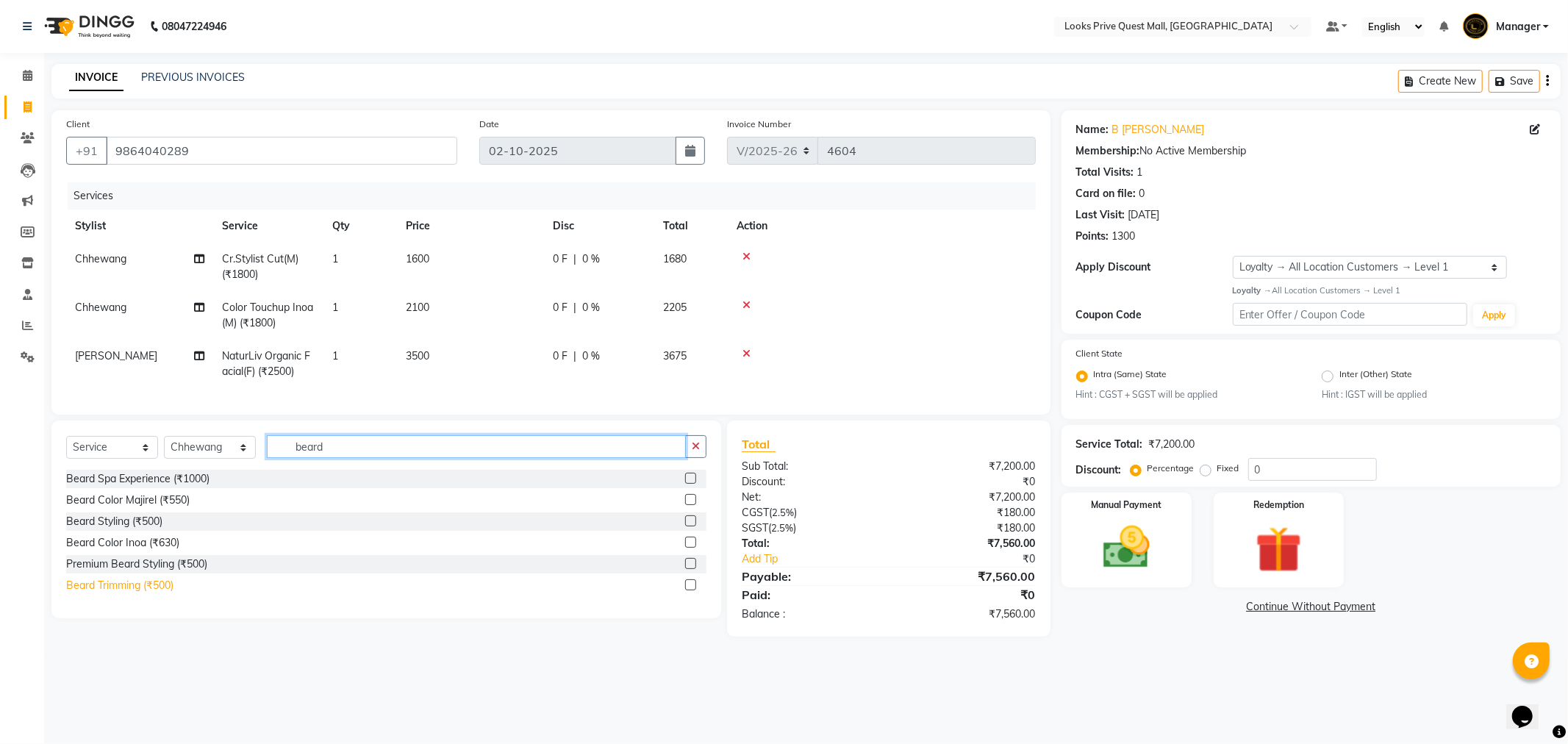
type input "beard"
click at [137, 593] on div "Beard Trimming (₹500)" at bounding box center [120, 585] width 107 height 16
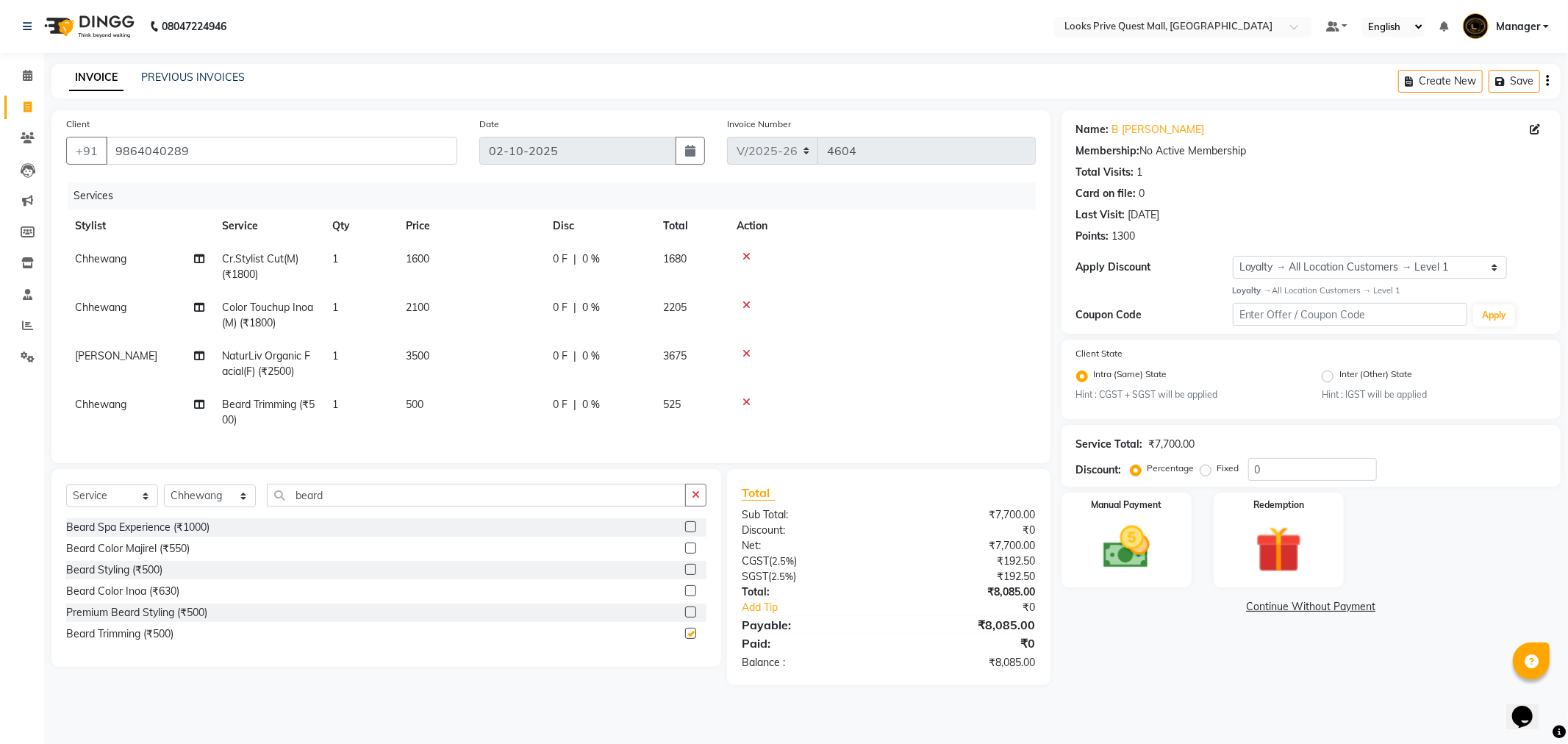
checkbox input "false"
click at [441, 407] on td "500" at bounding box center [470, 412] width 147 height 49
select select "46690"
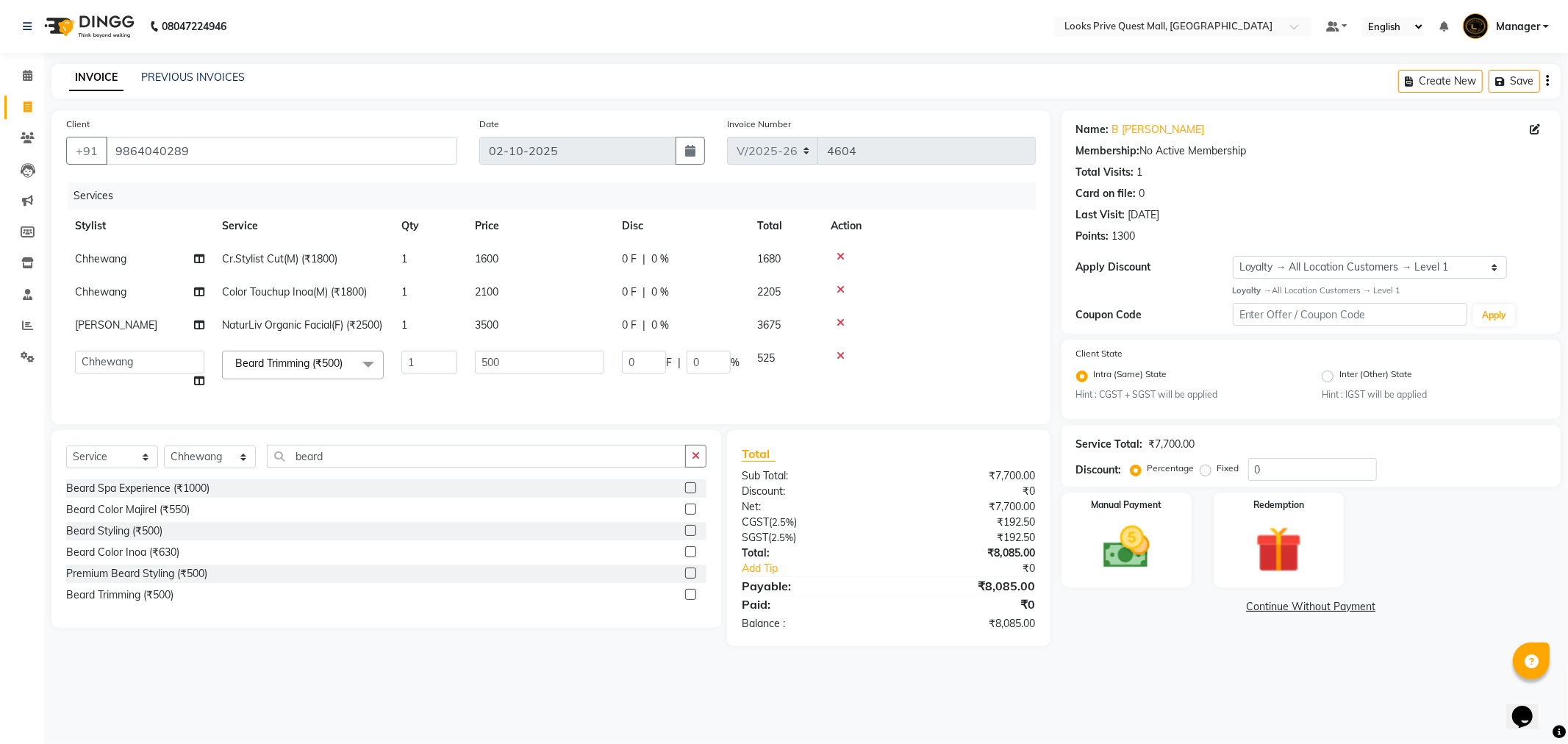
click at [503, 398] on td "500" at bounding box center [539, 370] width 147 height 56
drag, startPoint x: 516, startPoint y: 384, endPoint x: 341, endPoint y: 395, distance: 175.3
click at [341, 395] on tr "Arman Bapi Chhewang Counter_Sales Deepa Das Dipti Uppal Firoz Ku Lin_Lily Manag…" at bounding box center [550, 370] width 969 height 56
type input "700"
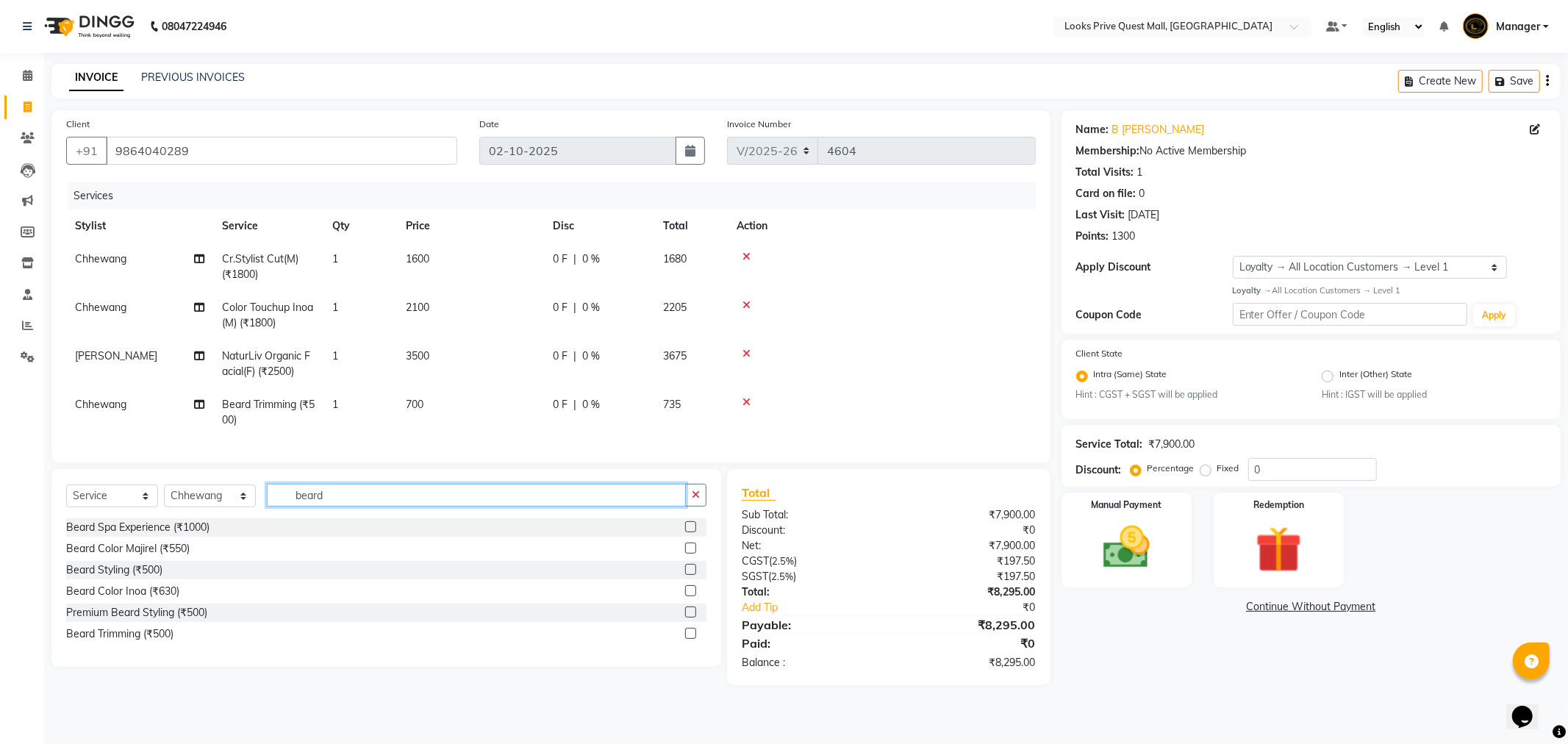
drag, startPoint x: 350, startPoint y: 489, endPoint x: 0, endPoint y: 525, distance: 351.8
click at [0, 525] on app-home "08047224946 Select Location × Looks Prive Quest Mall, Kolkata Default Panel My …" at bounding box center [784, 353] width 1568 height 707
click at [121, 599] on div "Beard Color Inoa (₹630)" at bounding box center [122, 591] width 113 height 16
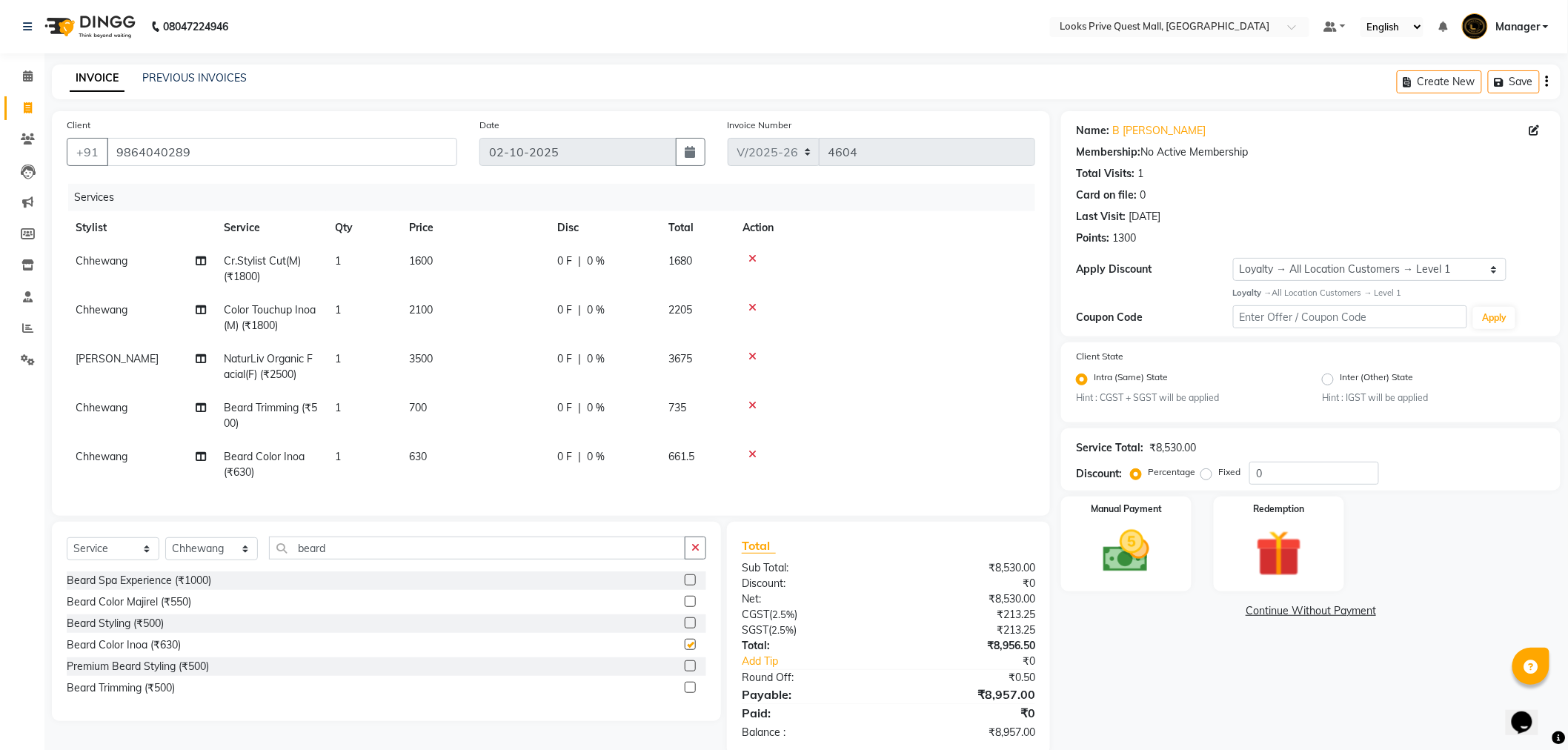
checkbox input "false"
click at [469, 461] on td "630" at bounding box center [474, 464] width 148 height 49
select select "46690"
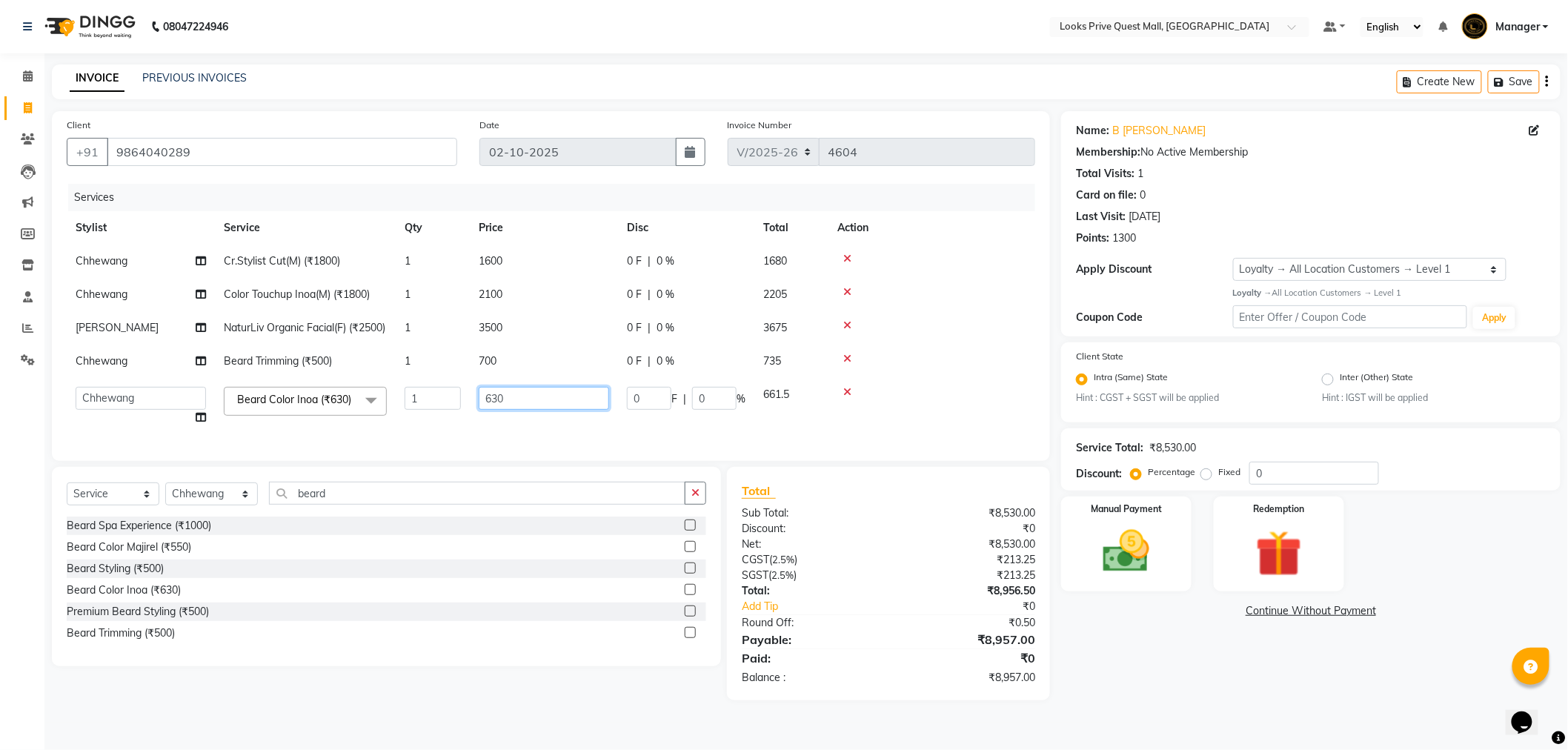
drag, startPoint x: 555, startPoint y: 409, endPoint x: 334, endPoint y: 432, distance: 222.2
click at [334, 432] on tr "Arman Bapi Chhewang Counter_Sales Deepa Das Dipti Uppal Firoz Ku Lin_Lily Manag…" at bounding box center [550, 407] width 969 height 57
type input "1000"
click at [210, 527] on div "Client +91 9864040289 Date 02-10-2025 Invoice Number V/2025 V/2025-26 4604 Serv…" at bounding box center [550, 406] width 1020 height 590
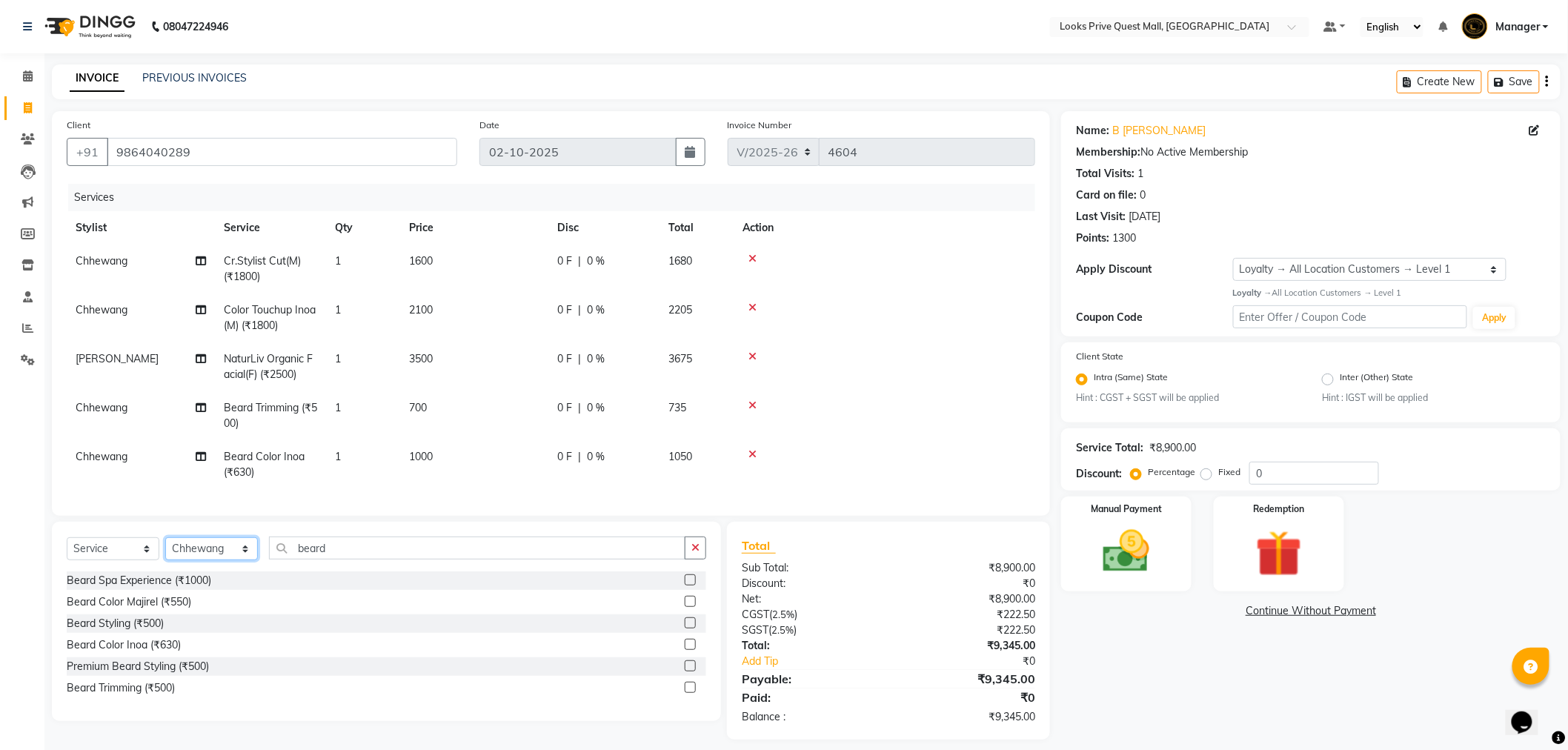
select select "46700"
click at [165, 550] on select "Select Stylist Arman Bapi Chhewang Counter_Sales Deepa Das Dipti Uppal Firoz Ku…" at bounding box center [211, 549] width 92 height 23
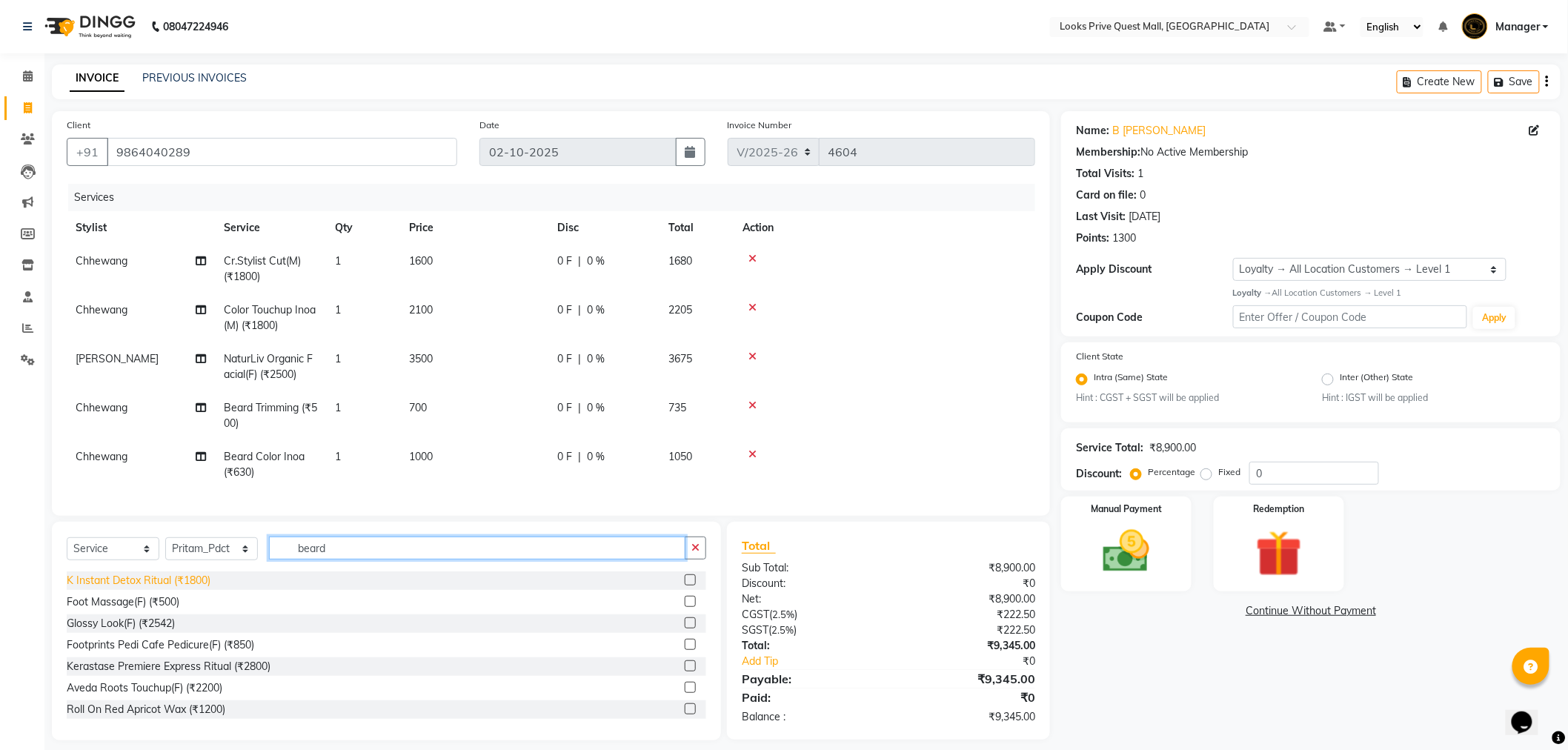
drag, startPoint x: 364, startPoint y: 560, endPoint x: 150, endPoint y: 585, distance: 215.5
click at [150, 585] on div "Select Service Product Membership Package Voucher Prepaid Gift Card Select Styl…" at bounding box center [386, 630] width 669 height 219
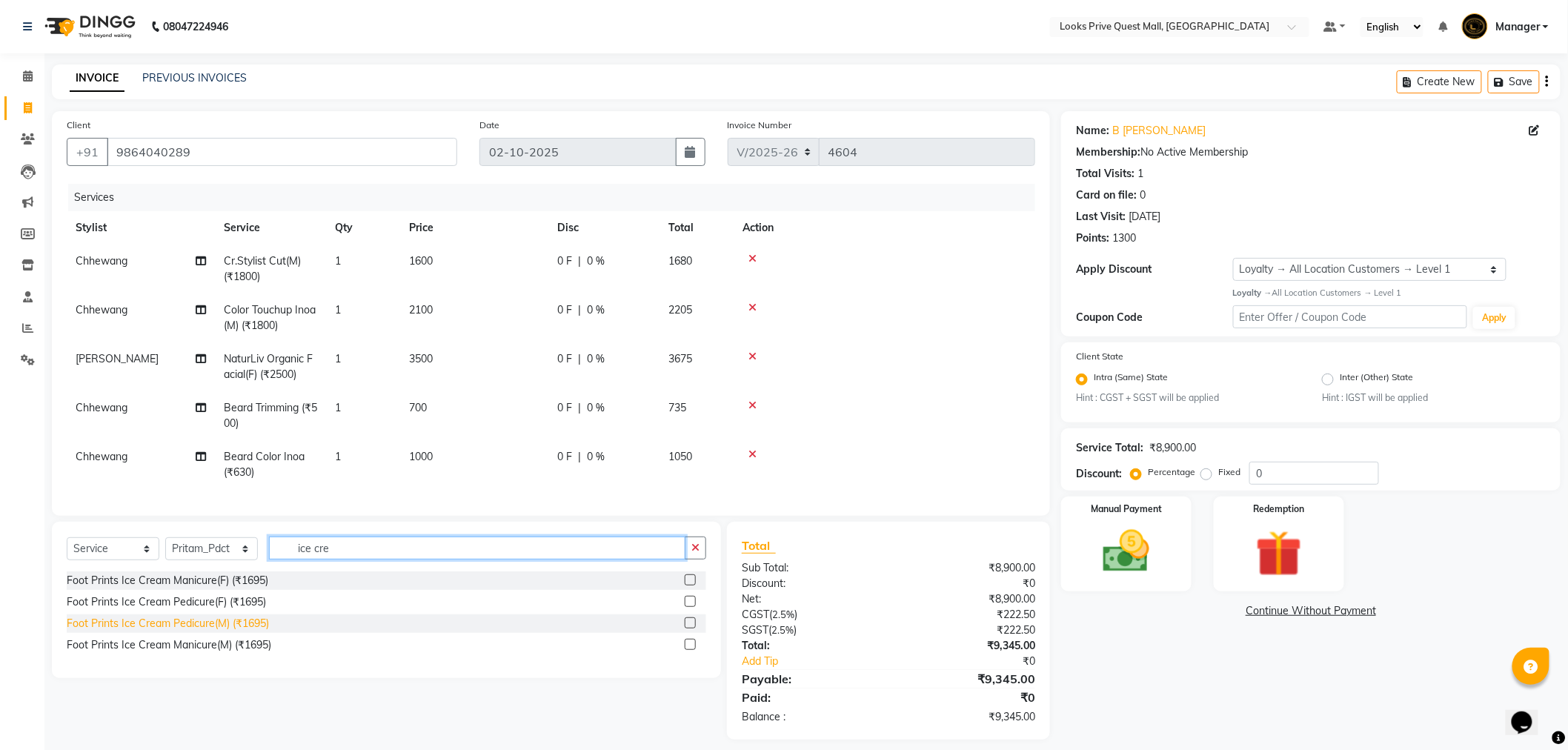
type input "ice cre"
click at [205, 631] on div "Foot Prints Ice Cream Pedicure(M) (₹1695)" at bounding box center [167, 624] width 202 height 16
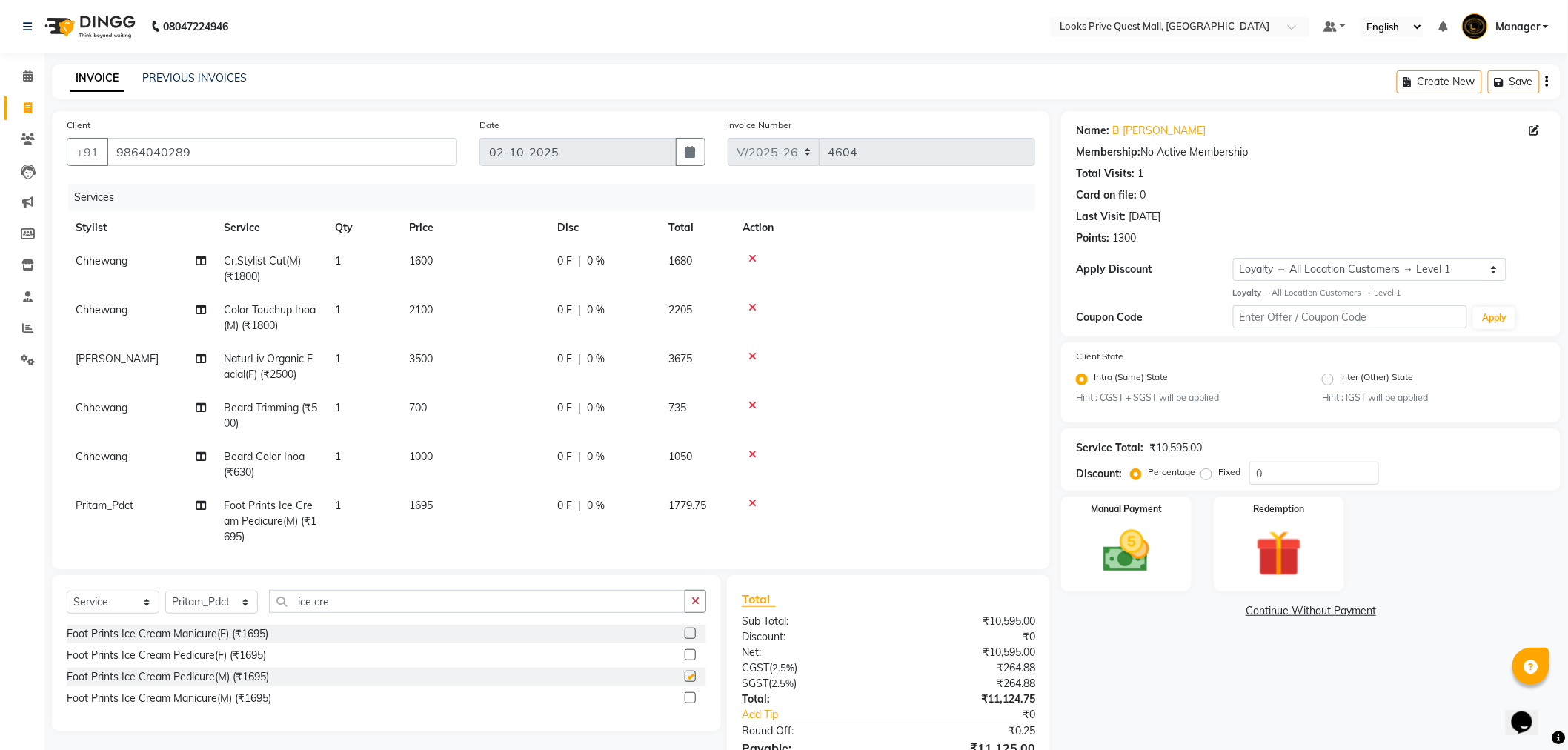
checkbox input "false"
drag, startPoint x: 453, startPoint y: 502, endPoint x: 514, endPoint y: 499, distance: 61.1
click at [460, 506] on td "1695" at bounding box center [474, 521] width 148 height 65
select select "46700"
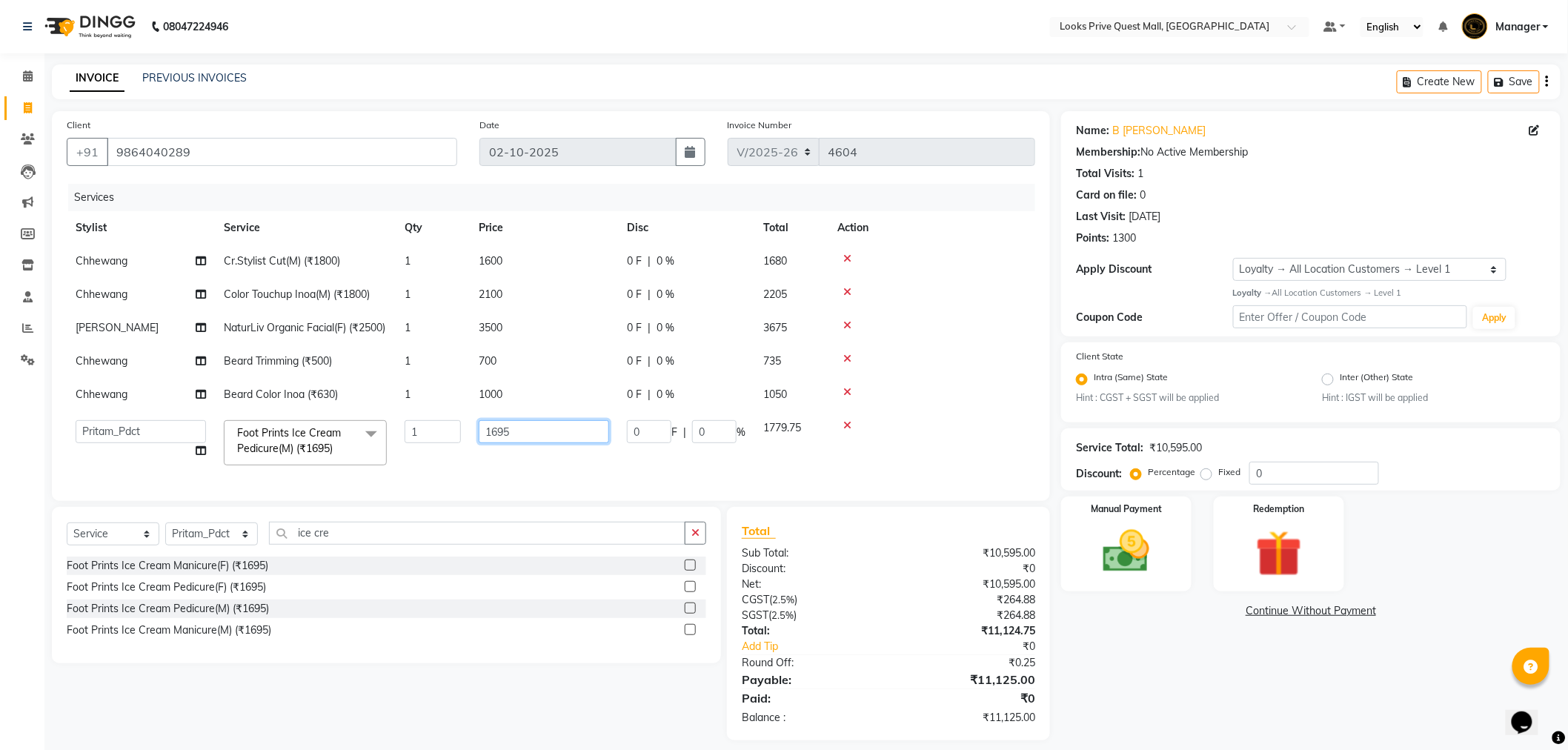
drag, startPoint x: 566, startPoint y: 437, endPoint x: 90, endPoint y: 468, distance: 477.0
click at [137, 460] on tr "Arman Bapi Chhewang Counter_Sales Deepa Das Dipti Uppal Firoz Ku Lin_Lily Manag…" at bounding box center [550, 443] width 969 height 63
type input "2000"
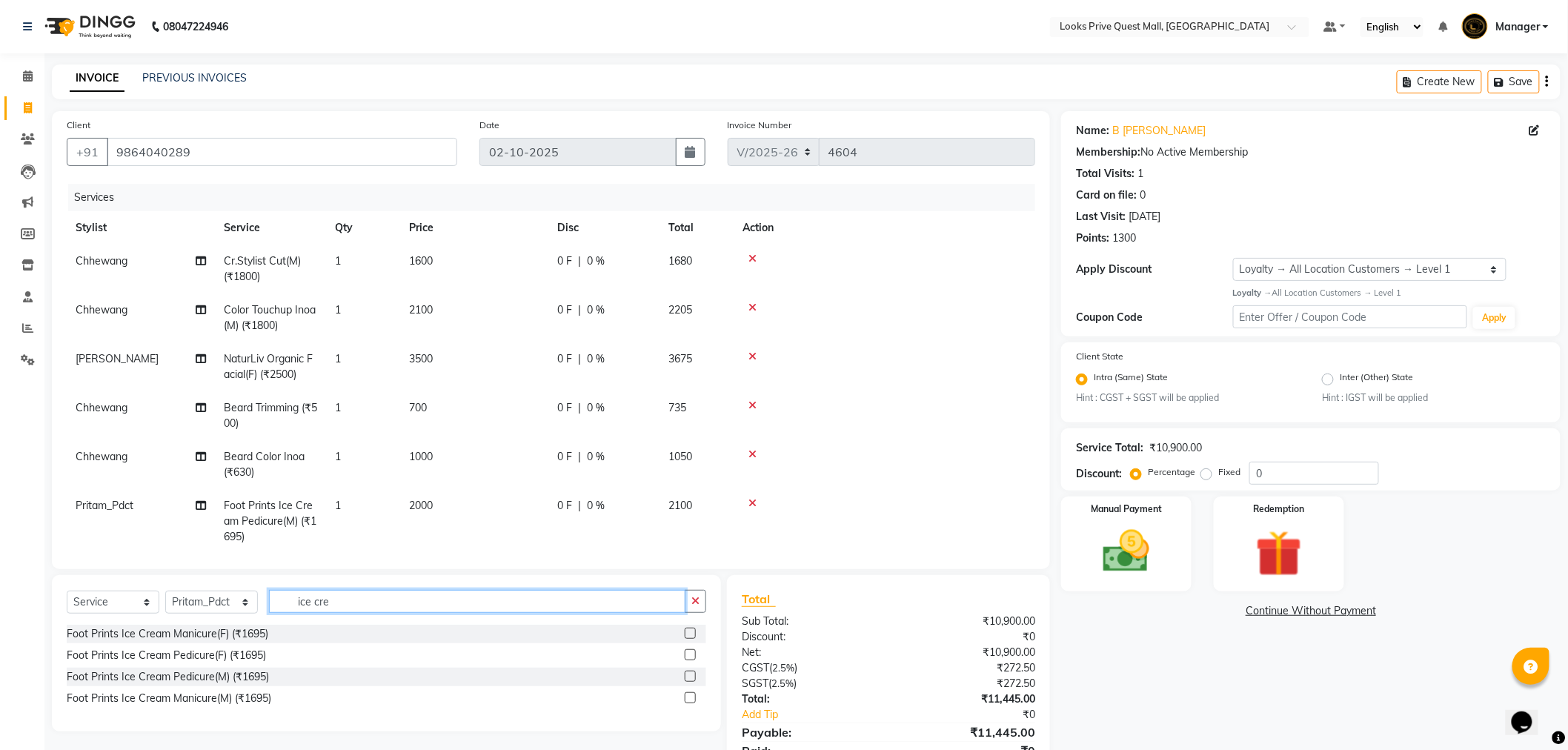
drag, startPoint x: 358, startPoint y: 562, endPoint x: 275, endPoint y: 587, distance: 86.7
click at [275, 587] on div "Select Service Product Membership Package Voucher Prepaid Gift Card Select Styl…" at bounding box center [386, 654] width 669 height 156
type input "classic"
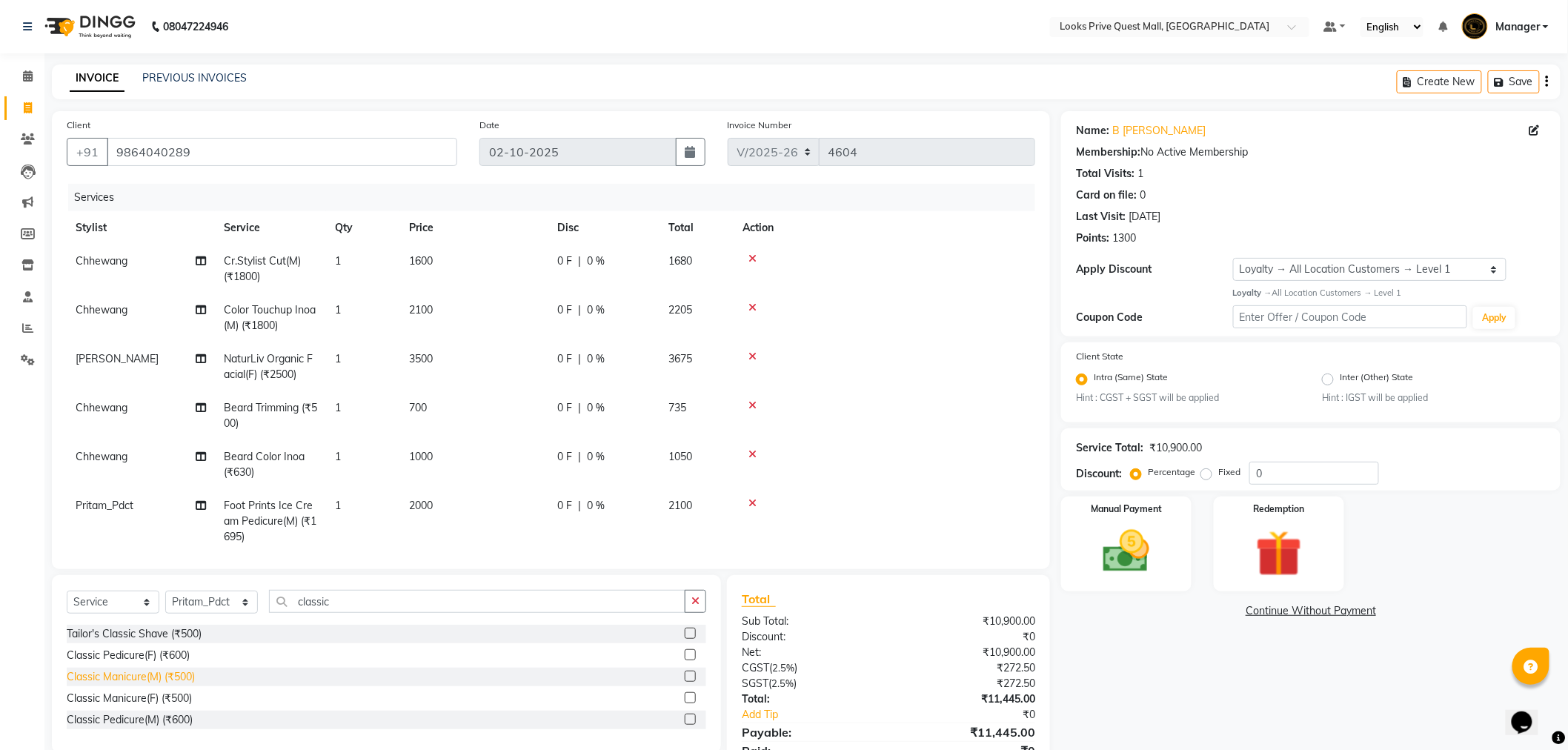
click at [189, 678] on div "Classic Manicure(M) (₹500)" at bounding box center [131, 677] width 128 height 16
checkbox input "false"
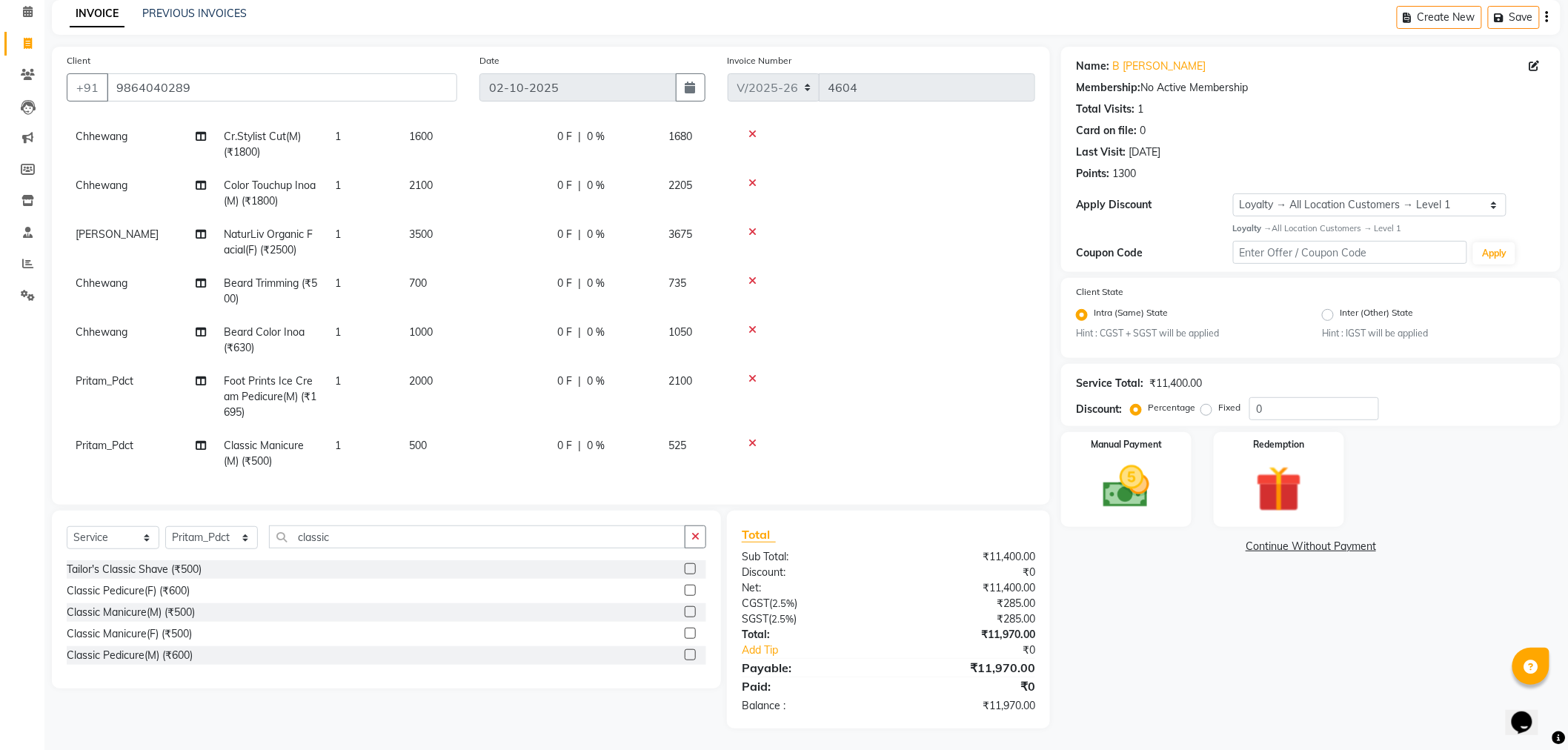
scroll to position [72, 0]
click at [748, 438] on icon at bounding box center [752, 443] width 8 height 10
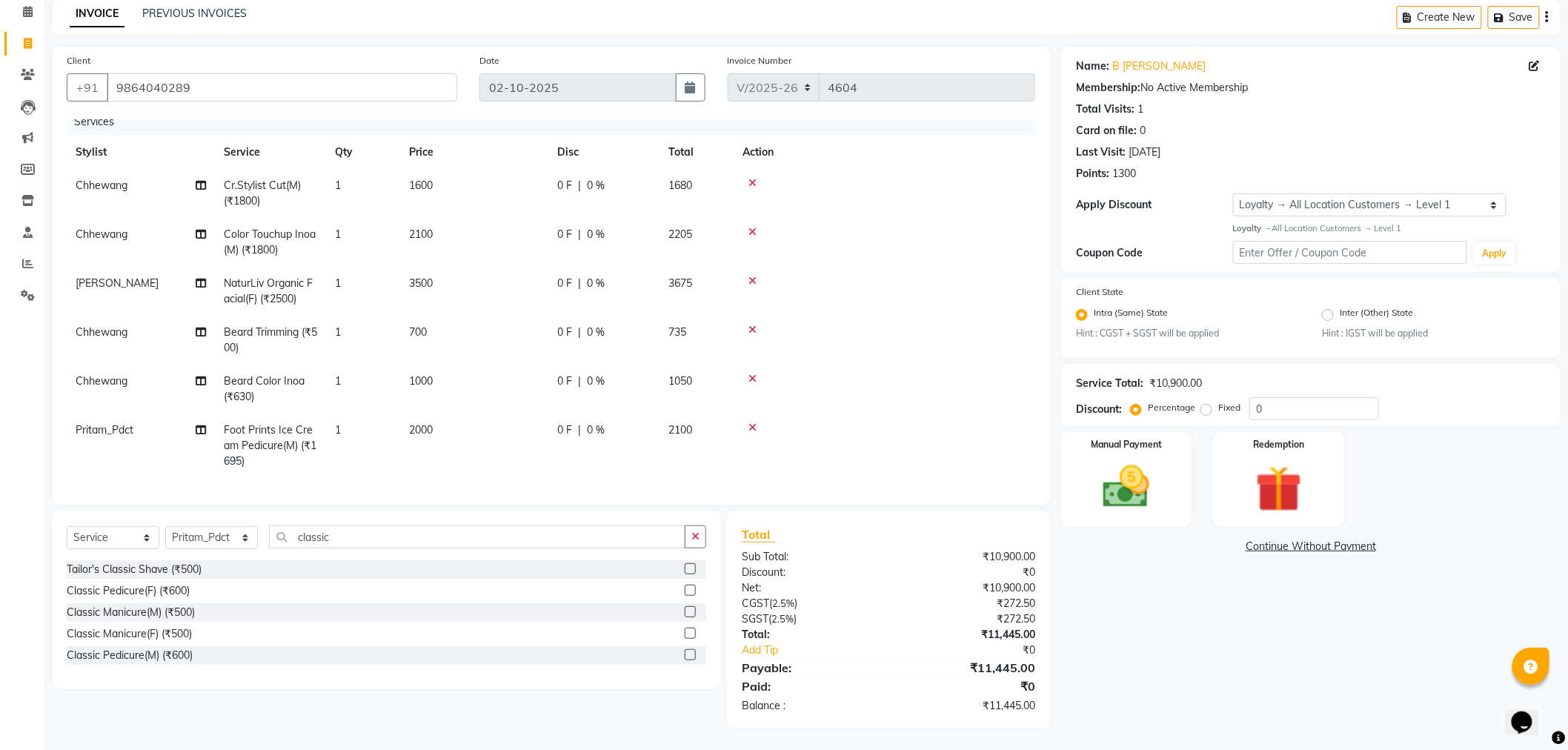
scroll to position [23, 0]
click at [148, 660] on div "Classic Pedicure(M) (₹600)" at bounding box center [130, 655] width 126 height 16
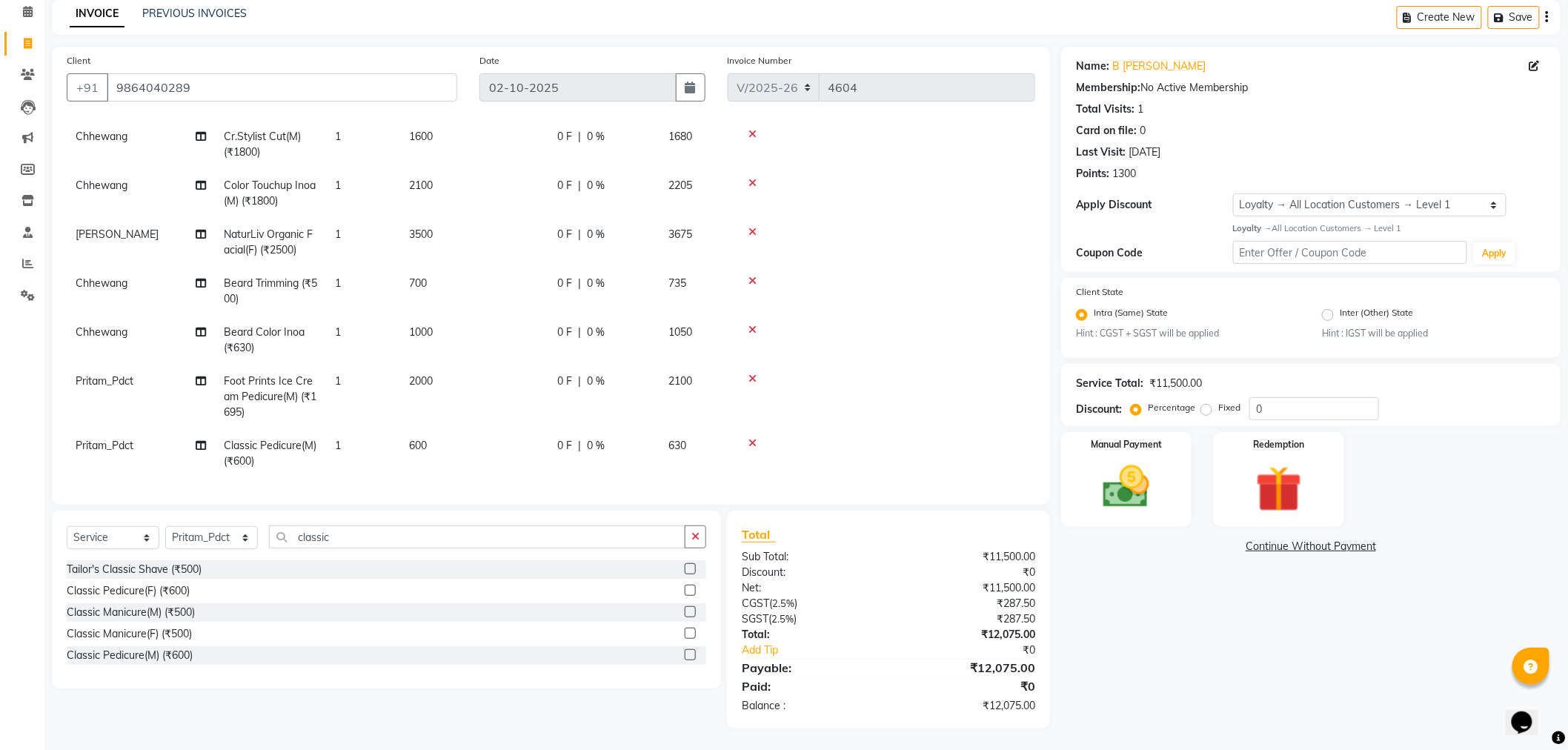
checkbox input "false"
click at [750, 438] on icon at bounding box center [752, 443] width 8 height 10
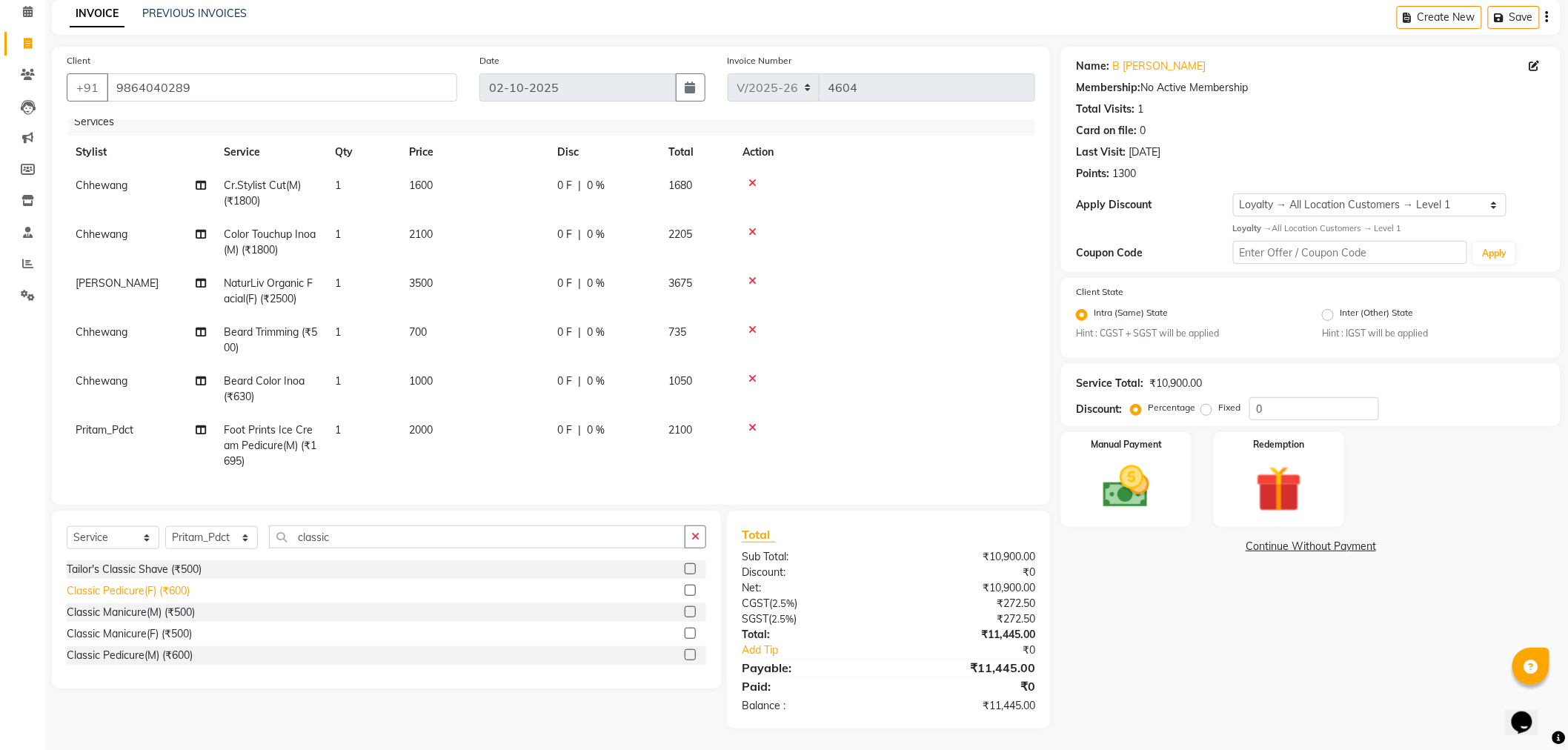
click at [160, 591] on div "Classic Pedicure(F) (₹600)" at bounding box center [128, 590] width 123 height 16
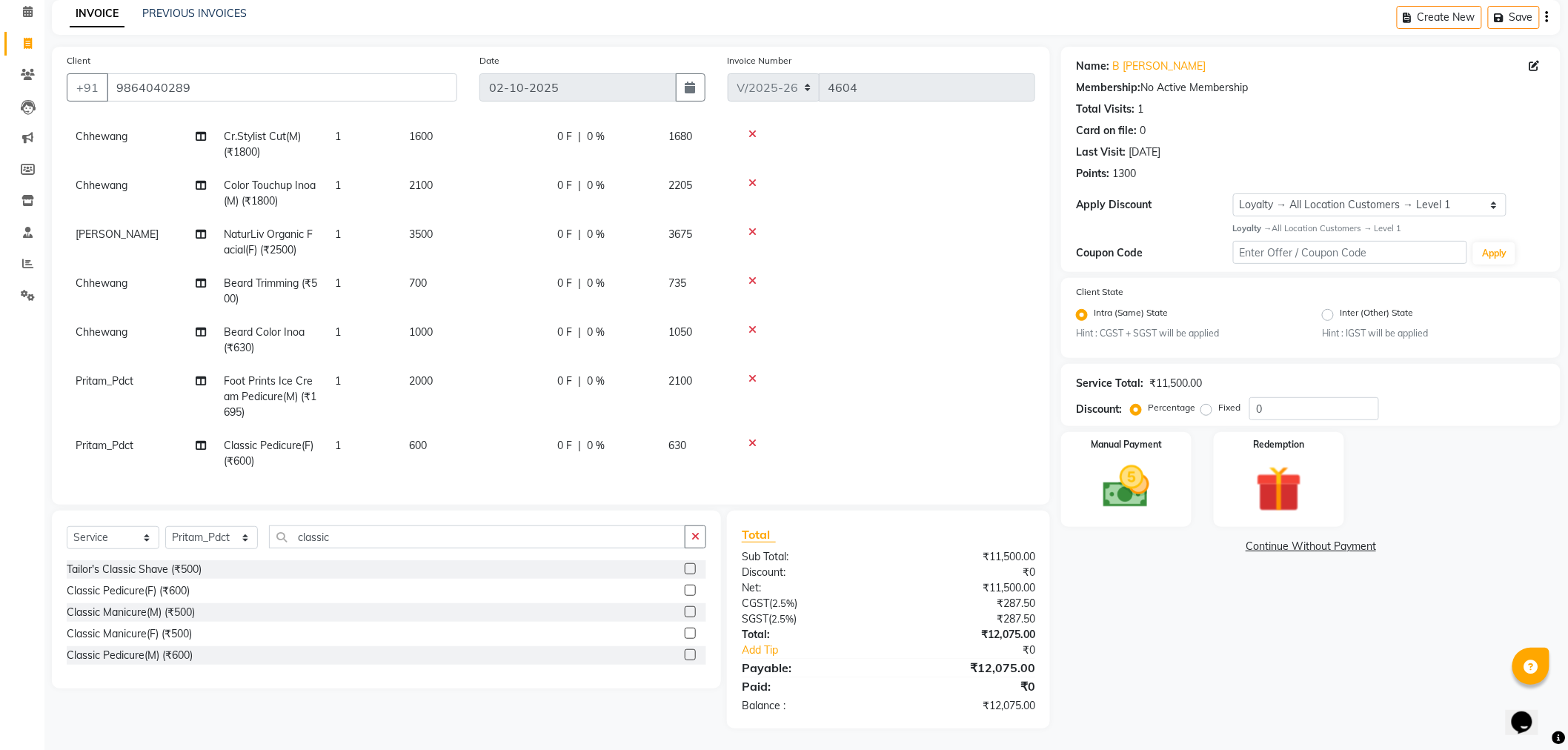
checkbox input "false"
click at [464, 435] on td "600" at bounding box center [474, 453] width 148 height 49
select select "46700"
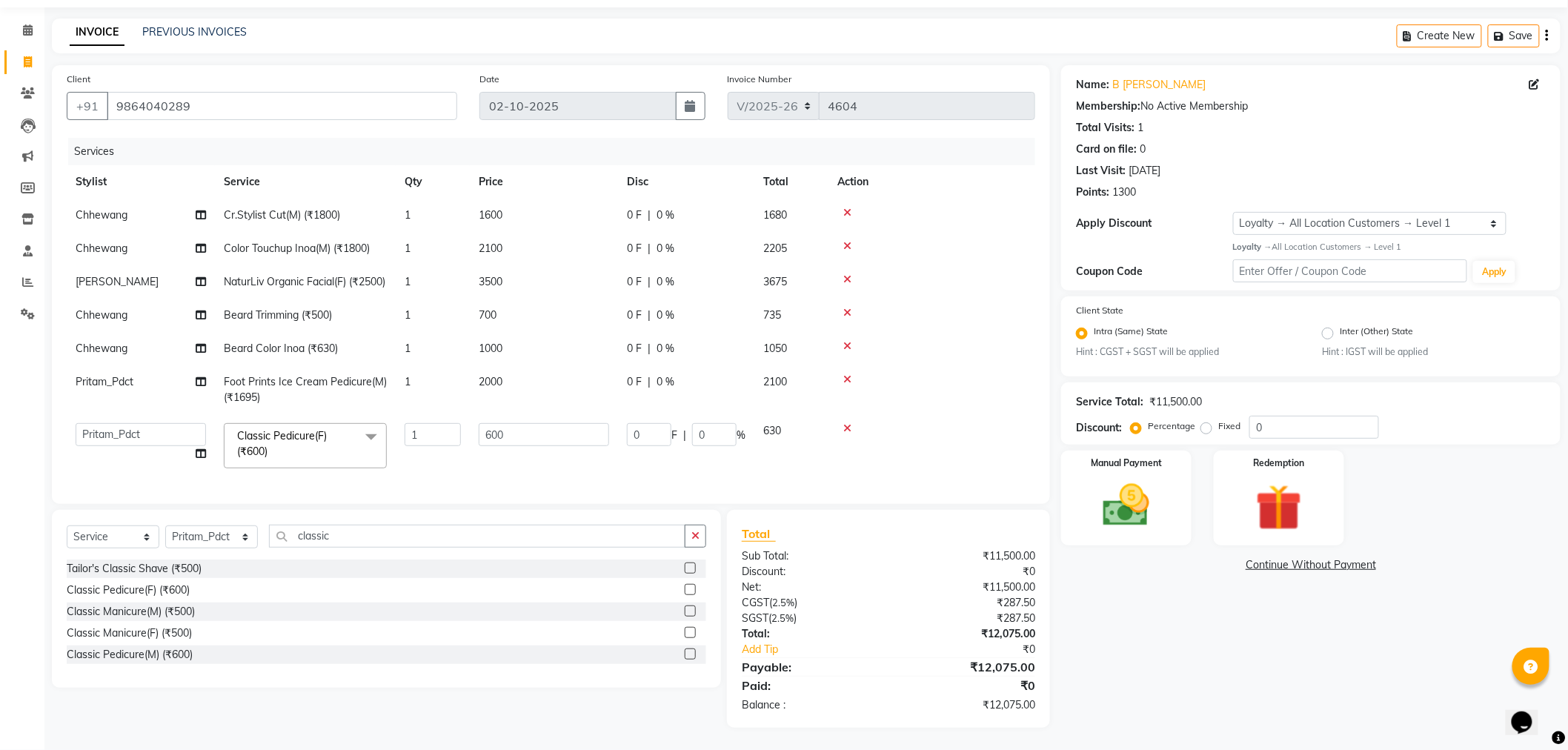
scroll to position [0, 0]
drag, startPoint x: 563, startPoint y: 412, endPoint x: 545, endPoint y: 427, distance: 23.4
click at [551, 424] on td "600" at bounding box center [544, 446] width 148 height 63
drag, startPoint x: 435, startPoint y: 456, endPoint x: 248, endPoint y: 472, distance: 187.7
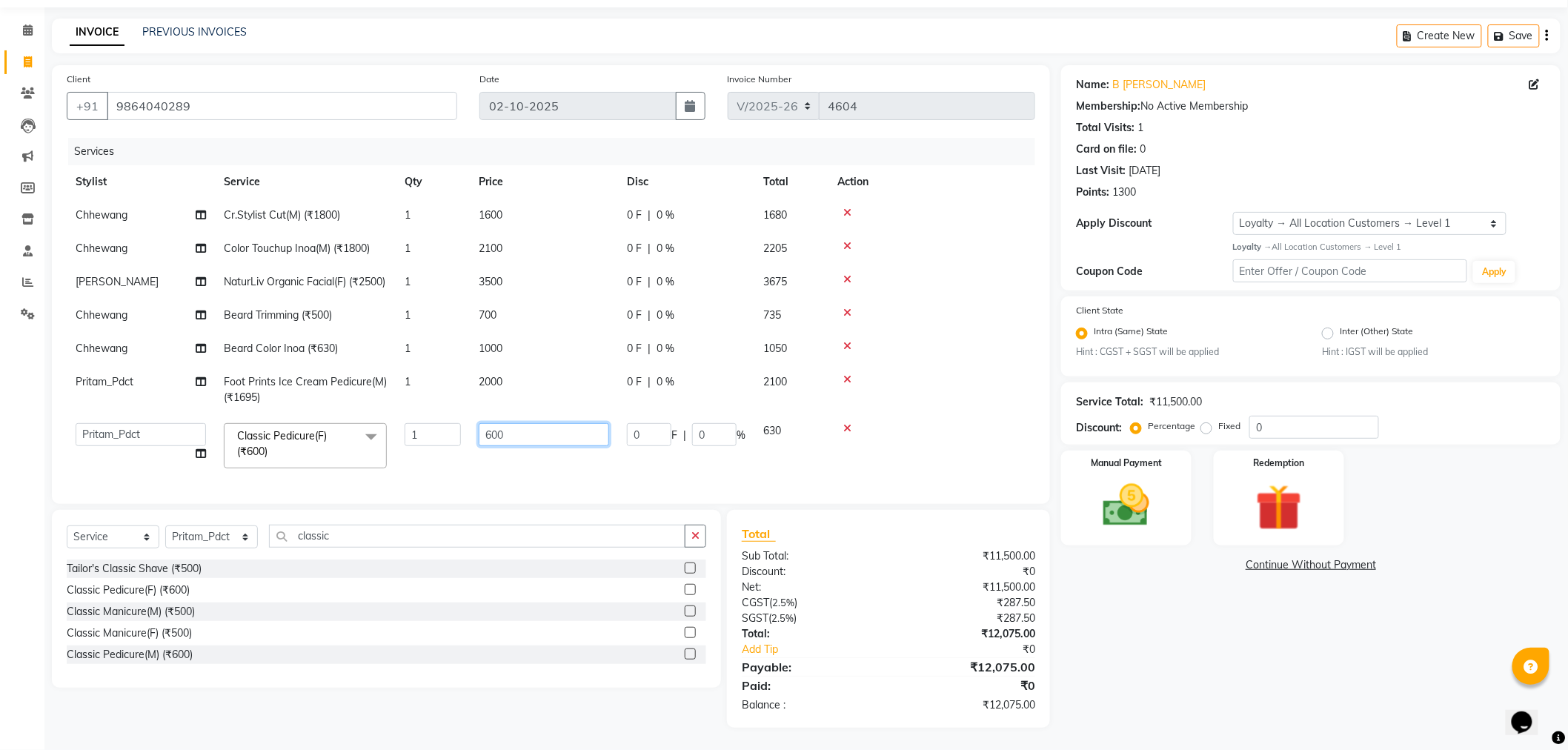
click at [248, 472] on tr "Arman Bapi Chhewang Counter_Sales Deepa Das Dipti Uppal Firoz Ku Lin_Lily Manag…" at bounding box center [550, 446] width 969 height 63
type input "1200"
click at [537, 479] on div "Services Stylist Service Qty Price Disc Total Action Chhewang Cr.Stylist Cut(M)…" at bounding box center [550, 313] width 969 height 351
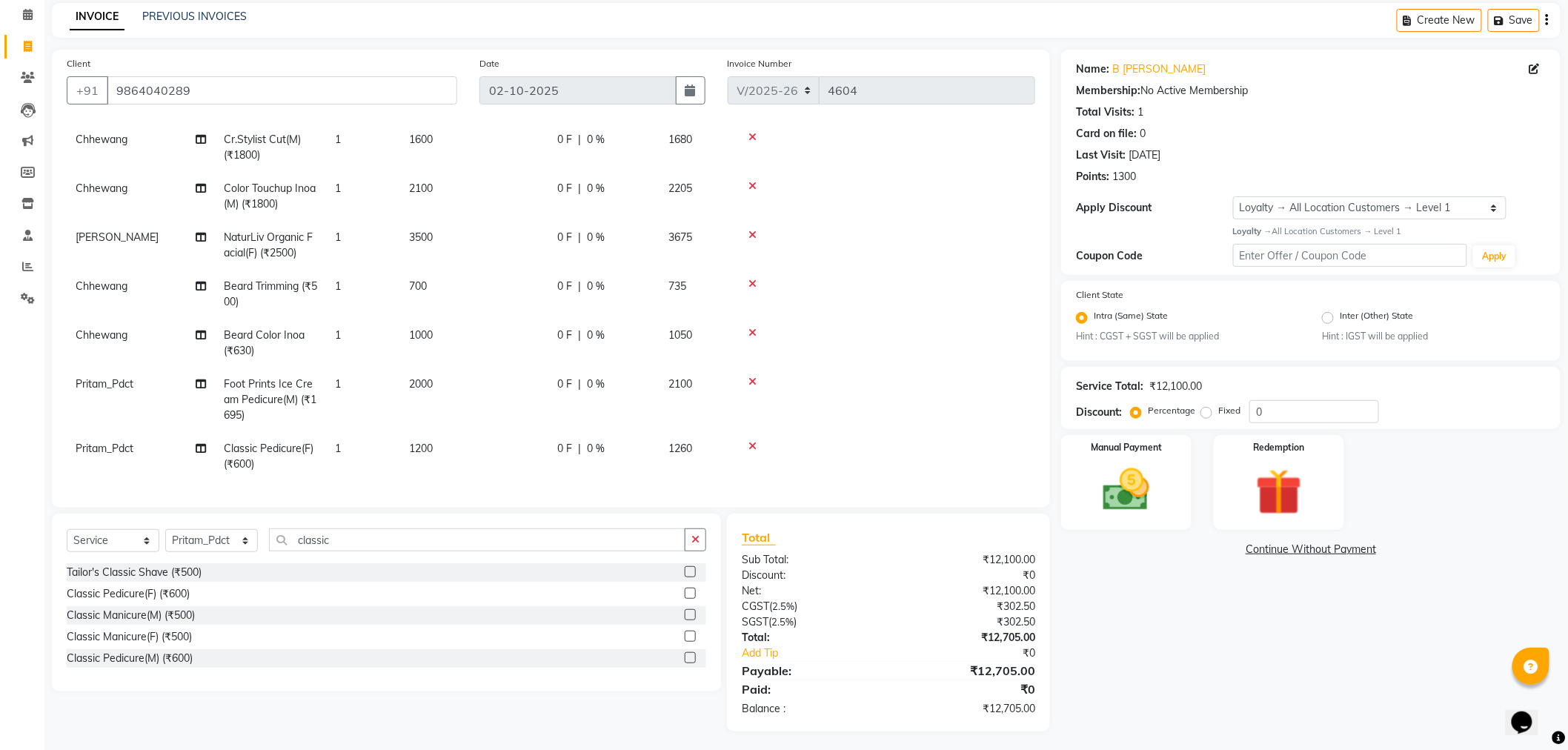
scroll to position [65, 0]
click at [1090, 658] on div "Name: B Talukdar Membership: No Active Membership Total Visits: 1 Card on file:…" at bounding box center [1316, 387] width 510 height 682
click at [1134, 481] on img at bounding box center [1126, 487] width 78 height 56
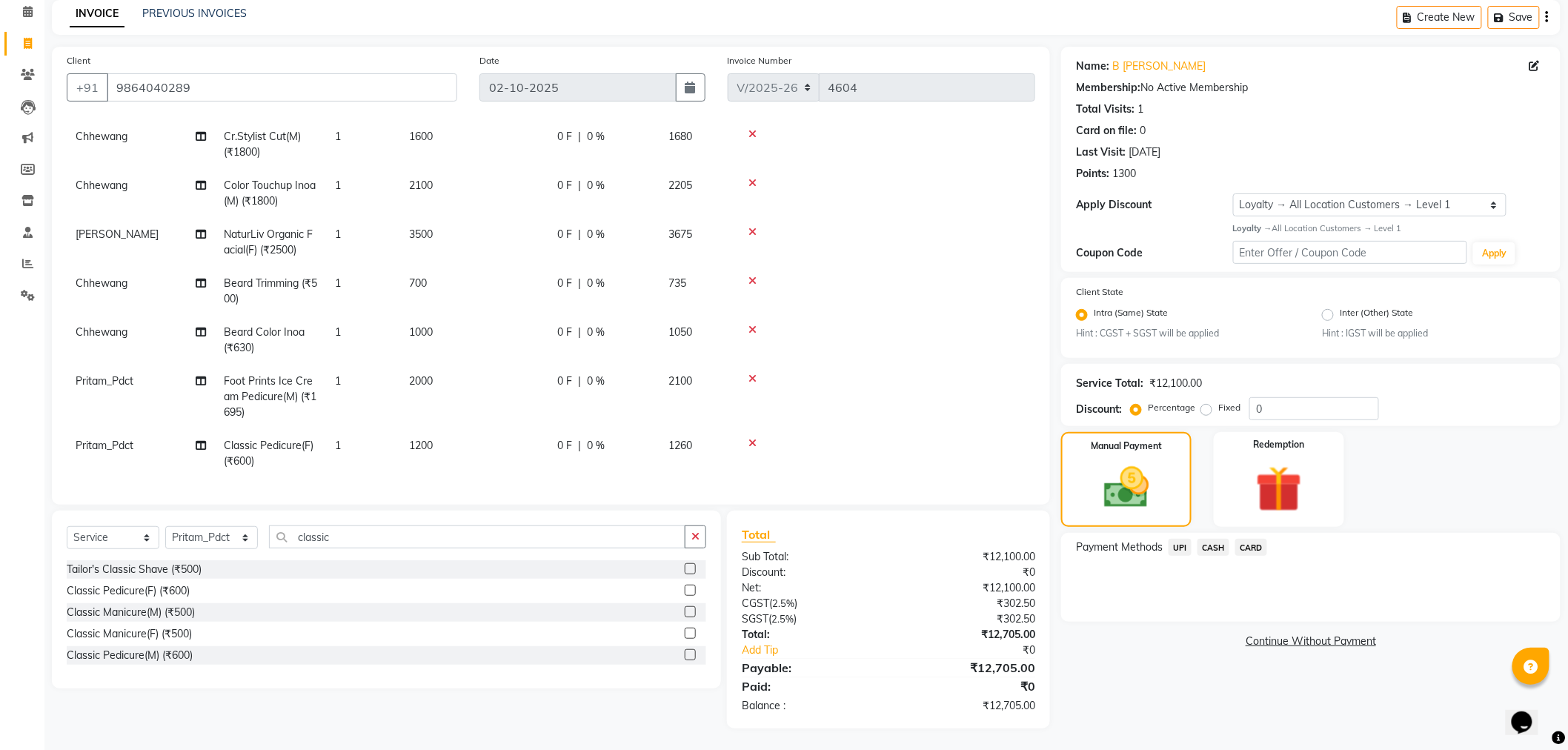
click at [1243, 545] on span "CARD" at bounding box center [1251, 547] width 32 height 17
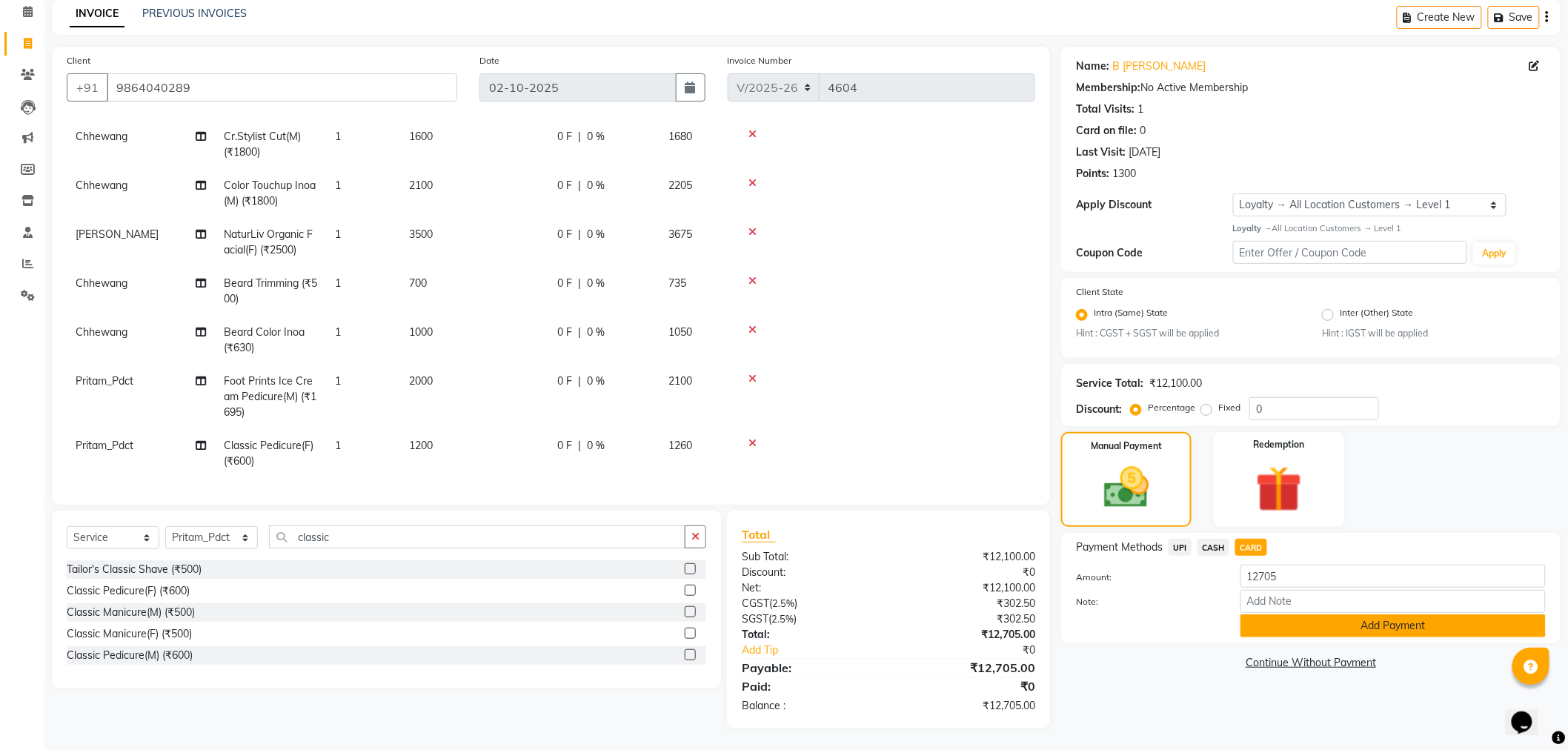
click at [1271, 619] on button "Add Payment" at bounding box center [1393, 626] width 305 height 23
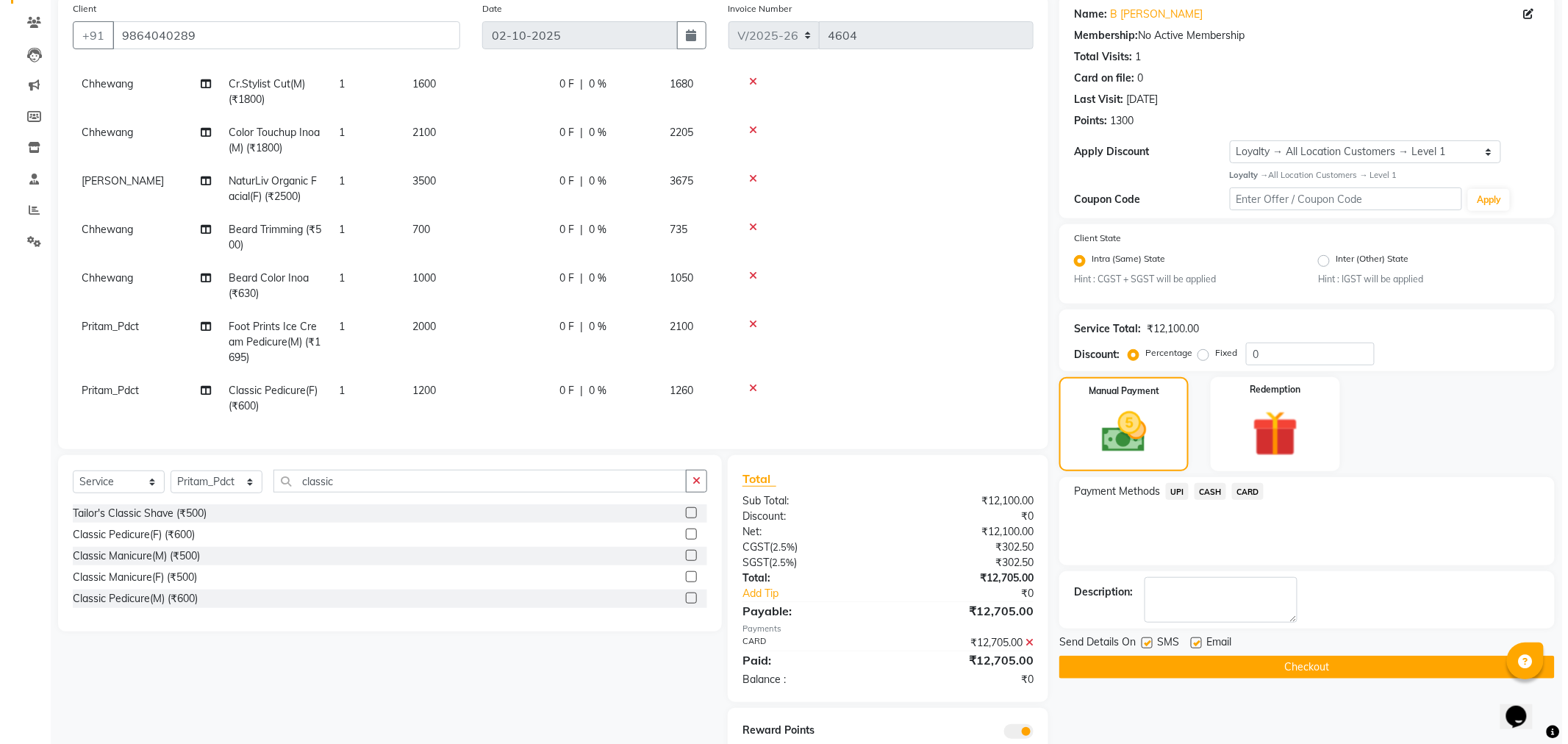
scroll to position [167, 0]
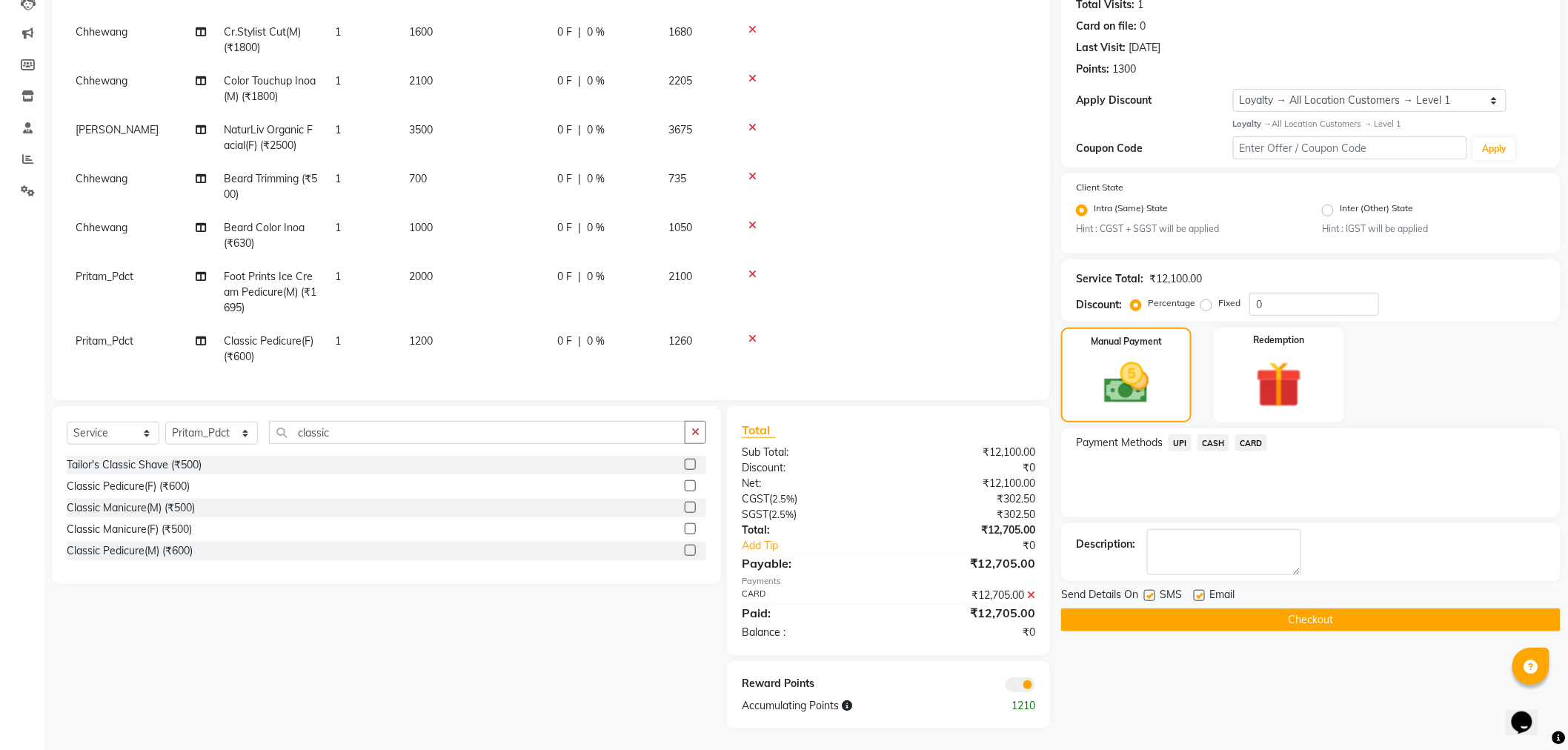
click at [1201, 595] on label at bounding box center [1199, 595] width 11 height 11
click at [1201, 595] on input "checkbox" at bounding box center [1199, 596] width 10 height 10
checkbox input "false"
click at [1028, 684] on span at bounding box center [1020, 685] width 30 height 15
click at [1035, 687] on input "checkbox" at bounding box center [1035, 687] width 0 height 0
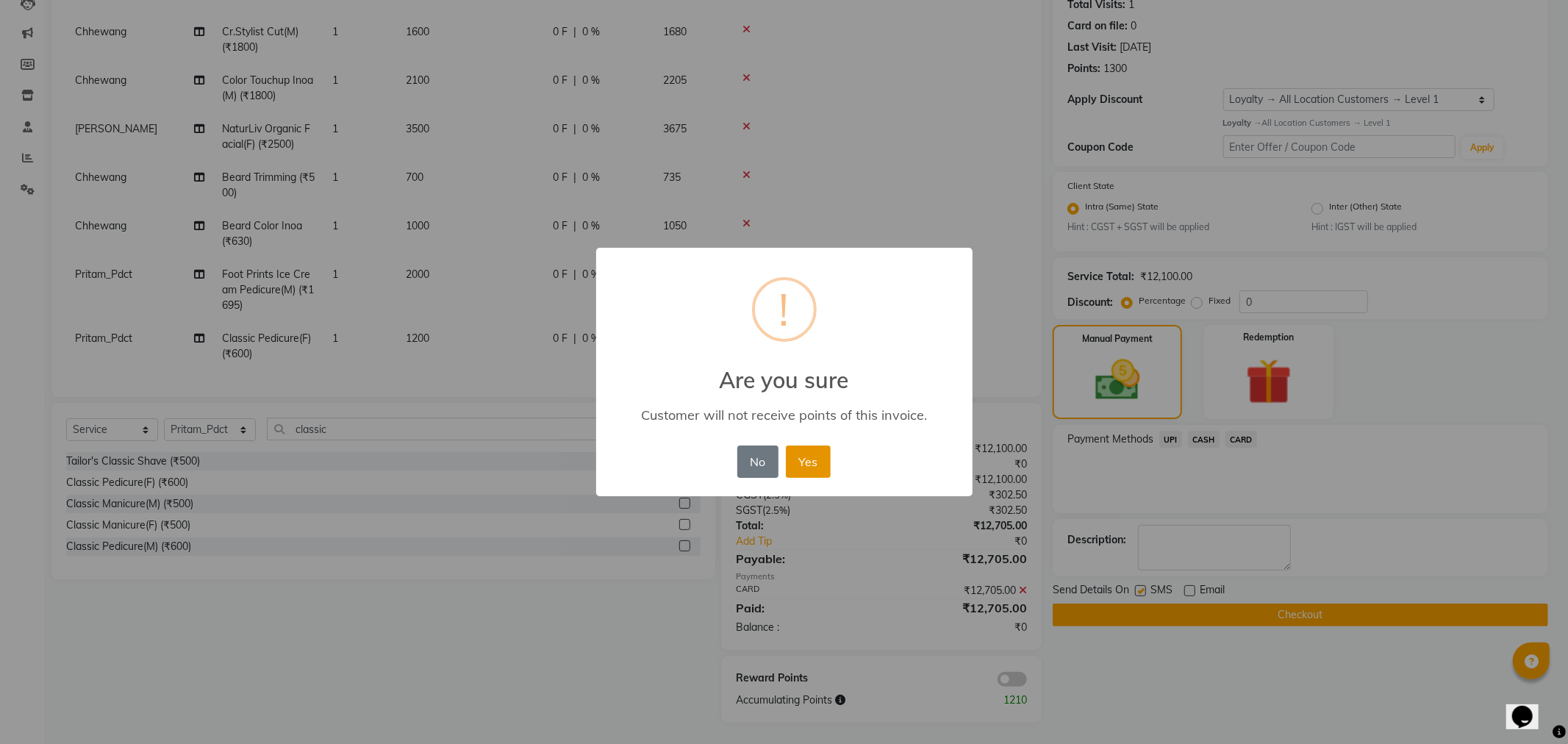
click at [793, 473] on button "Yes" at bounding box center [808, 461] width 45 height 32
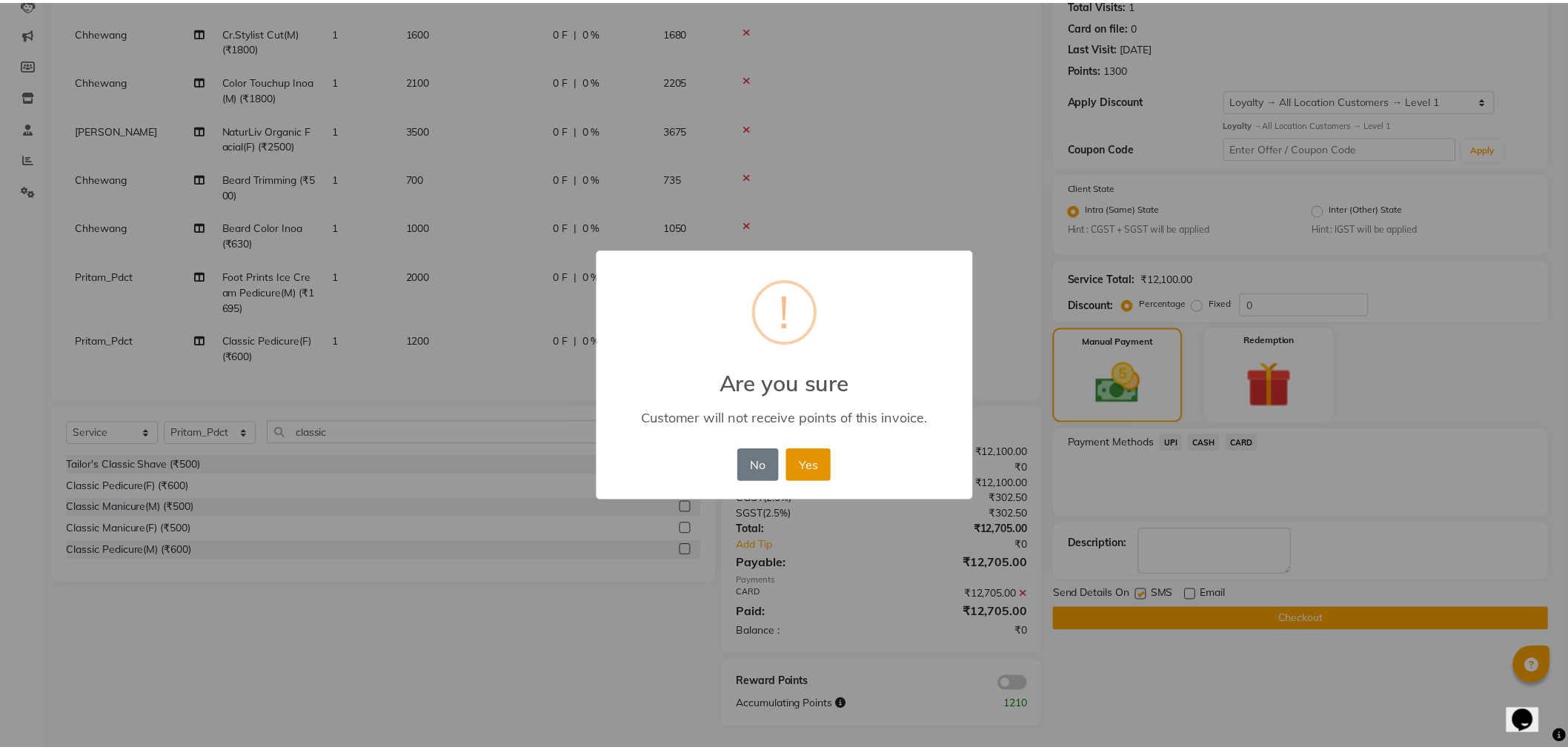
scroll to position [148, 0]
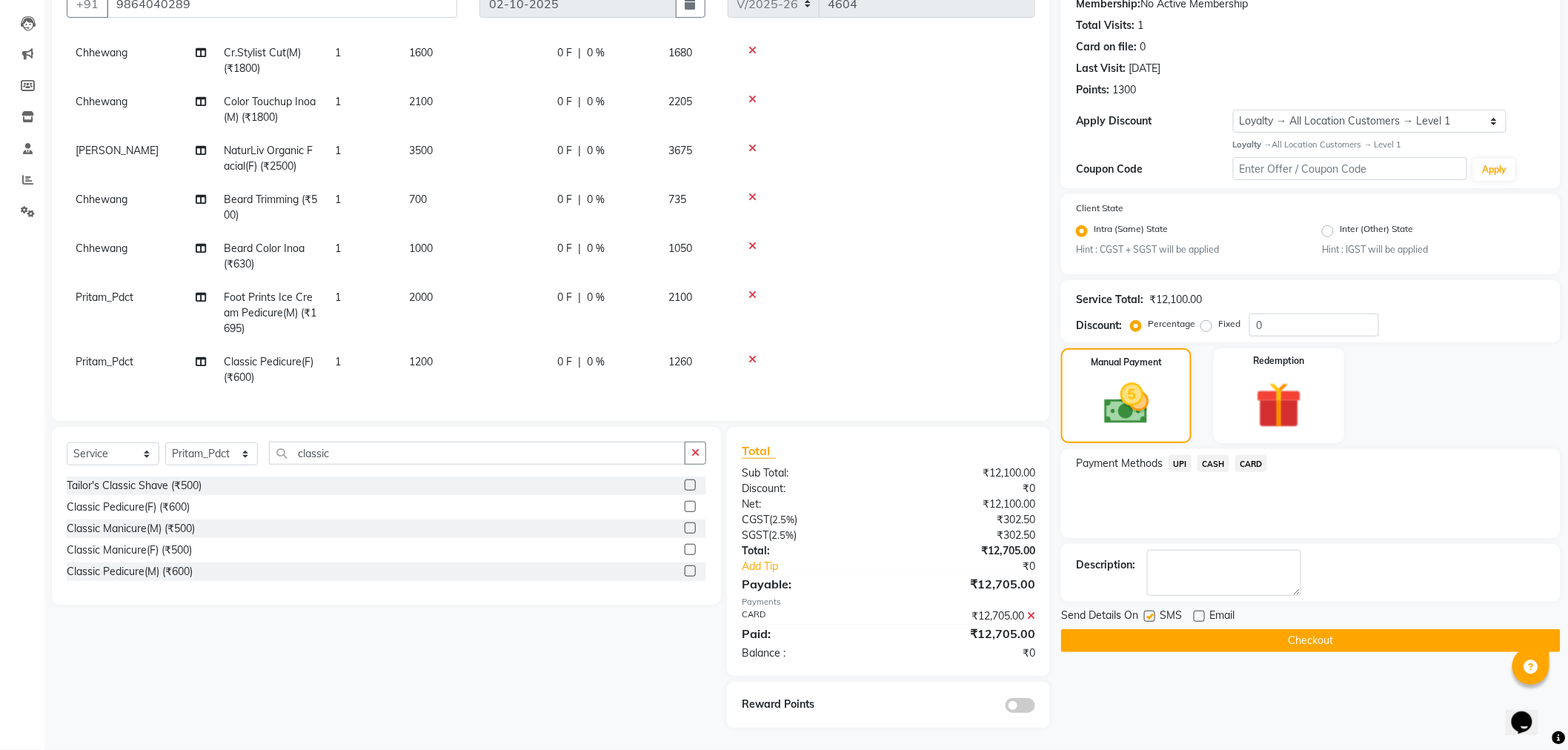
click at [1161, 641] on button "Checkout" at bounding box center [1310, 641] width 500 height 23
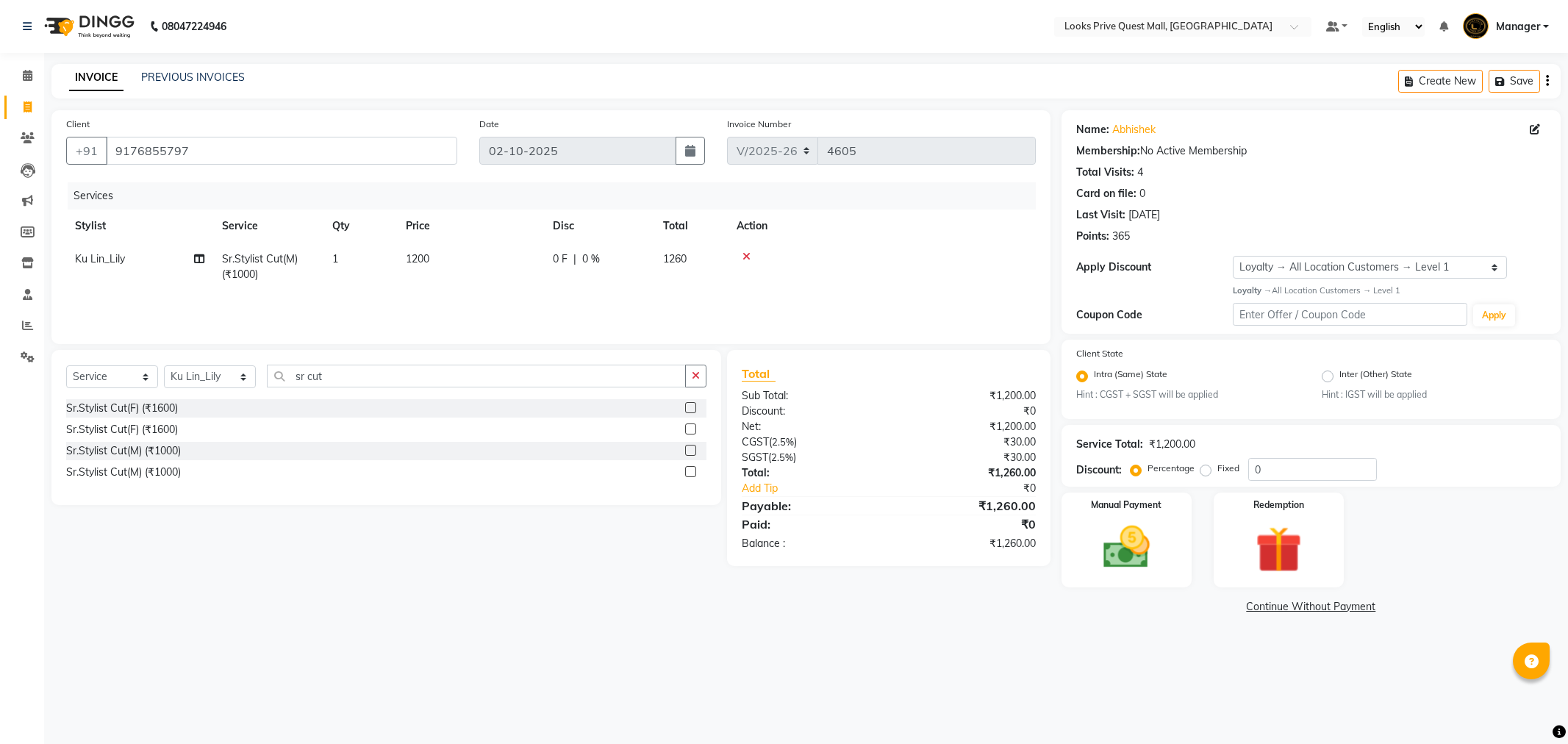
select select "6141"
select select "service"
select select "46689"
select select "1: Object"
drag, startPoint x: 939, startPoint y: 329, endPoint x: 1013, endPoint y: 329, distance: 74.0
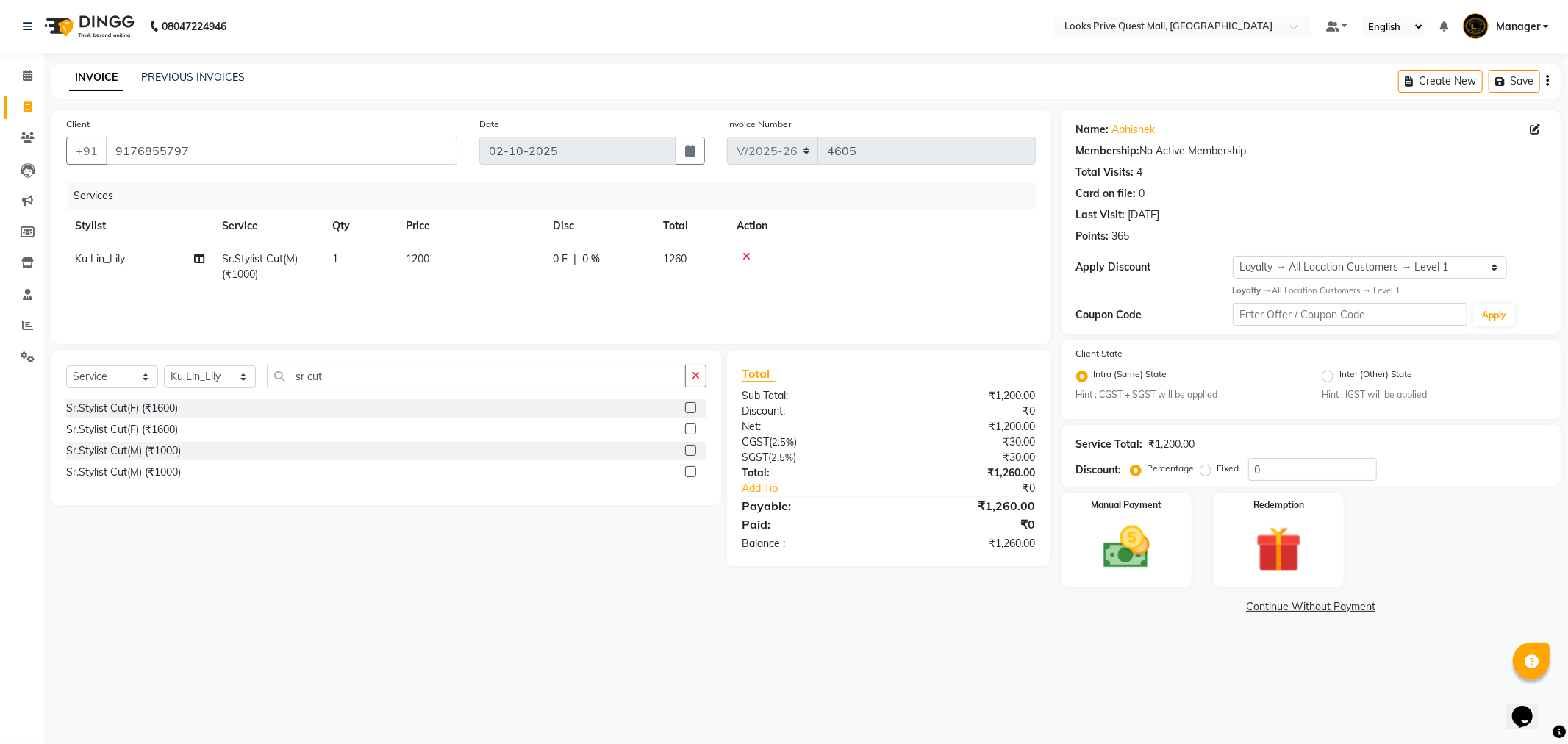
click at [1013, 329] on div "Client [PHONE_NUMBER] Date [DATE] Invoice Number V/2025 V/[PHONE_NUMBER] Servic…" at bounding box center [550, 227] width 999 height 233
click at [101, 267] on td "Ku Lin_Lily" at bounding box center [139, 266] width 147 height 49
select select "46689"
click at [101, 260] on select "Arman Bapi Chhewang Counter_Sales [PERSON_NAME] [PERSON_NAME] [PERSON_NAME] Man…" at bounding box center [139, 263] width 129 height 23
select select "46690"
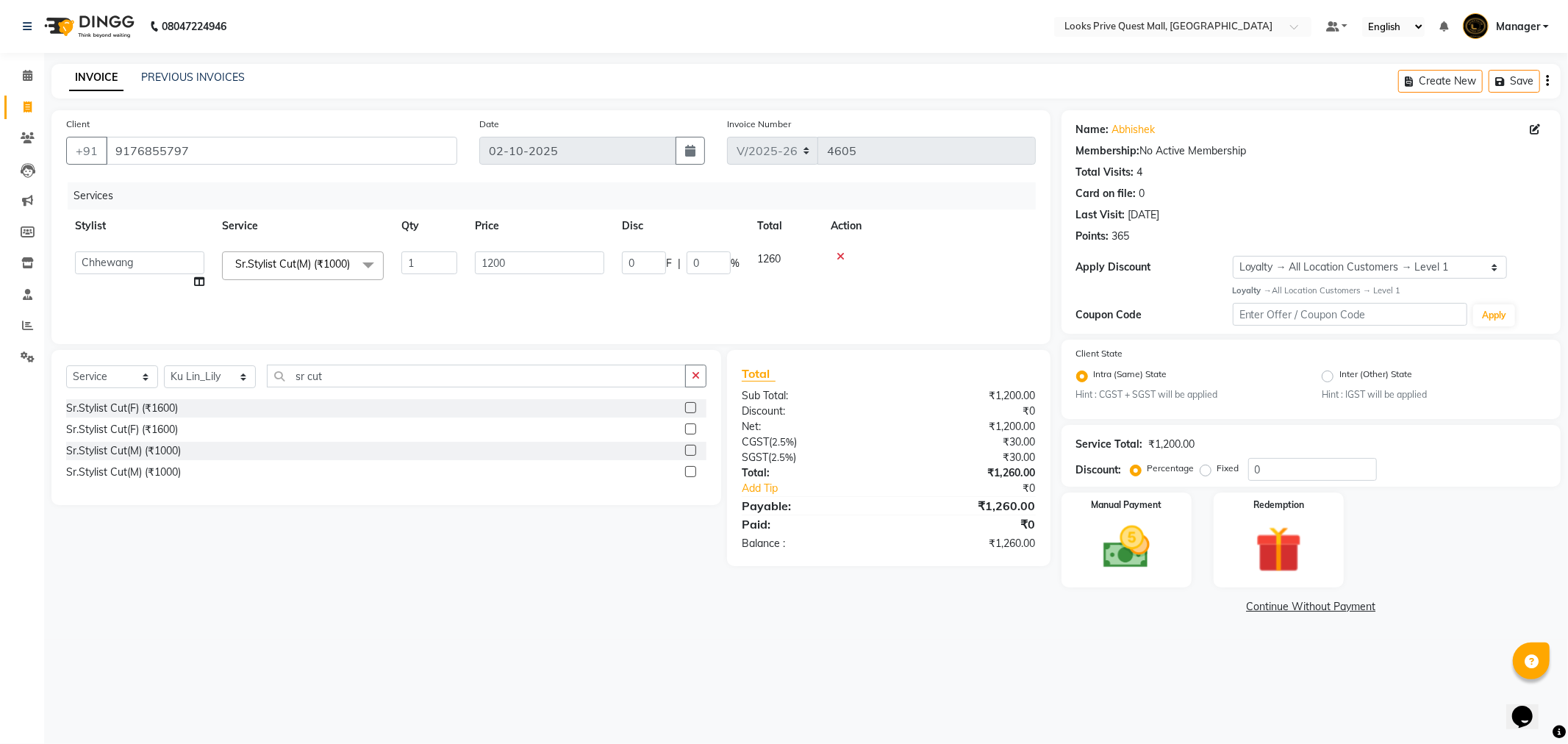
click at [327, 269] on span "Sr.Stylist Cut(M) (₹1000) x" at bounding box center [296, 264] width 129 height 16
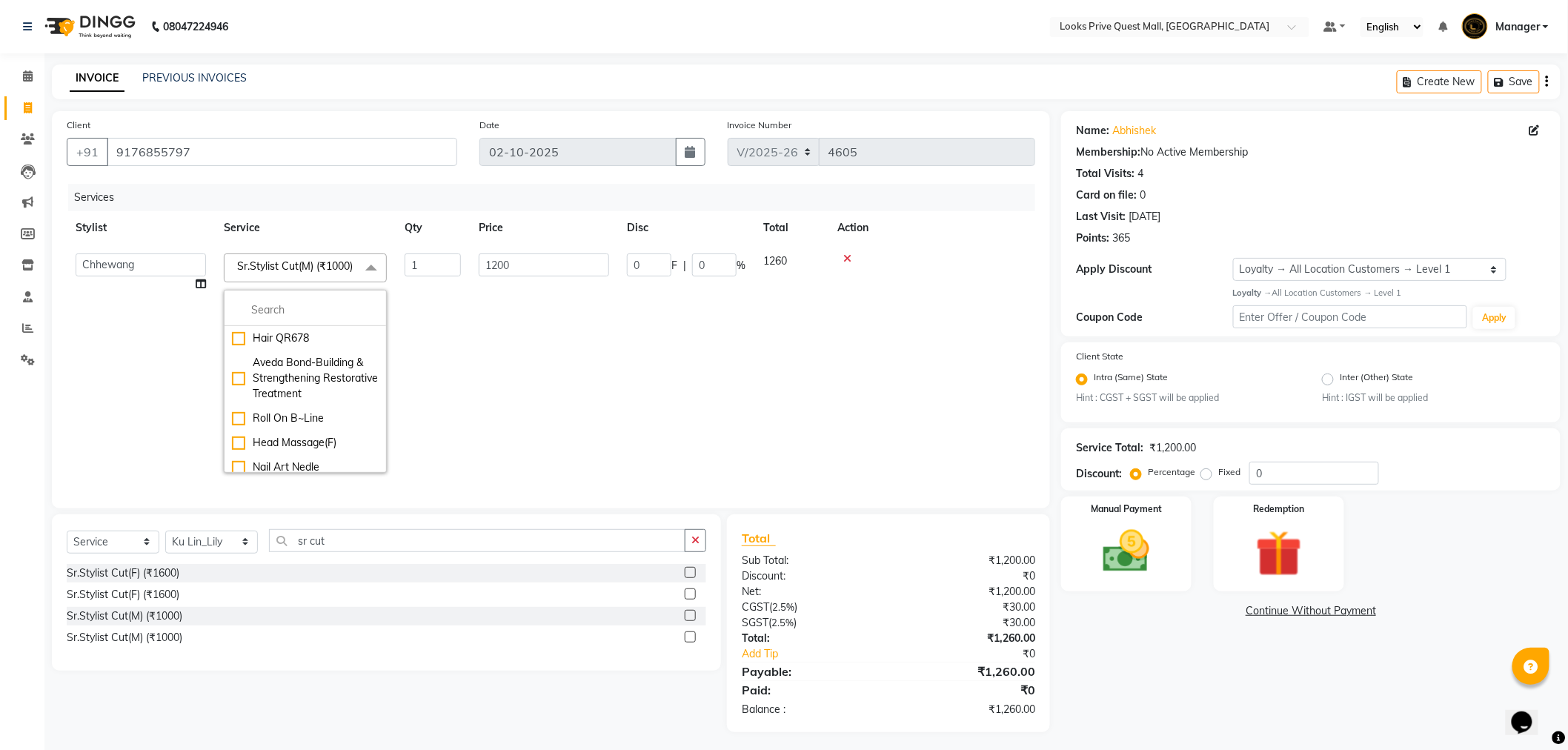
click at [849, 256] on icon at bounding box center [847, 259] width 8 height 10
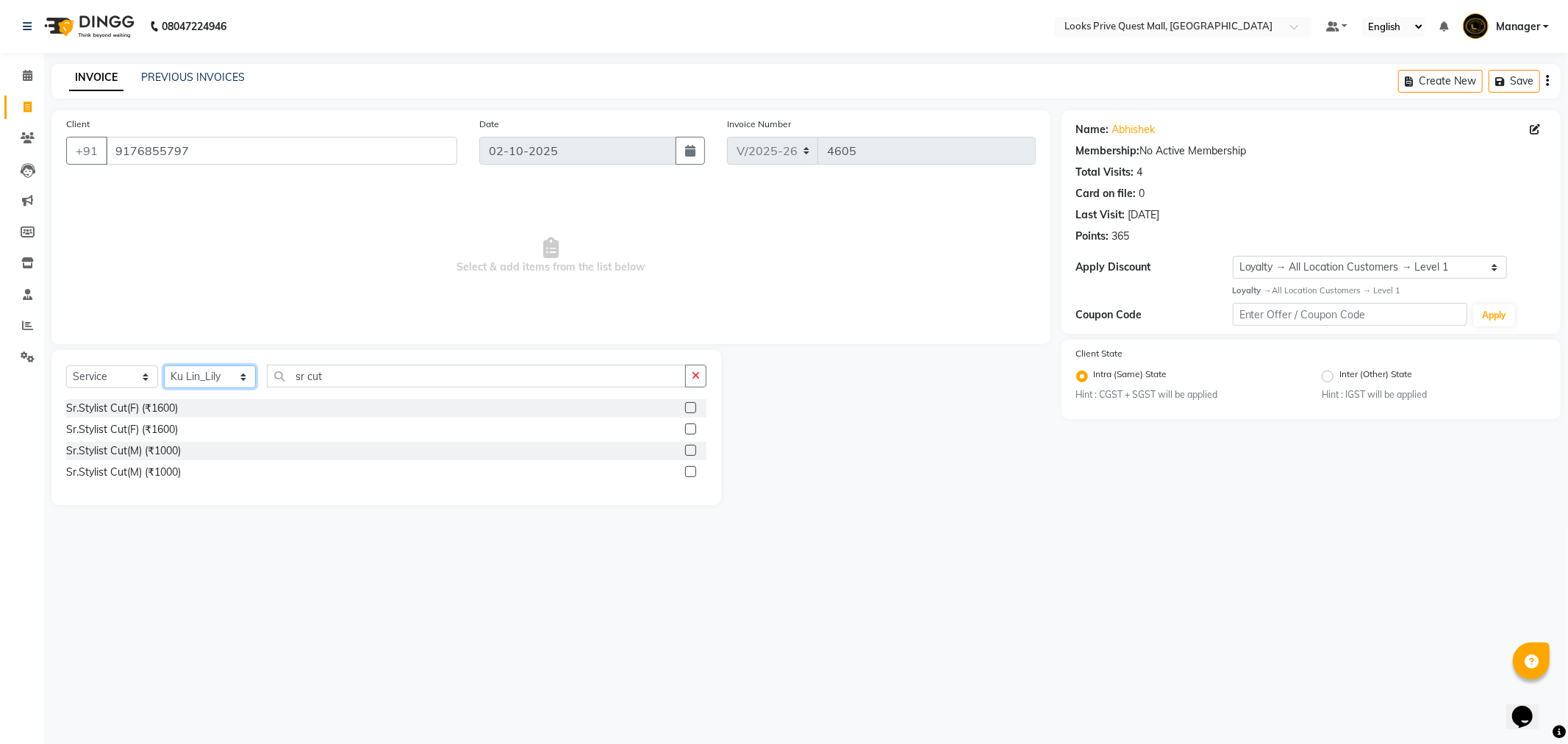
click at [179, 385] on select "Select Stylist Arman Bapi Chhewang Counter_Sales [PERSON_NAME] [PERSON_NAME] [P…" at bounding box center [210, 377] width 92 height 23
select select "46690"
click at [164, 366] on select "Select Stylist Arman Bapi Chhewang Counter_Sales [PERSON_NAME] [PERSON_NAME] [P…" at bounding box center [210, 377] width 92 height 23
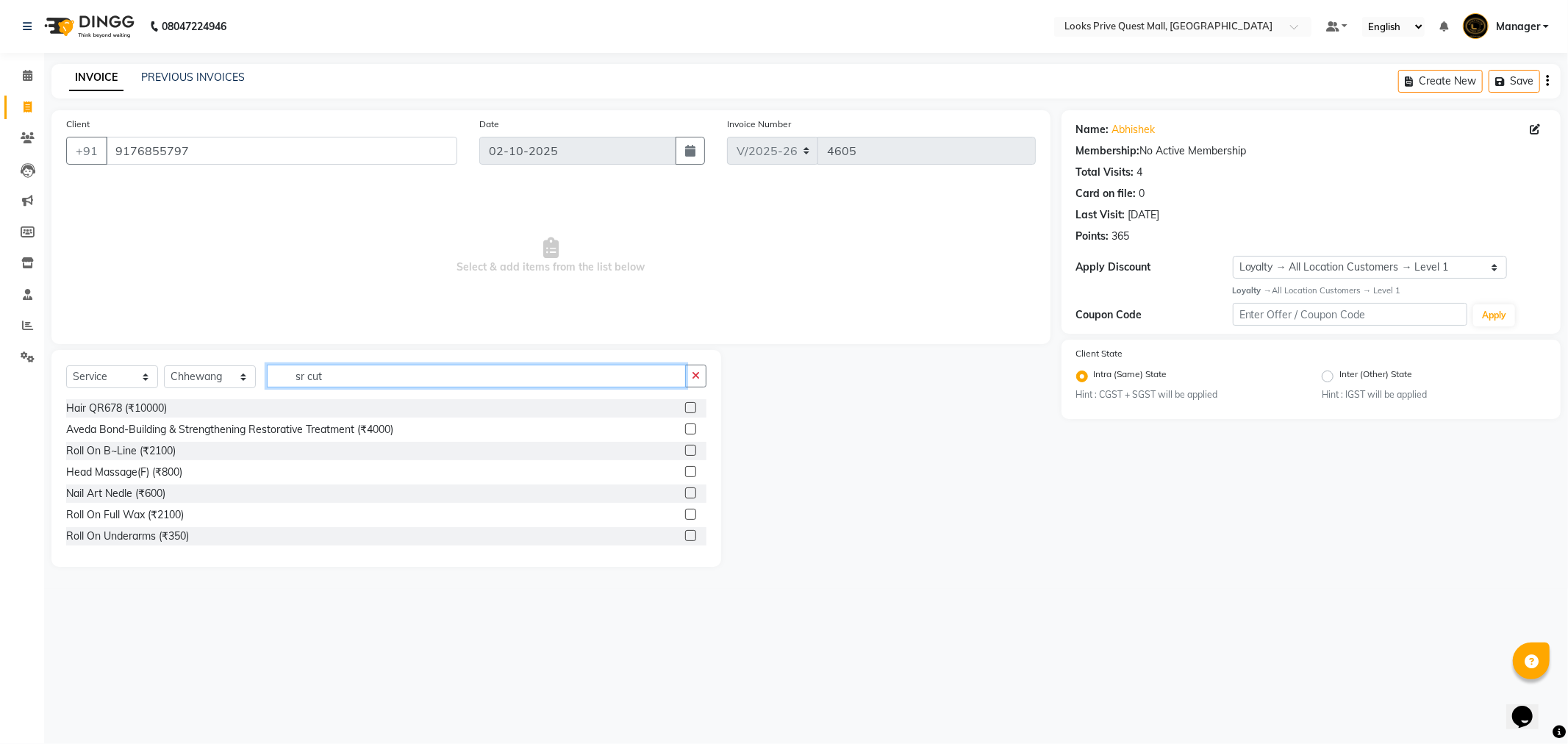
drag, startPoint x: 389, startPoint y: 374, endPoint x: 33, endPoint y: 409, distance: 357.7
click at [33, 409] on app-home "08047224946 Select Location × Looks Prive Quest Mall, Kolkata Default Panel My …" at bounding box center [784, 294] width 1568 height 589
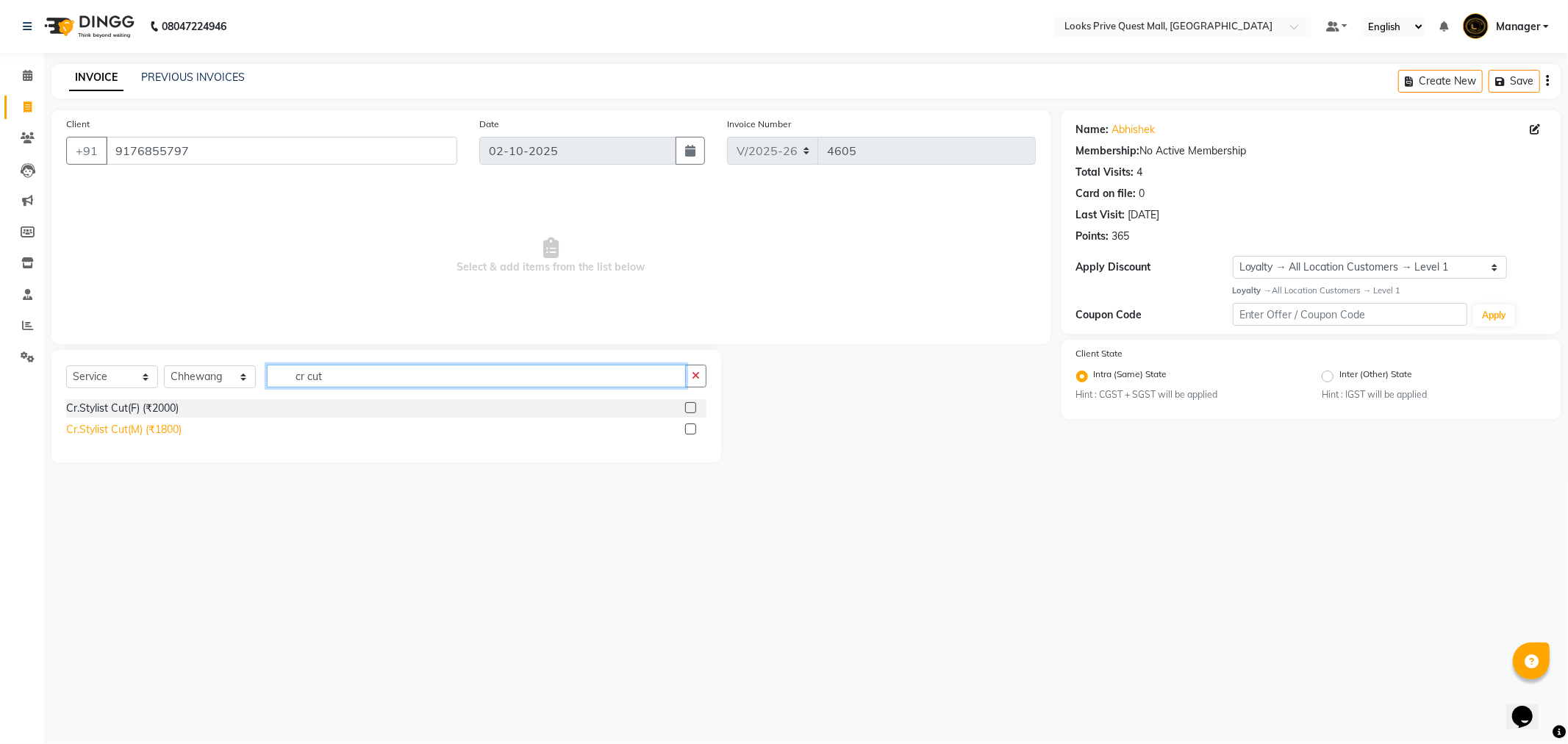
type input "cr cut"
click at [167, 431] on div "Cr.Stylist Cut(M) (₹1800)" at bounding box center [124, 430] width 115 height 16
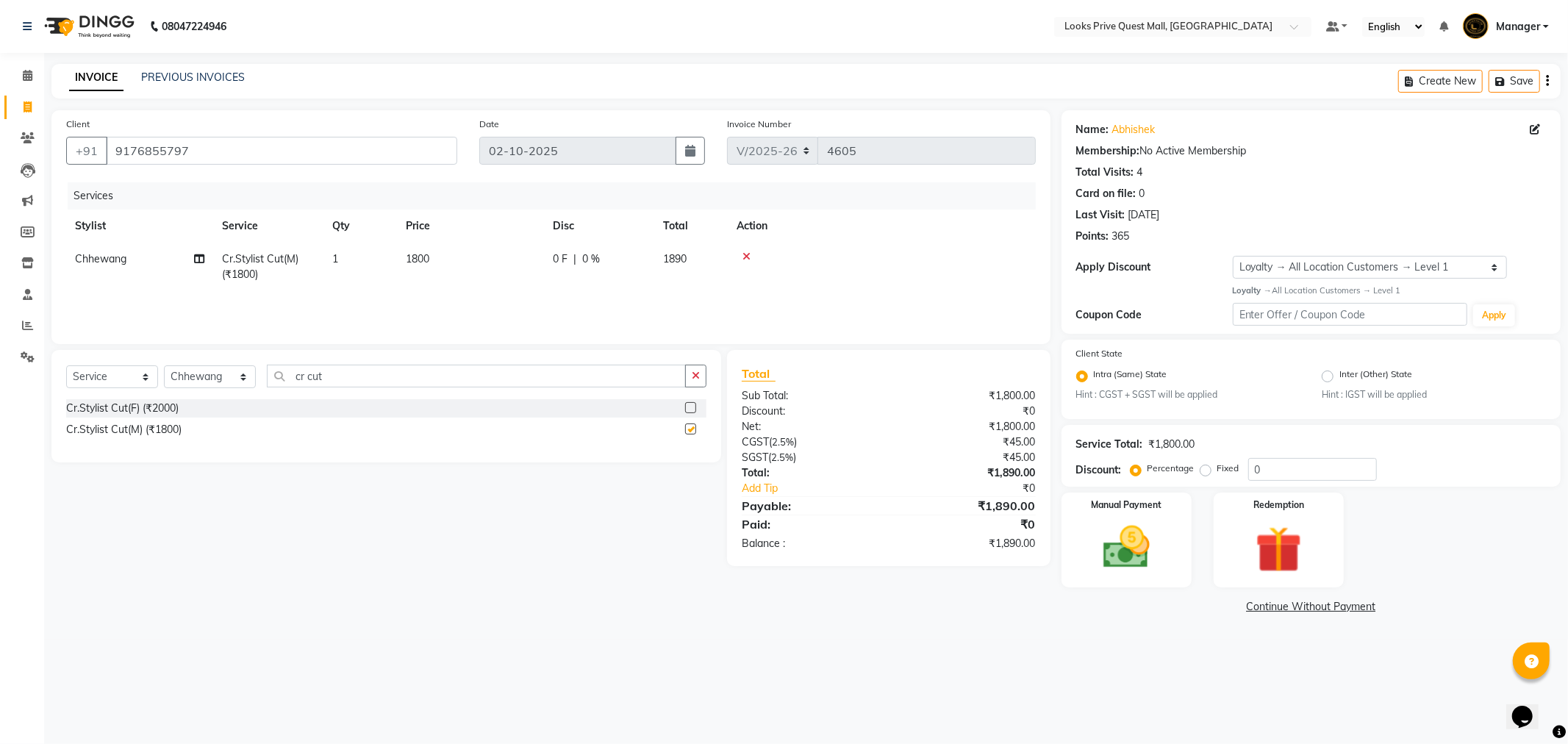
checkbox input "false"
click at [436, 274] on td "1800" at bounding box center [470, 266] width 147 height 49
select select "46690"
drag, startPoint x: 507, startPoint y: 261, endPoint x: 456, endPoint y: 267, distance: 51.4
click at [456, 267] on tr "Arman Bapi Chhewang Counter_Sales Deepa Das Dipti Uppal Firoz Ku Lin_Lily Manag…" at bounding box center [550, 271] width 969 height 56
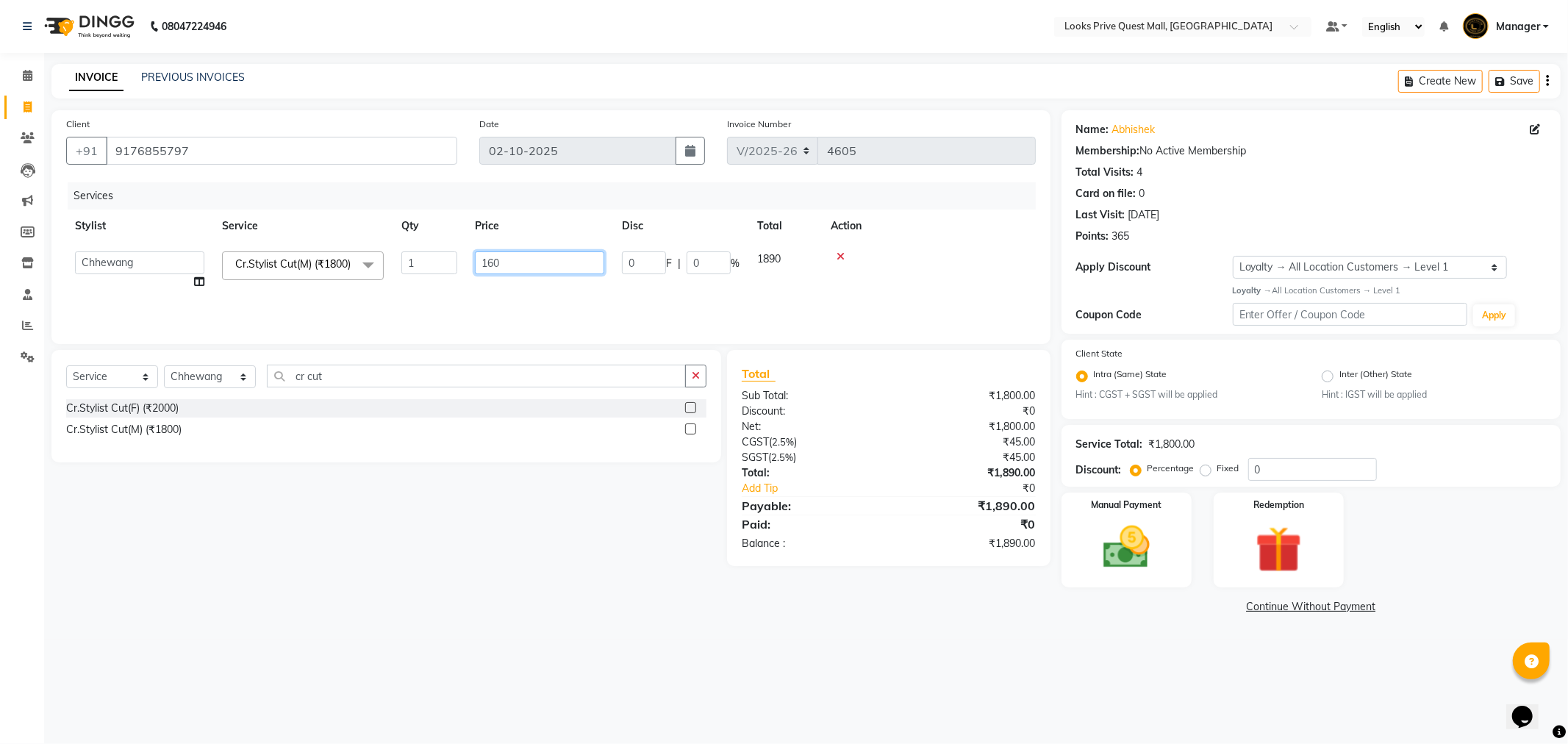
type input "1600"
click at [456, 290] on tr "Arman Bapi Chhewang Counter_Sales Deepa Das Dipti Uppal Firoz Ku Lin_Lily Manag…" at bounding box center [550, 271] width 969 height 56
click at [1161, 540] on img at bounding box center [1126, 548] width 78 height 56
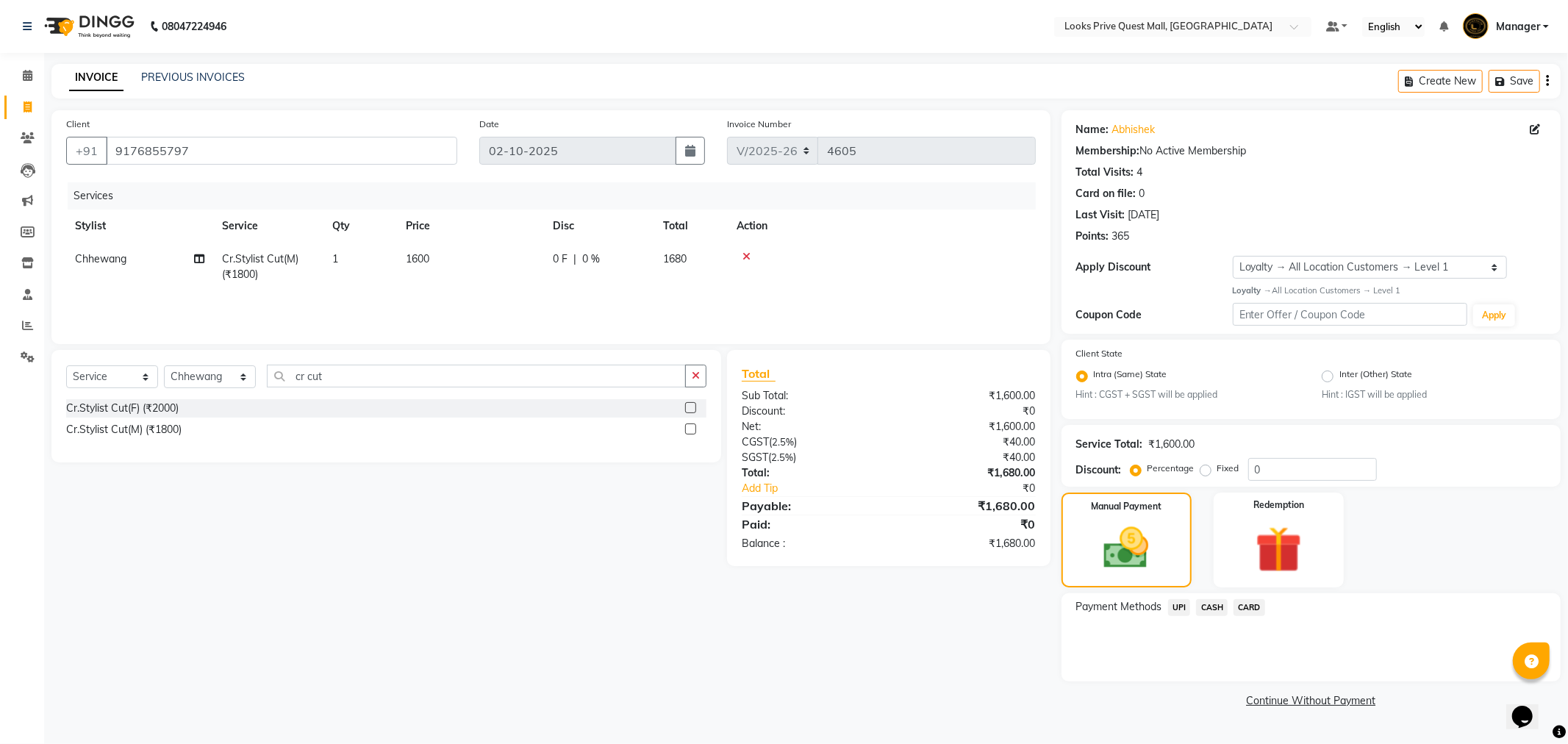
click at [1176, 607] on span "UPI" at bounding box center [1180, 607] width 23 height 16
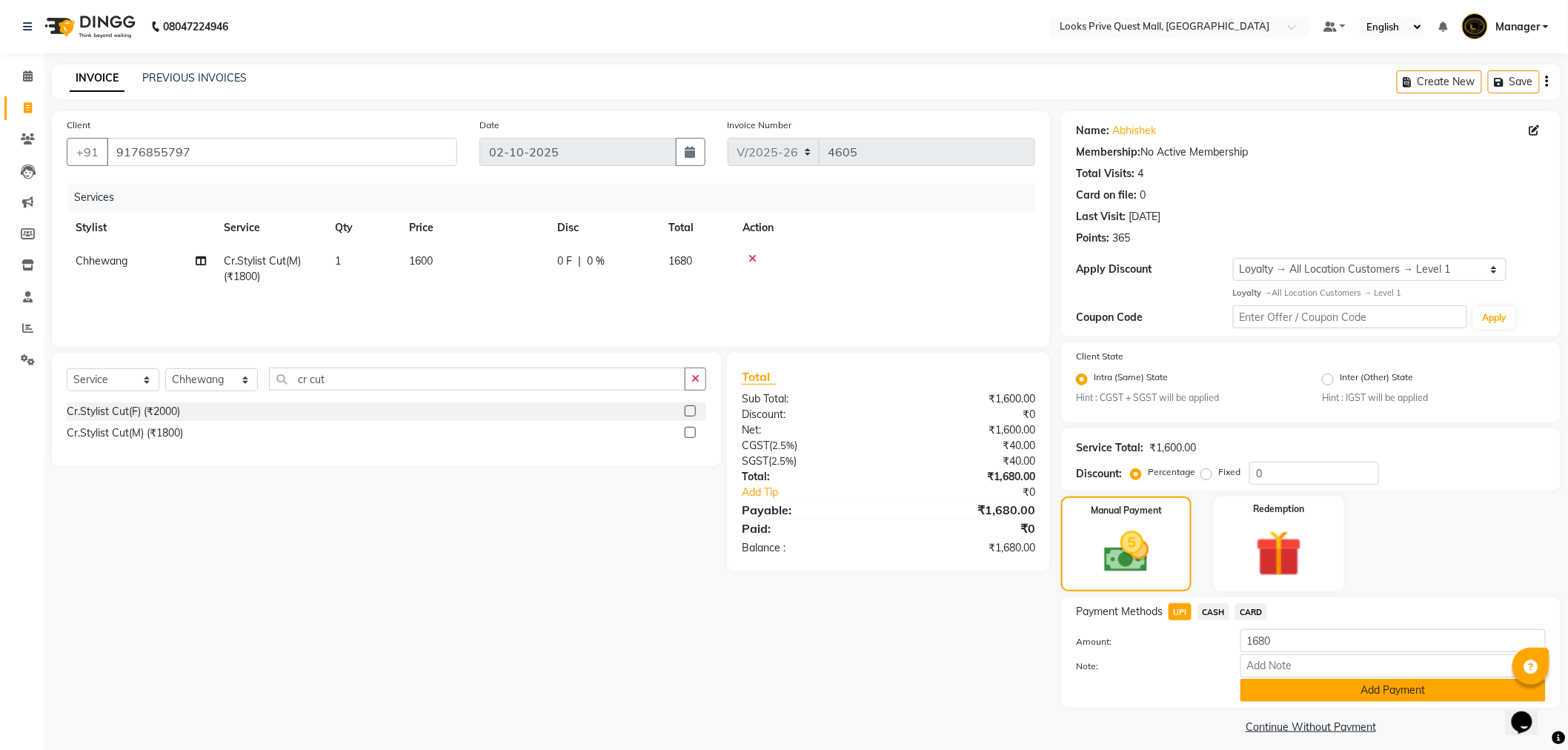
click at [1261, 679] on button "Add Payment" at bounding box center [1393, 690] width 305 height 23
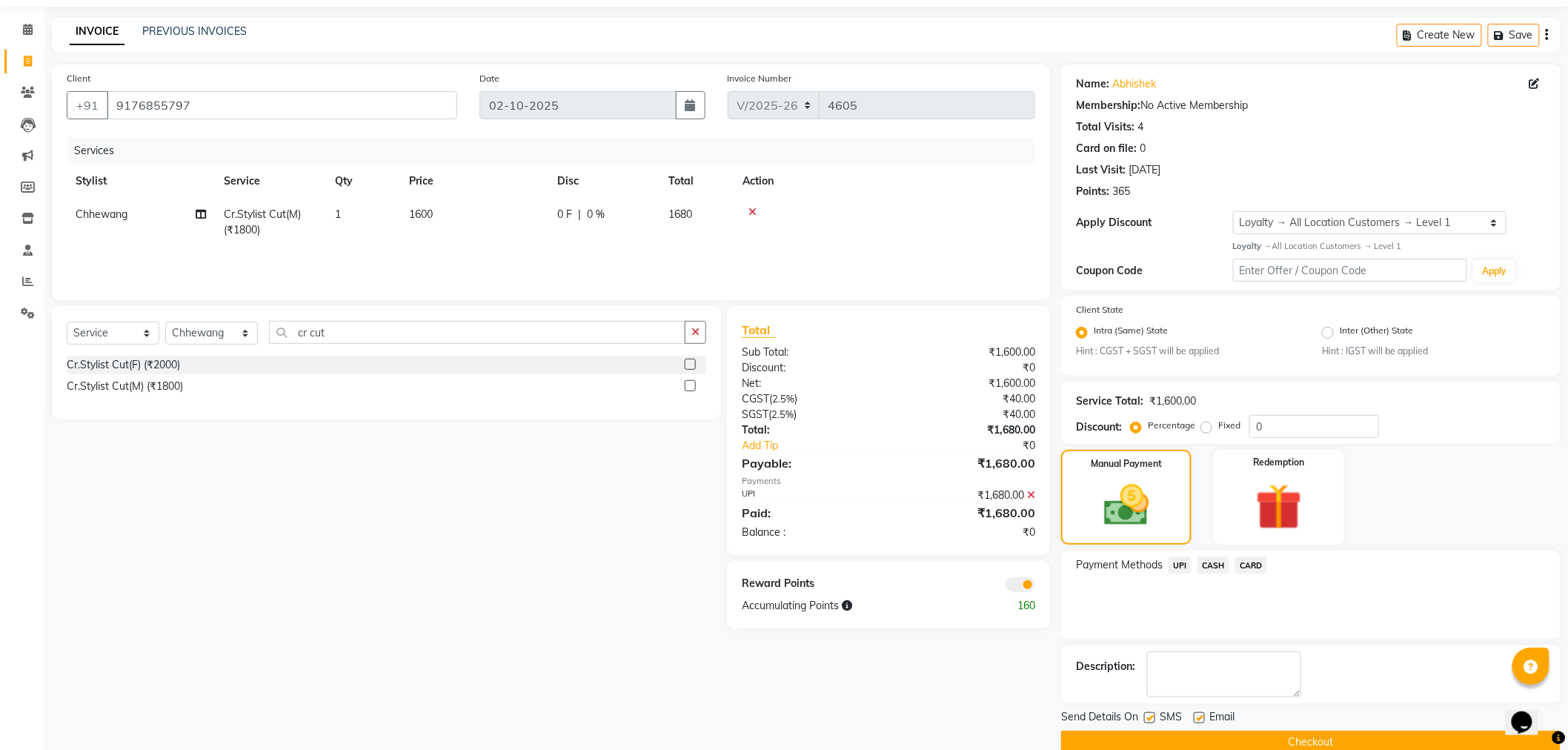
scroll to position [72, 0]
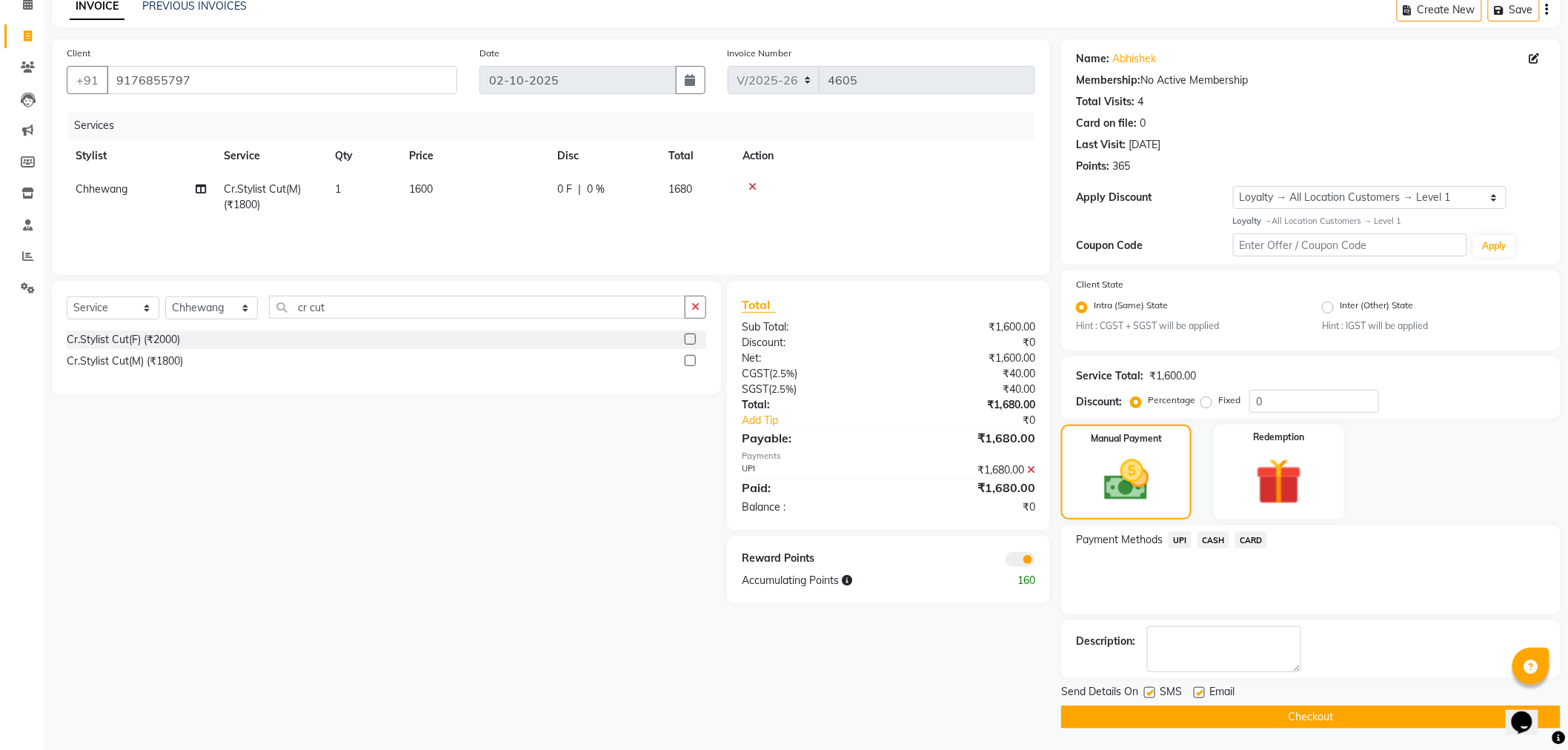
click at [1202, 691] on label at bounding box center [1199, 692] width 11 height 11
click at [1202, 691] on input "checkbox" at bounding box center [1199, 693] width 10 height 10
checkbox input "false"
click at [1161, 719] on button "Checkout" at bounding box center [1310, 717] width 500 height 23
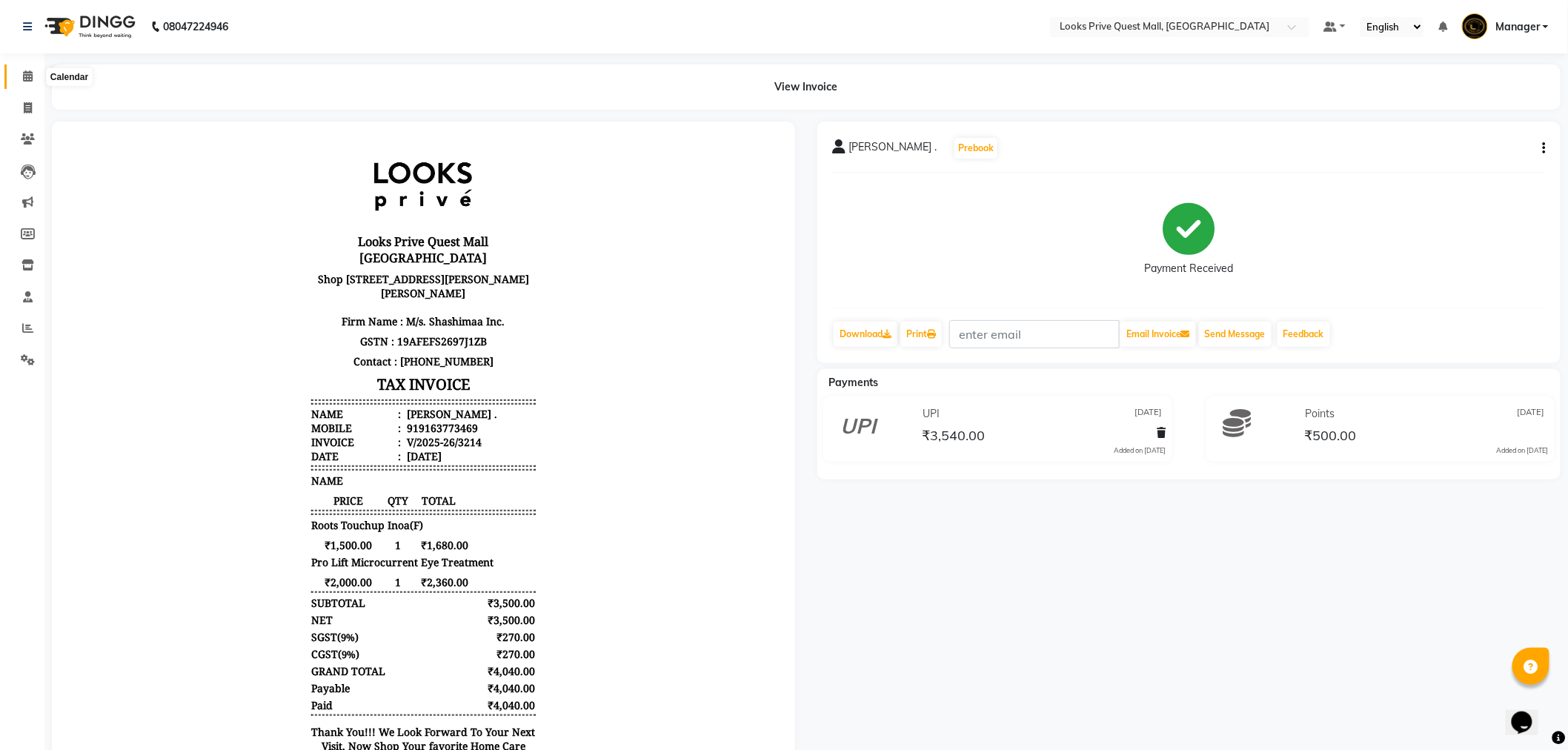
click at [32, 78] on span at bounding box center [27, 76] width 26 height 17
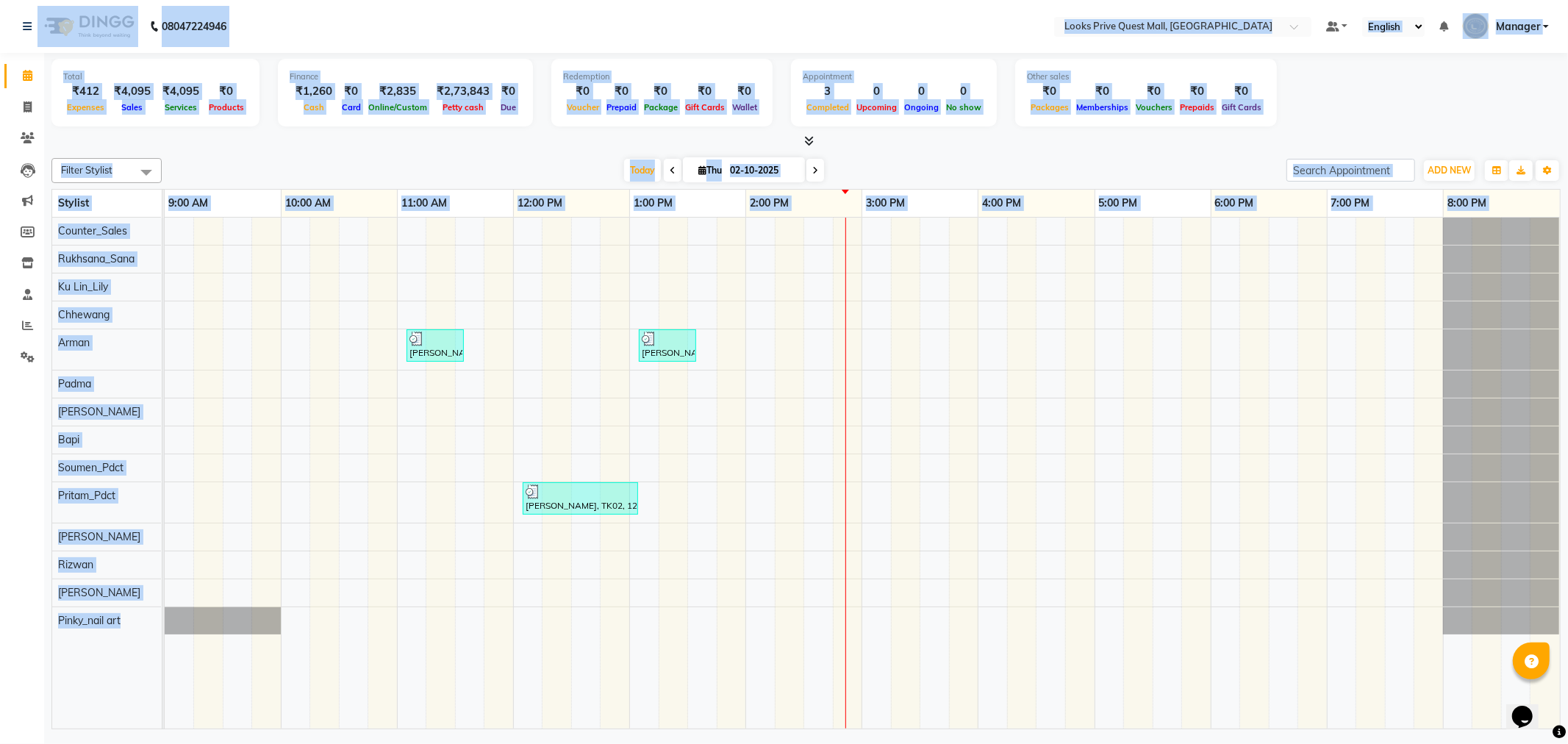
drag, startPoint x: 0, startPoint y: 21, endPoint x: 577, endPoint y: 261, distance: 624.9
click at [577, 261] on app-home "08047224946 Select Location × Looks Prive Quest Mall, [GEOGRAPHIC_DATA] Default…" at bounding box center [784, 366] width 1568 height 733
click at [557, 148] on div at bounding box center [806, 141] width 1509 height 16
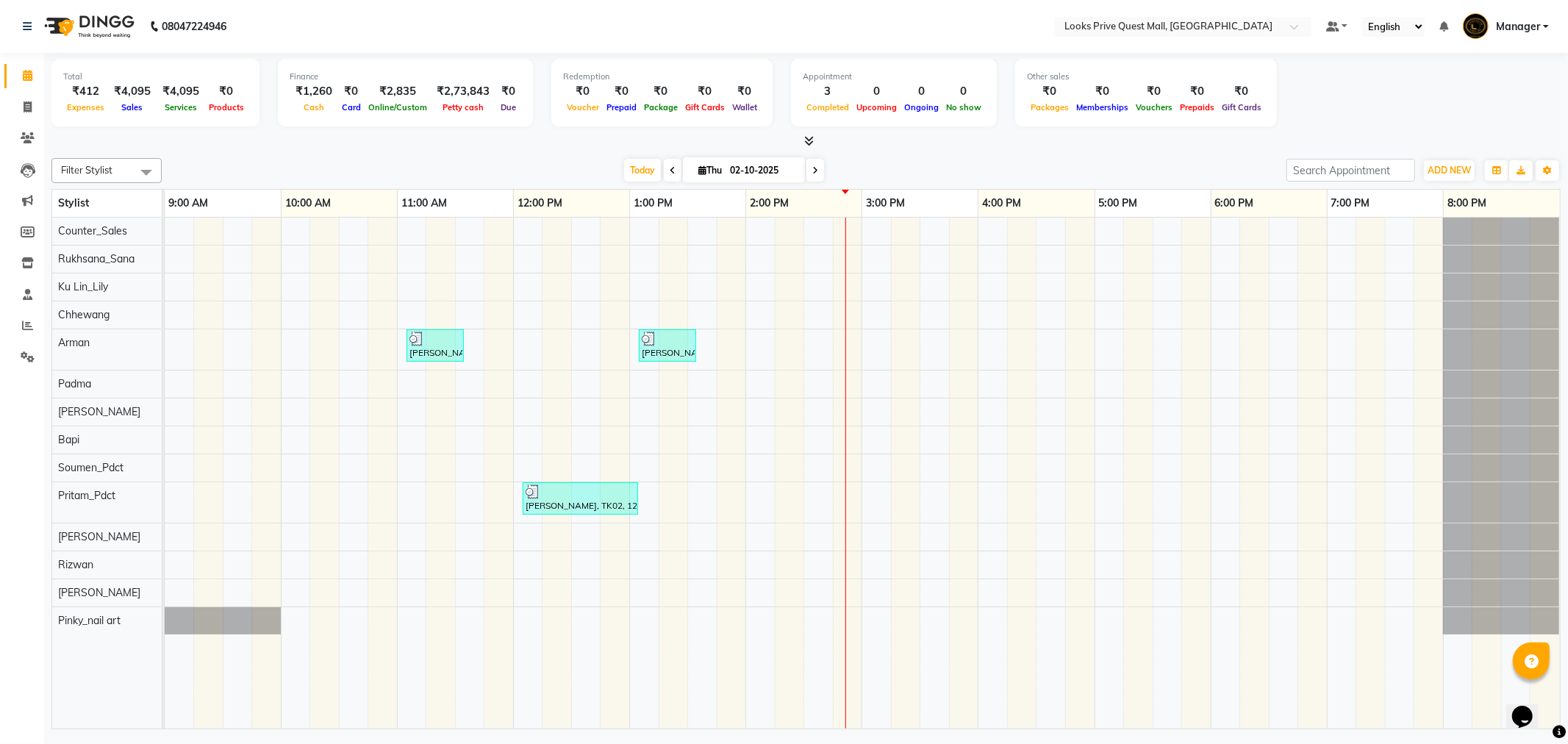
click at [539, 177] on div "Today Thu 02-10-2025" at bounding box center [724, 170] width 1110 height 22
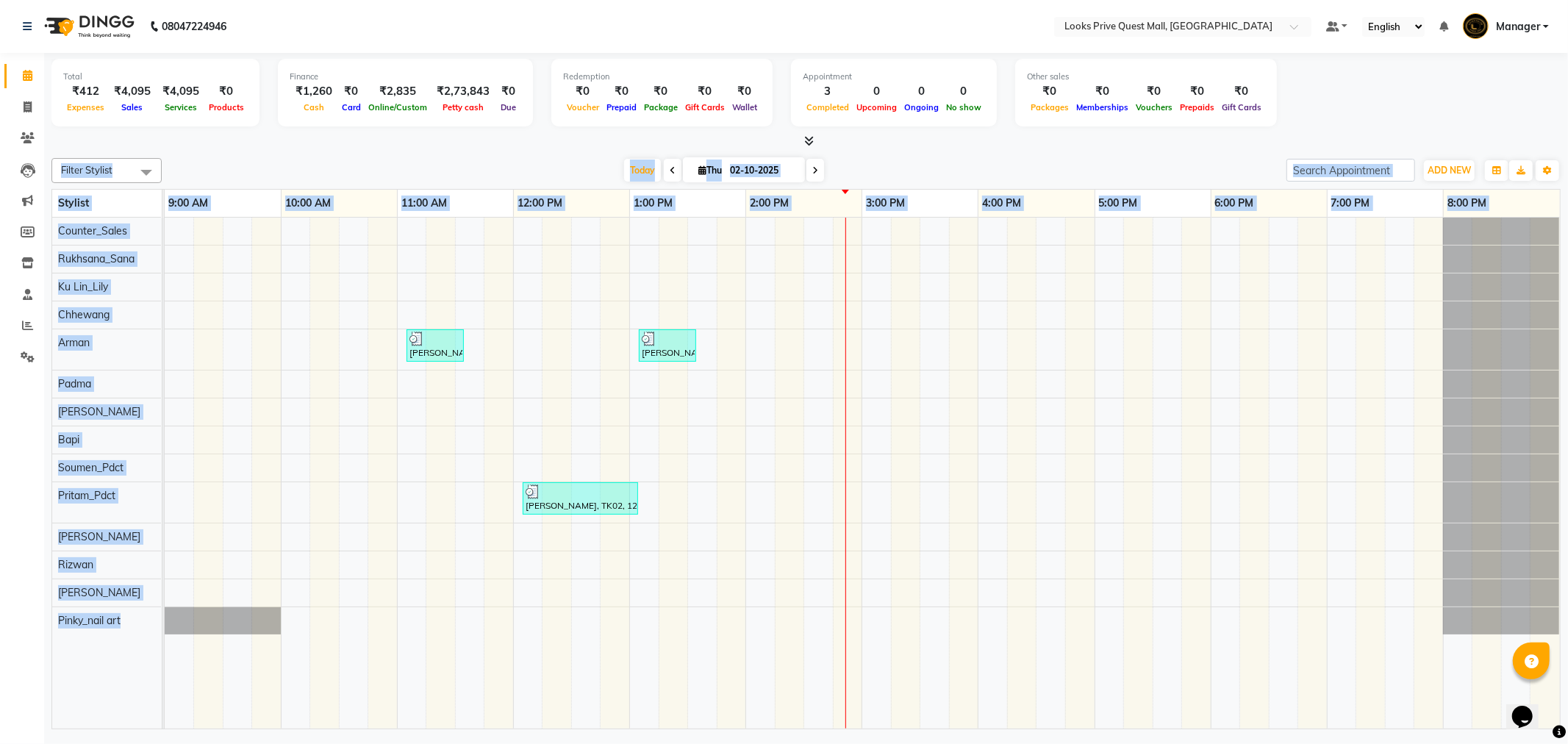
drag, startPoint x: 534, startPoint y: 148, endPoint x: 559, endPoint y: 265, distance: 119.6
click at [562, 284] on div "Total ₹412 Expenses ₹4,095 Sales ₹4,095 Services ₹0 Products Finance ₹1,260 Cas…" at bounding box center [805, 393] width 1523 height 680
click at [512, 142] on div at bounding box center [806, 141] width 1509 height 16
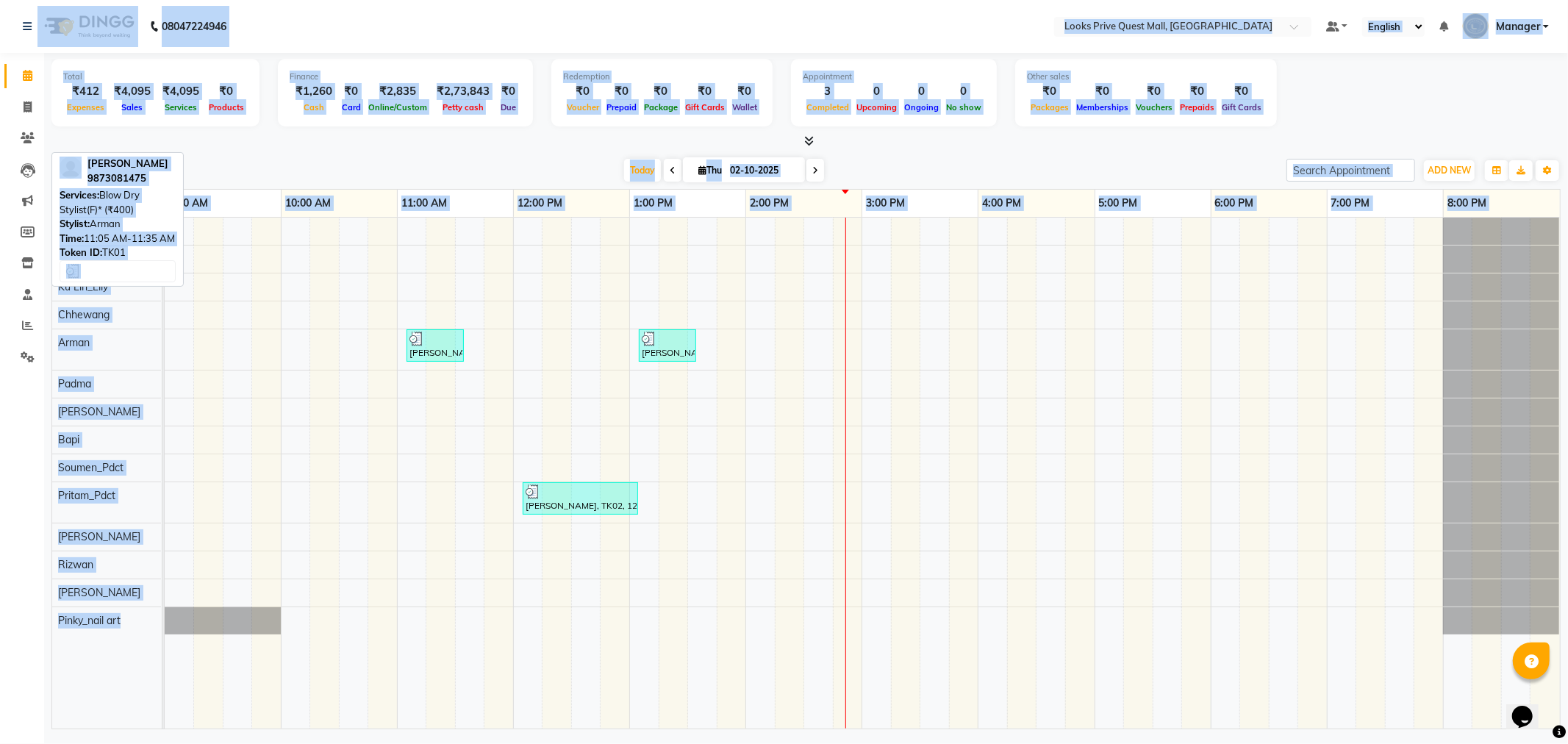
drag, startPoint x: 0, startPoint y: 16, endPoint x: 408, endPoint y: 241, distance: 465.9
click at [454, 354] on app-home "08047224946 Select Location × Looks Prive Quest Mall, [GEOGRAPHIC_DATA] Default…" at bounding box center [784, 366] width 1568 height 733
click at [322, 158] on div "Filter Stylist Select All Arman Bapi Chhewang Counter_Sales [PERSON_NAME] [PERS…" at bounding box center [806, 171] width 1509 height 25
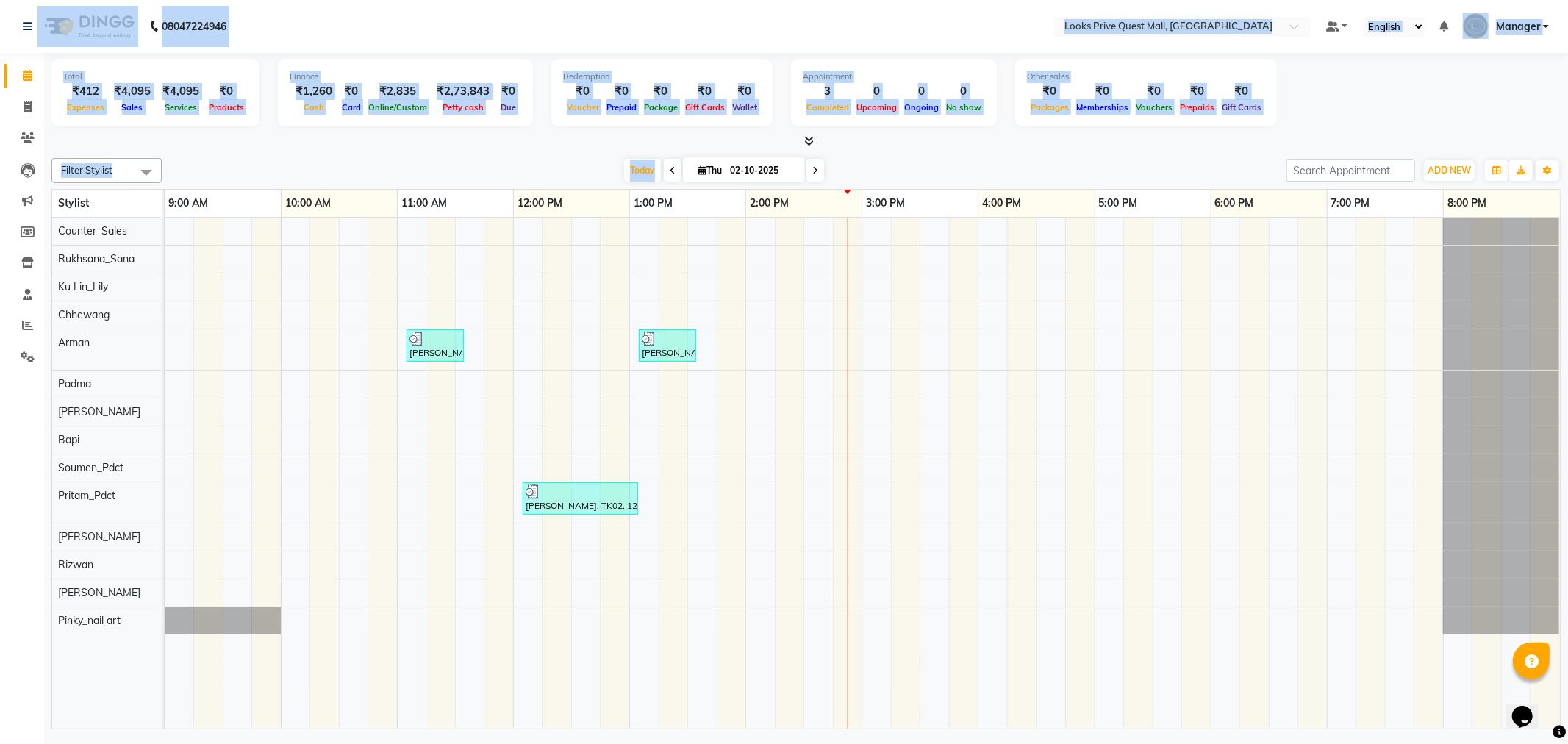
drag, startPoint x: 322, startPoint y: 158, endPoint x: 0, endPoint y: 21, distance: 349.9
click at [0, 21] on app-home "08047224946 Select Location × Looks Prive Quest Mall, [GEOGRAPHIC_DATA] Default…" at bounding box center [784, 366] width 1568 height 733
click at [319, 156] on div "Filter Stylist Select All Arman Bapi Chhewang Counter_Sales [PERSON_NAME] [PERS…" at bounding box center [806, 440] width 1509 height 577
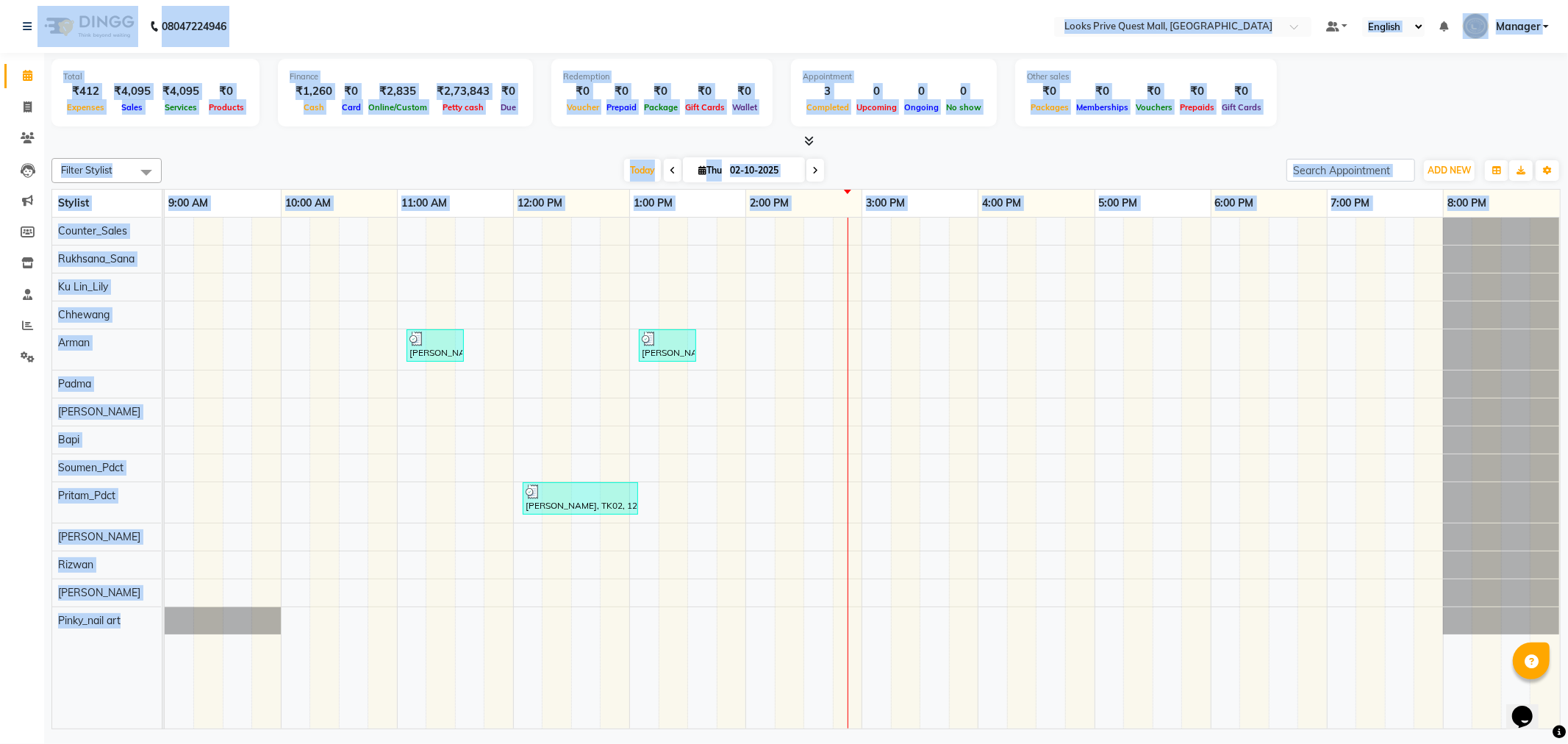
drag, startPoint x: 6, startPoint y: 31, endPoint x: 374, endPoint y: 199, distance: 404.5
click at [497, 393] on app-home "08047224946 Select Location × Looks Prive Quest Mall, [GEOGRAPHIC_DATA] Default…" at bounding box center [784, 366] width 1568 height 733
click at [334, 162] on div "Today Thu 02-10-2025" at bounding box center [724, 170] width 1110 height 22
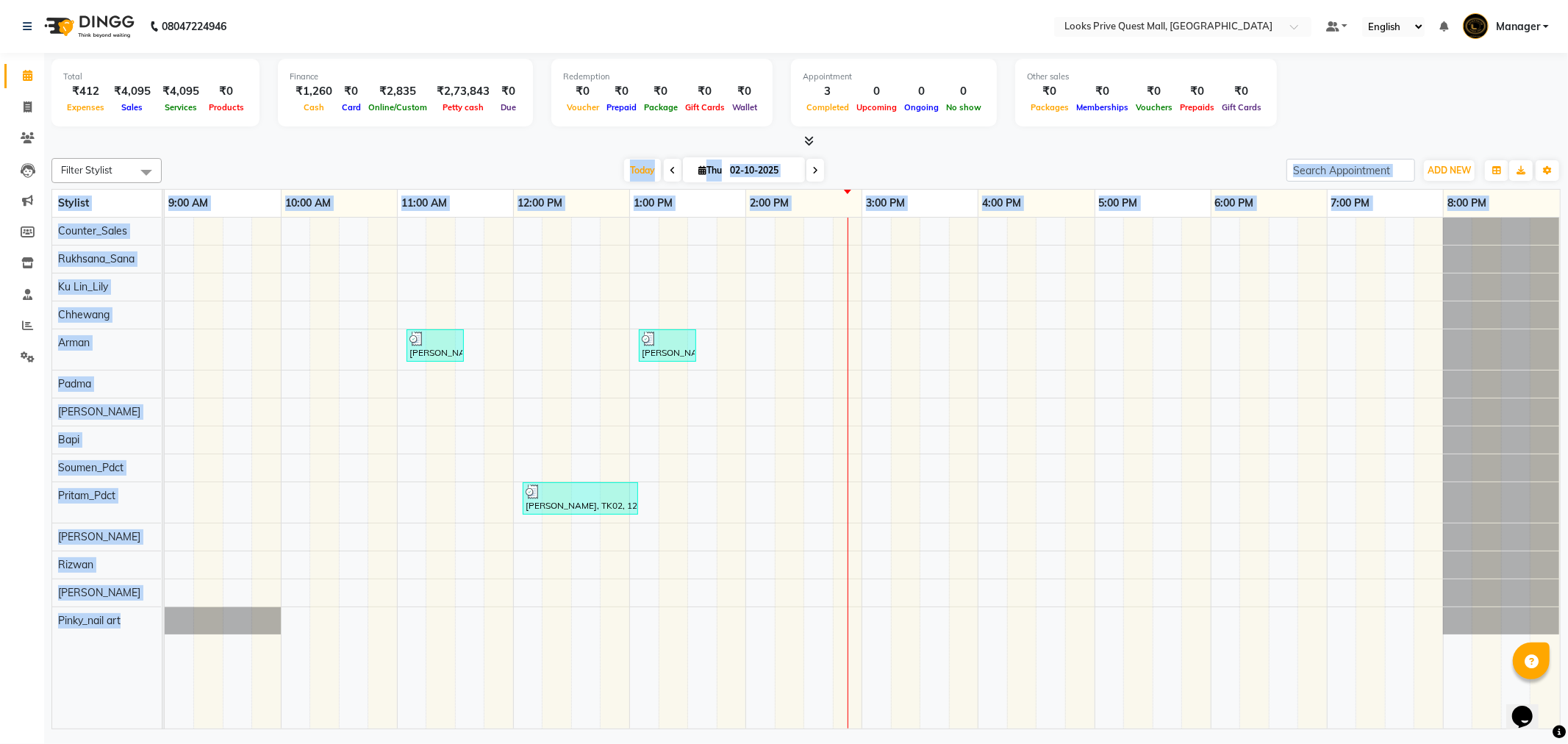
drag, startPoint x: 334, startPoint y: 162, endPoint x: 388, endPoint y: 308, distance: 155.7
click at [388, 308] on div "Filter Stylist Select All Arman Bapi Chhewang Counter_Sales [PERSON_NAME] [PERS…" at bounding box center [806, 440] width 1509 height 577
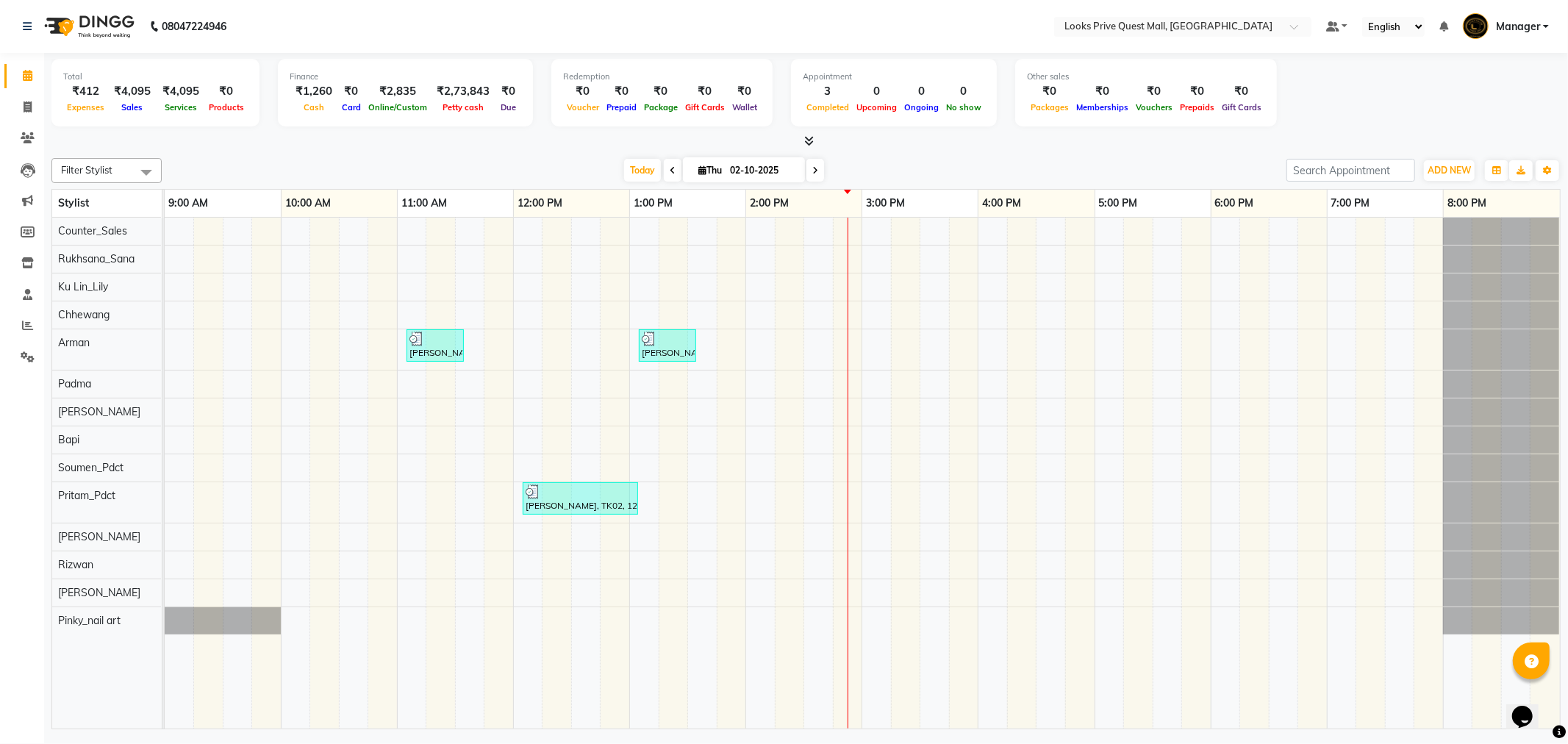
click at [333, 134] on div at bounding box center [806, 141] width 1509 height 16
drag, startPoint x: 333, startPoint y: 134, endPoint x: 351, endPoint y: 267, distance: 134.2
click at [31, 108] on icon at bounding box center [28, 106] width 8 height 11
select select "service"
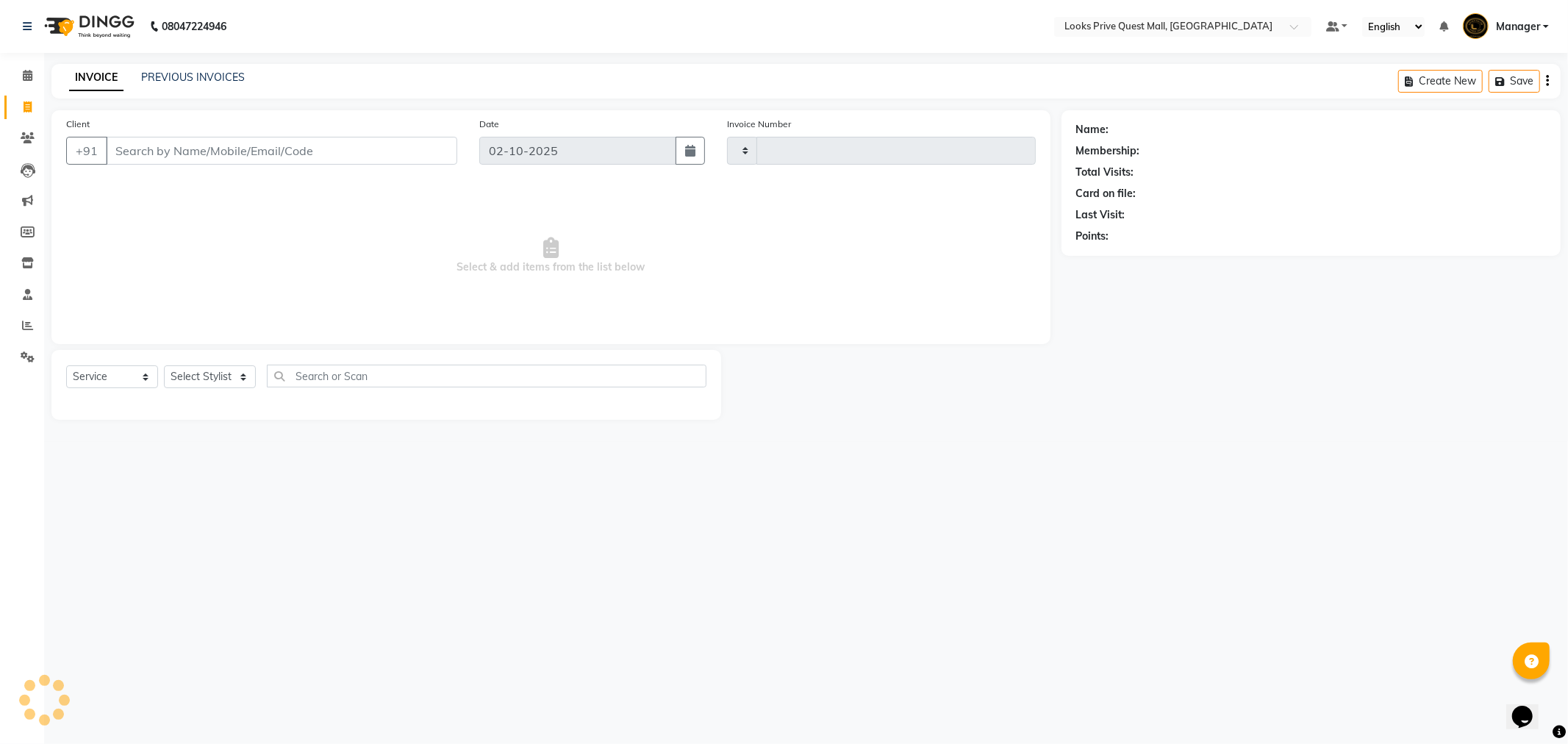
type input "4607"
select select "6141"
click at [209, 140] on input "Client" at bounding box center [281, 151] width 351 height 28
click at [152, 153] on input "Client" at bounding box center [281, 151] width 351 height 28
click at [245, 150] on input "Client" at bounding box center [281, 151] width 351 height 28
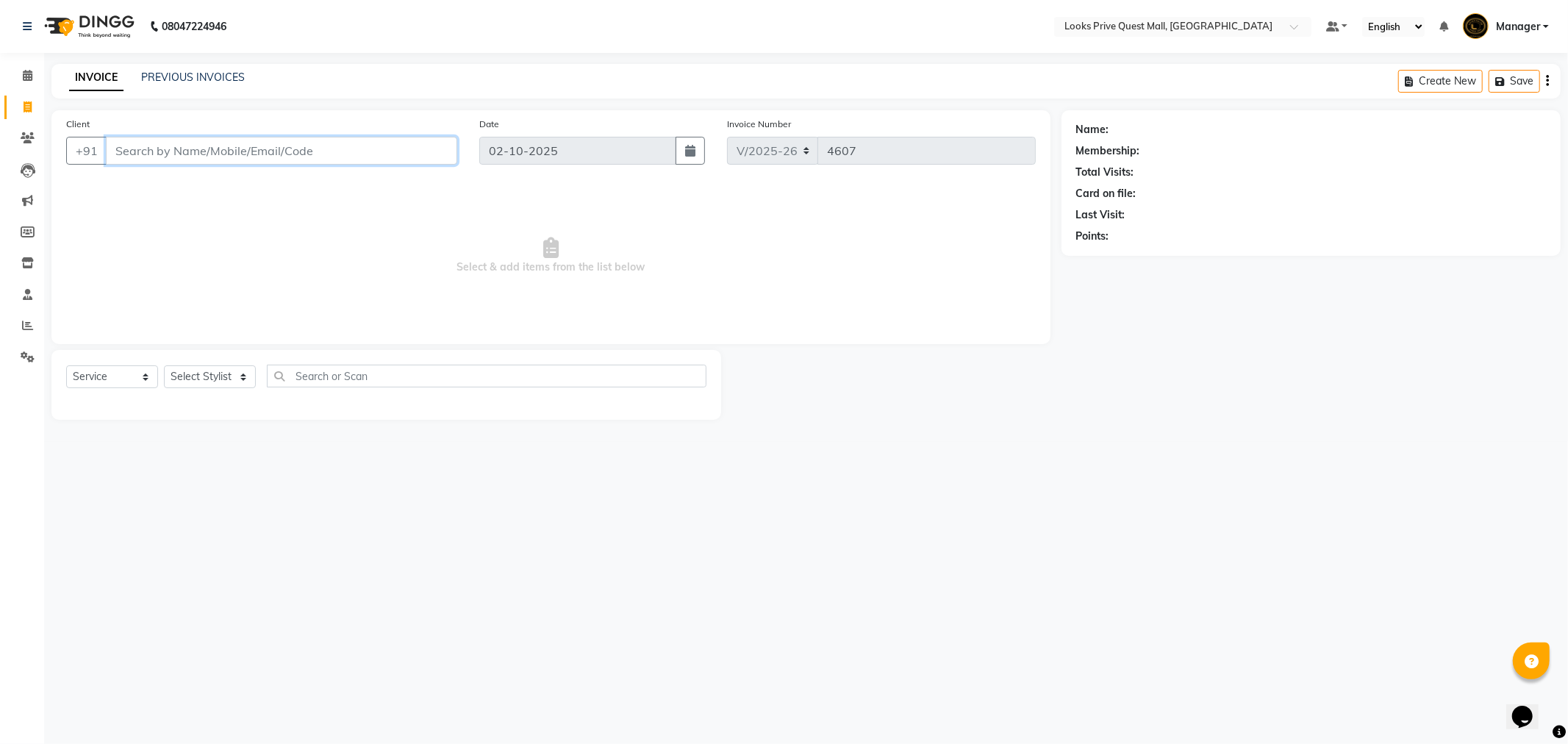
drag, startPoint x: 186, startPoint y: 142, endPoint x: 186, endPoint y: 159, distance: 17.0
click at [186, 144] on input "Client" at bounding box center [281, 151] width 351 height 28
type input "8820843098"
click at [432, 154] on span "Add Client" at bounding box center [419, 151] width 58 height 15
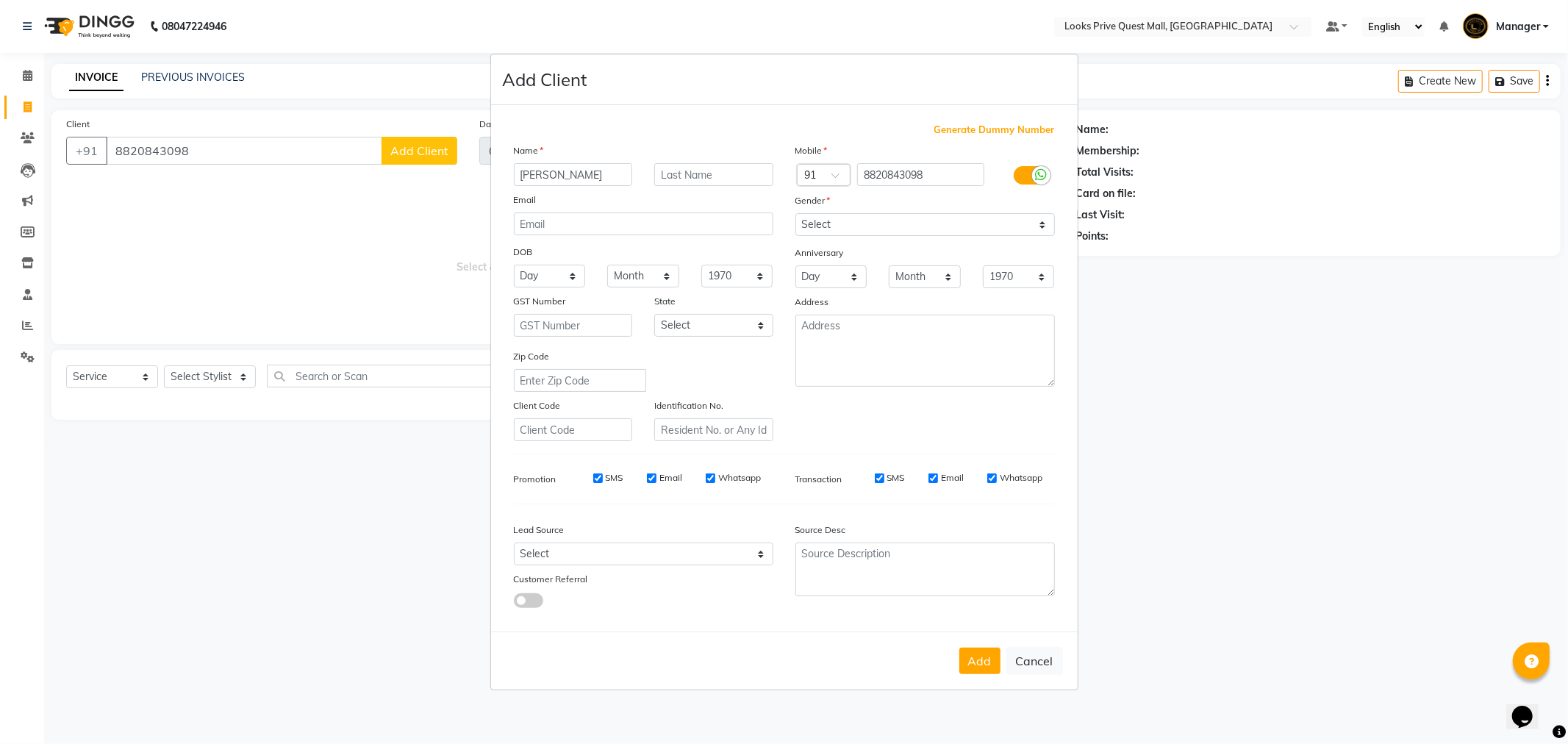
type input "[PERSON_NAME]"
type input "Client"
click at [1037, 178] on icon at bounding box center [1042, 175] width 12 height 13
click at [0, 0] on input "checkbox" at bounding box center [0, 0] width 0 height 0
click at [905, 220] on select "Select [DEMOGRAPHIC_DATA] [DEMOGRAPHIC_DATA] Other Prefer Not To Say" at bounding box center [925, 224] width 260 height 23
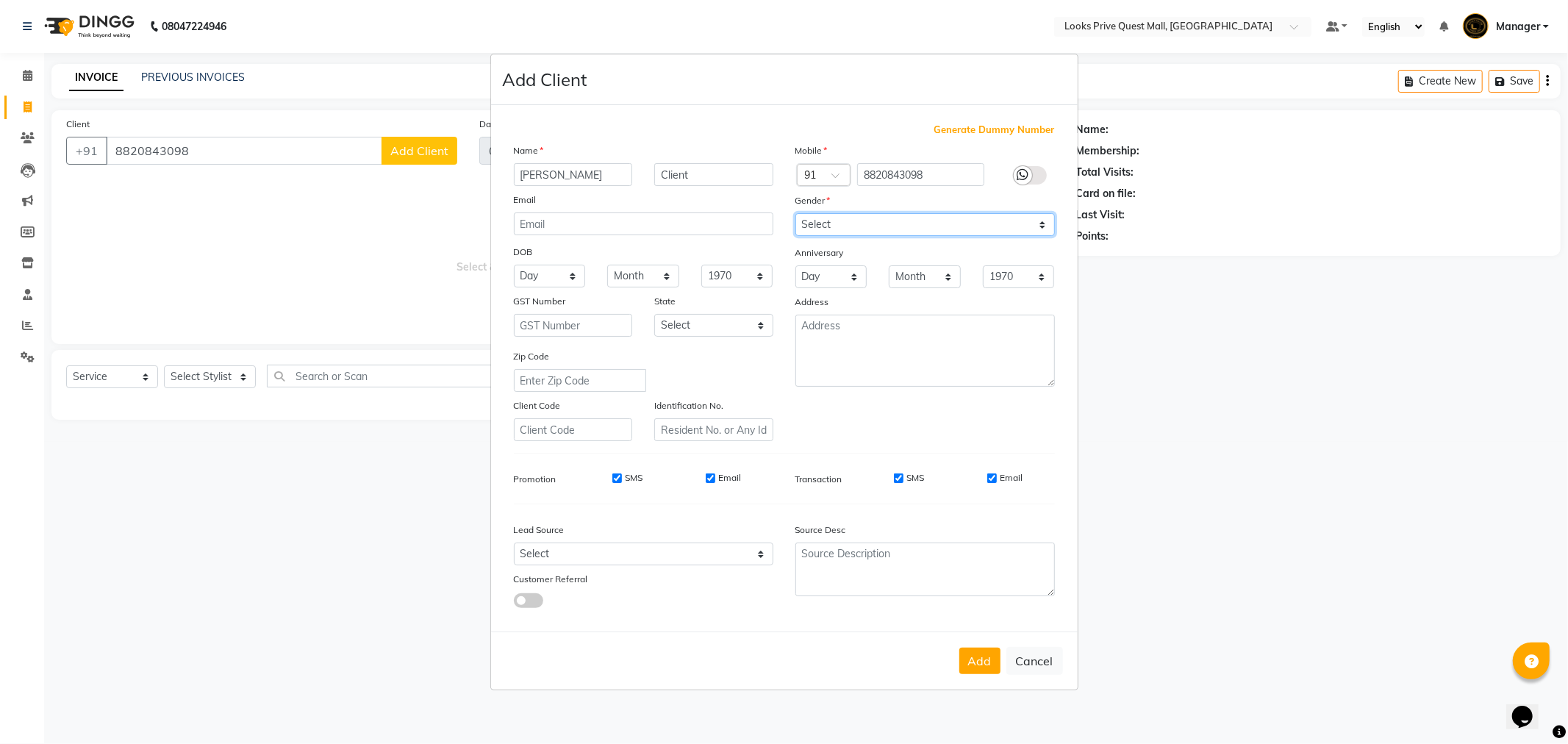
select select "[DEMOGRAPHIC_DATA]"
click at [795, 213] on select "Select [DEMOGRAPHIC_DATA] [DEMOGRAPHIC_DATA] Other Prefer Not To Say" at bounding box center [925, 224] width 260 height 23
click at [987, 478] on input "Email" at bounding box center [992, 478] width 10 height 10
checkbox input "false"
click at [709, 476] on input "Email" at bounding box center [711, 478] width 10 height 10
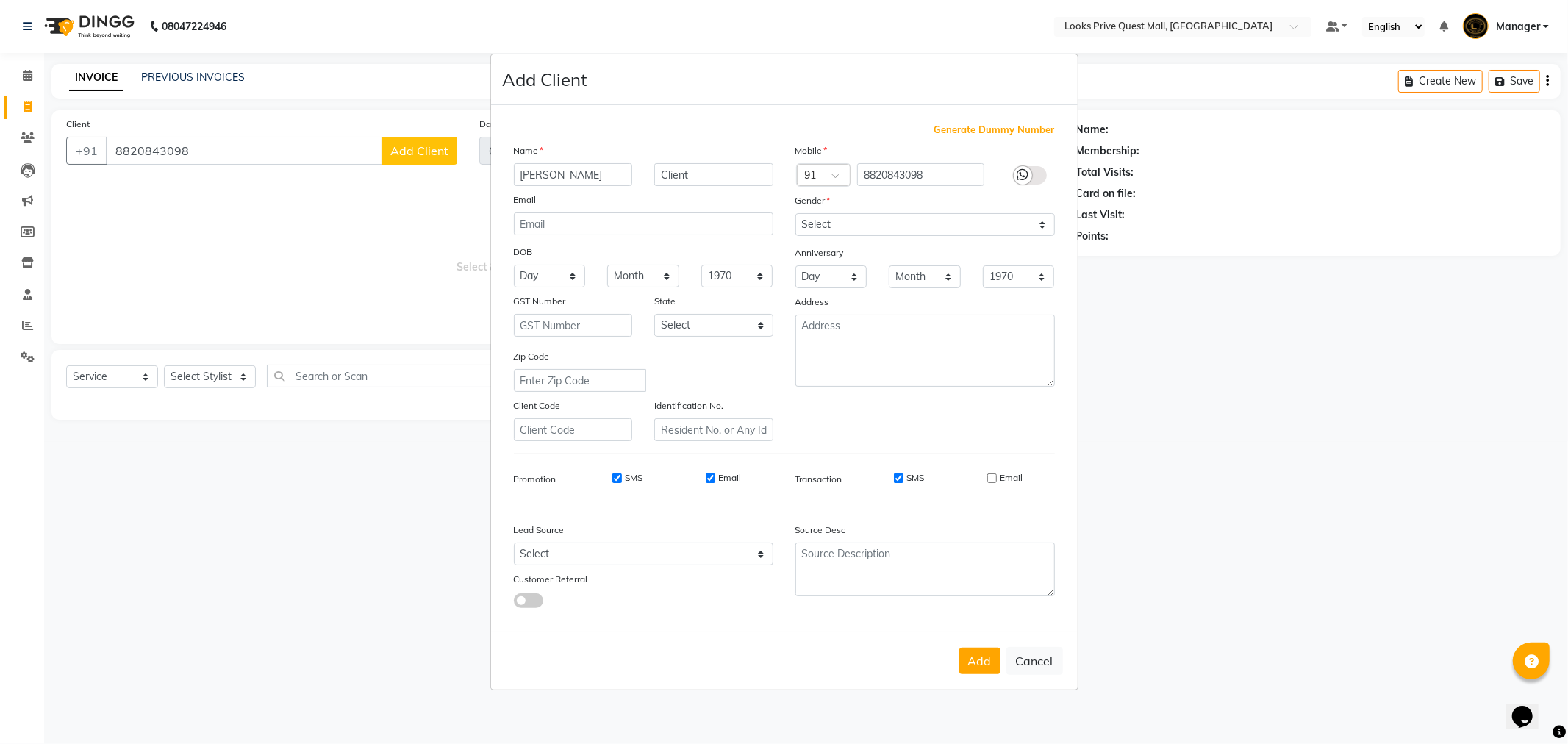
checkbox input "false"
click at [968, 670] on button "Add" at bounding box center [980, 661] width 41 height 26
select select
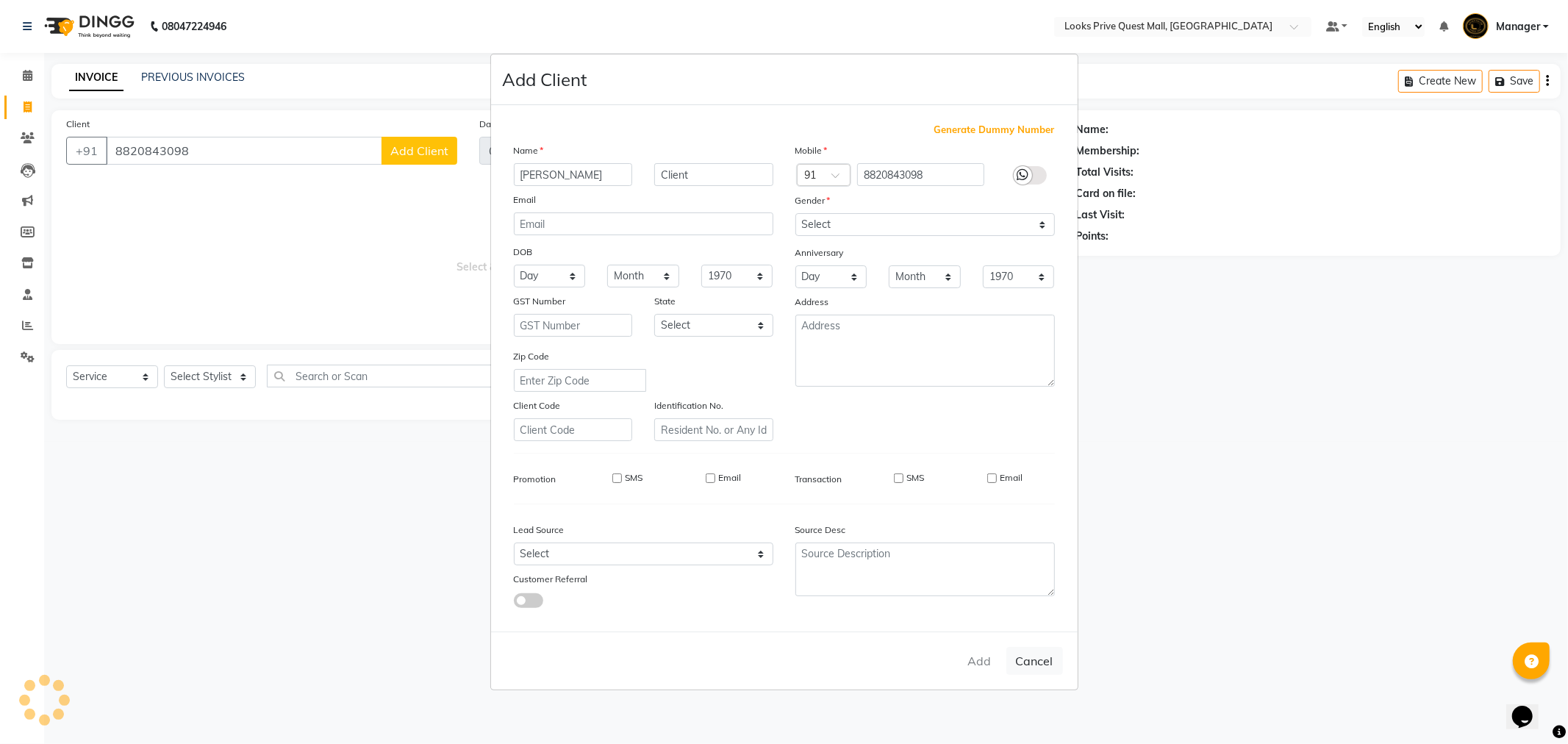
select select
checkbox input "false"
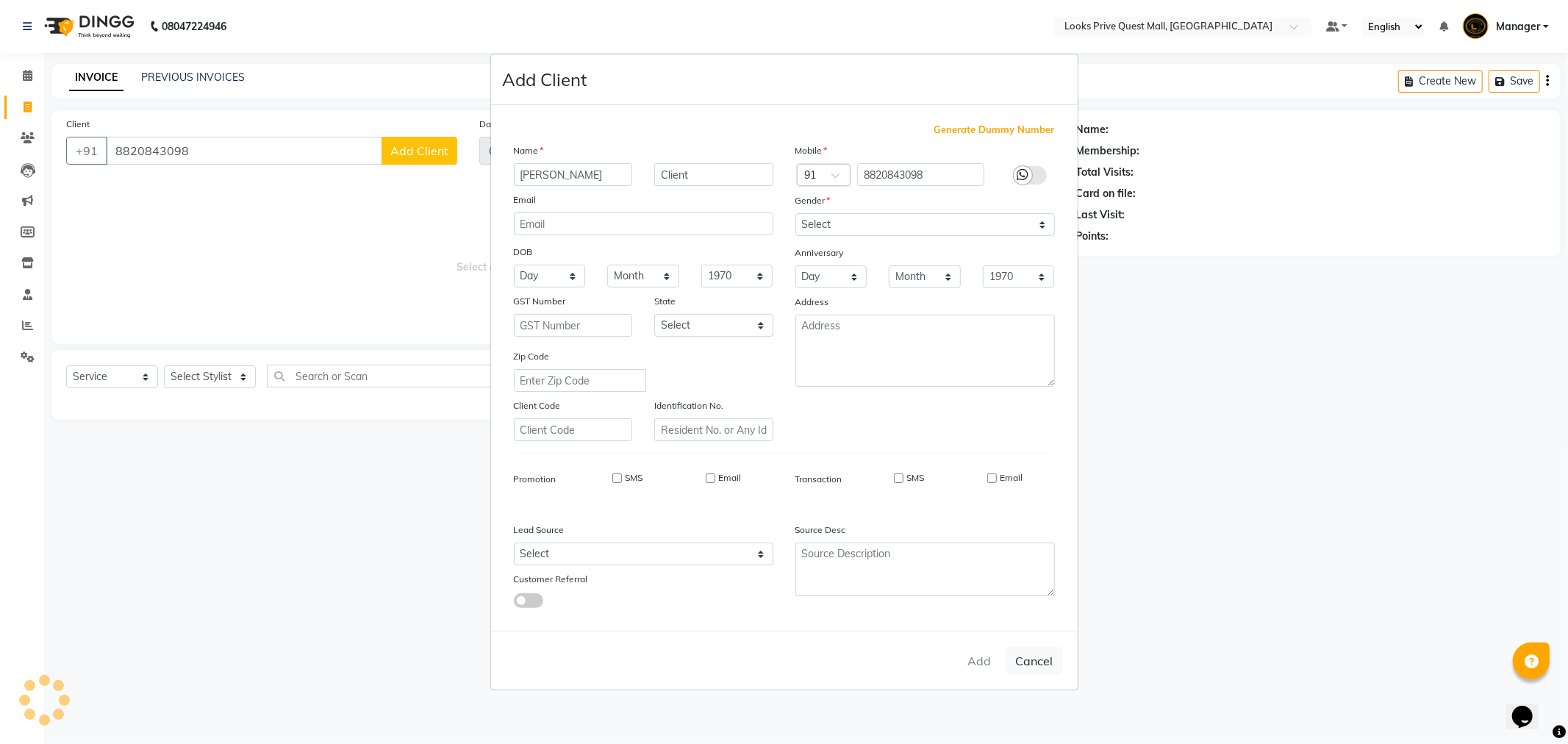
checkbox input "false"
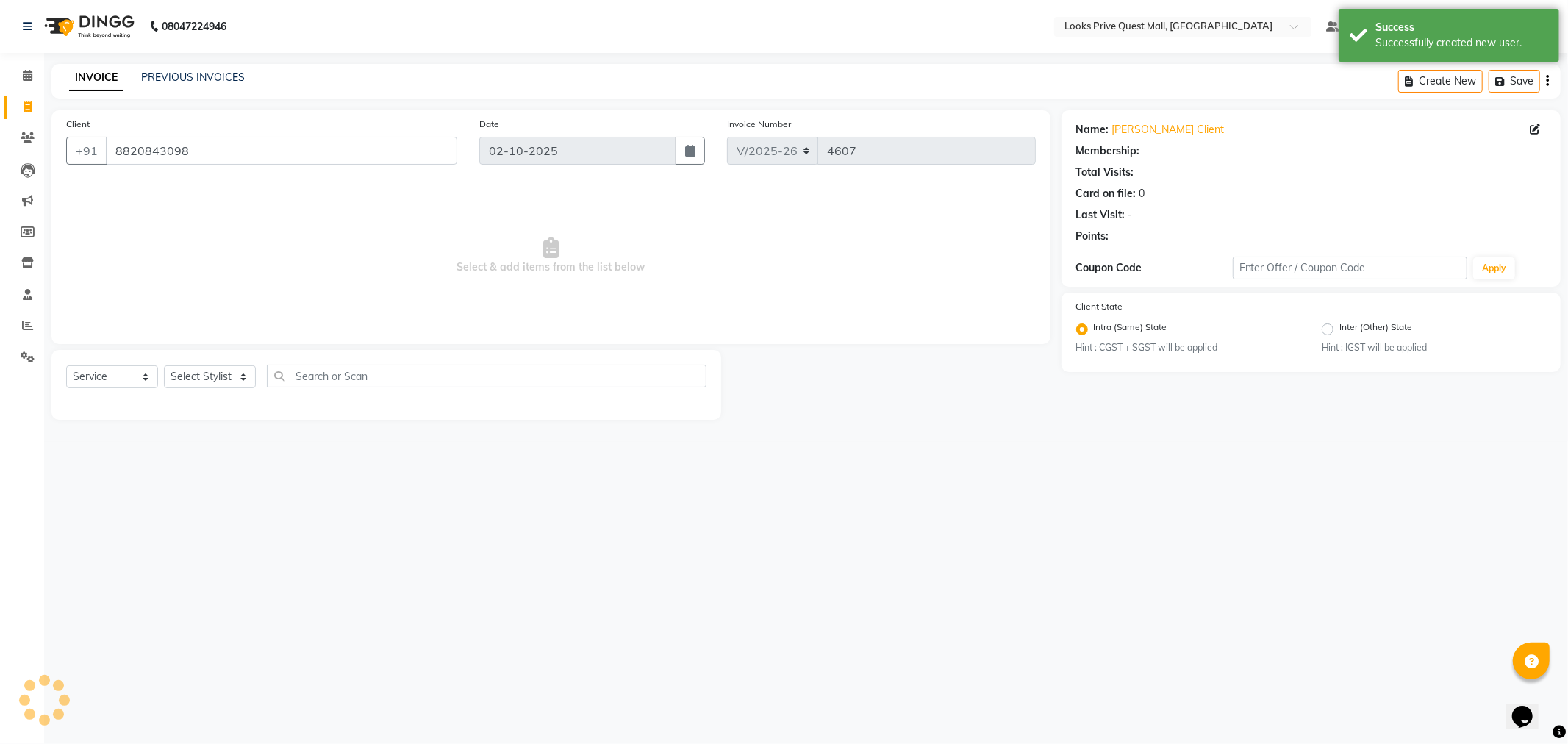
select select "1: Object"
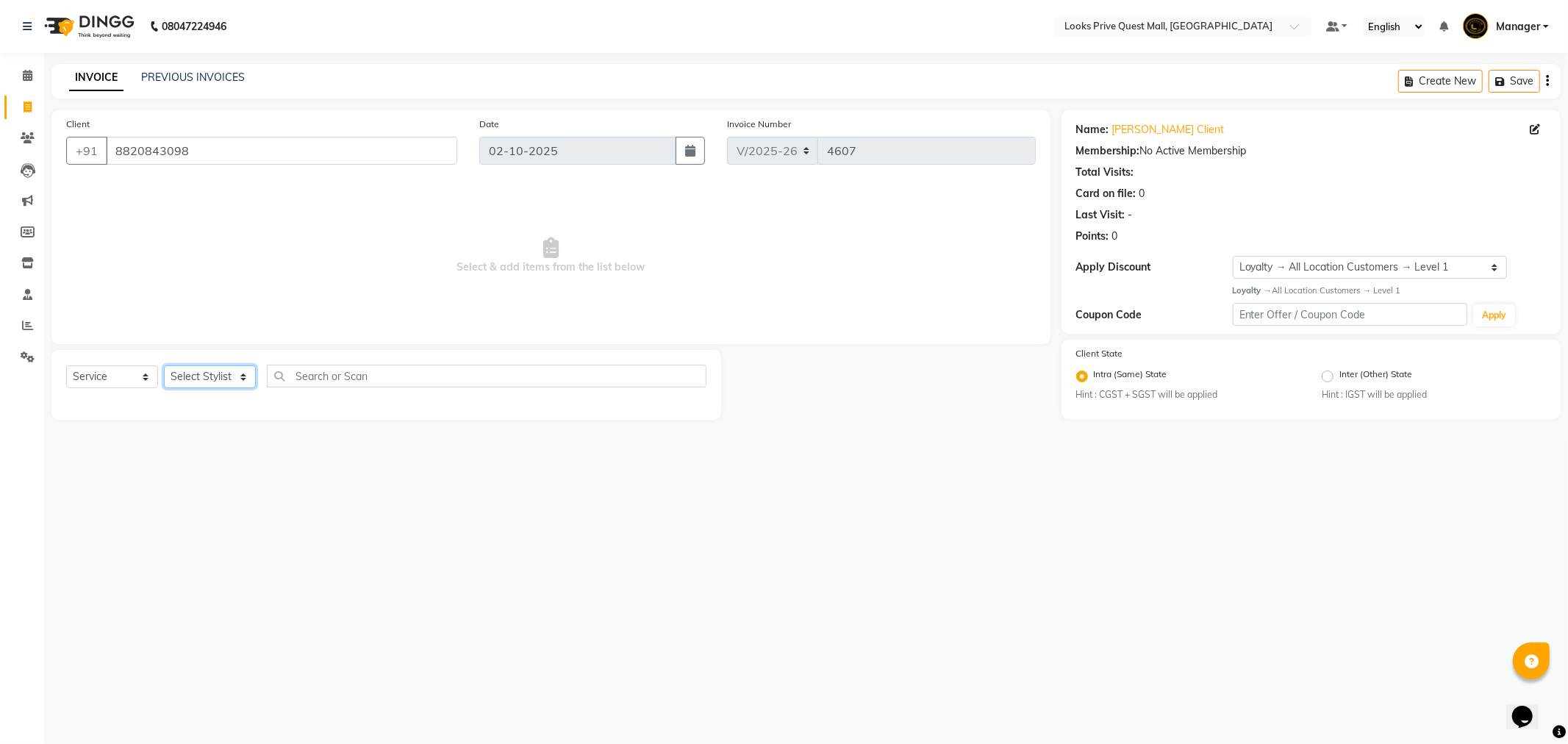
click at [223, 371] on select "Select Stylist Arman Bapi Chhewang Counter_Sales Deepa Das Dipti Uppal Firoz Ku…" at bounding box center [210, 377] width 92 height 23
select select "46689"
click at [164, 366] on select "Select Stylist Arman Bapi Chhewang Counter_Sales Deepa Das Dipti Uppal Firoz Ku…" at bounding box center [210, 377] width 92 height 23
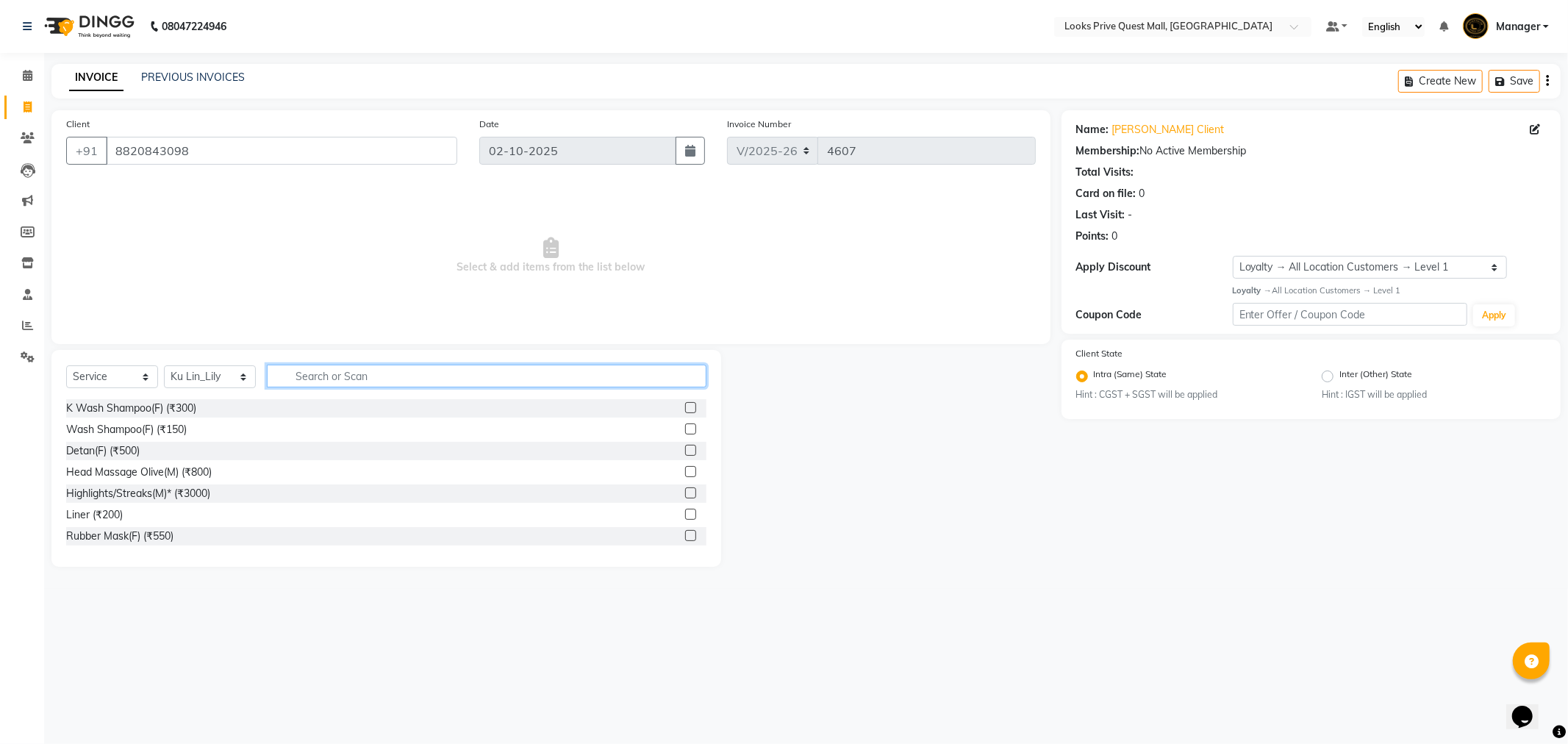
click at [360, 374] on input "text" at bounding box center [487, 376] width 440 height 23
click at [355, 370] on input "text" at bounding box center [487, 376] width 440 height 23
type input "shampoo"
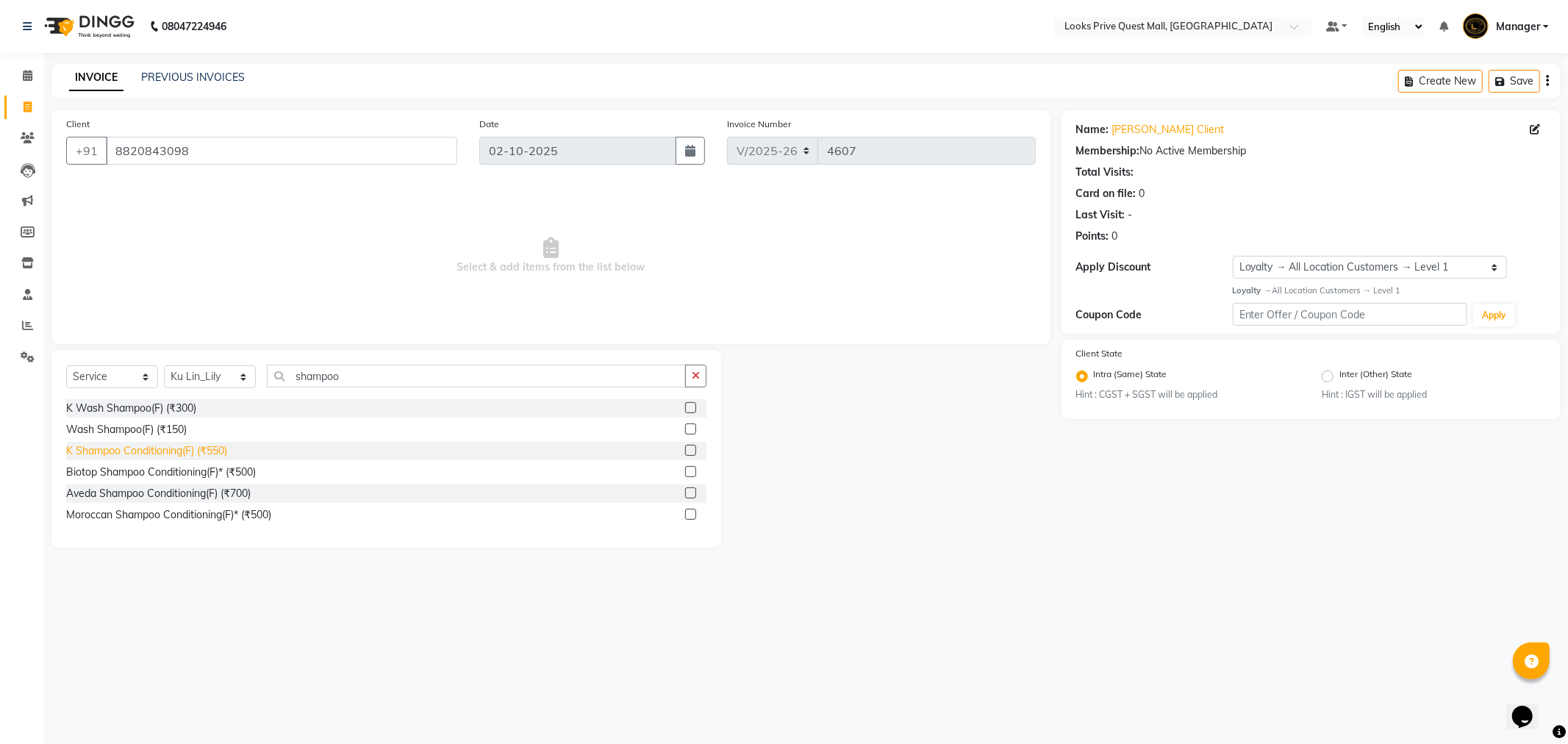
click at [154, 453] on div "K Shampoo Conditioning(F) (₹550)" at bounding box center [146, 450] width 161 height 16
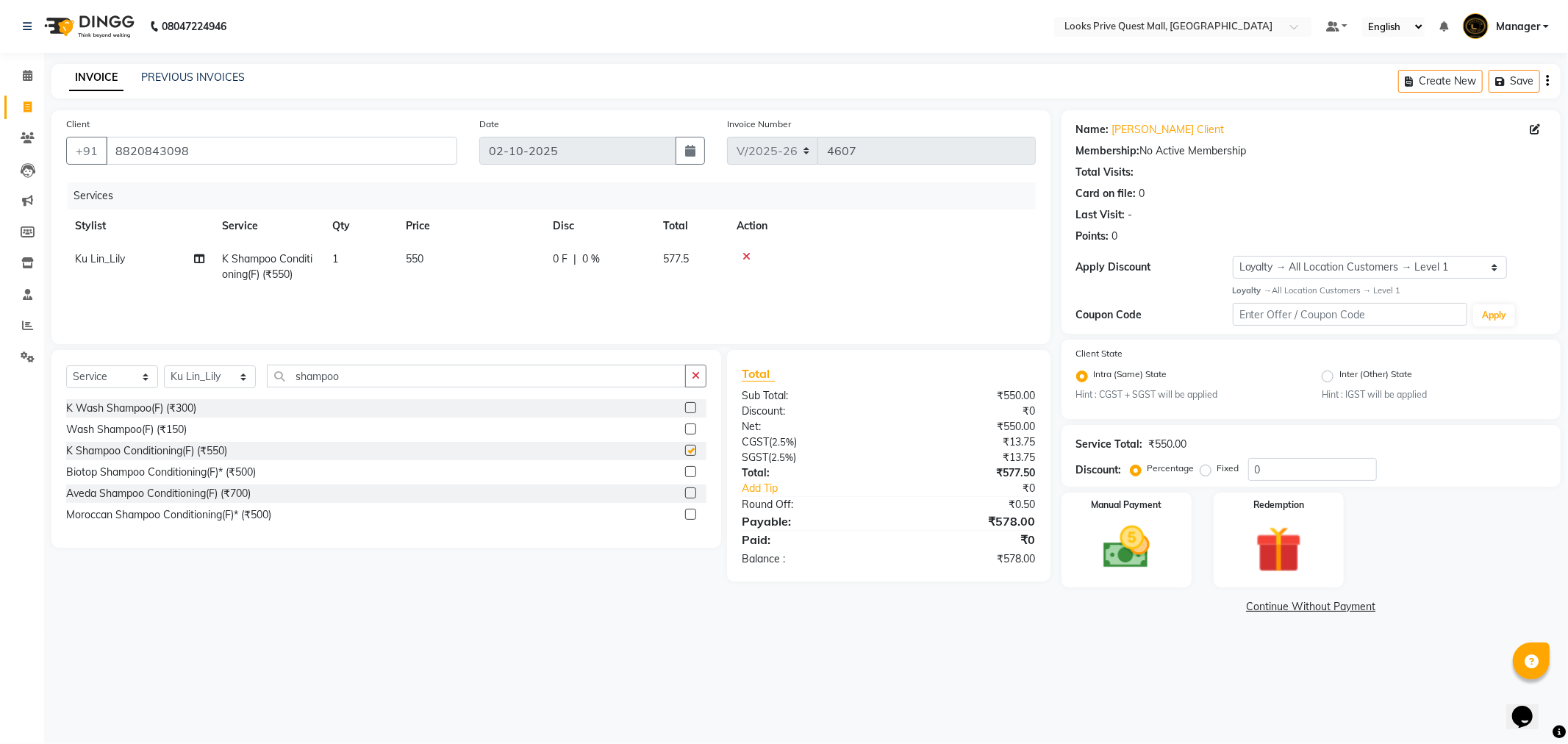
checkbox input "false"
click at [416, 238] on th "Price" at bounding box center [470, 226] width 147 height 33
click at [487, 260] on td "550" at bounding box center [470, 266] width 147 height 49
select select "46689"
drag, startPoint x: 445, startPoint y: 271, endPoint x: 427, endPoint y: 276, distance: 18.7
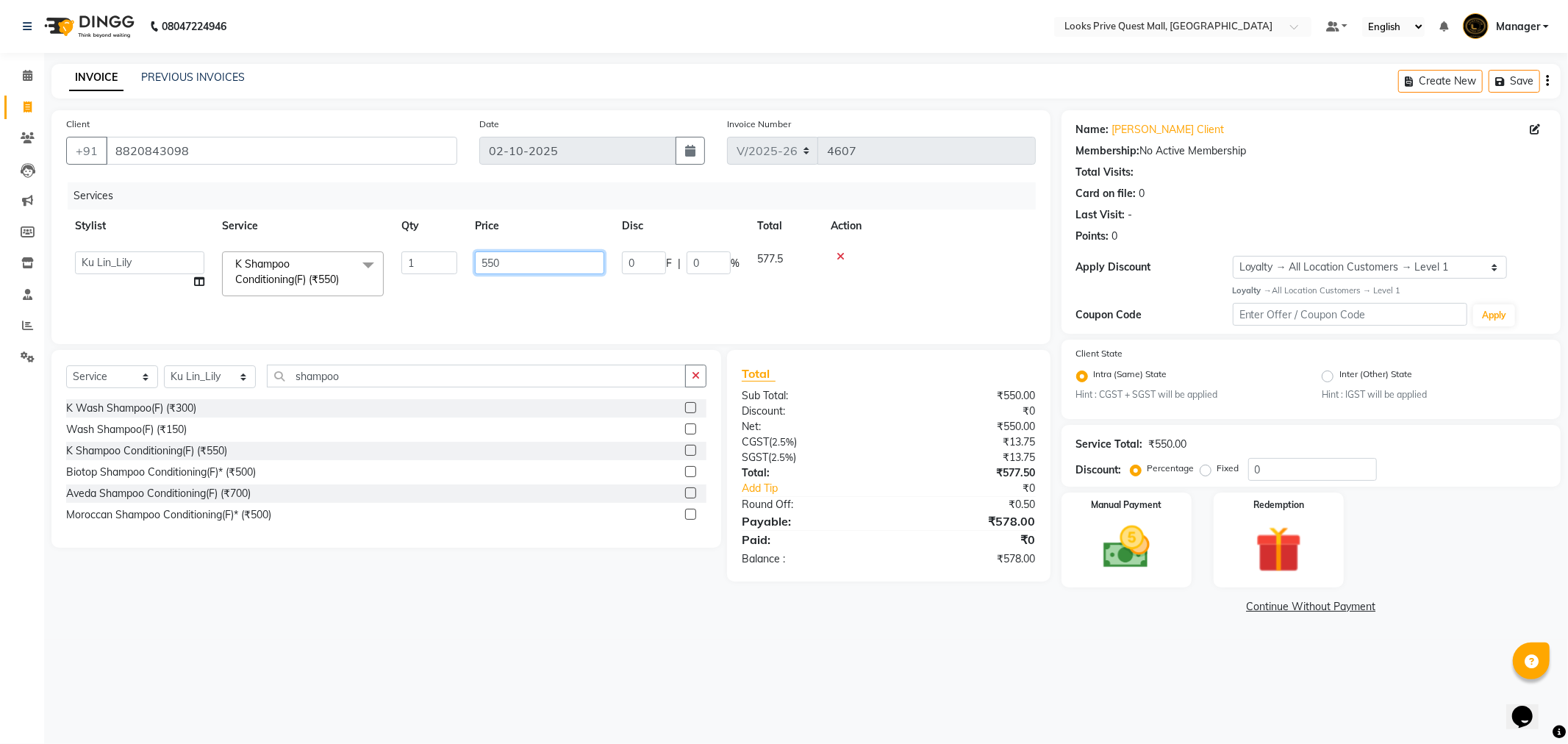
click at [427, 276] on tr "Arman Bapi Chhewang Counter_Sales Deepa Das Dipti Uppal Firoz Ku Lin_Lily Manag…" at bounding box center [550, 274] width 969 height 63
type input "1200"
click at [450, 304] on div "Services Stylist Service Qty Price Disc Total Action Arman Bapi Chhewang Counte…" at bounding box center [550, 256] width 969 height 147
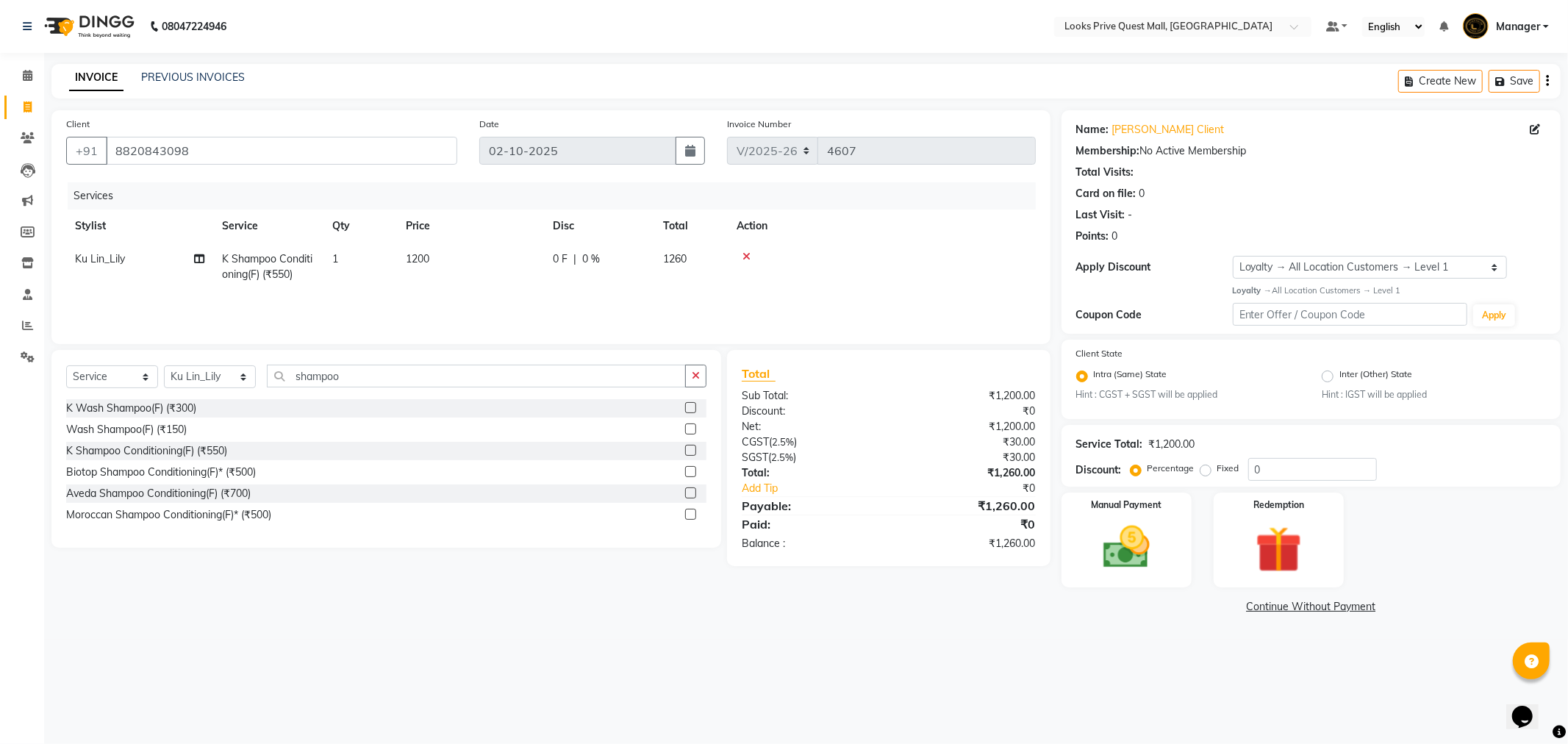
click at [746, 254] on icon at bounding box center [746, 257] width 8 height 10
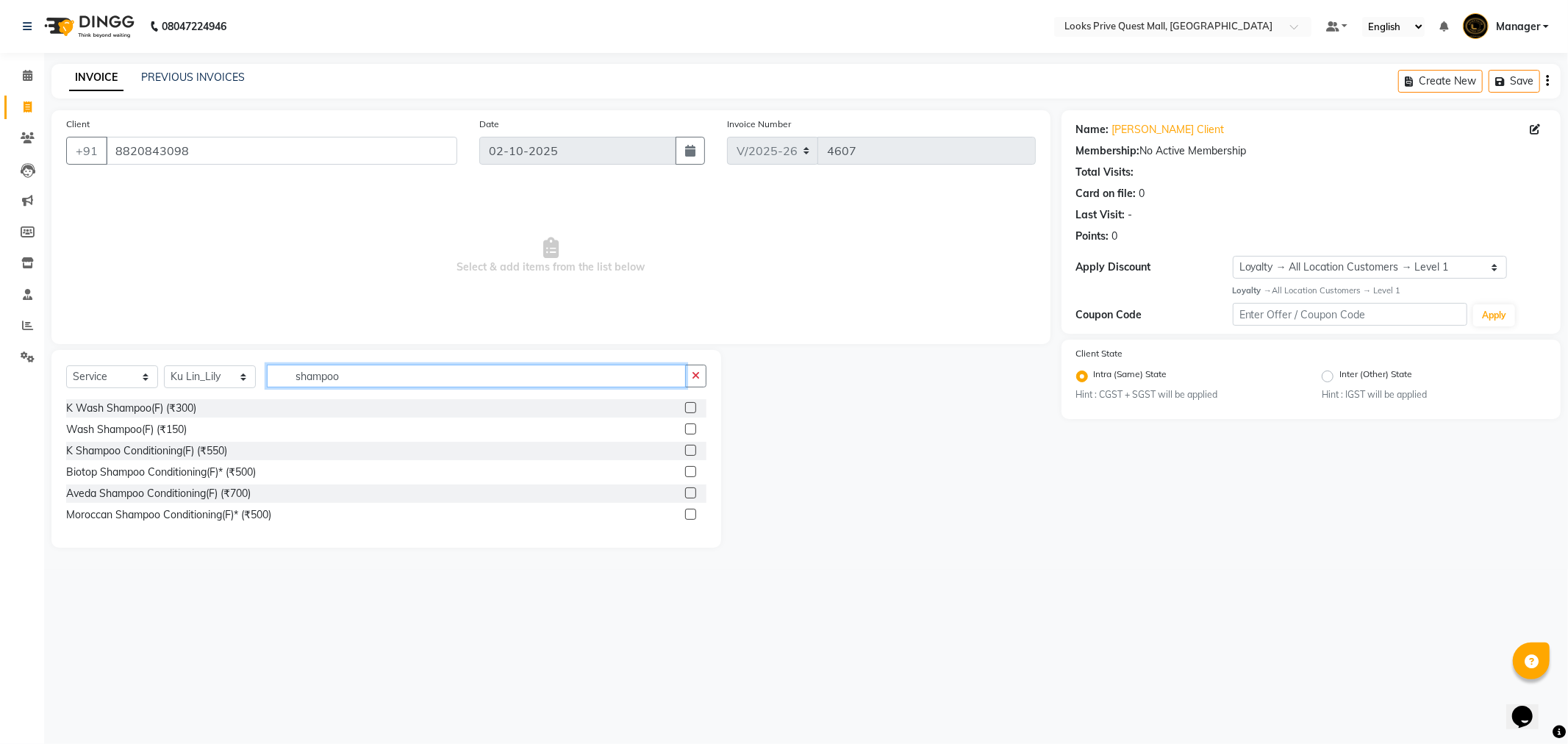
drag, startPoint x: 374, startPoint y: 375, endPoint x: 194, endPoint y: 382, distance: 180.1
click at [194, 382] on div "Select Service Product Membership Package Voucher Prepaid Gift Card Select Styl…" at bounding box center [386, 382] width 640 height 35
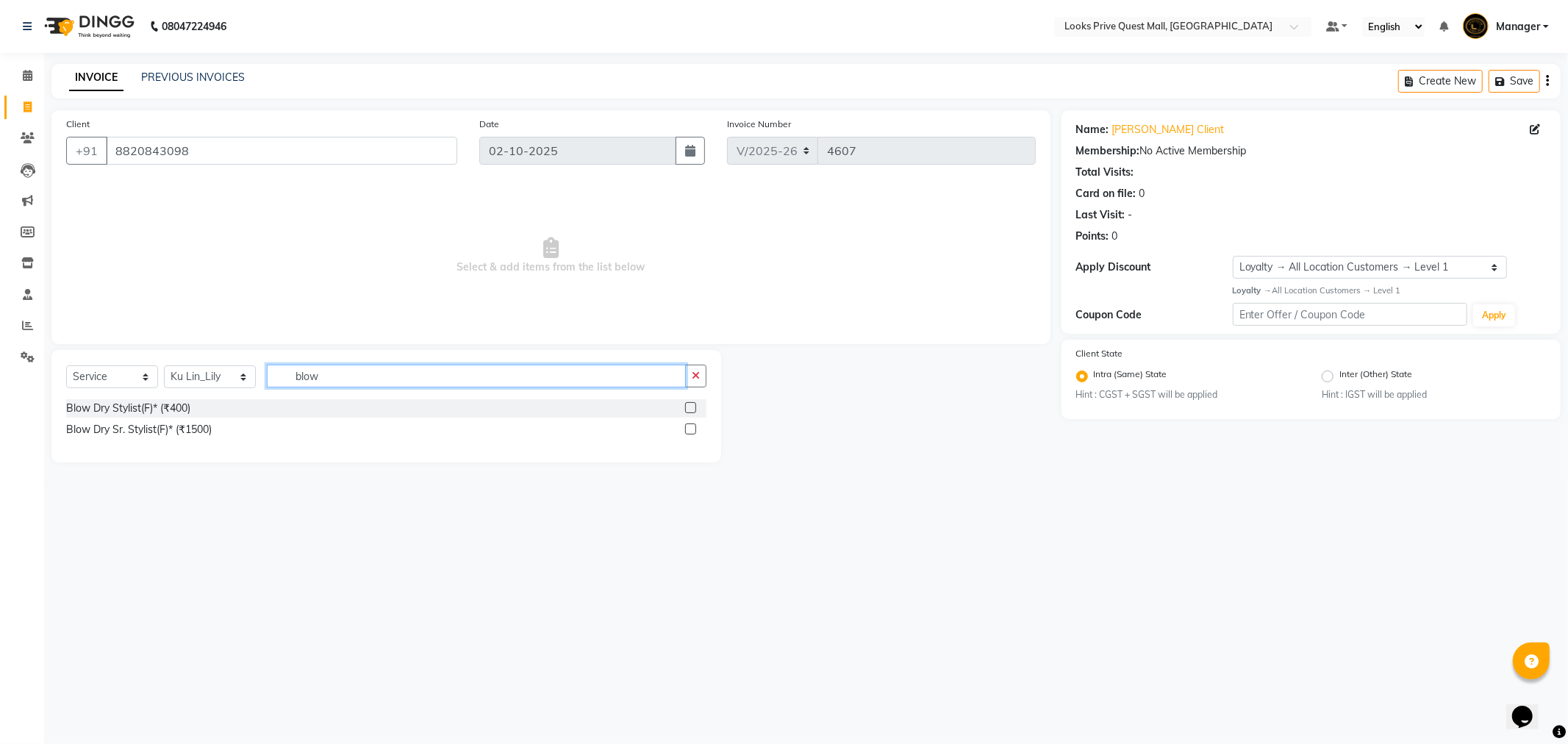
type input "blow"
click at [157, 441] on div "Blow Dry Stylist(F)* (₹400) Blow Dry Sr. Stylist(F)* (₹1500)" at bounding box center [386, 421] width 640 height 43
click at [158, 431] on div "Blow Dry Sr. Stylist(F)* (₹1500)" at bounding box center [139, 430] width 145 height 16
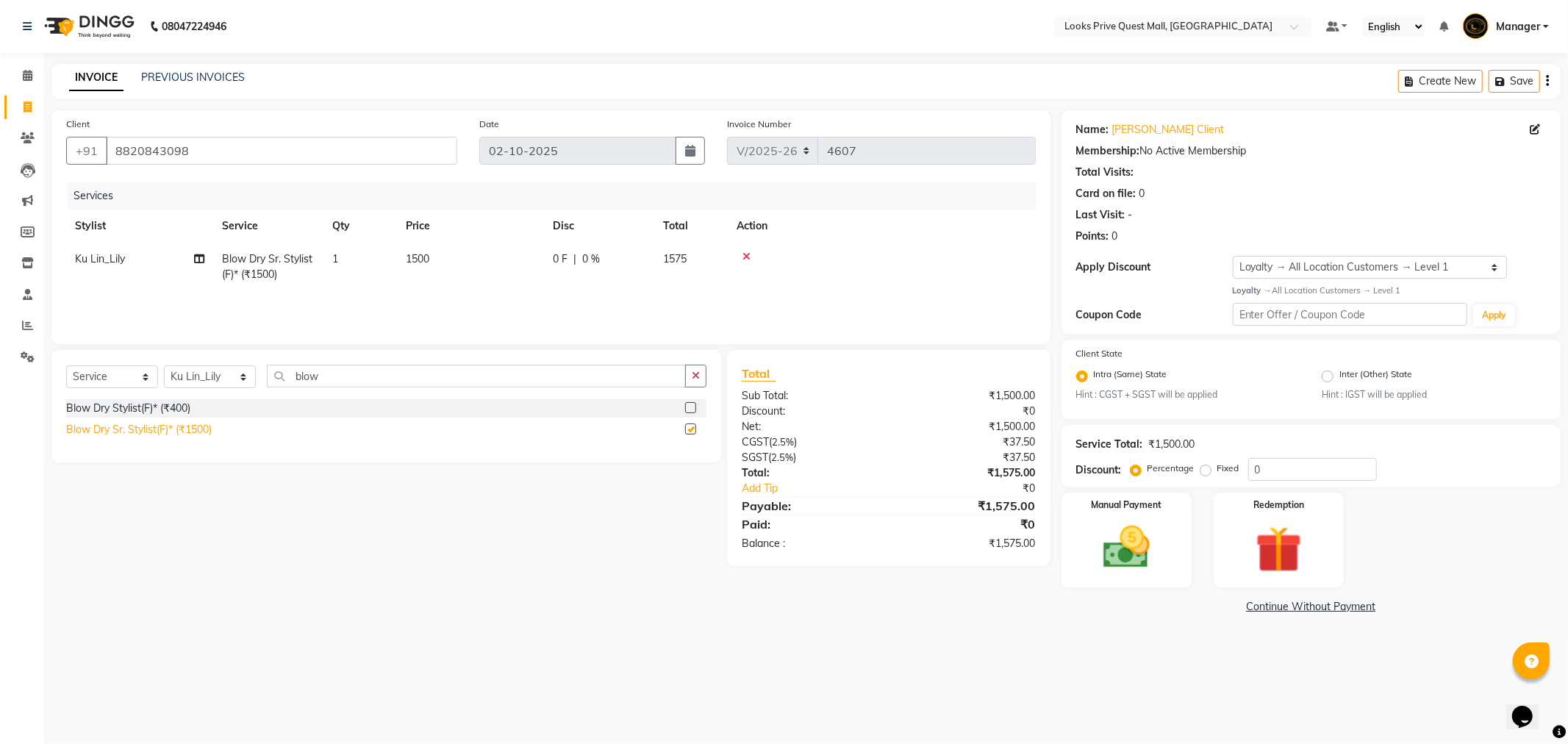
checkbox input "false"
drag, startPoint x: 287, startPoint y: 147, endPoint x: 0, endPoint y: 149, distance: 287.0
click at [0, 151] on app-home "08047224946 Select Location × Looks Prive Quest Mall, Kolkata Default Panel My …" at bounding box center [784, 319] width 1568 height 639
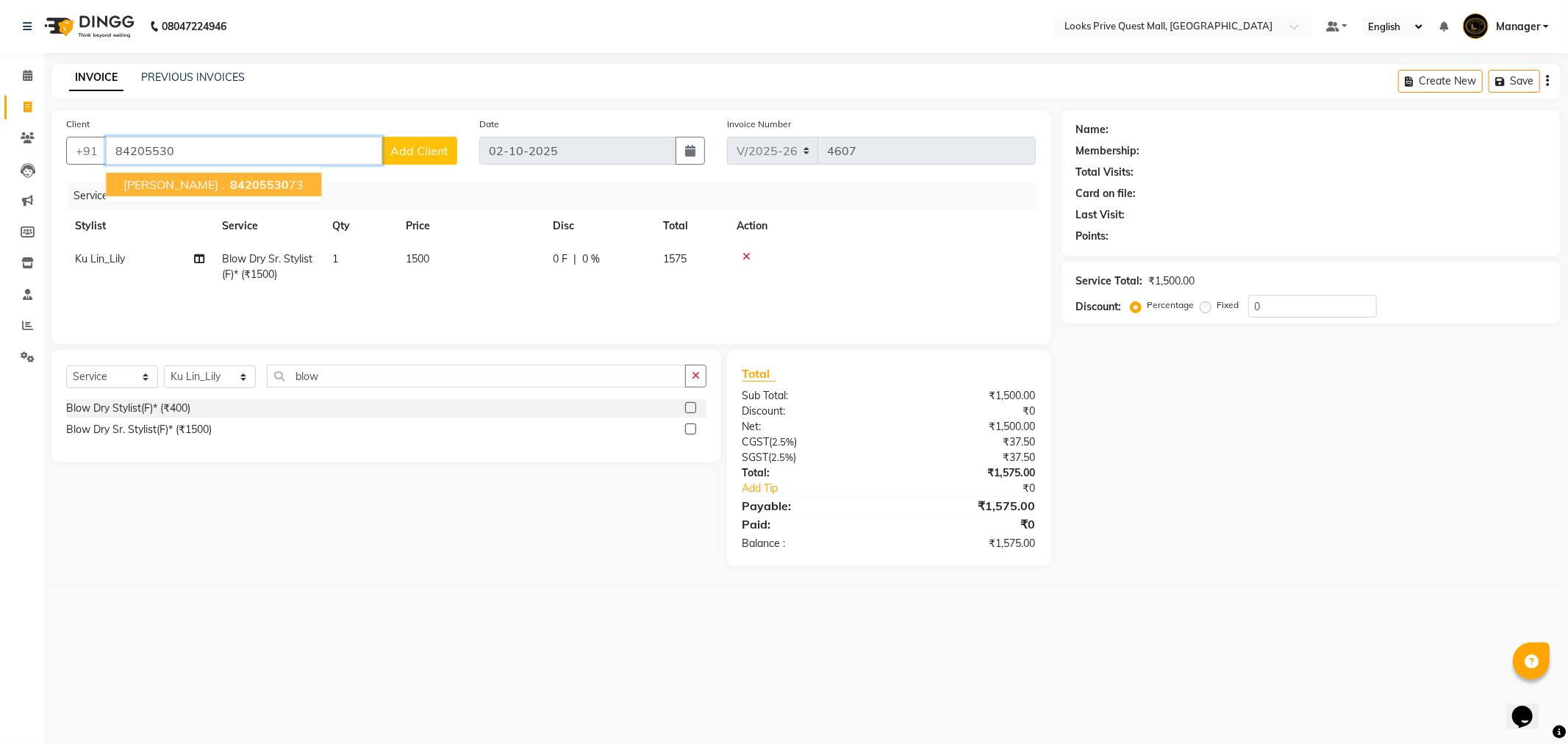
click at [145, 181] on span "Khatija ." at bounding box center [174, 185] width 101 height 15
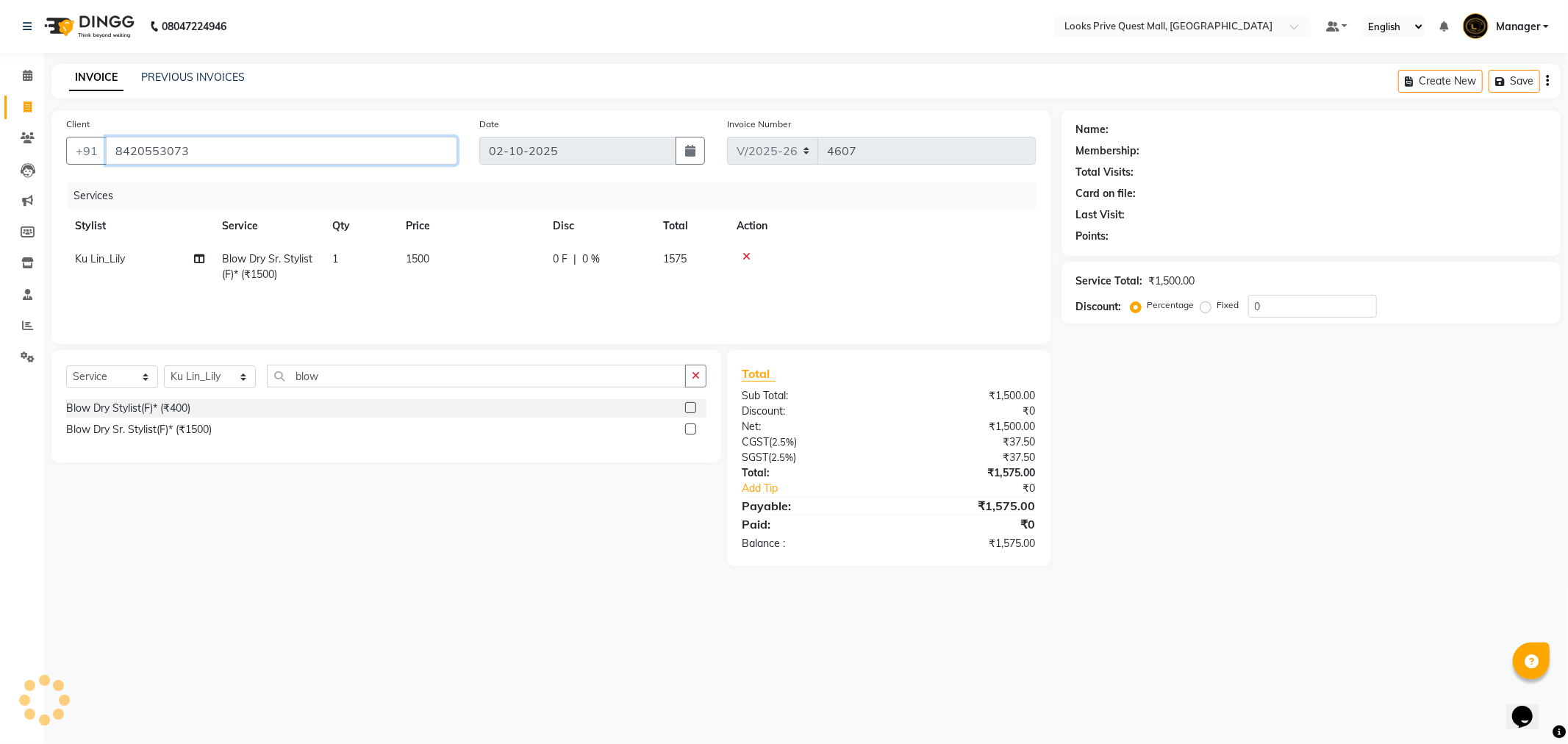
type input "8420553073"
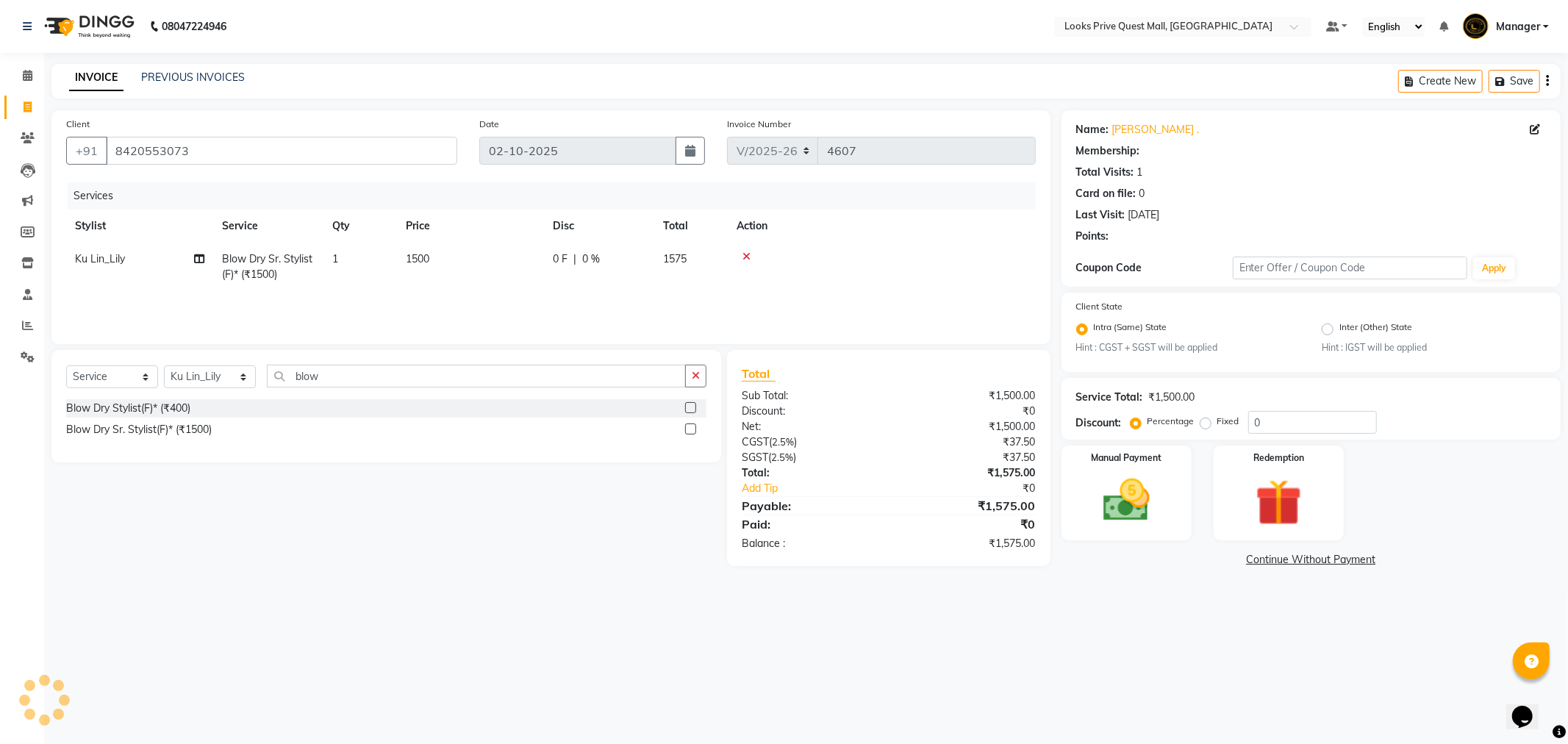
select select "1: Object"
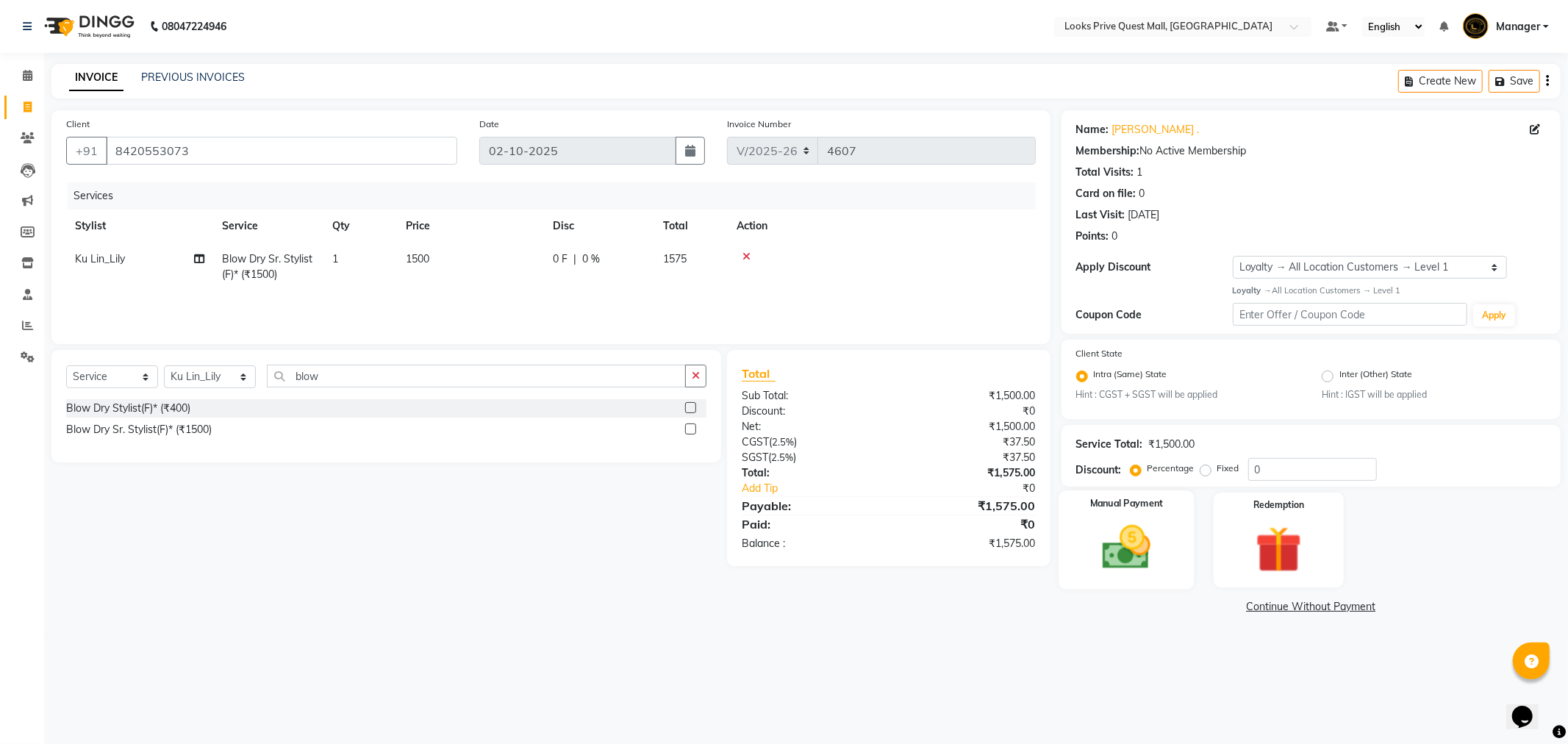
click at [1145, 544] on img at bounding box center [1126, 548] width 78 height 56
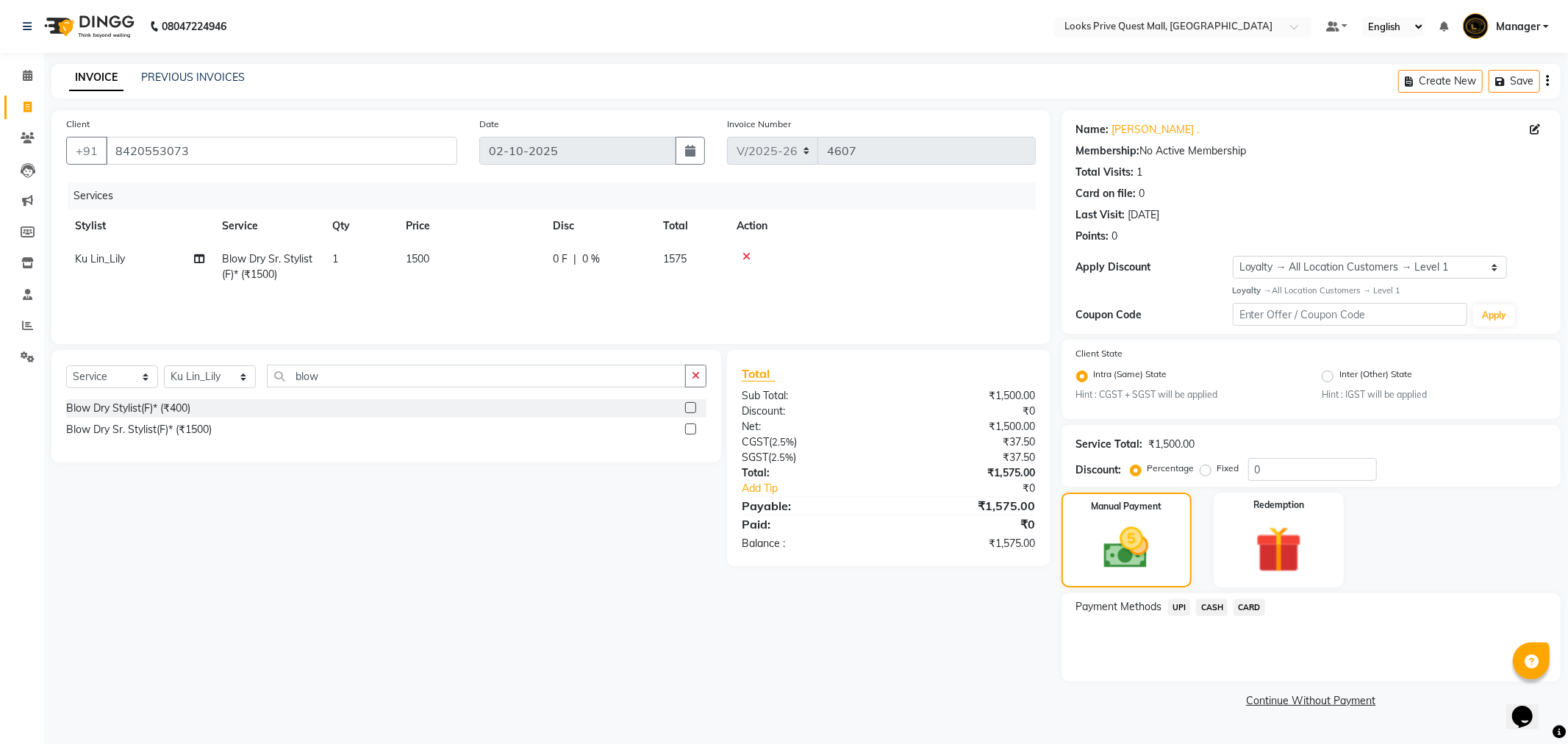
click at [1244, 611] on span "CARD" at bounding box center [1249, 607] width 31 height 16
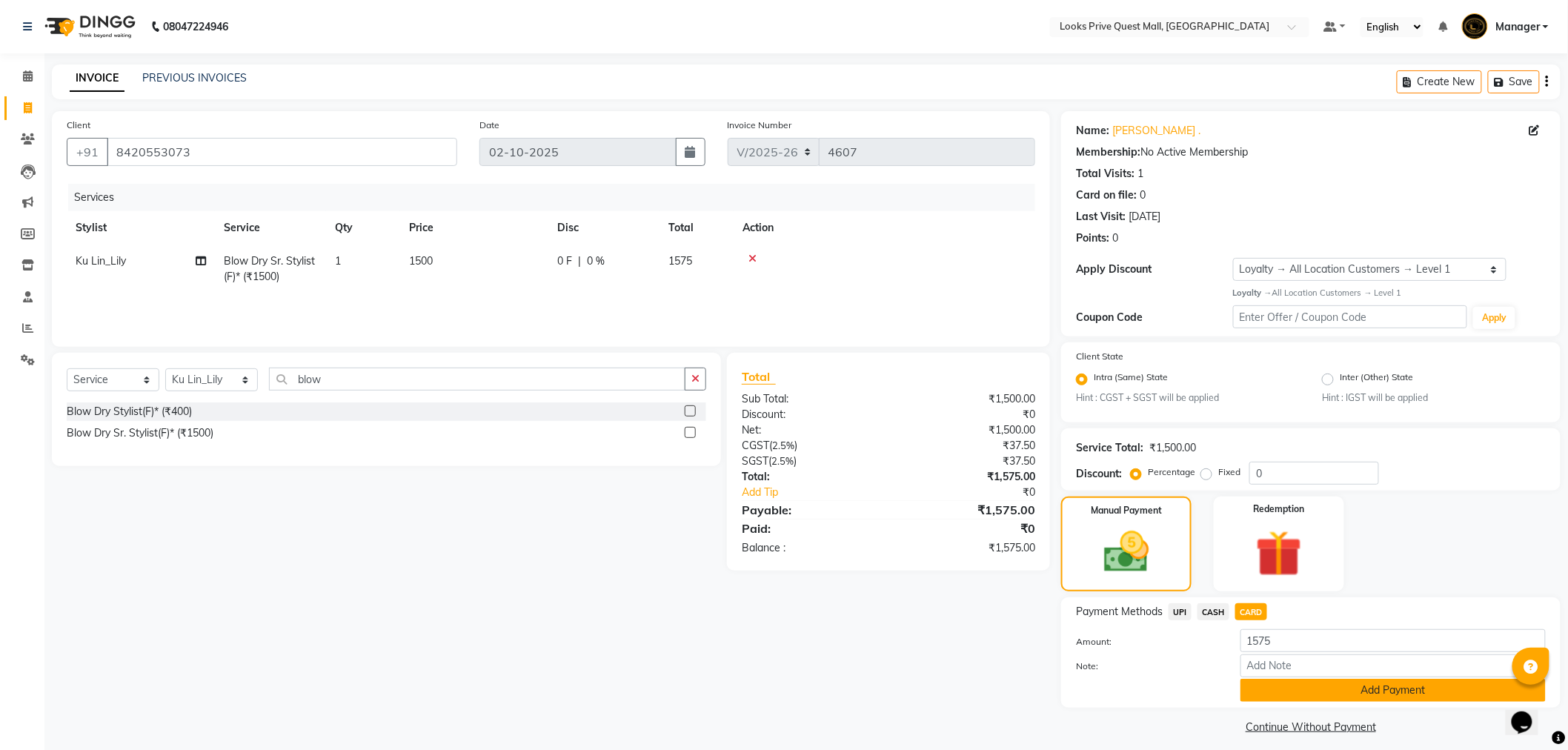
click at [1273, 685] on button "Add Payment" at bounding box center [1393, 690] width 305 height 23
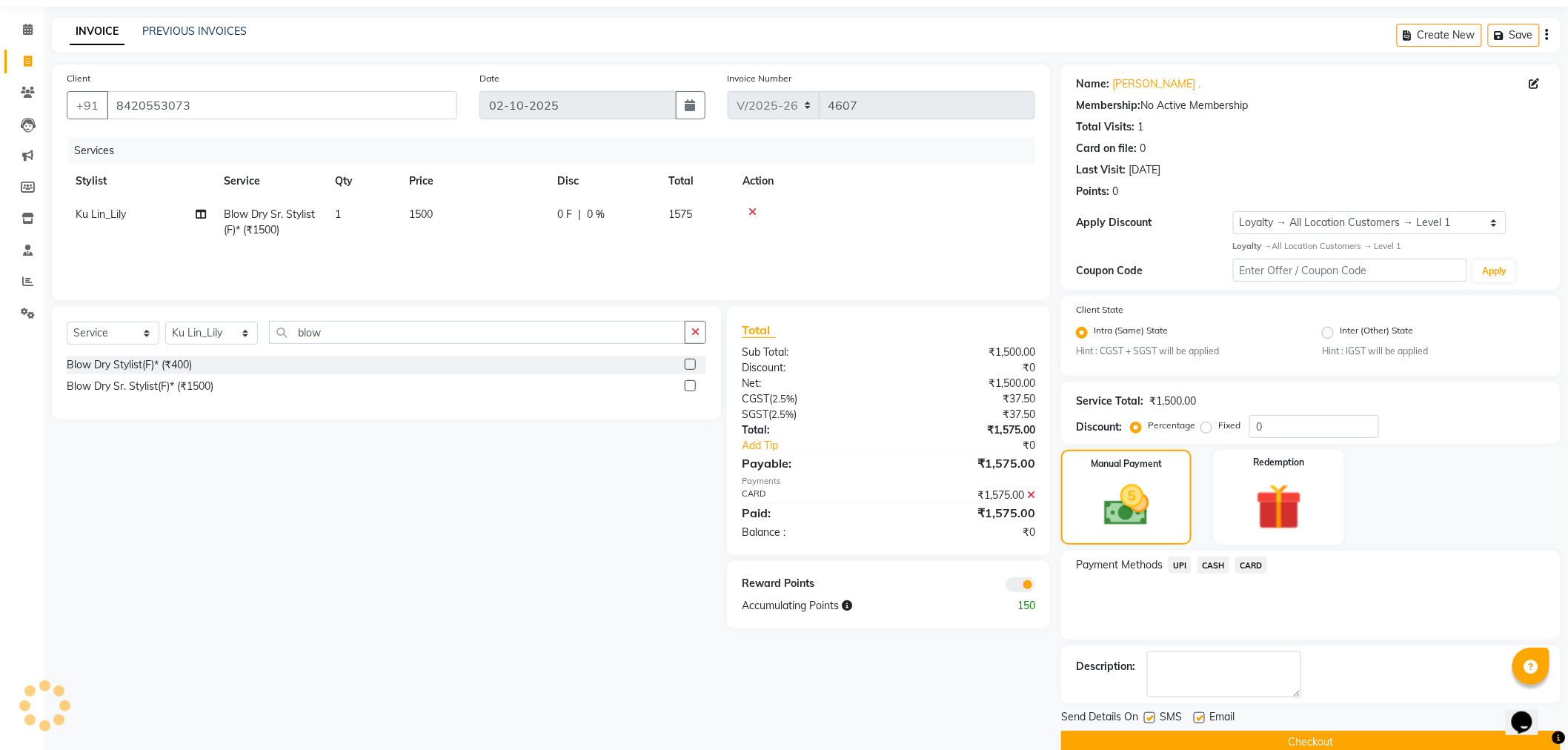
scroll to position [72, 0]
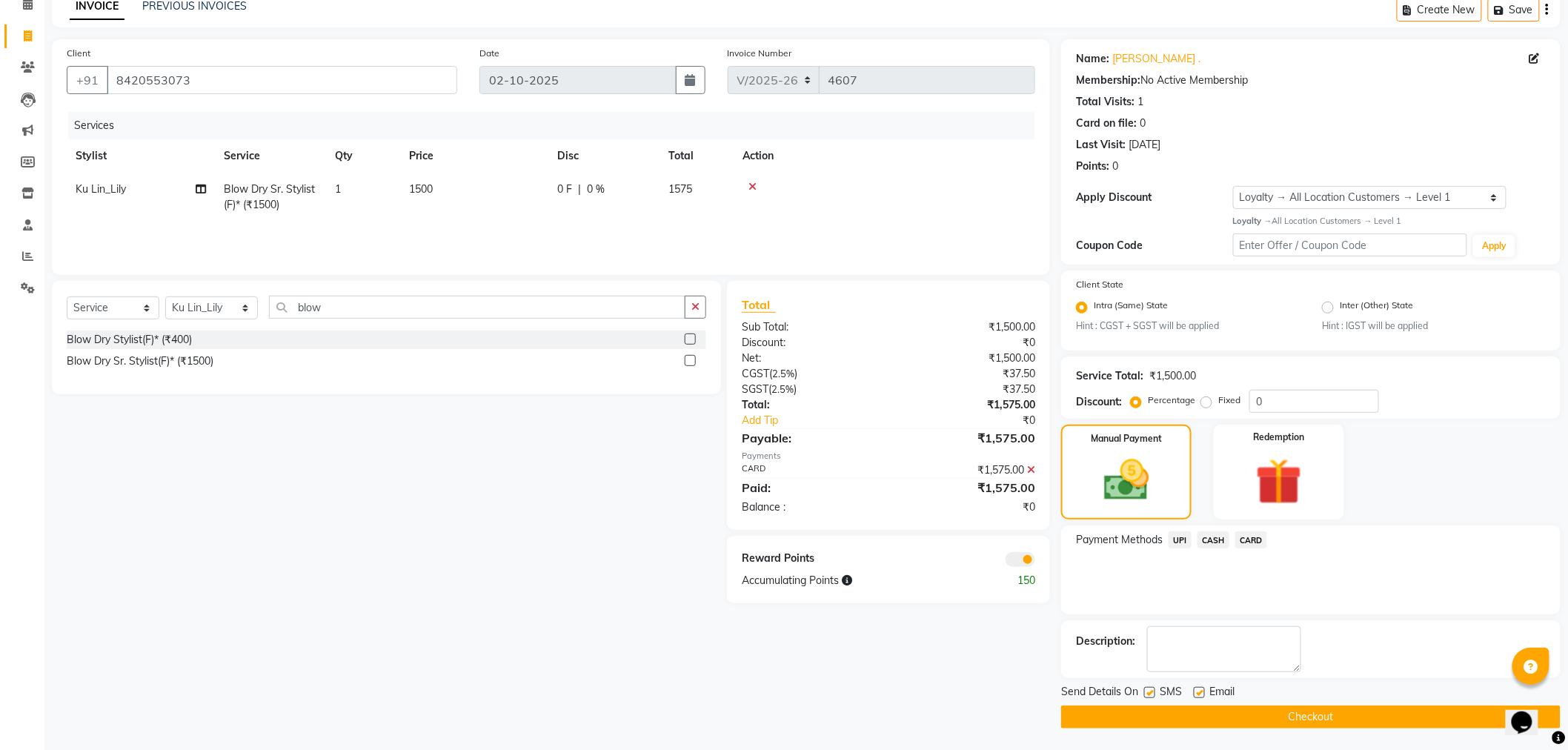
click at [1199, 691] on label at bounding box center [1199, 692] width 11 height 11
click at [1199, 691] on input "checkbox" at bounding box center [1199, 693] width 10 height 10
checkbox input "false"
click at [1188, 713] on button "Checkout" at bounding box center [1310, 717] width 500 height 23
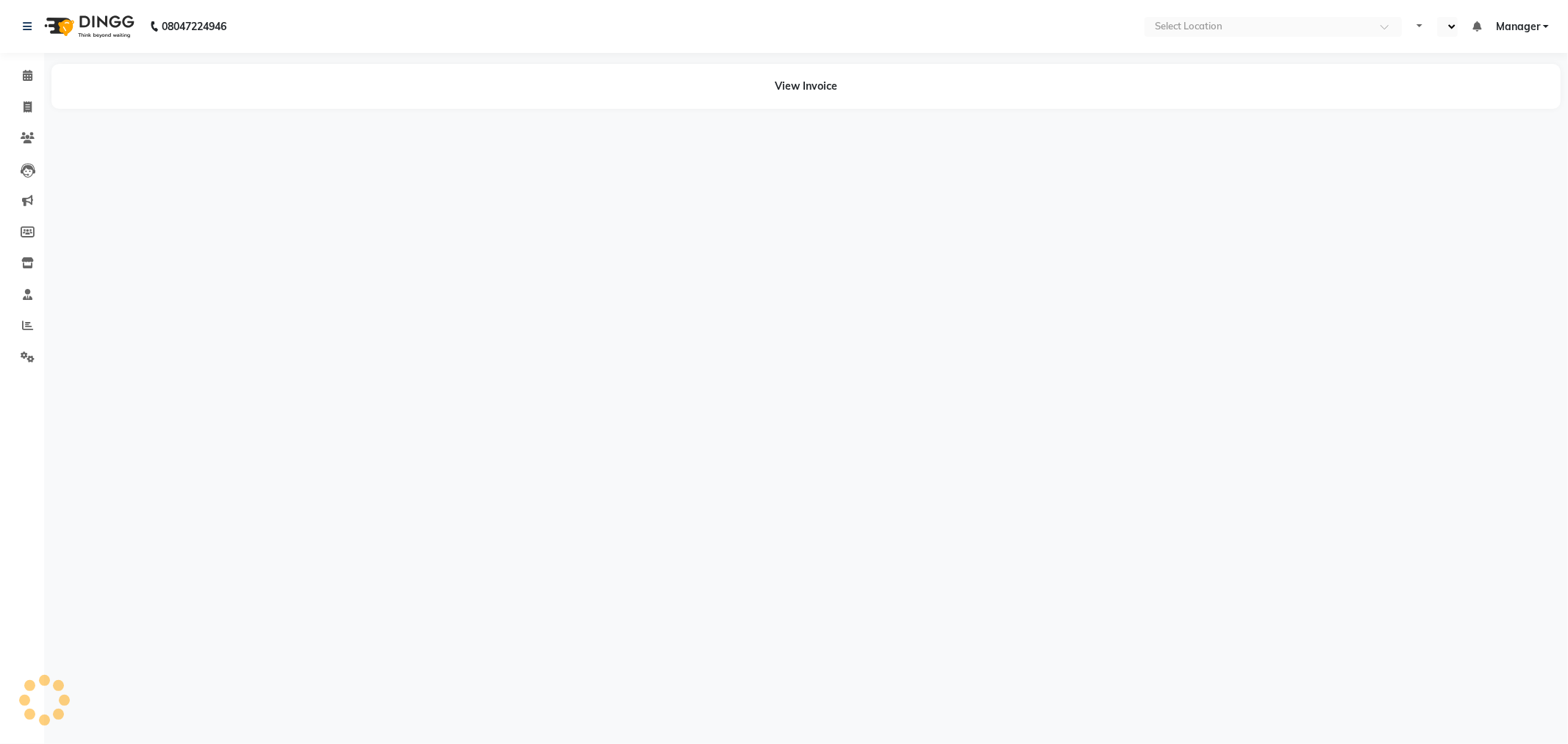
select select "en"
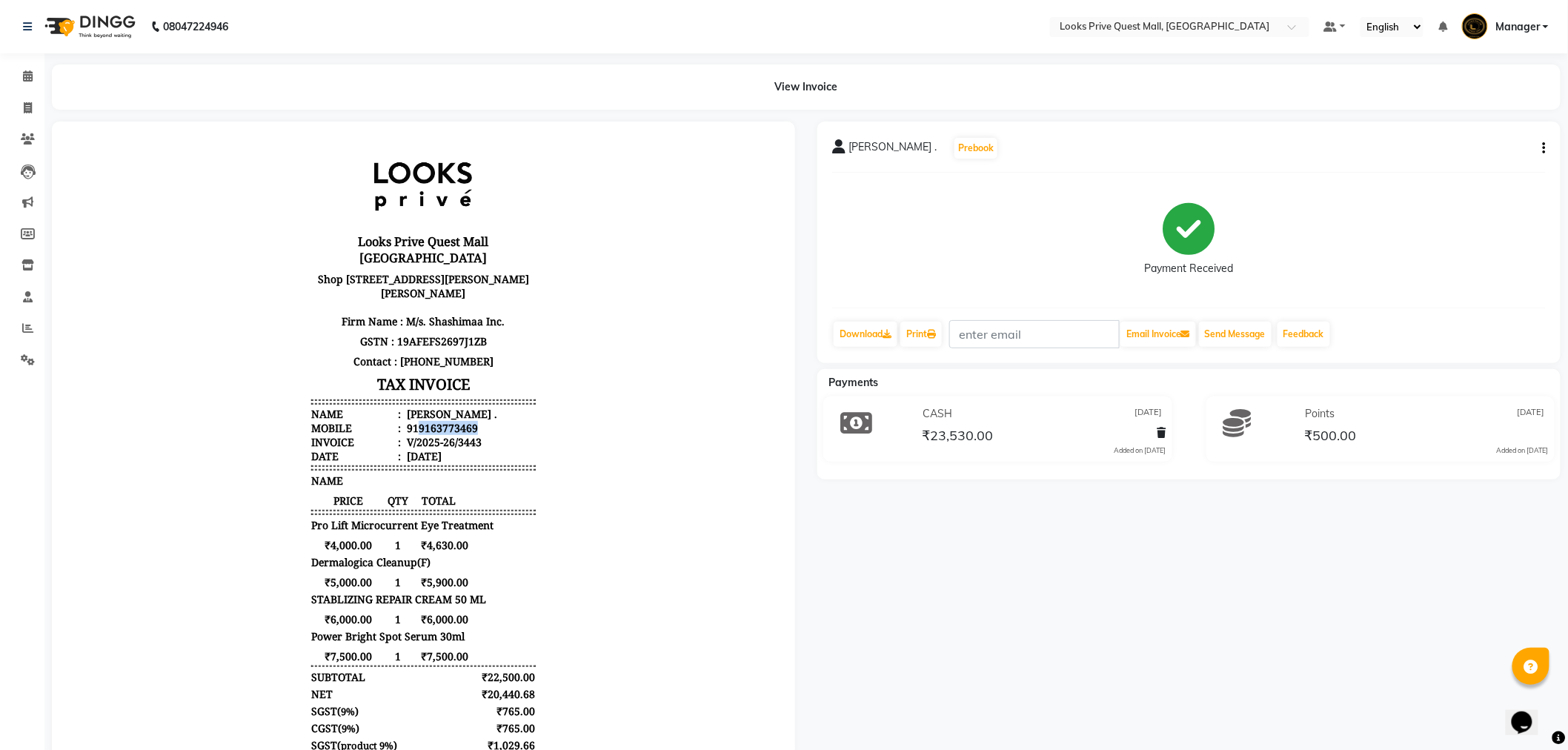
drag, startPoint x: 404, startPoint y: 422, endPoint x: 485, endPoint y: 427, distance: 81.2
click at [485, 427] on li "Mobile : 919163773469" at bounding box center [422, 427] width 224 height 14
copy div "9163773469"
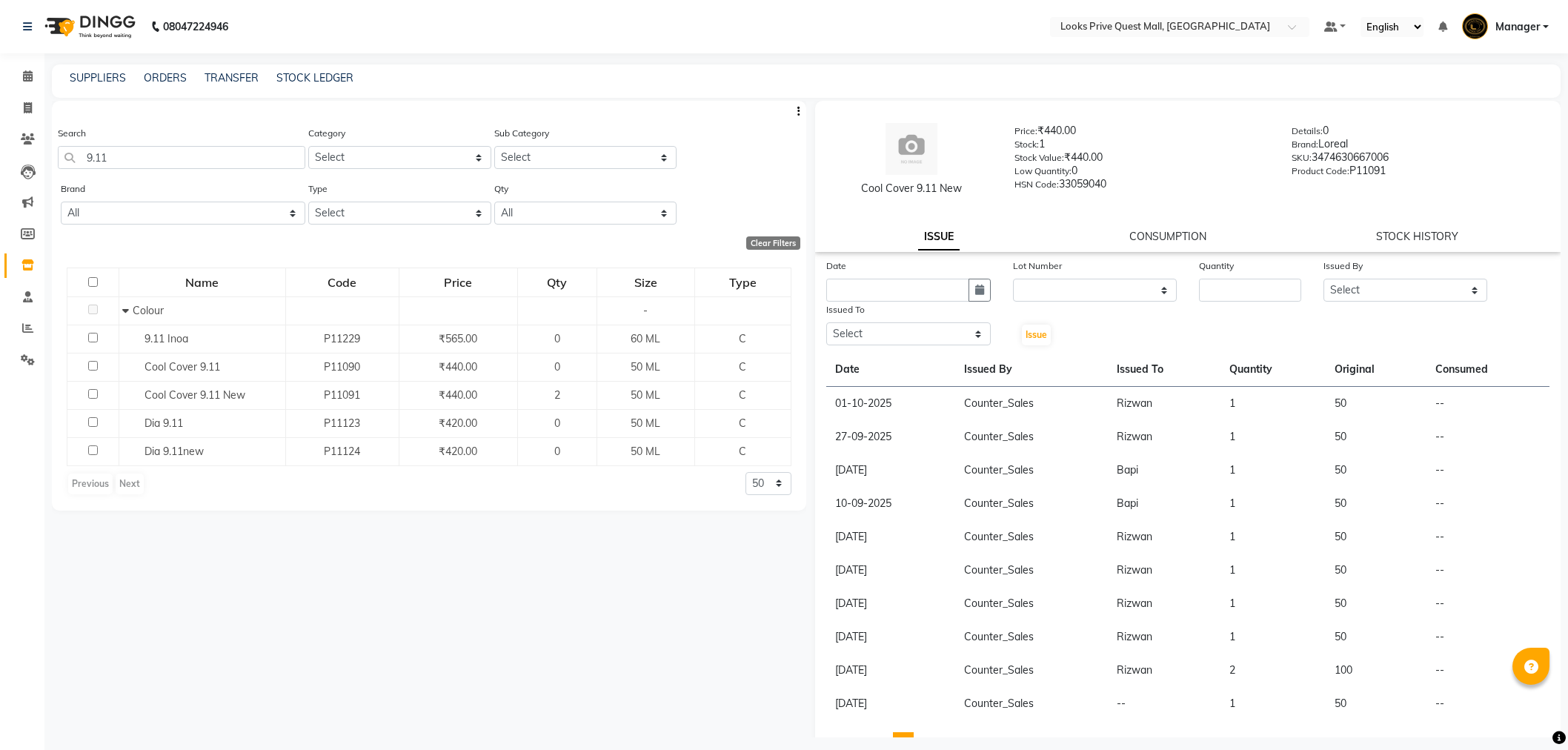
select select
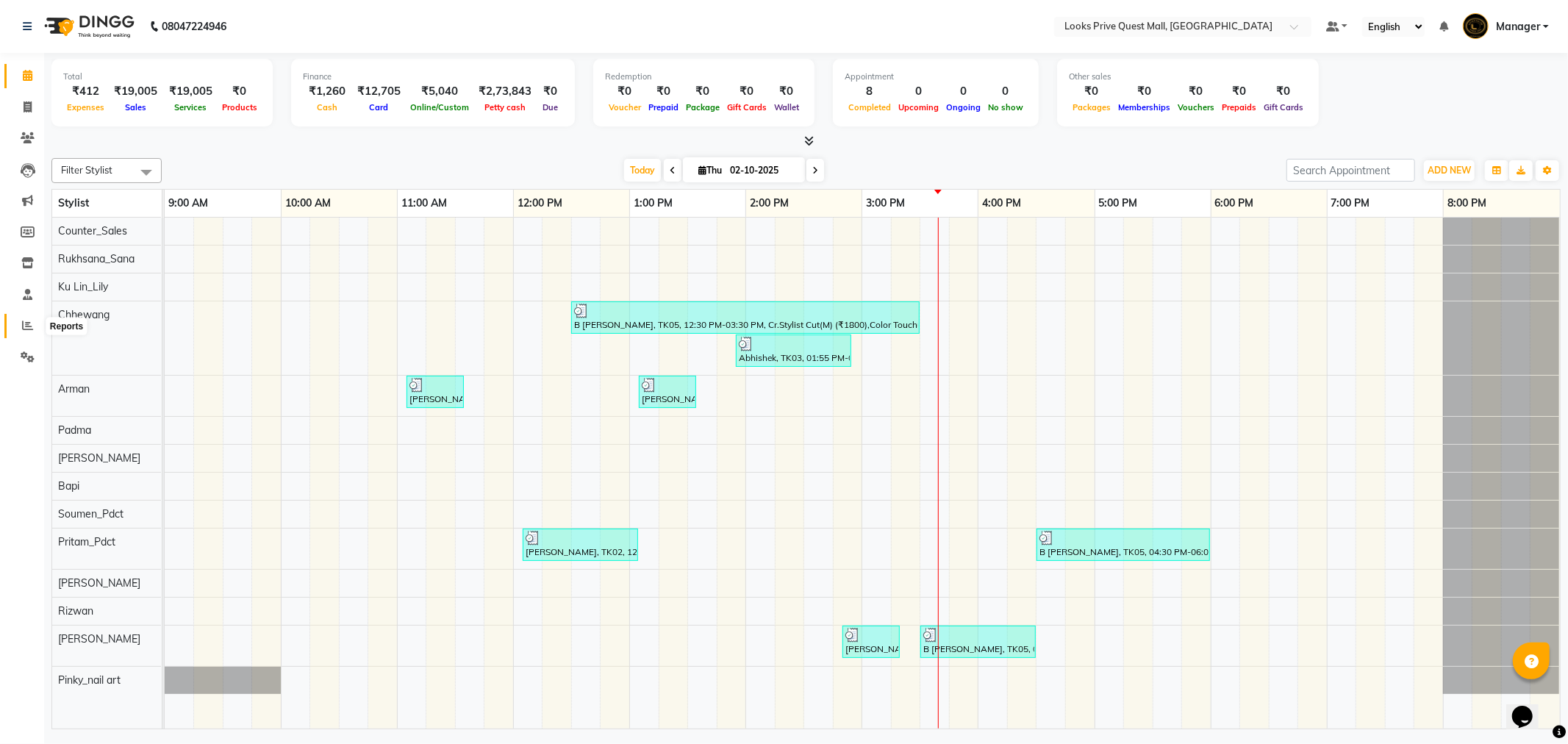
click at [25, 327] on icon at bounding box center [27, 325] width 11 height 11
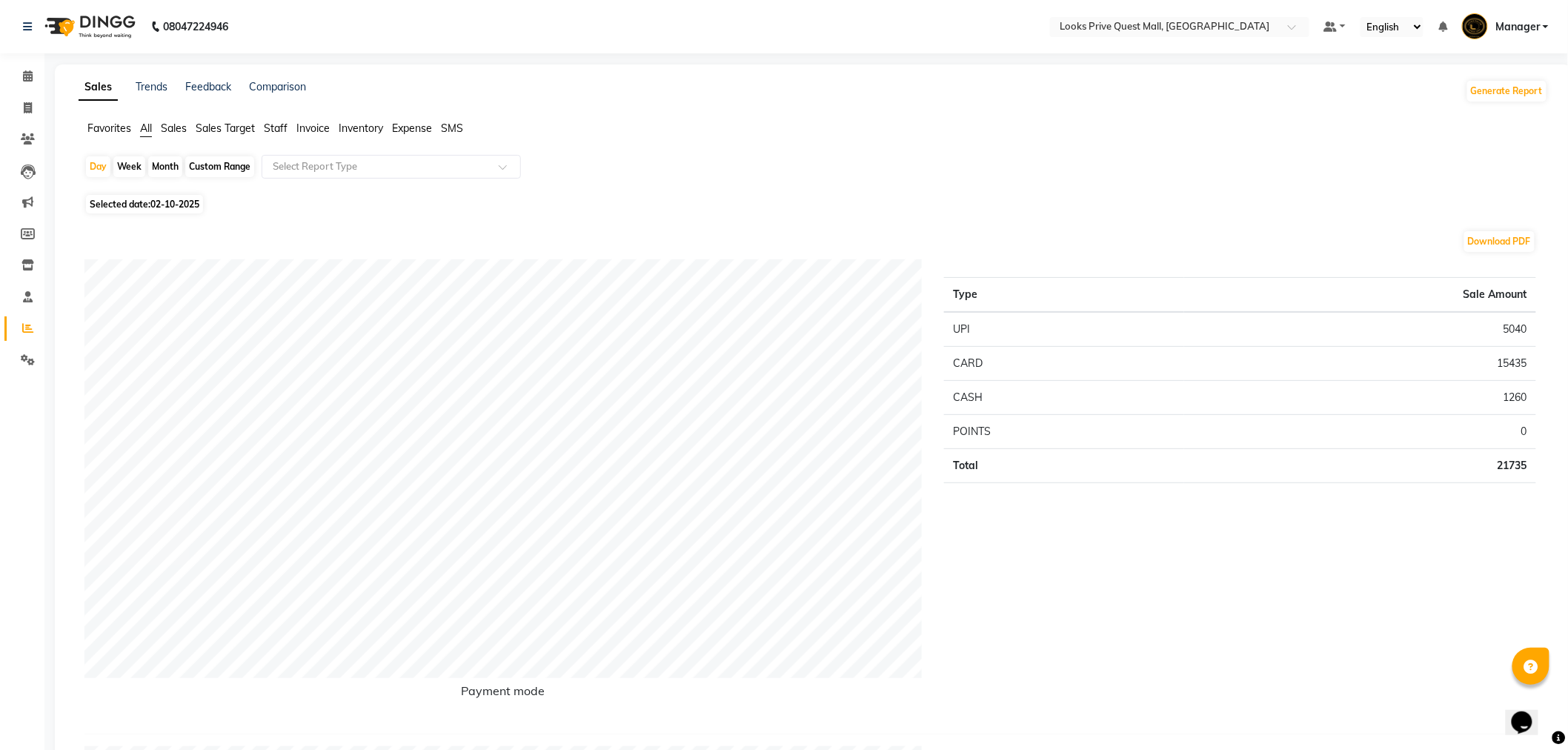
click at [421, 129] on span "Expense" at bounding box center [412, 128] width 40 height 13
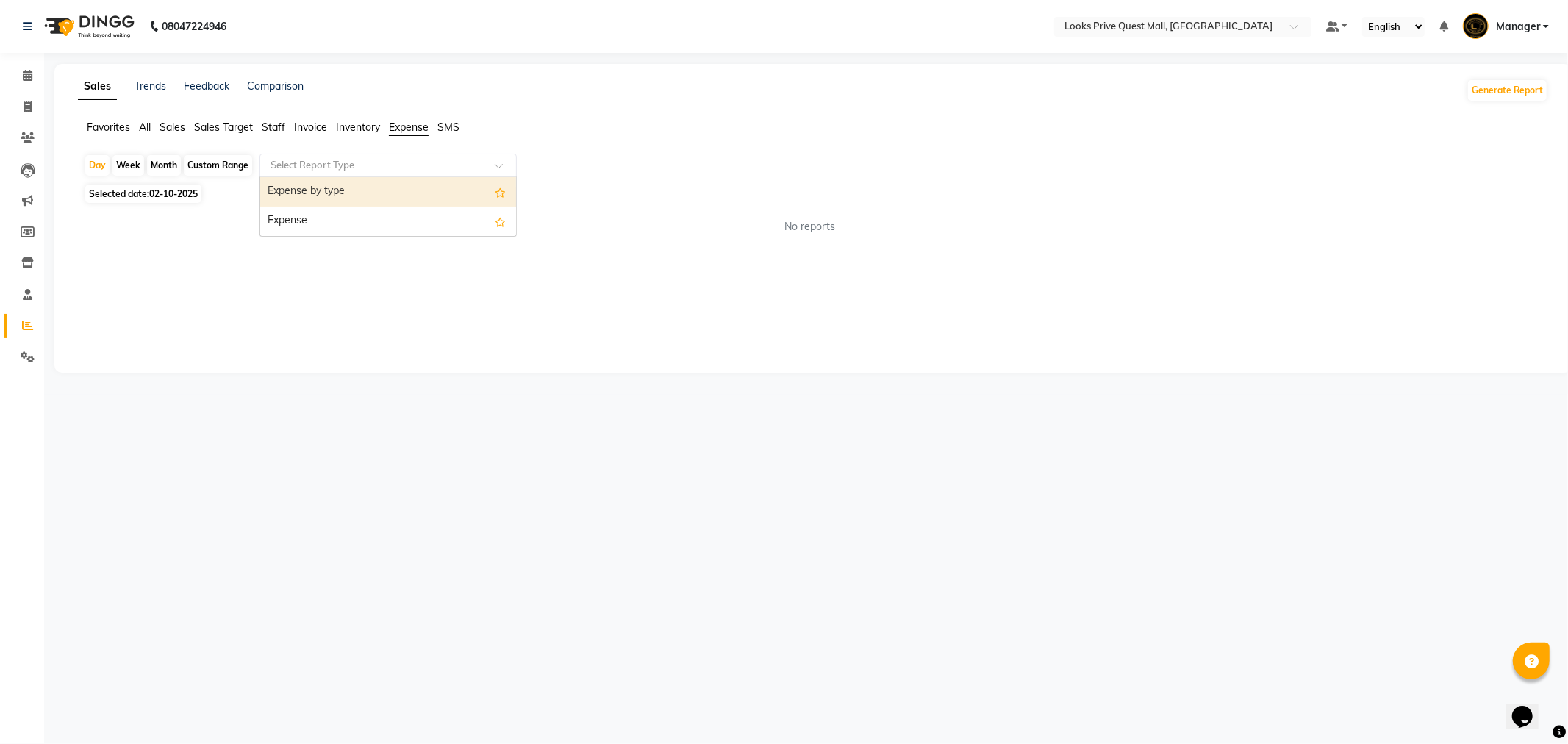
click at [387, 166] on input "text" at bounding box center [373, 166] width 212 height 15
click at [332, 221] on div "Expense" at bounding box center [388, 221] width 256 height 30
select select "full_report"
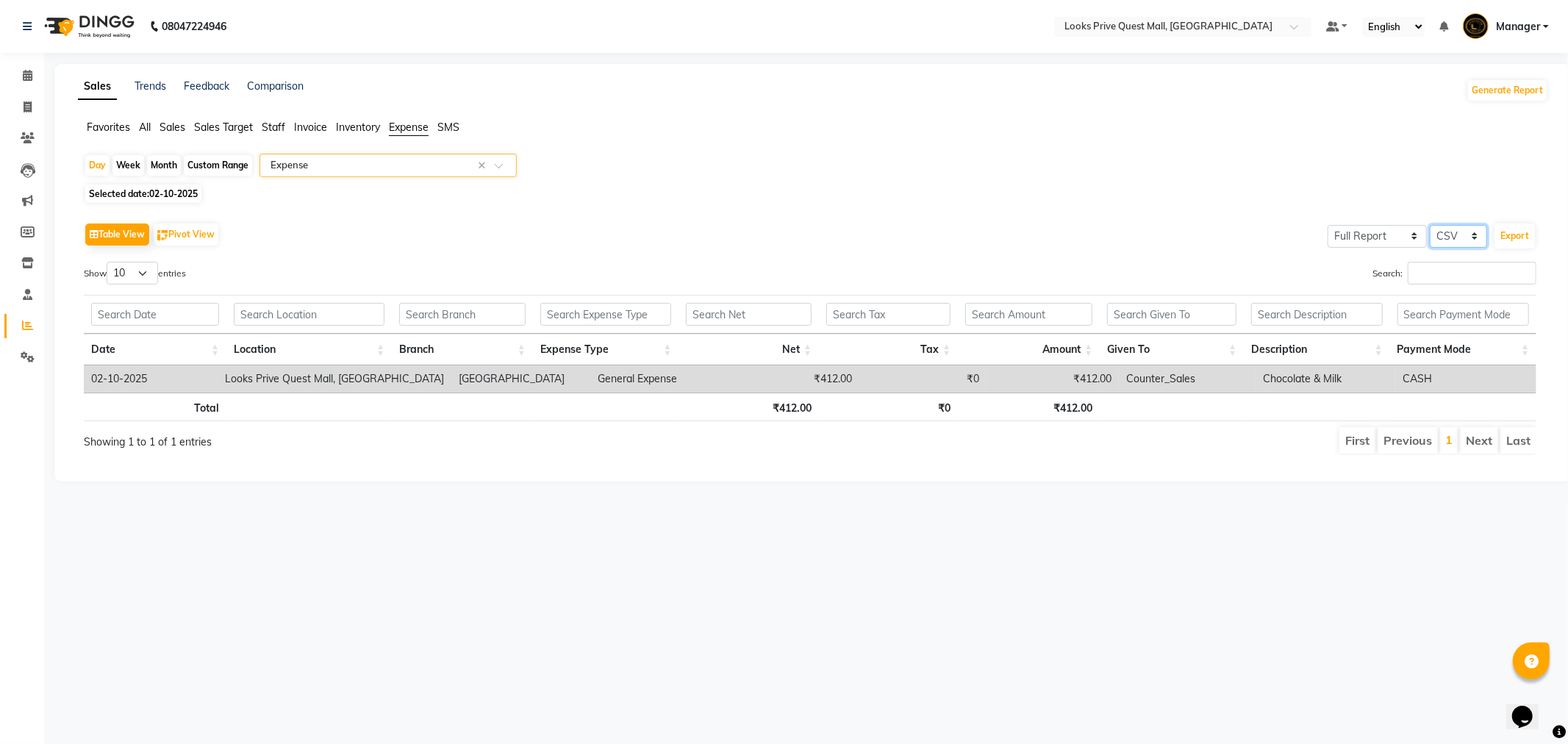
click at [1463, 233] on select "Select CSV PDF" at bounding box center [1458, 237] width 58 height 23
select select "pdf"
click at [1430, 225] on select "Select CSV PDF" at bounding box center [1458, 237] width 58 height 23
click at [1505, 228] on button "Export" at bounding box center [1514, 236] width 40 height 25
select select "monospace"
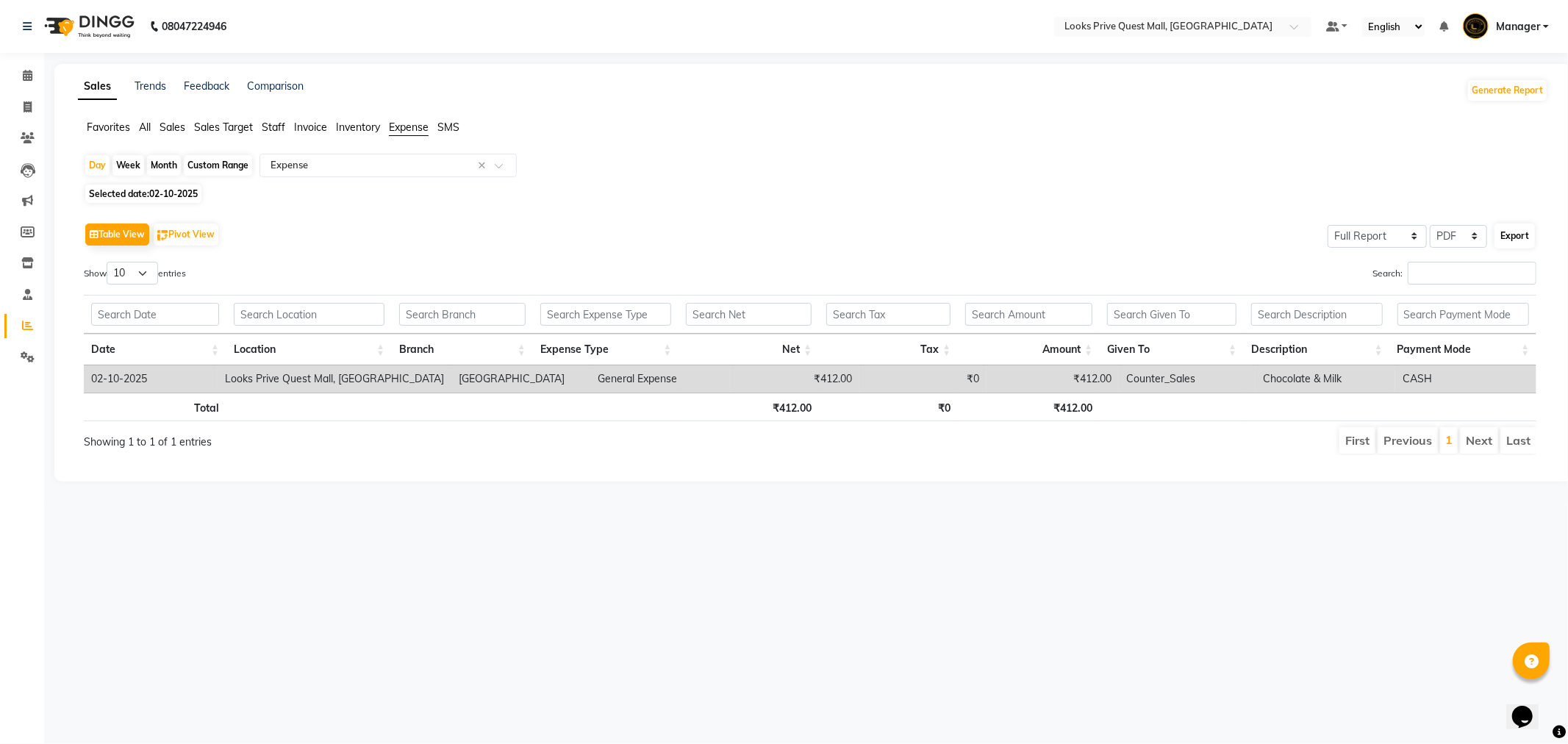
select select "13px"
select select "template_1"
select select "A4"
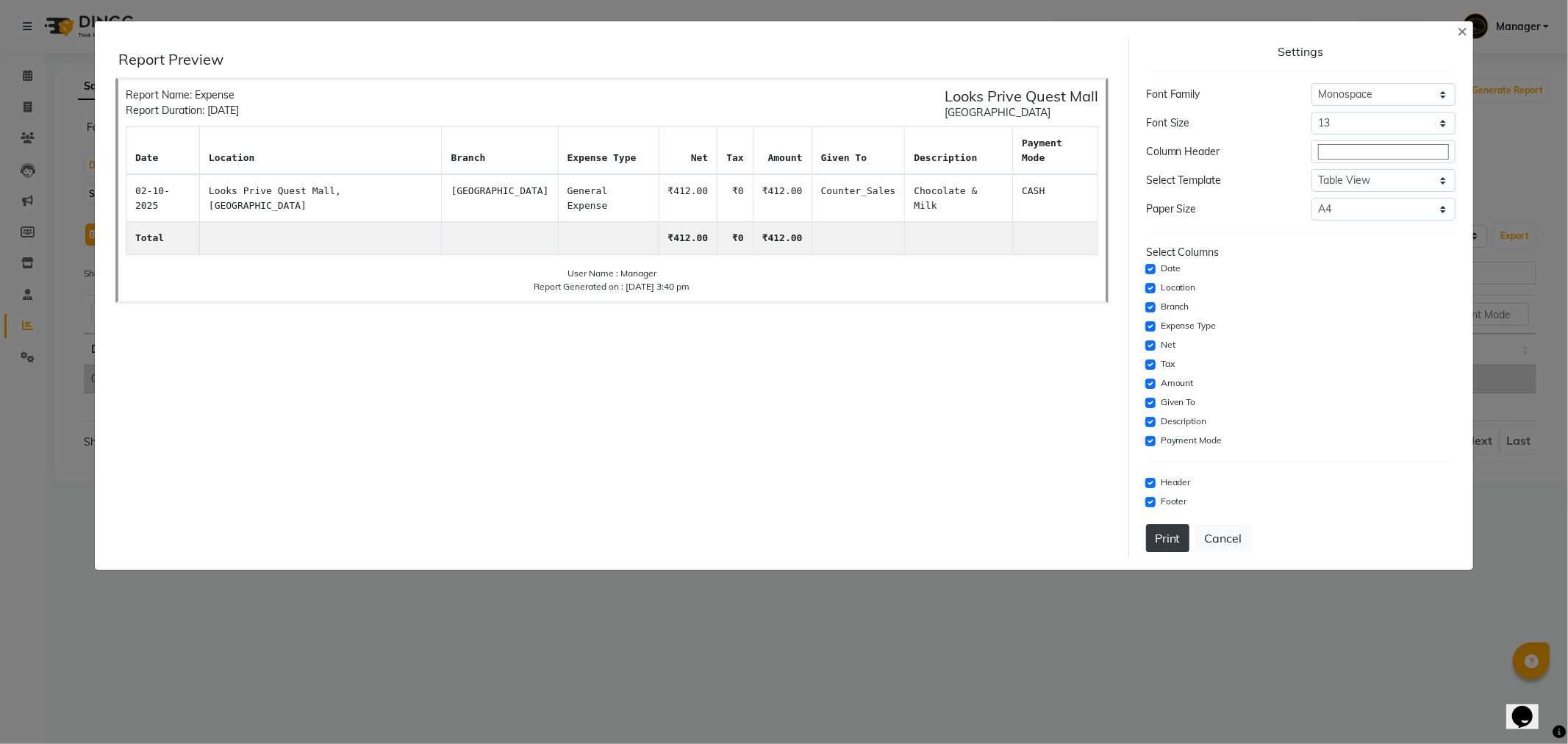
click at [1151, 545] on button "Print" at bounding box center [1167, 538] width 44 height 28
click at [1224, 522] on div "Settings Font Family Select Sans Serif Monospace Serif Font Size Select 8 9 10 …" at bounding box center [1300, 298] width 321 height 519
click at [1224, 537] on button "Cancel" at bounding box center [1223, 538] width 57 height 28
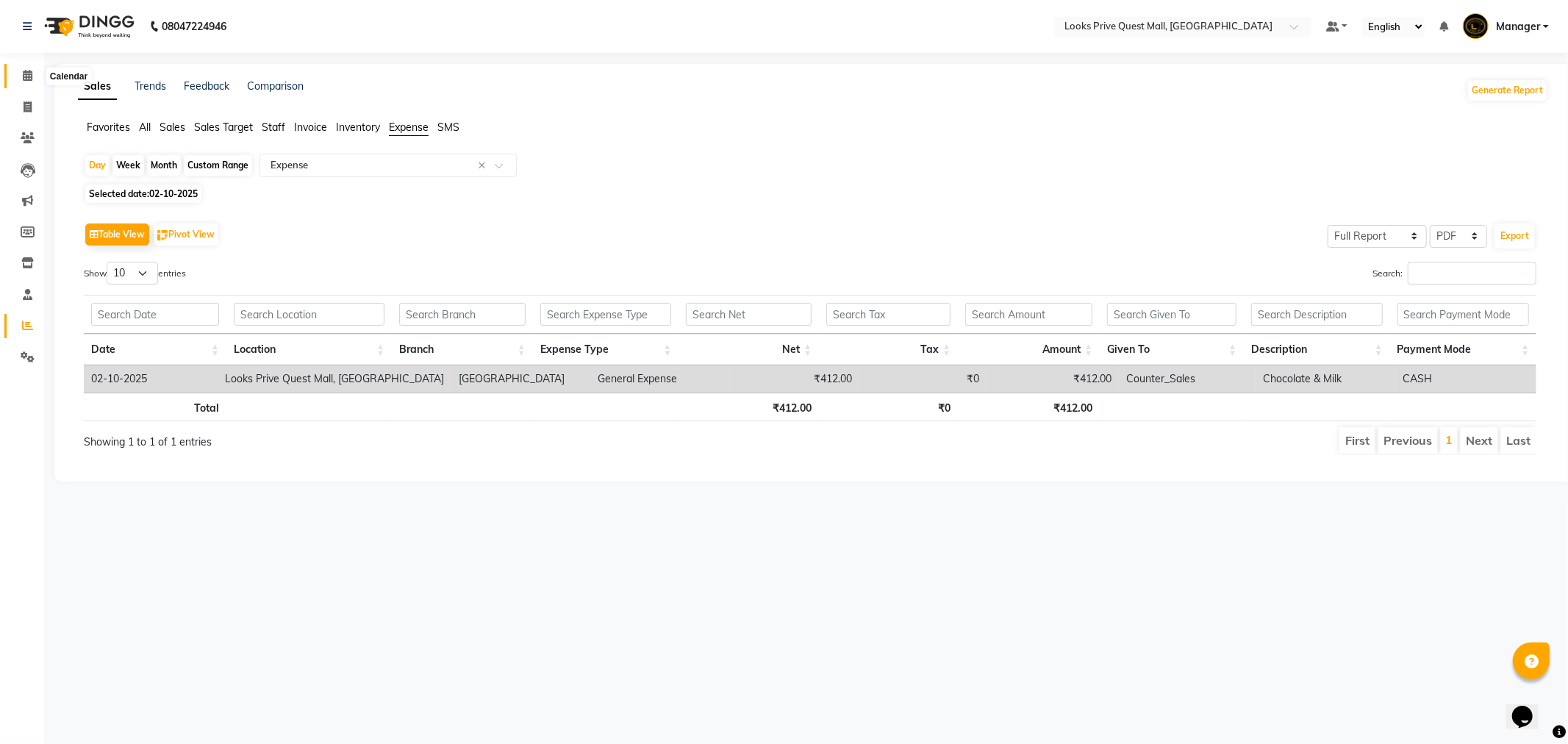
click at [26, 72] on icon at bounding box center [28, 75] width 10 height 11
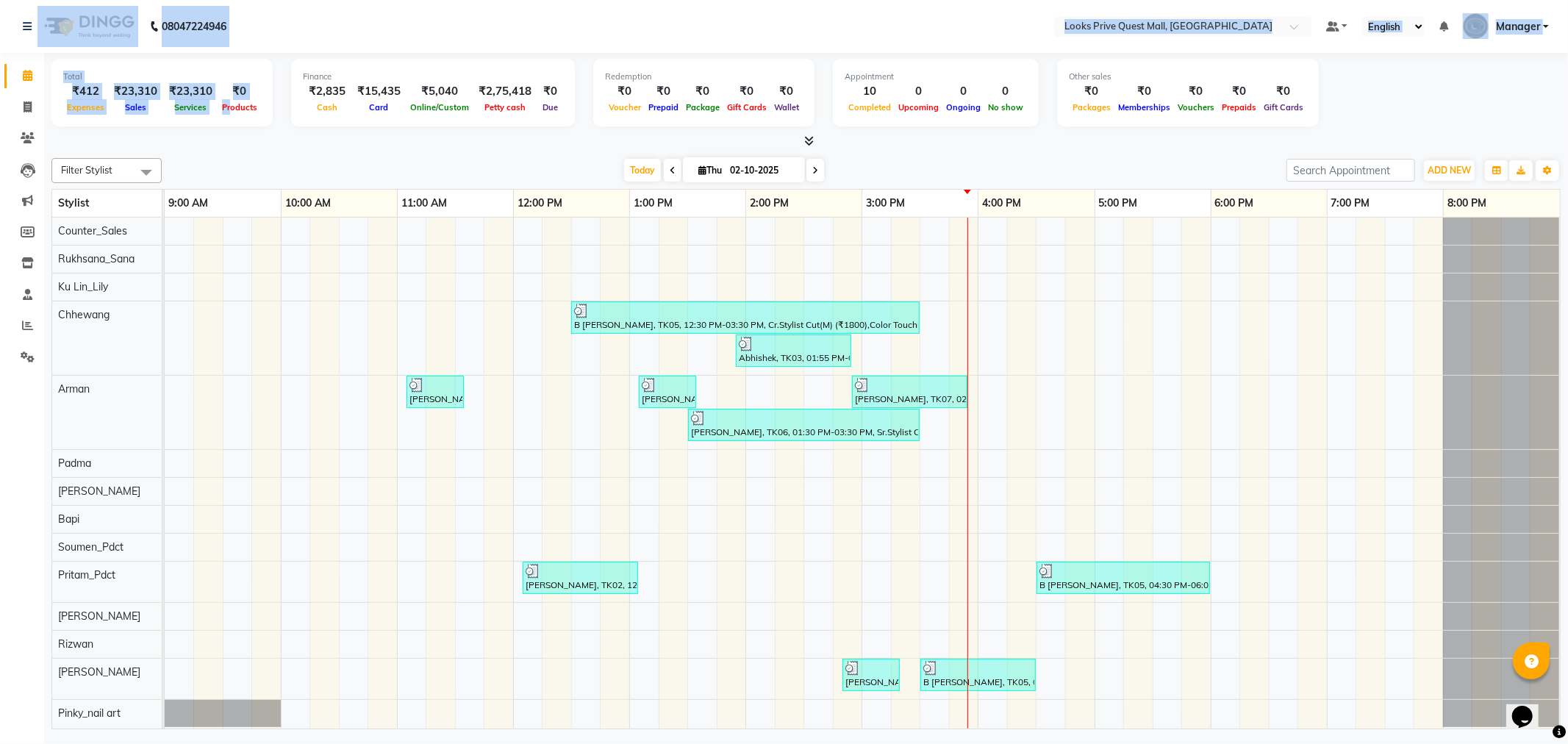
drag, startPoint x: 1, startPoint y: 21, endPoint x: 228, endPoint y: 122, distance: 248.5
click at [228, 122] on app-home "08047224946 Select Location × Looks Prive Quest Mall, [GEOGRAPHIC_DATA] Default…" at bounding box center [784, 366] width 1568 height 733
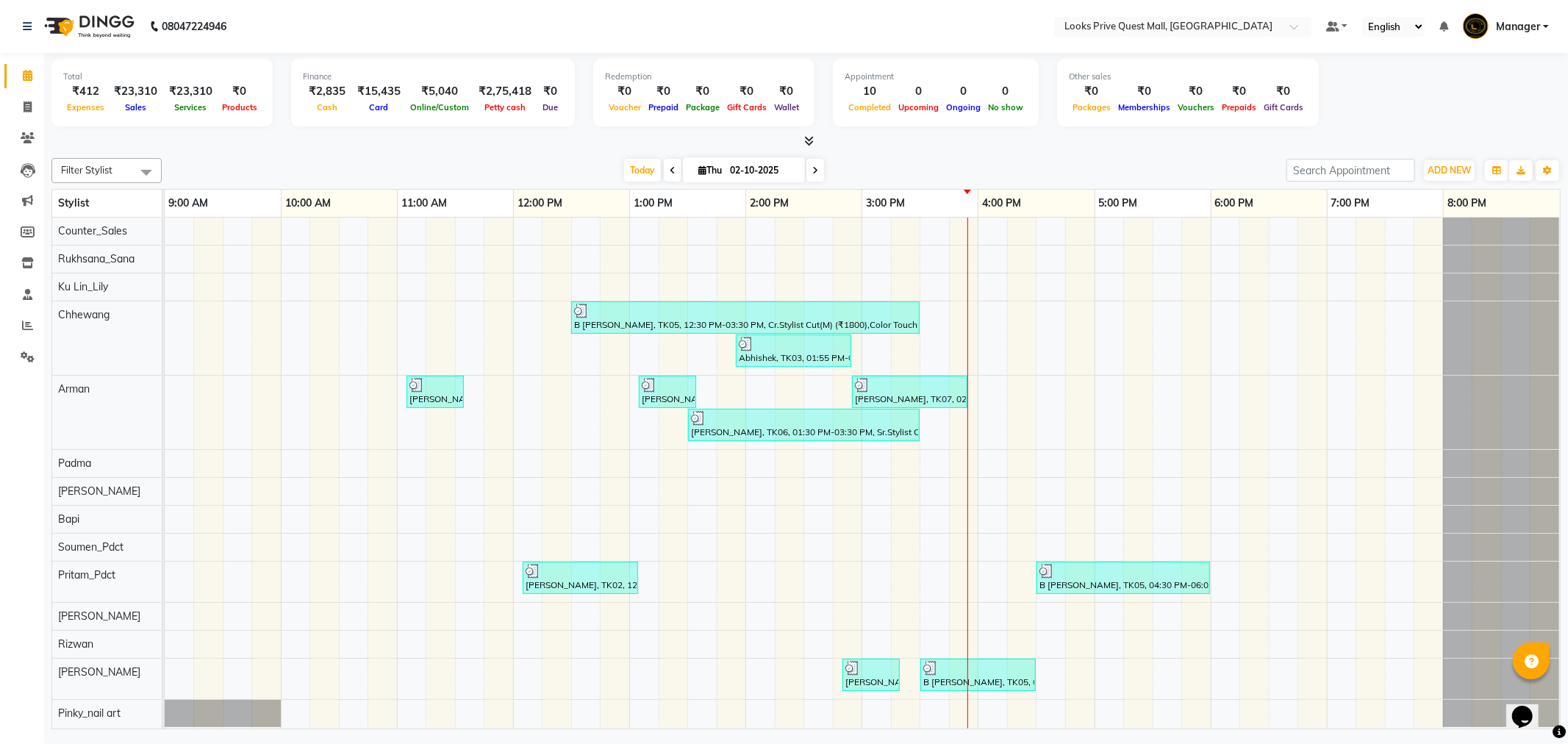
click at [320, 172] on div "Today Thu 02-10-2025" at bounding box center [724, 170] width 1110 height 22
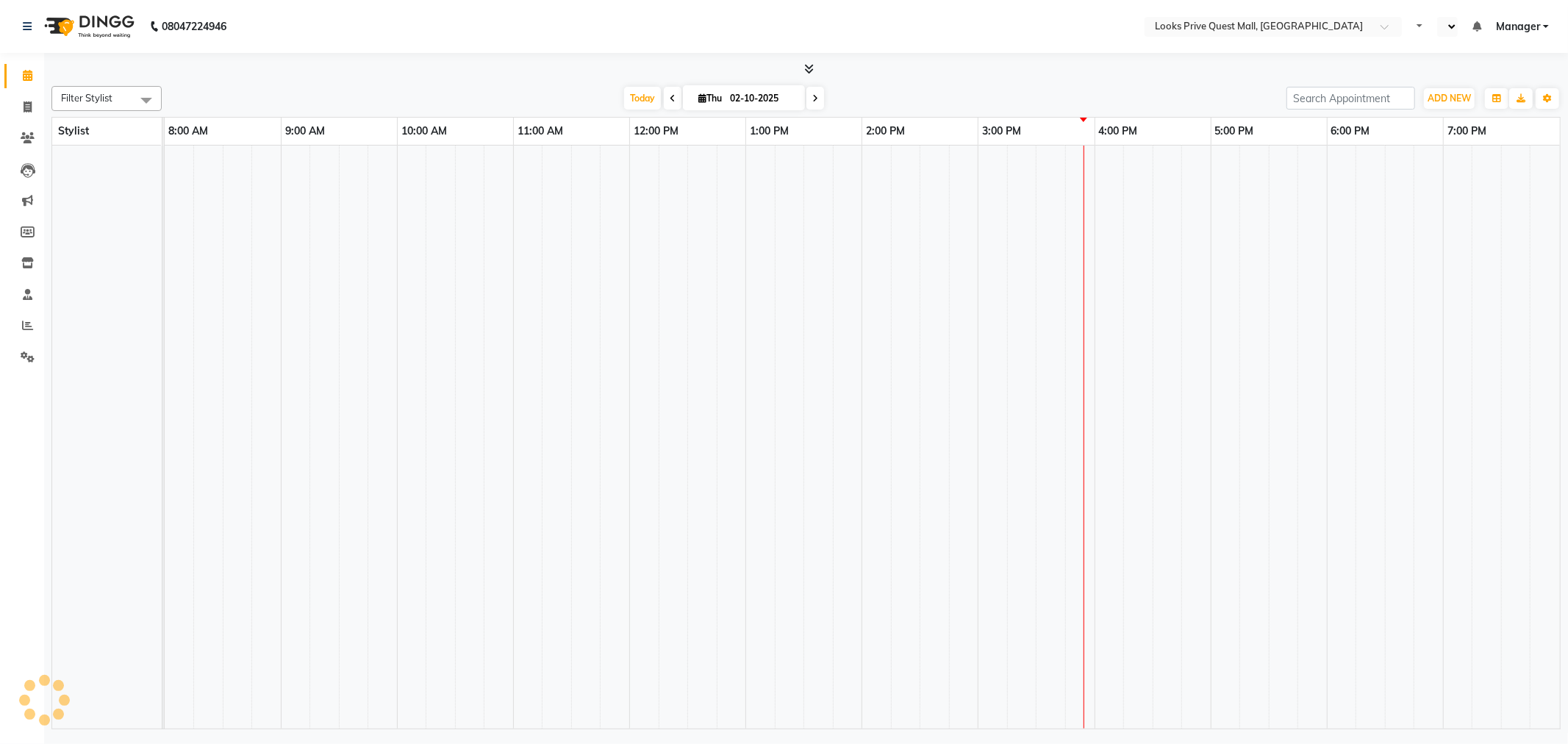
select select "en"
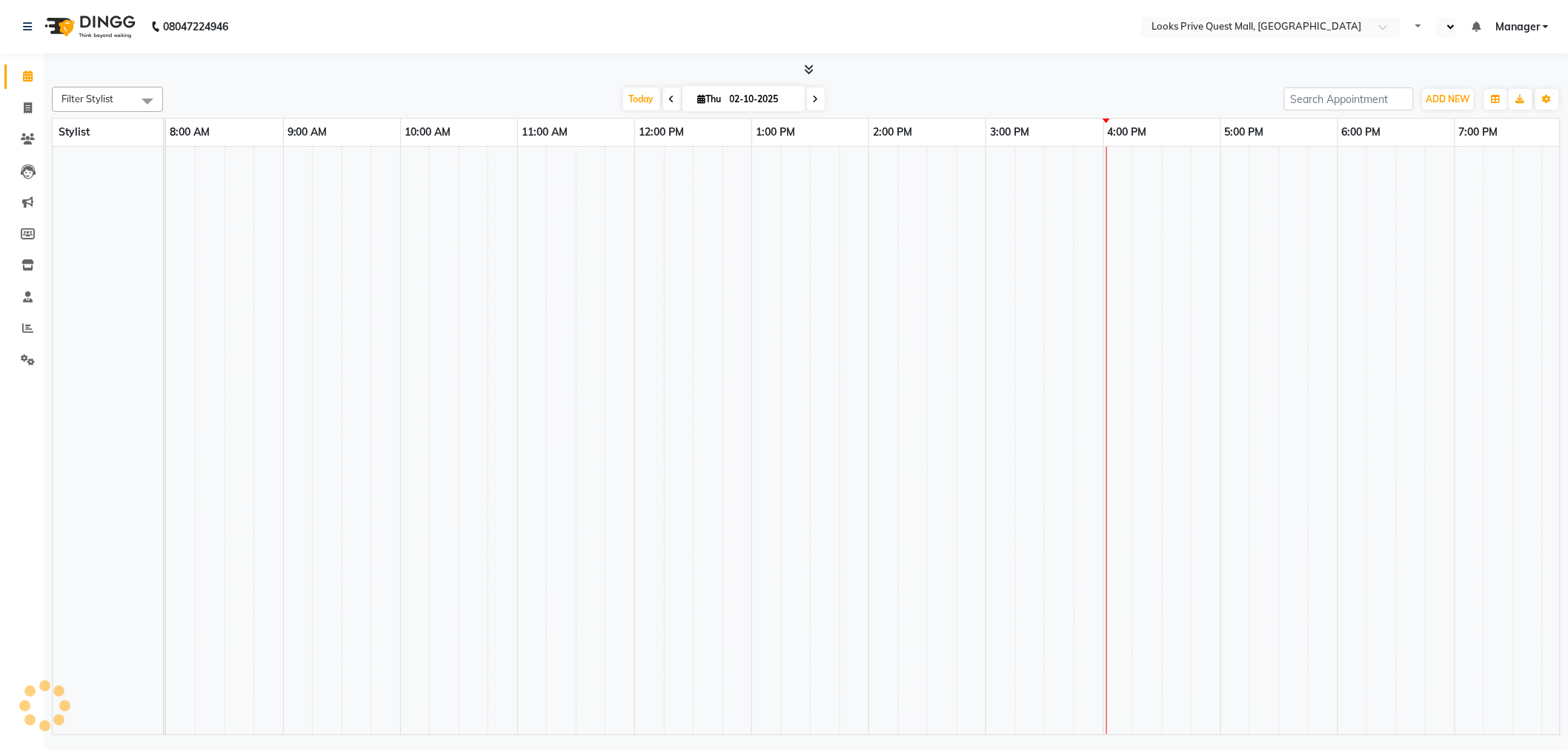
select select "en"
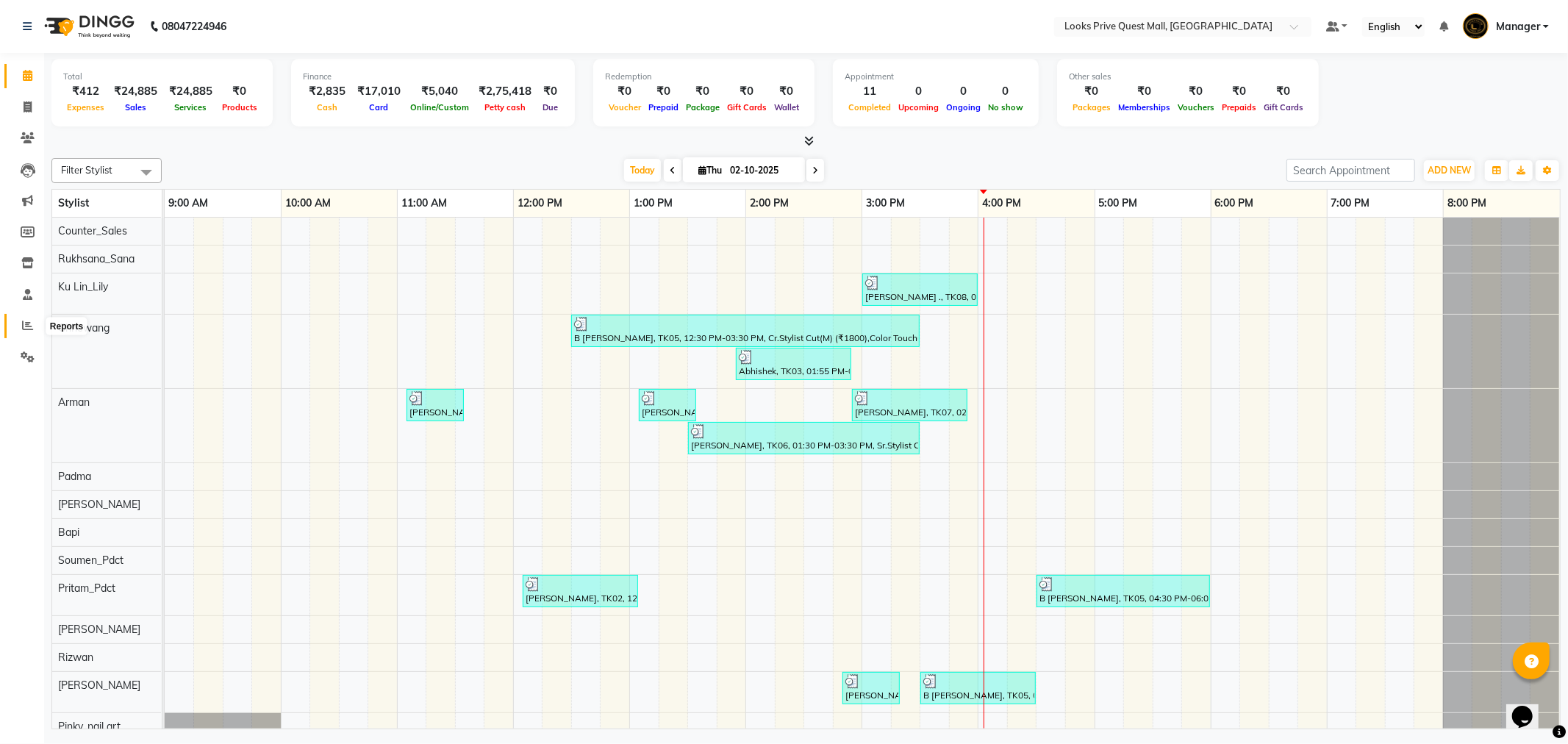
click at [30, 328] on icon at bounding box center [27, 325] width 11 height 11
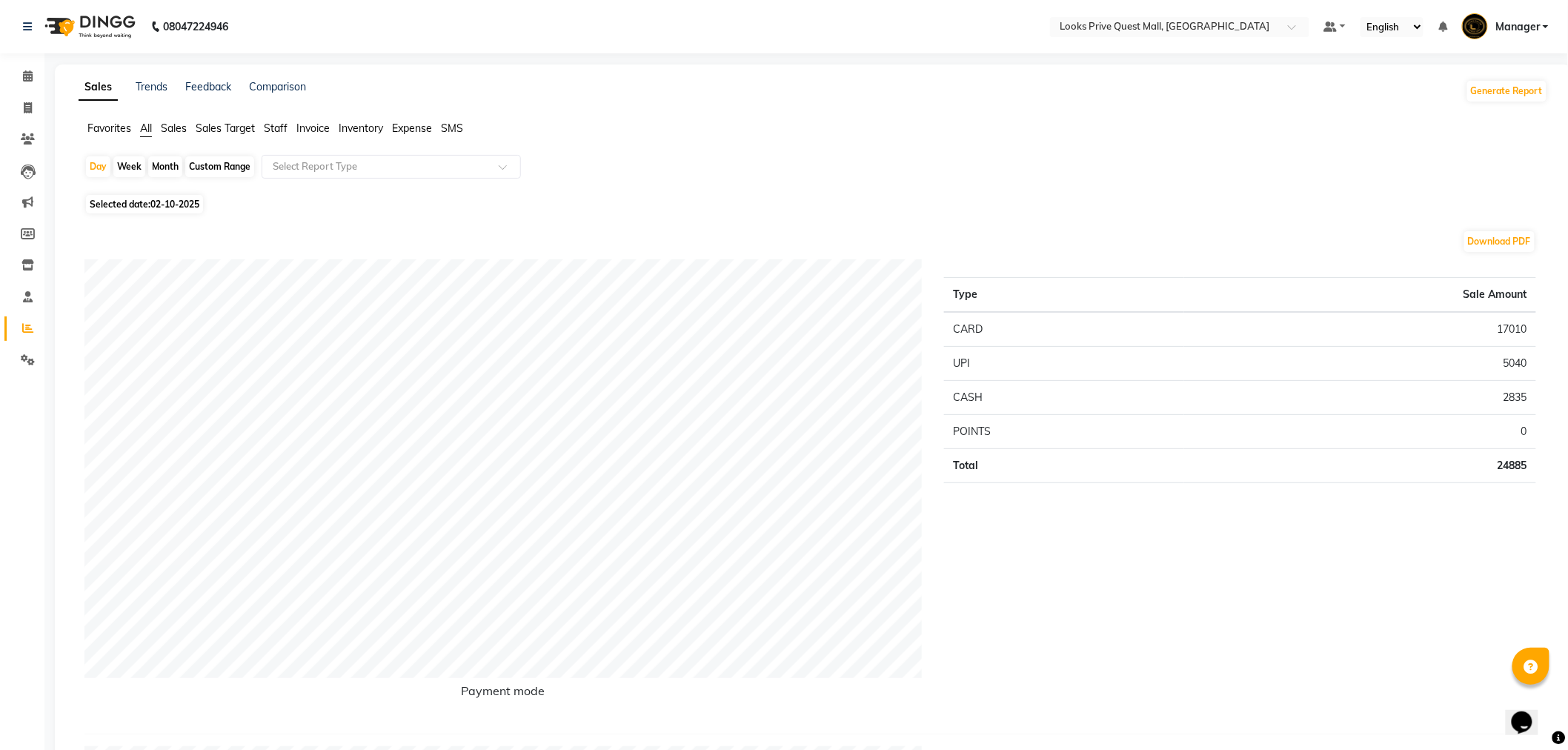
click at [275, 135] on li "Staff" at bounding box center [275, 128] width 24 height 16
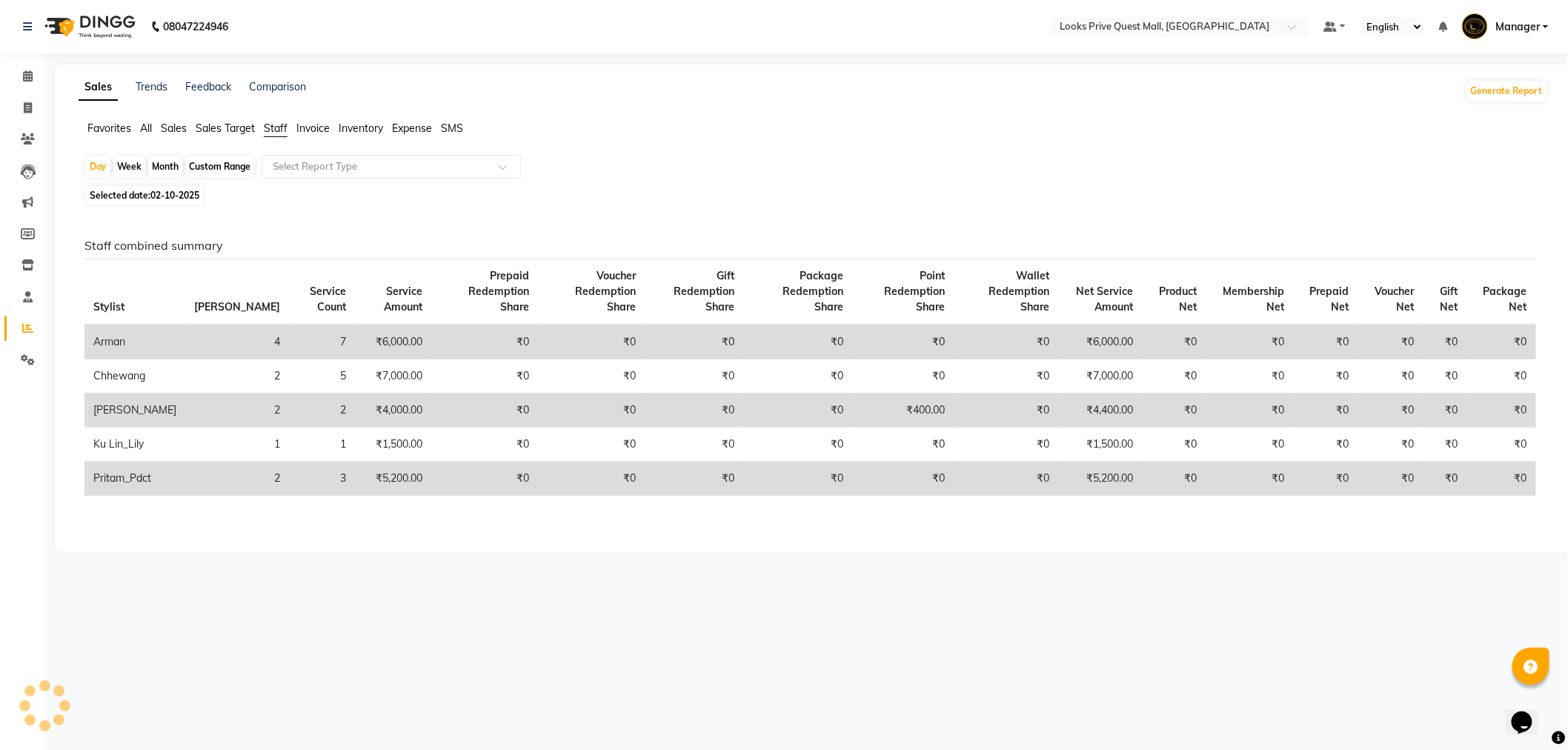
click at [291, 164] on input "text" at bounding box center [376, 167] width 214 height 15
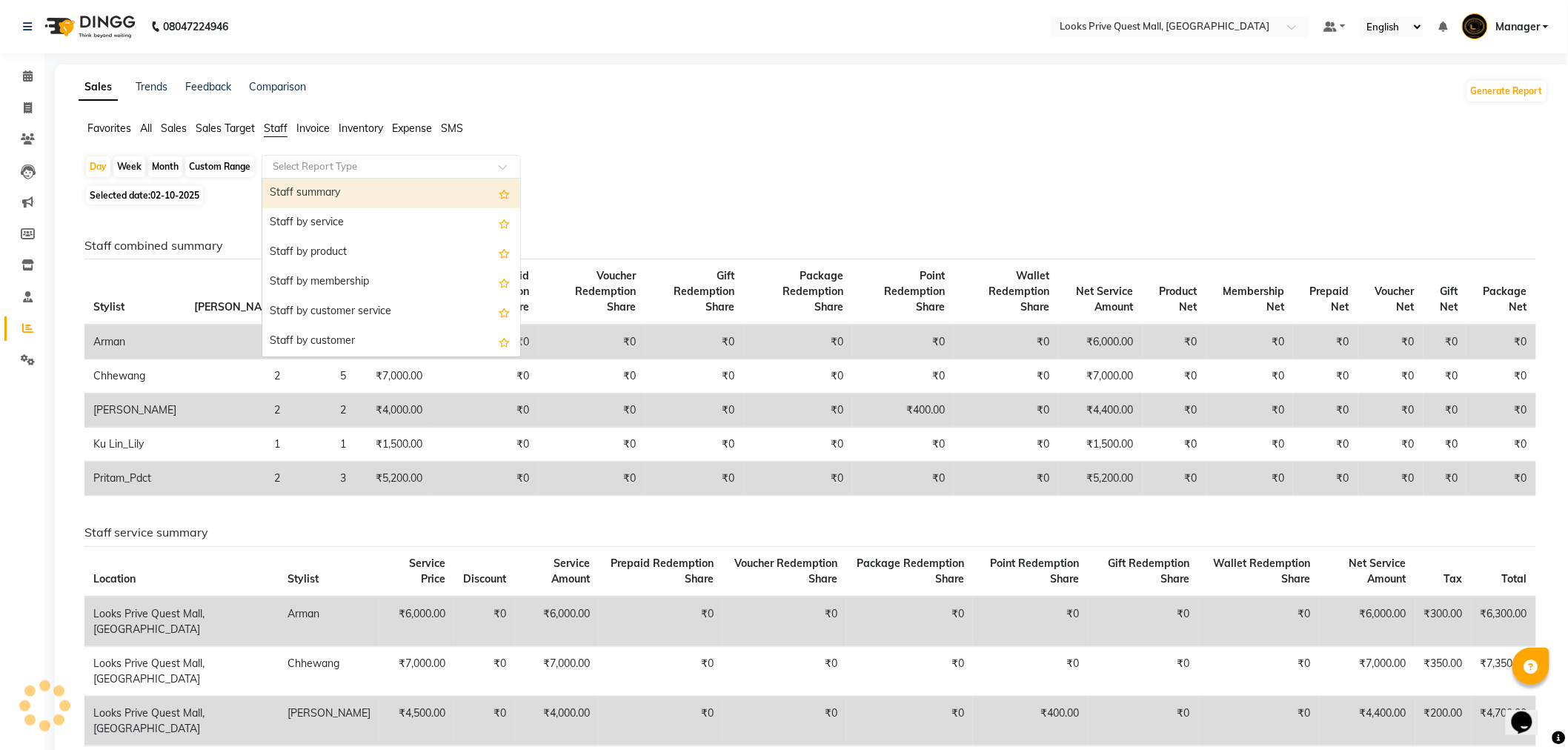
click at [308, 191] on div "Staff summary" at bounding box center [391, 194] width 258 height 30
select select "full_report"
select select "pdf"
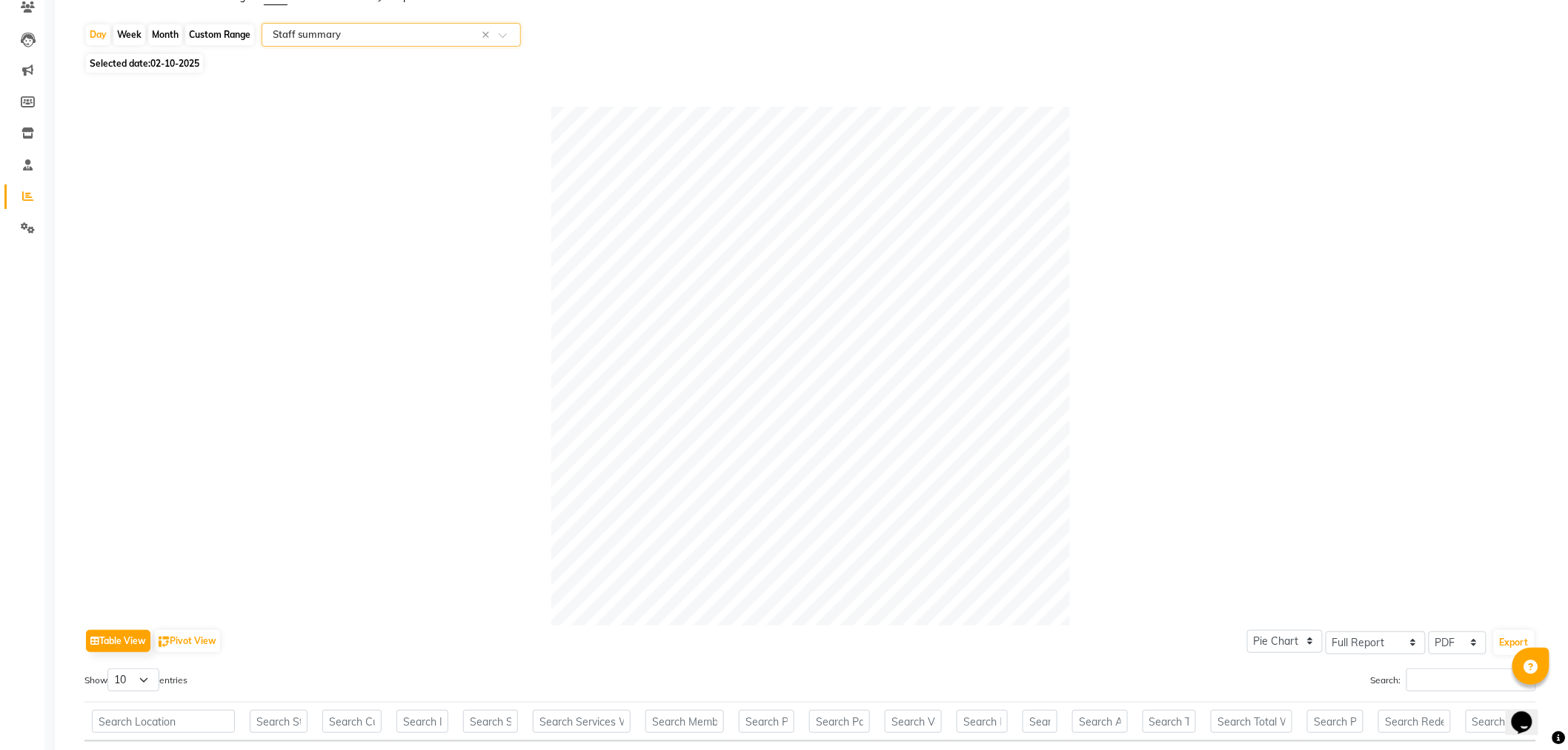
scroll to position [329, 0]
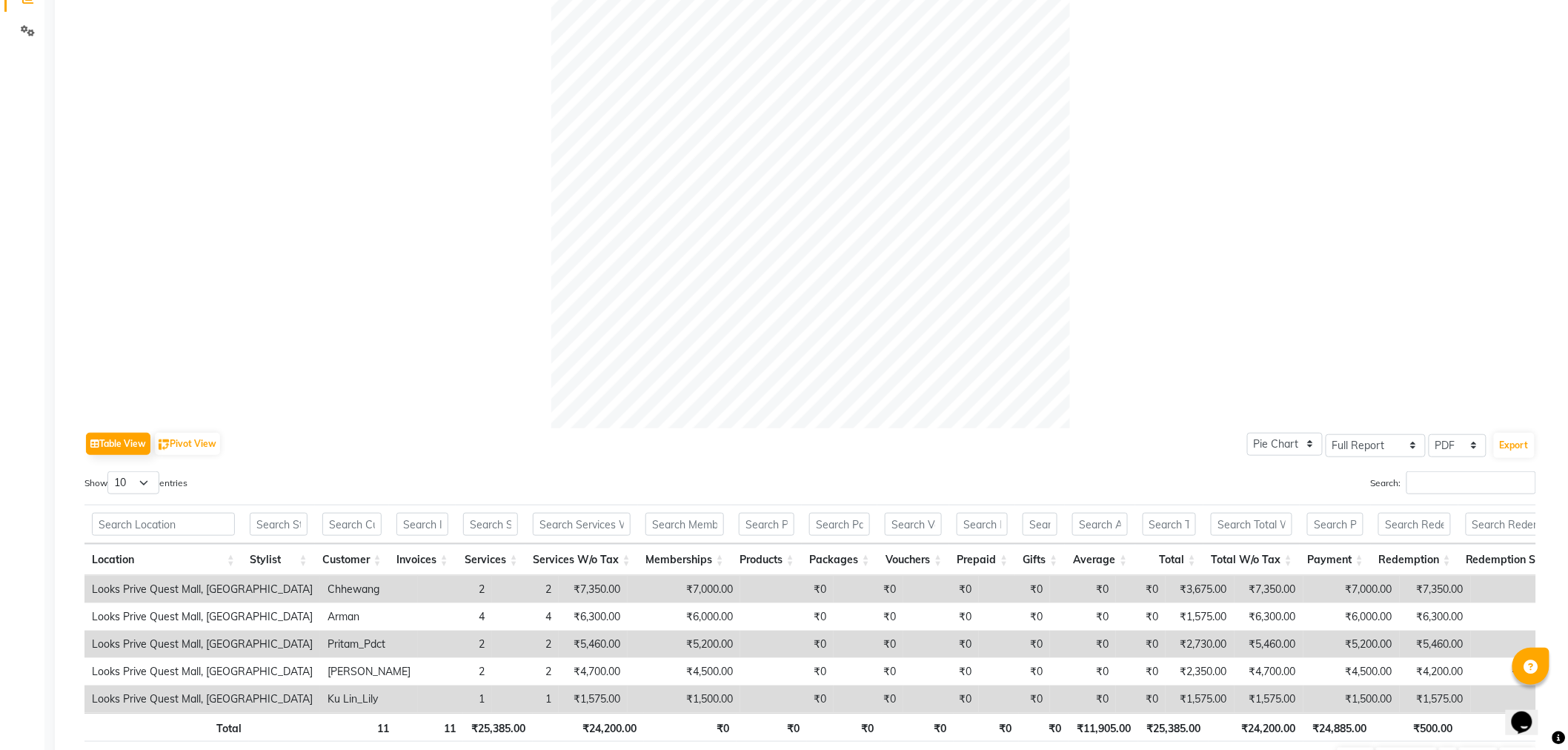
click at [1508, 432] on div "Export" at bounding box center [1514, 446] width 44 height 28
click at [1511, 437] on button "Export" at bounding box center [1514, 445] width 41 height 25
select select "monospace"
select select "13px"
select select "template_1"
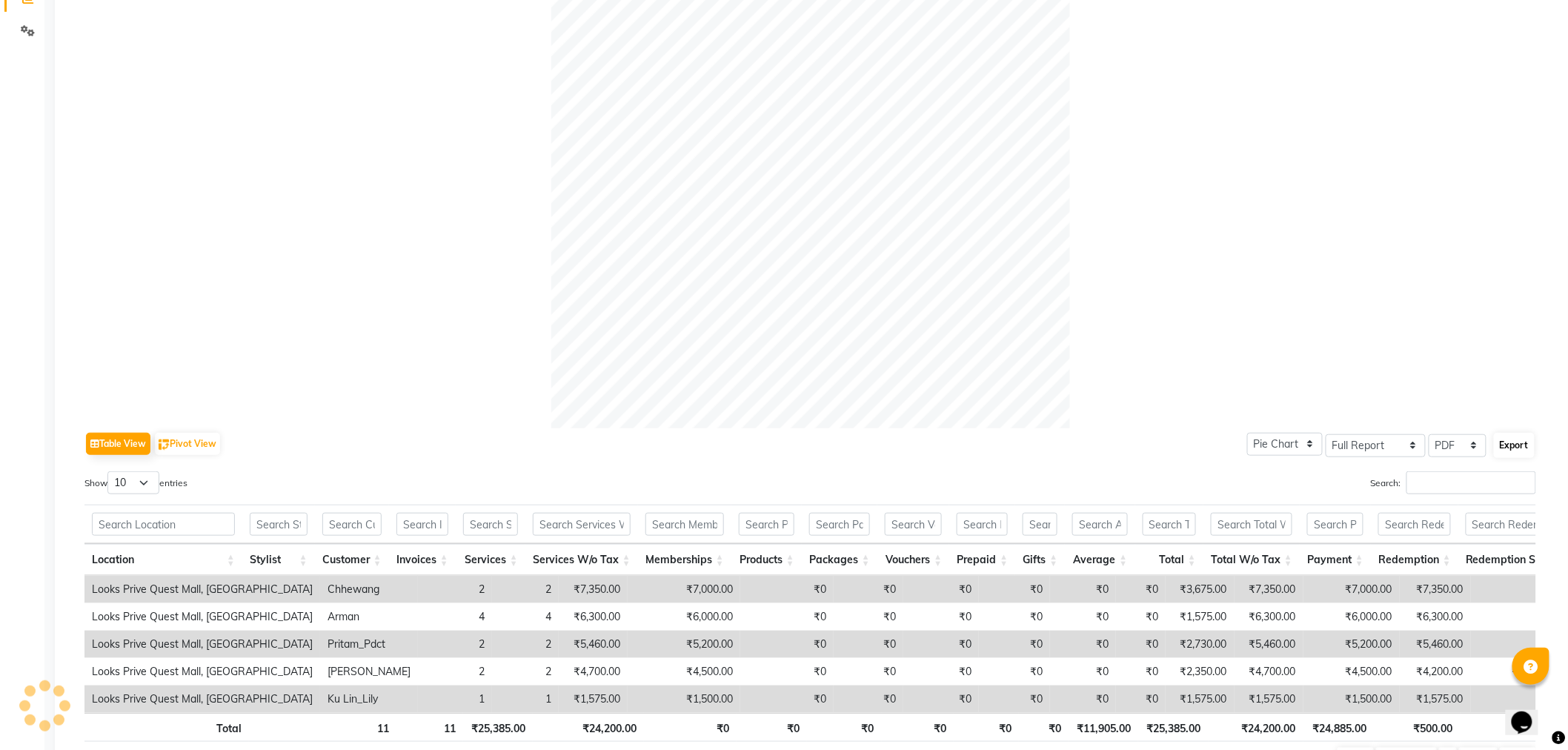
select select "A4"
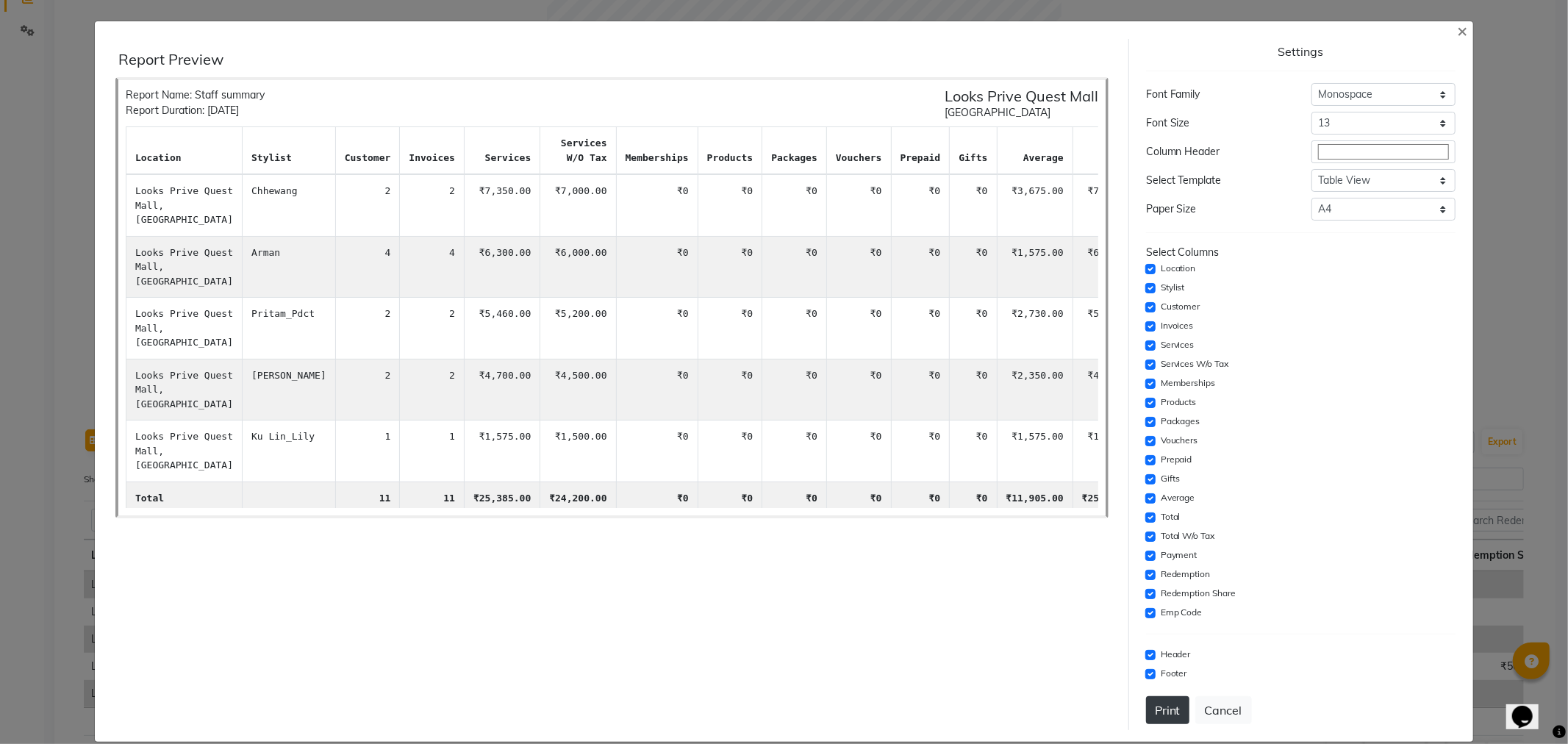
click at [1152, 715] on button "Print" at bounding box center [1167, 710] width 44 height 28
click at [1220, 706] on button "Cancel" at bounding box center [1223, 710] width 57 height 28
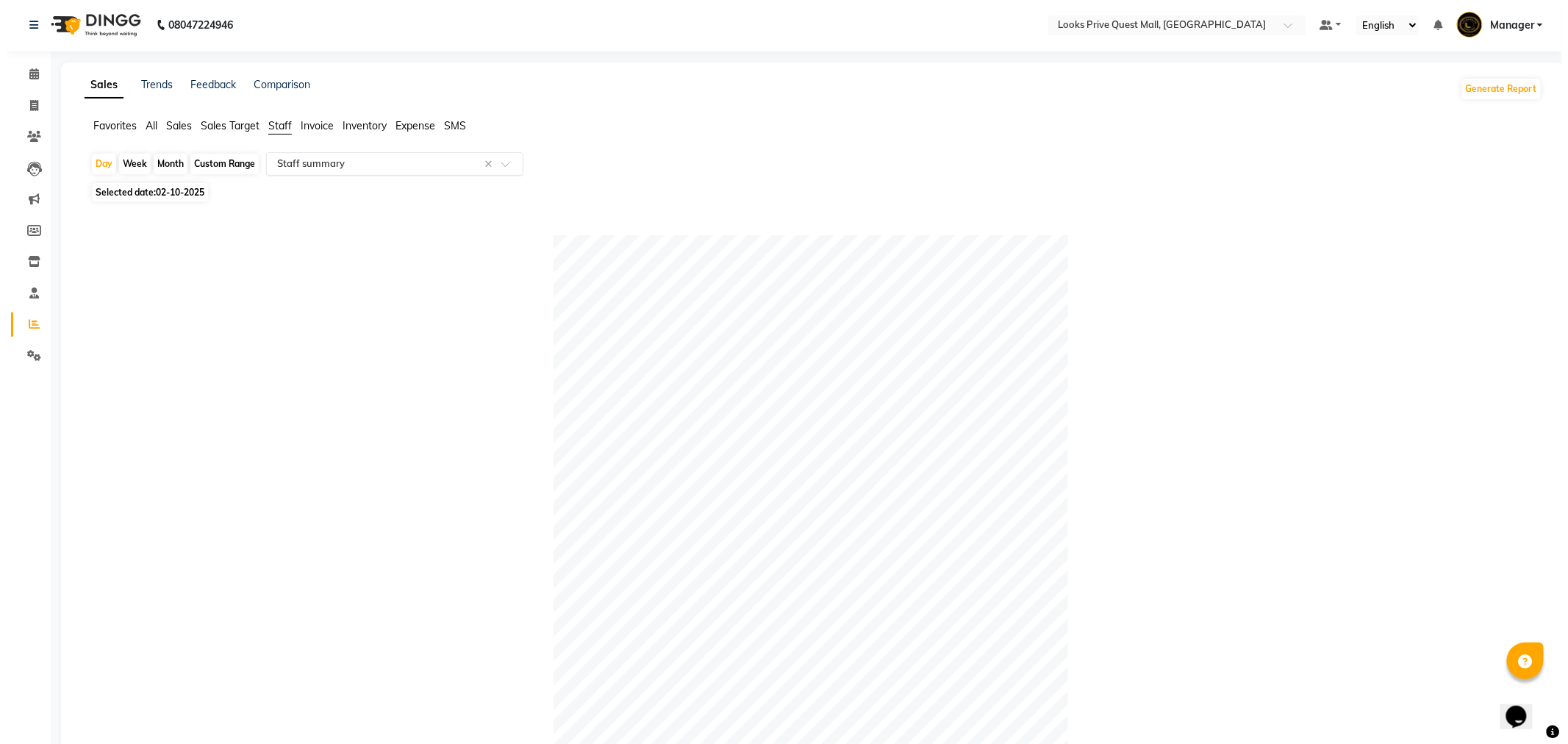
scroll to position [0, 0]
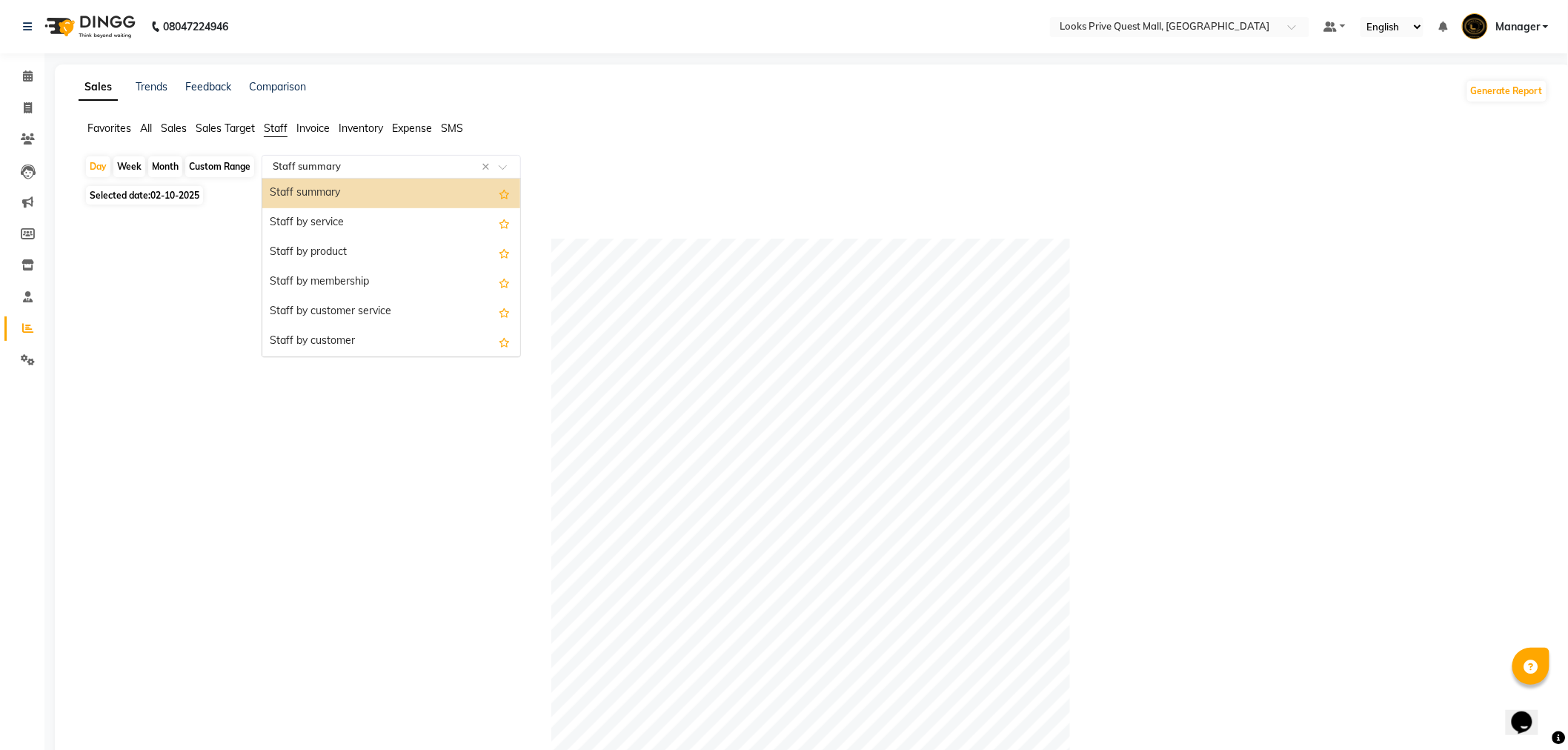
click at [310, 165] on input "text" at bounding box center [376, 167] width 214 height 15
click at [323, 229] on div "Staff by service" at bounding box center [391, 223] width 258 height 30
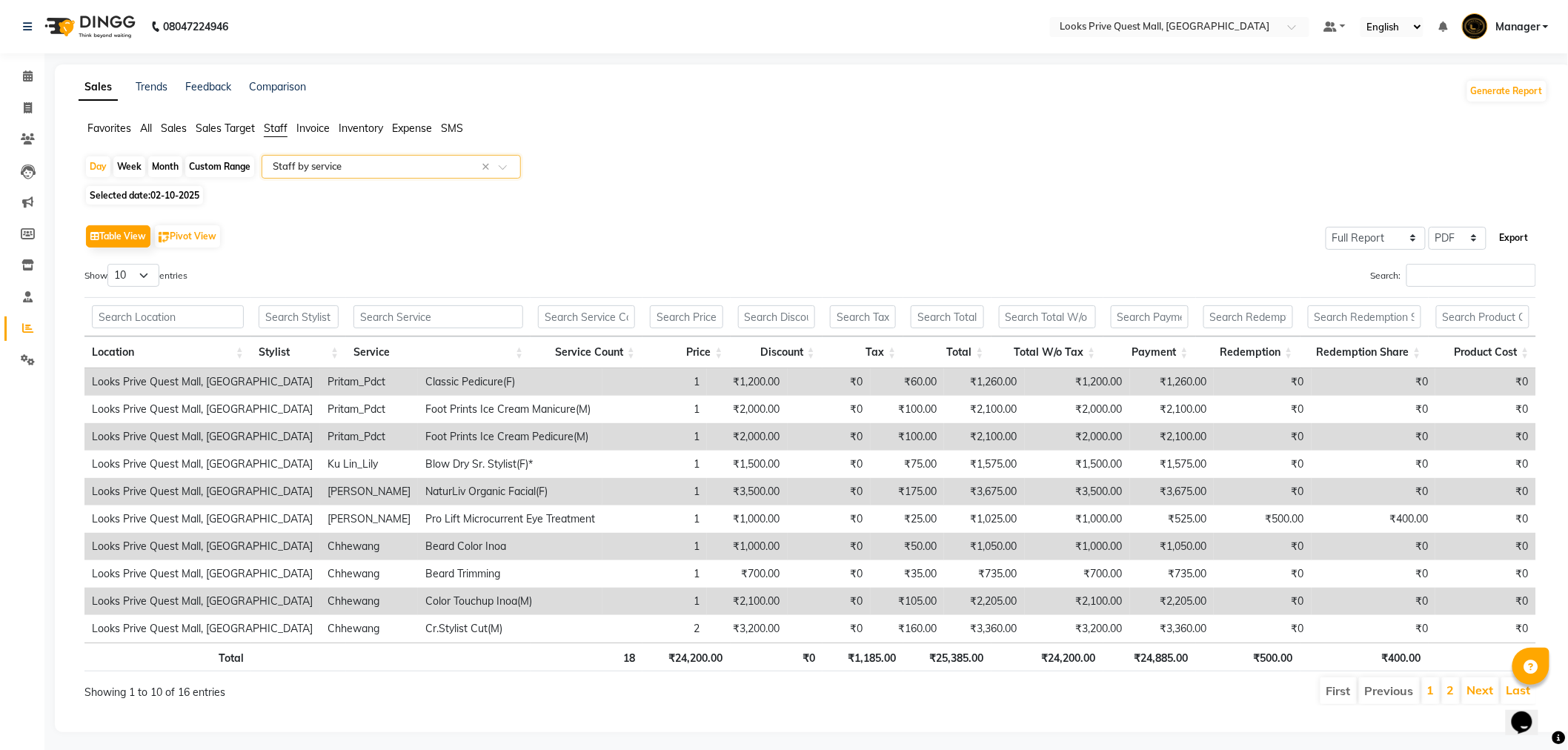
click at [1500, 233] on button "Export" at bounding box center [1514, 238] width 41 height 25
select select "monospace"
select select "13px"
select select "template_1"
select select "A4"
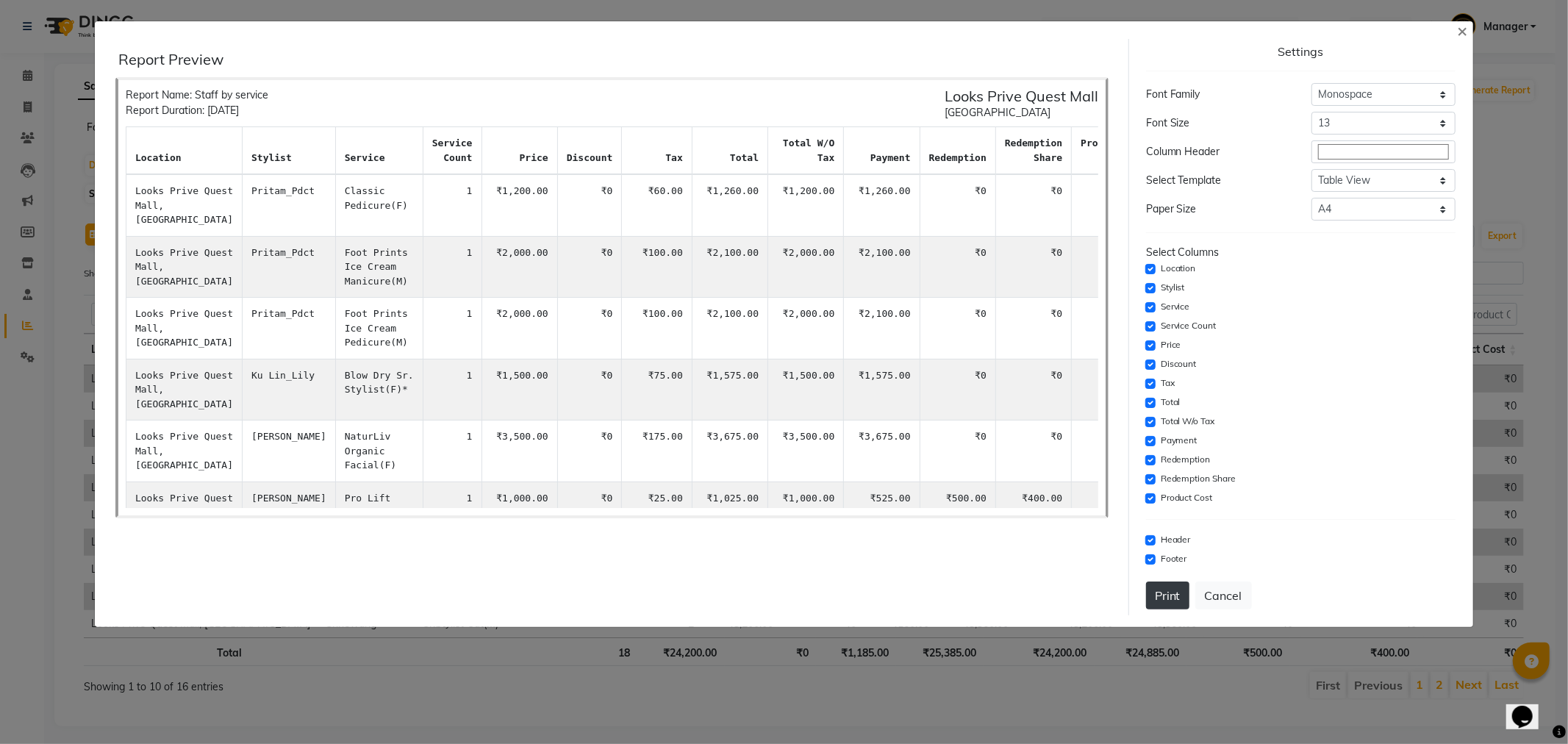
click at [1170, 596] on button "Print" at bounding box center [1167, 596] width 44 height 28
click at [1457, 34] on span "×" at bounding box center [1462, 30] width 10 height 22
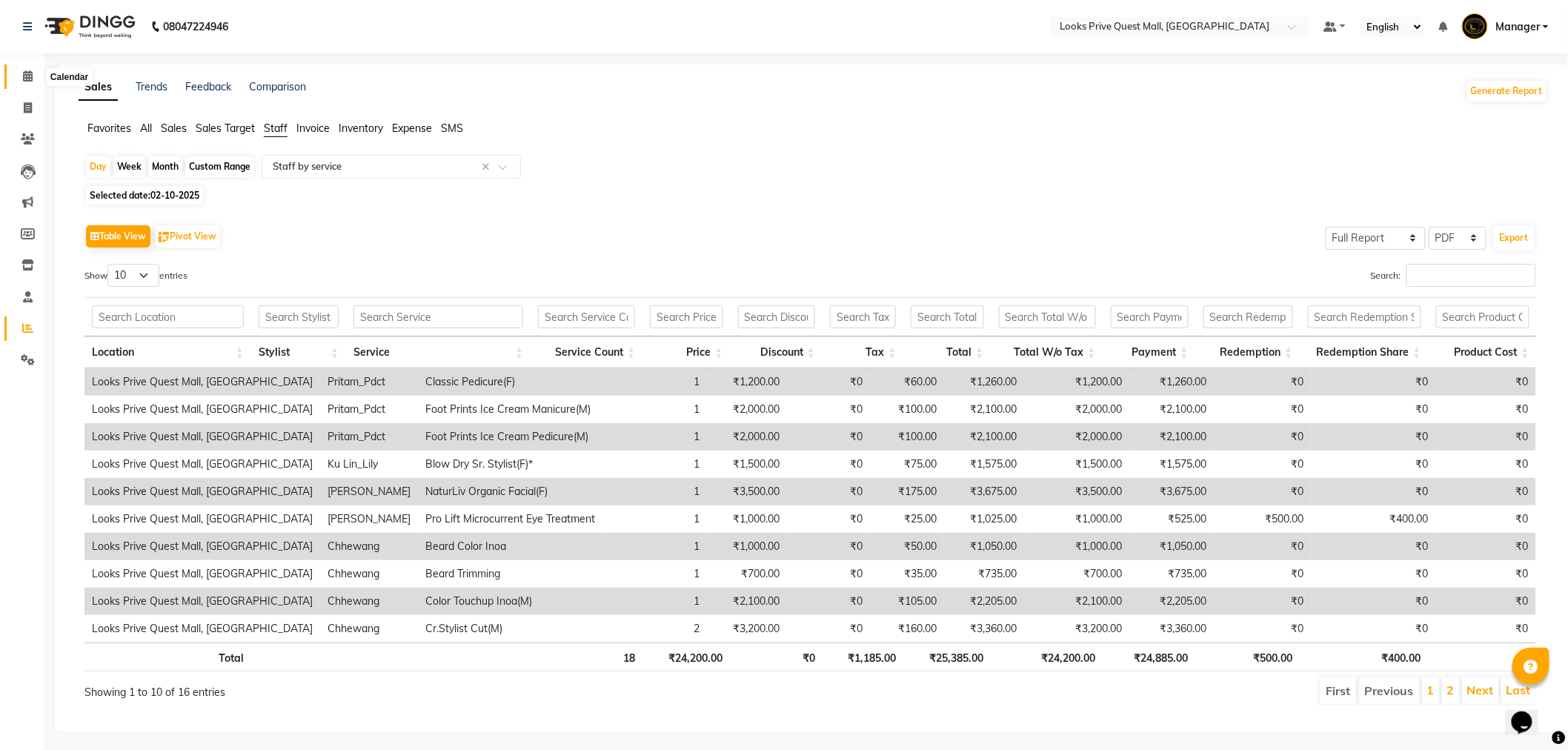
click at [24, 77] on icon at bounding box center [28, 76] width 10 height 11
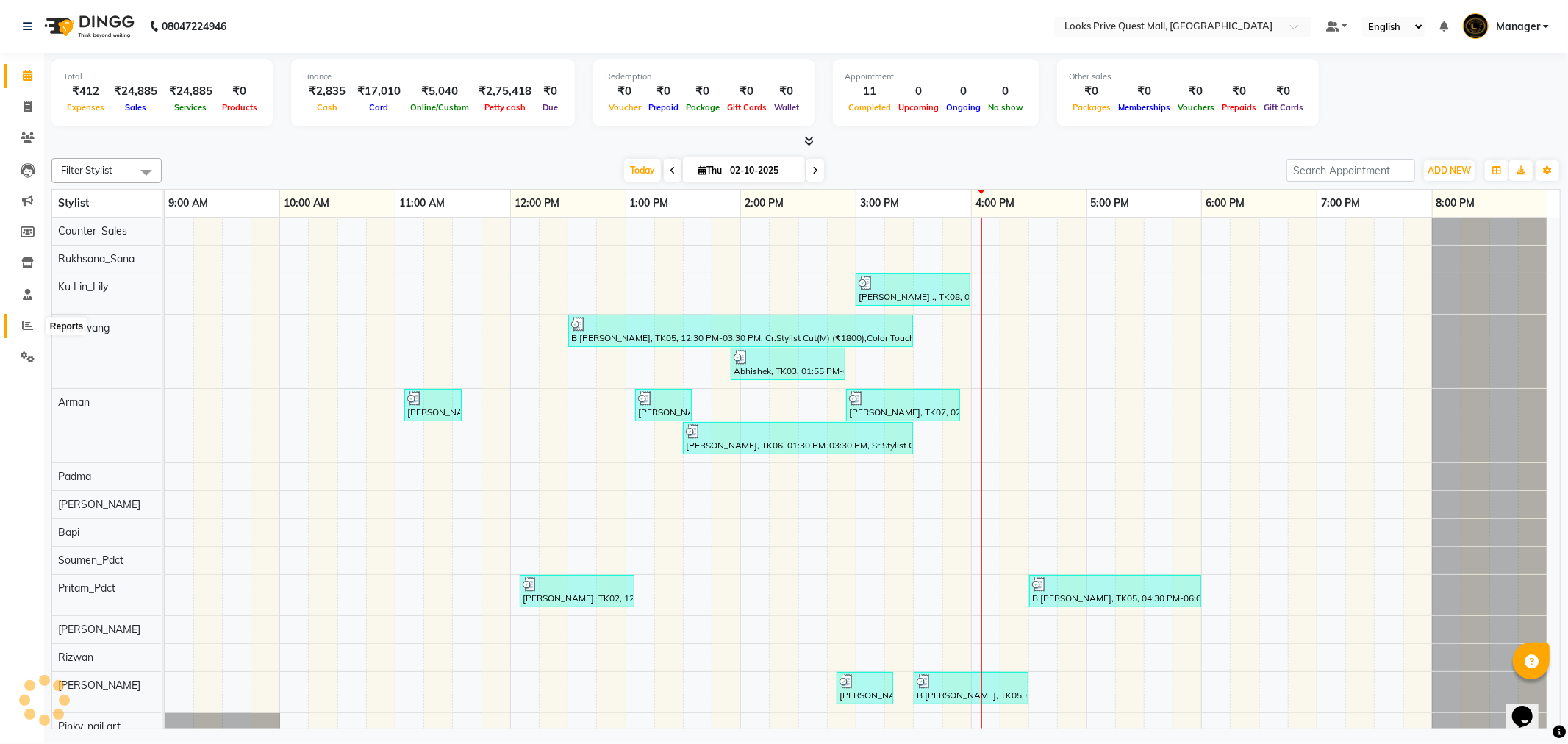
click at [34, 325] on span at bounding box center [27, 326] width 26 height 16
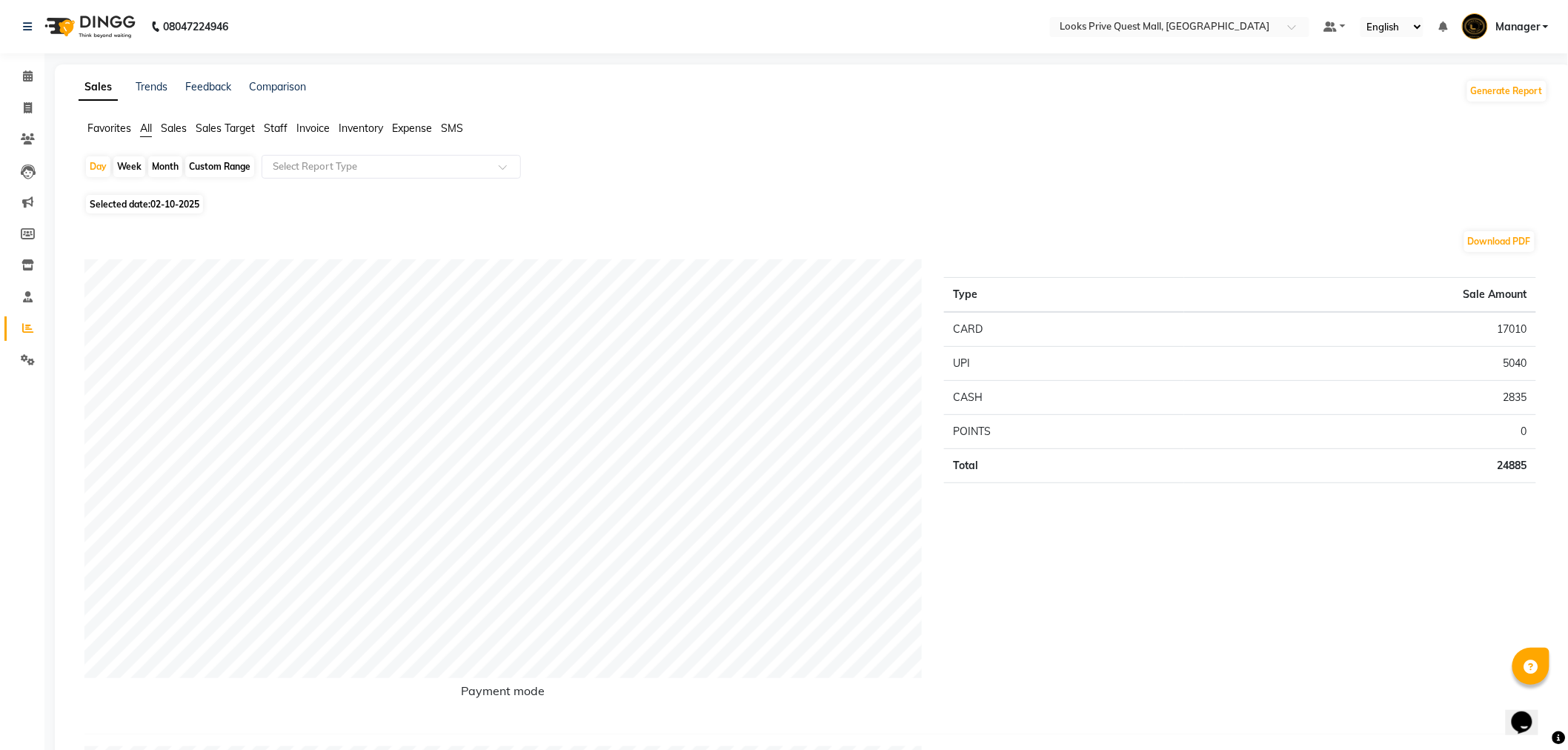
click at [317, 130] on span "Invoice" at bounding box center [313, 128] width 33 height 13
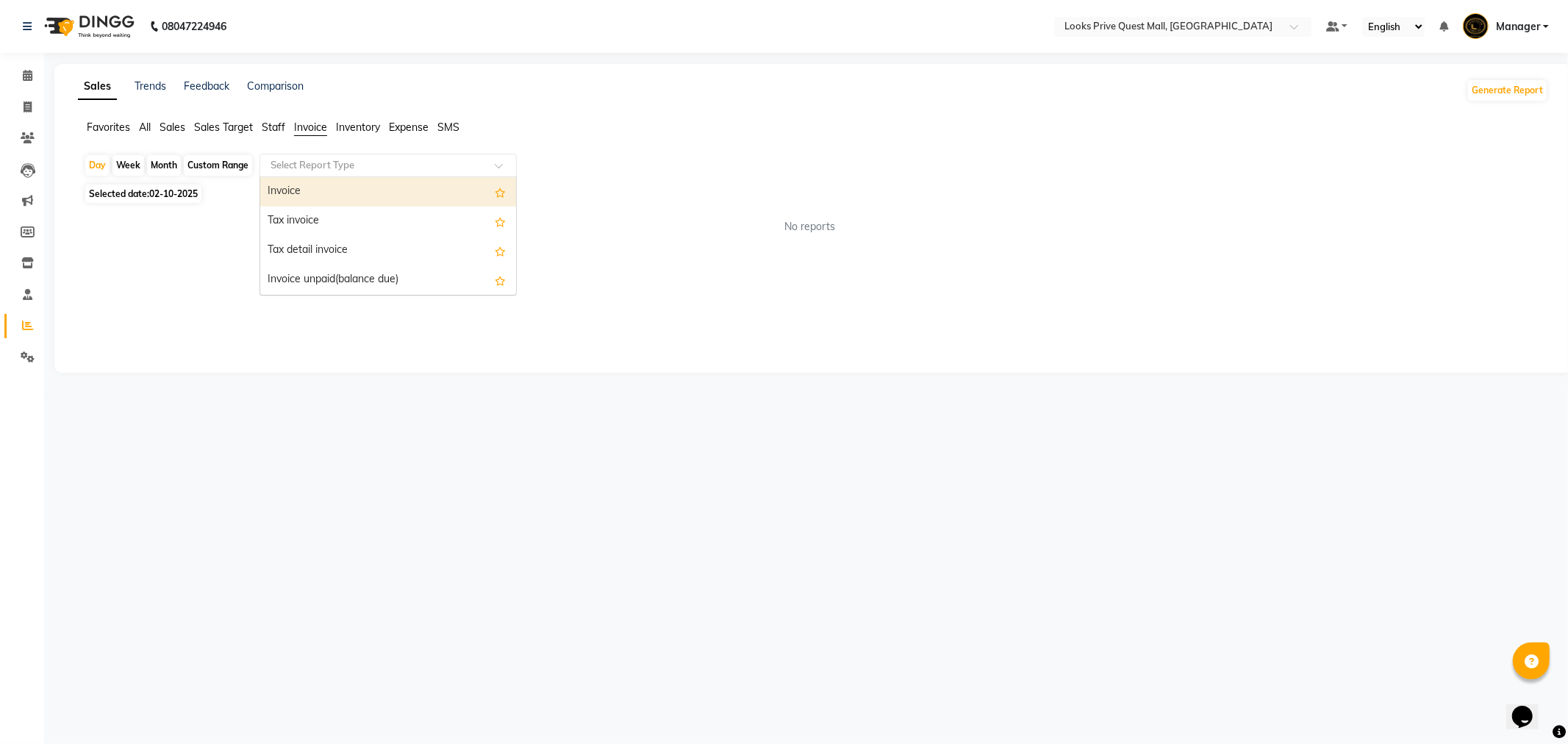
click at [314, 162] on input "text" at bounding box center [373, 166] width 212 height 15
click at [314, 186] on div "Invoice" at bounding box center [388, 192] width 256 height 30
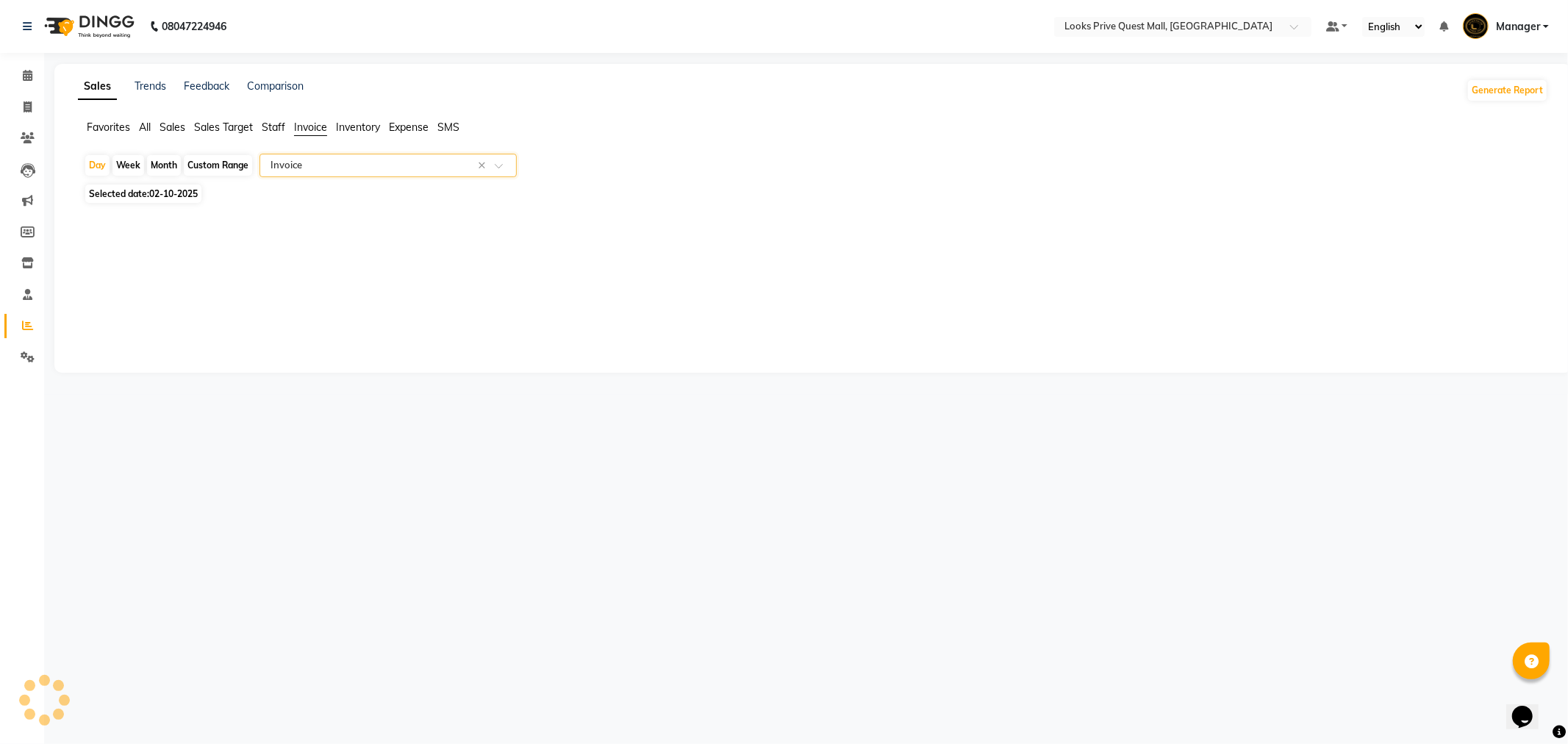
select select "full_report"
select select "pdf"
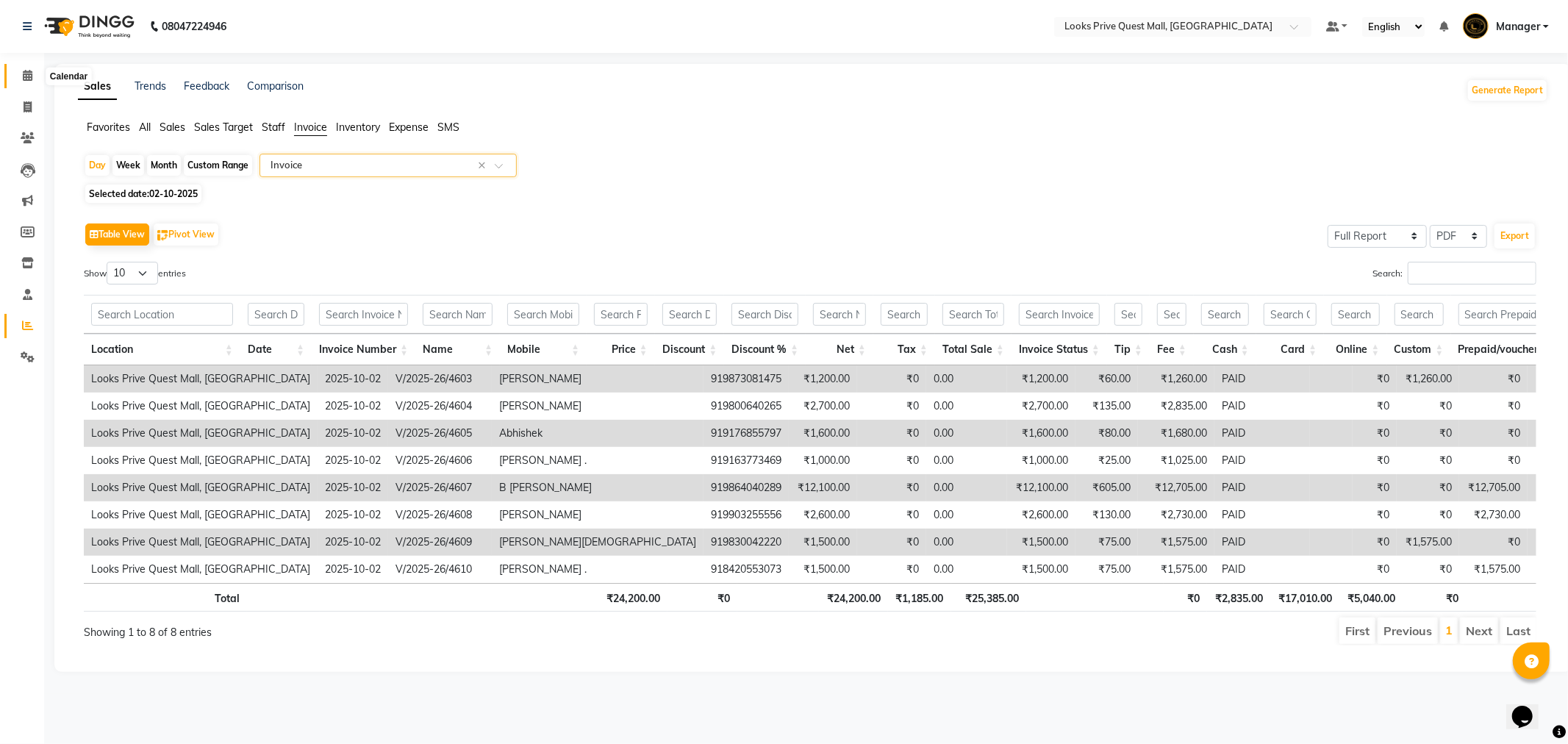
click at [26, 75] on icon at bounding box center [28, 75] width 10 height 11
